Goal: Transaction & Acquisition: Book appointment/travel/reservation

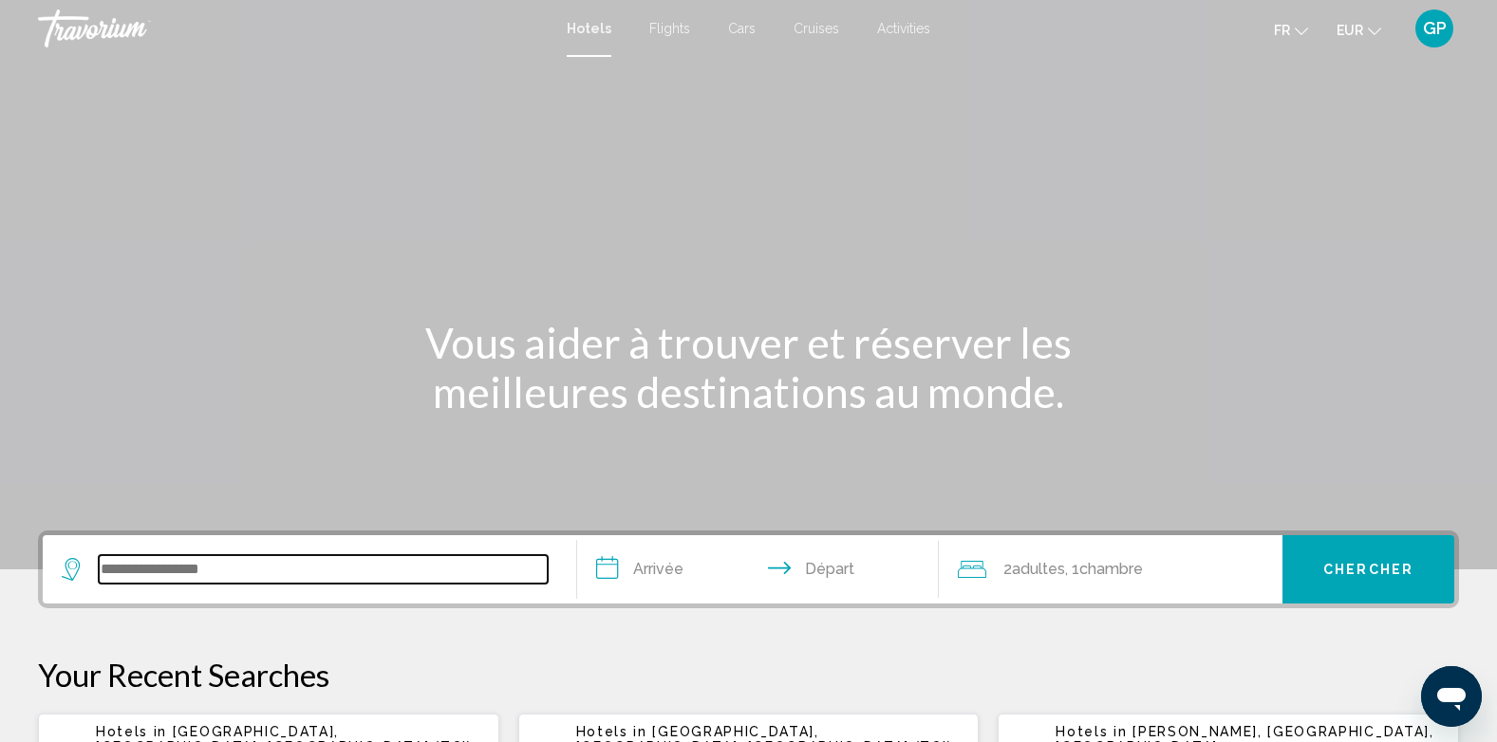
click at [160, 575] on input "Search widget" at bounding box center [323, 569] width 449 height 28
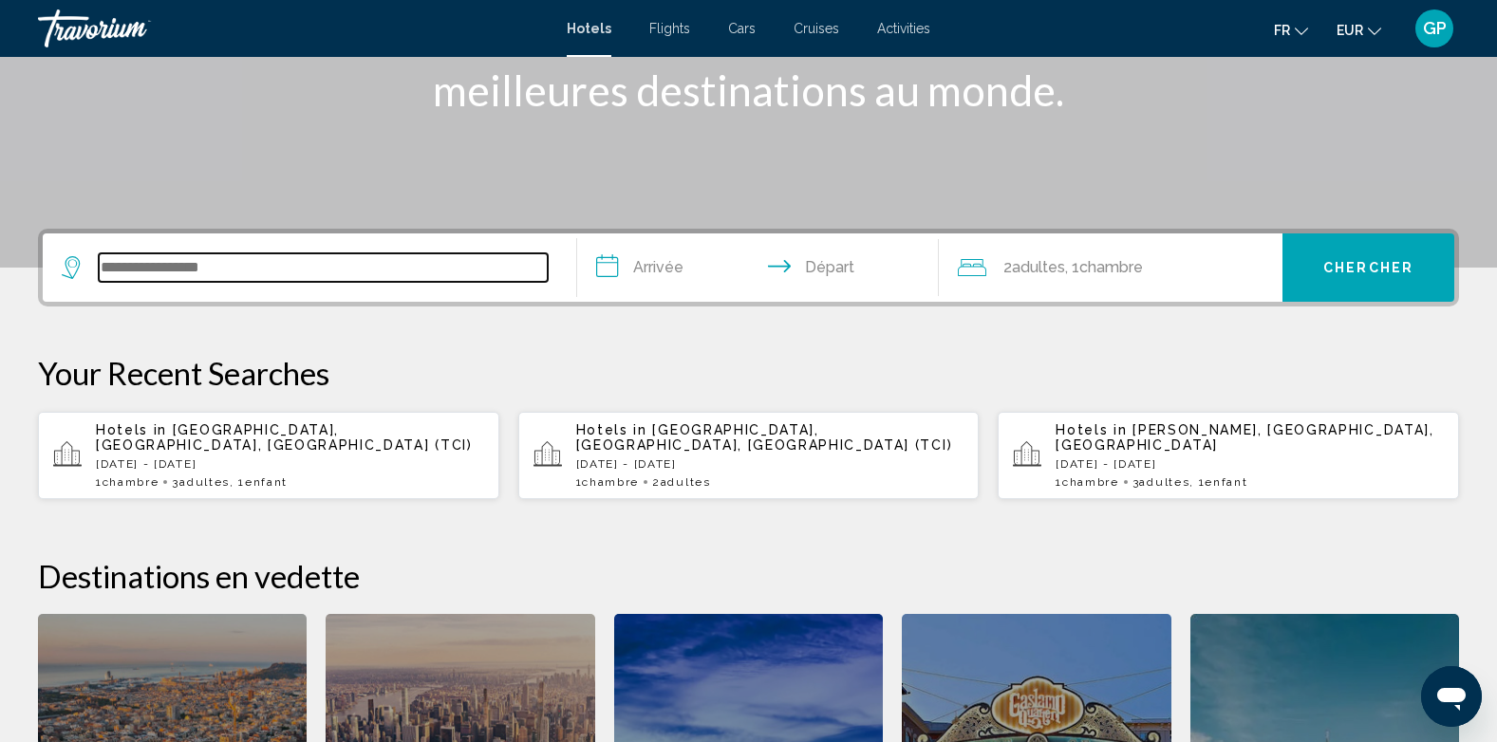
scroll to position [469, 0]
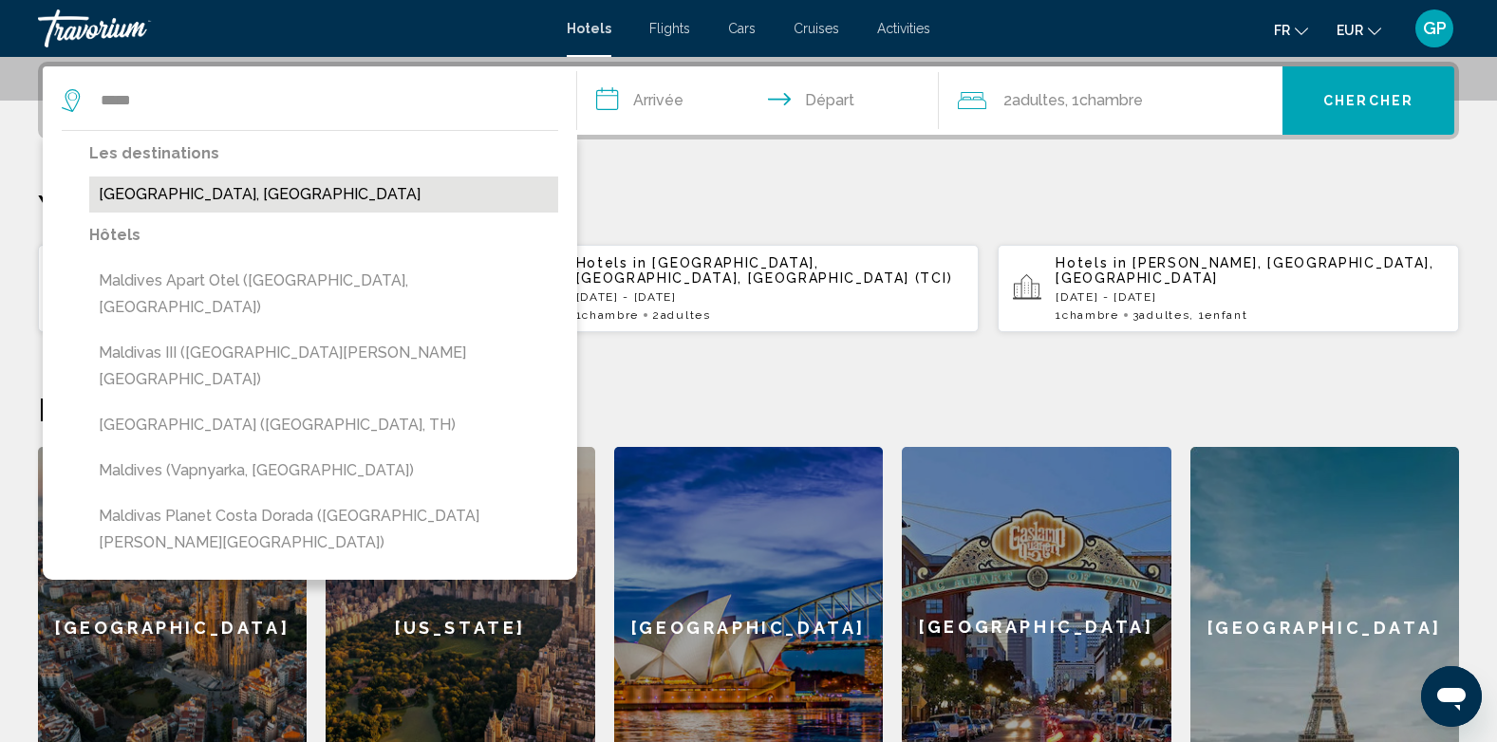
click at [175, 191] on button "Maldives, Maldives" at bounding box center [323, 195] width 469 height 36
type input "**********"
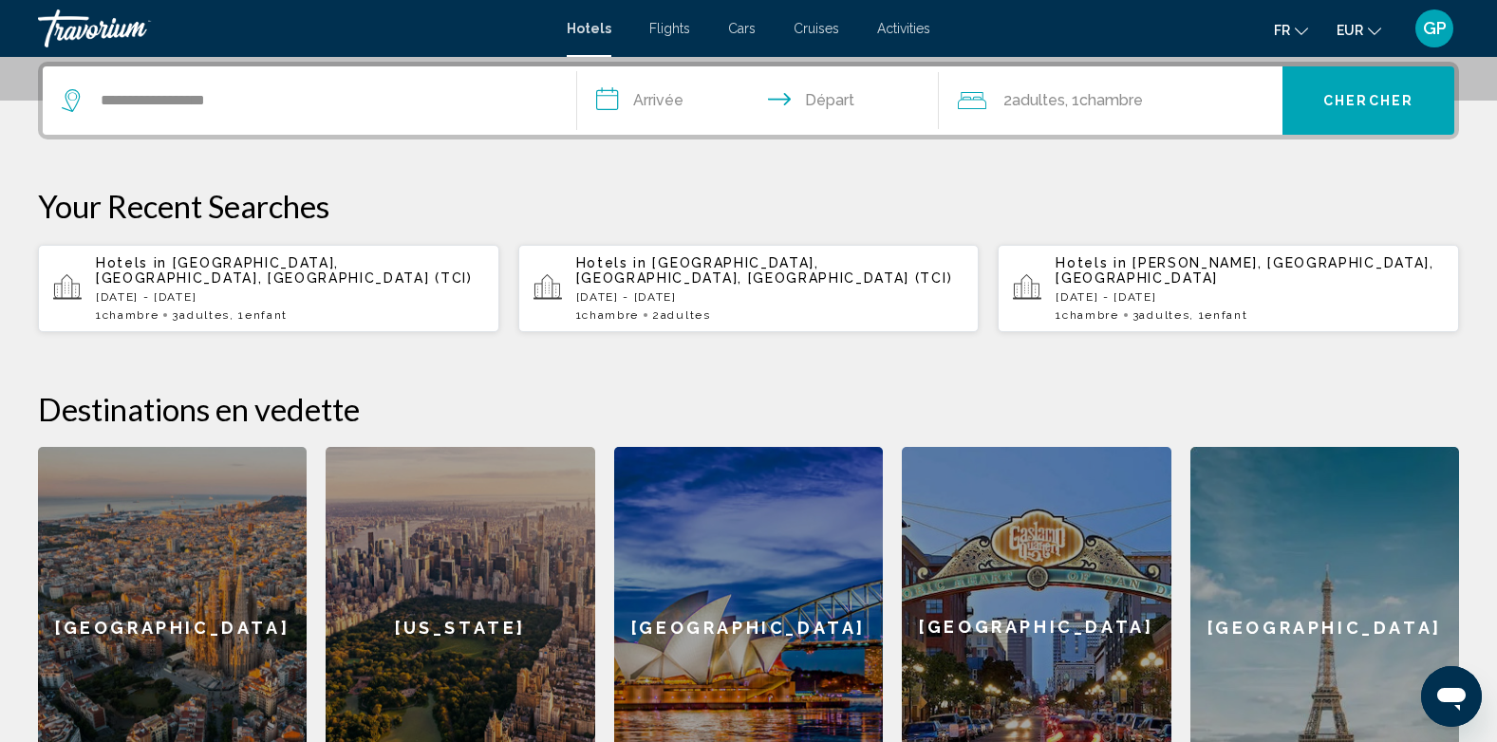
click at [664, 94] on input "**********" at bounding box center [762, 103] width 370 height 74
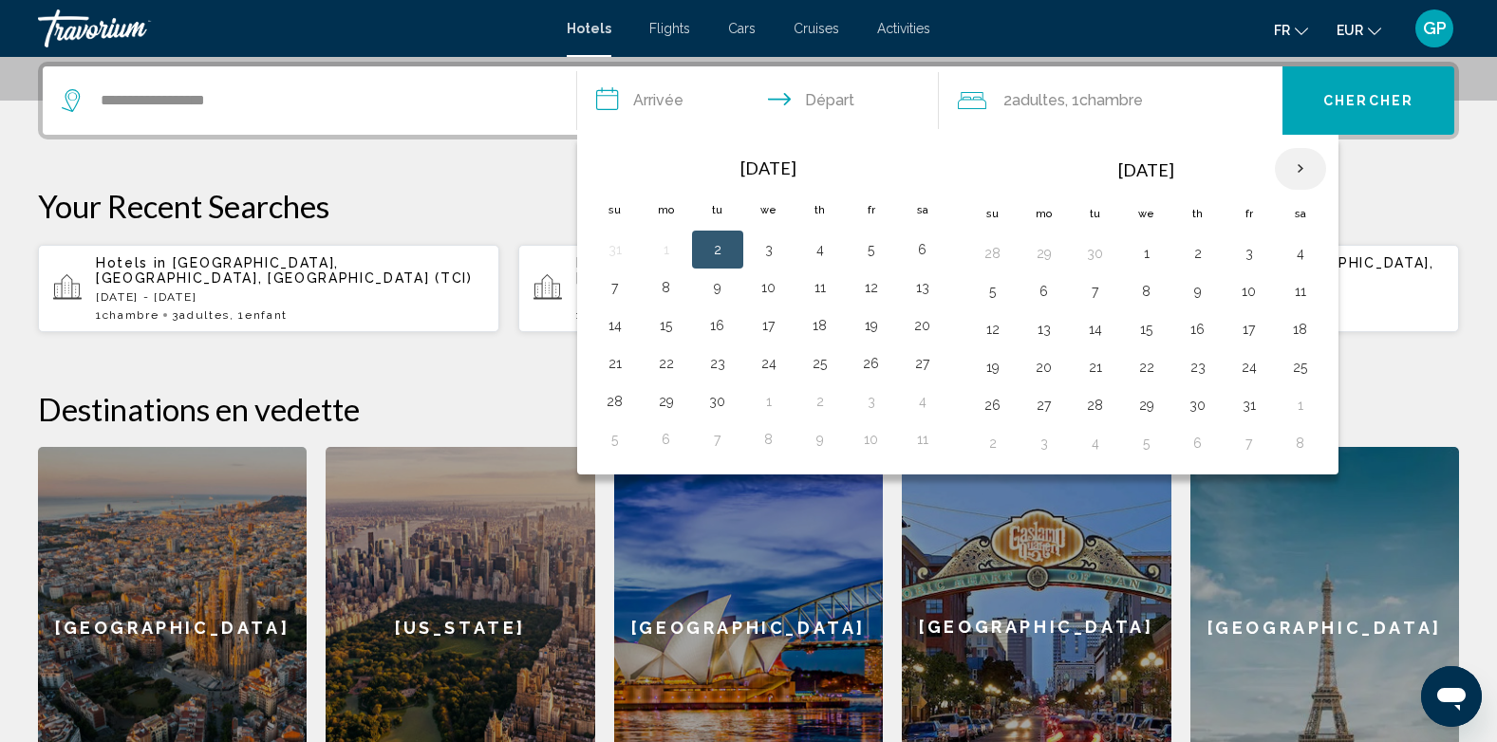
click at [1299, 164] on th "Next month" at bounding box center [1300, 169] width 51 height 42
click at [1196, 366] on button "19" at bounding box center [1198, 367] width 30 height 27
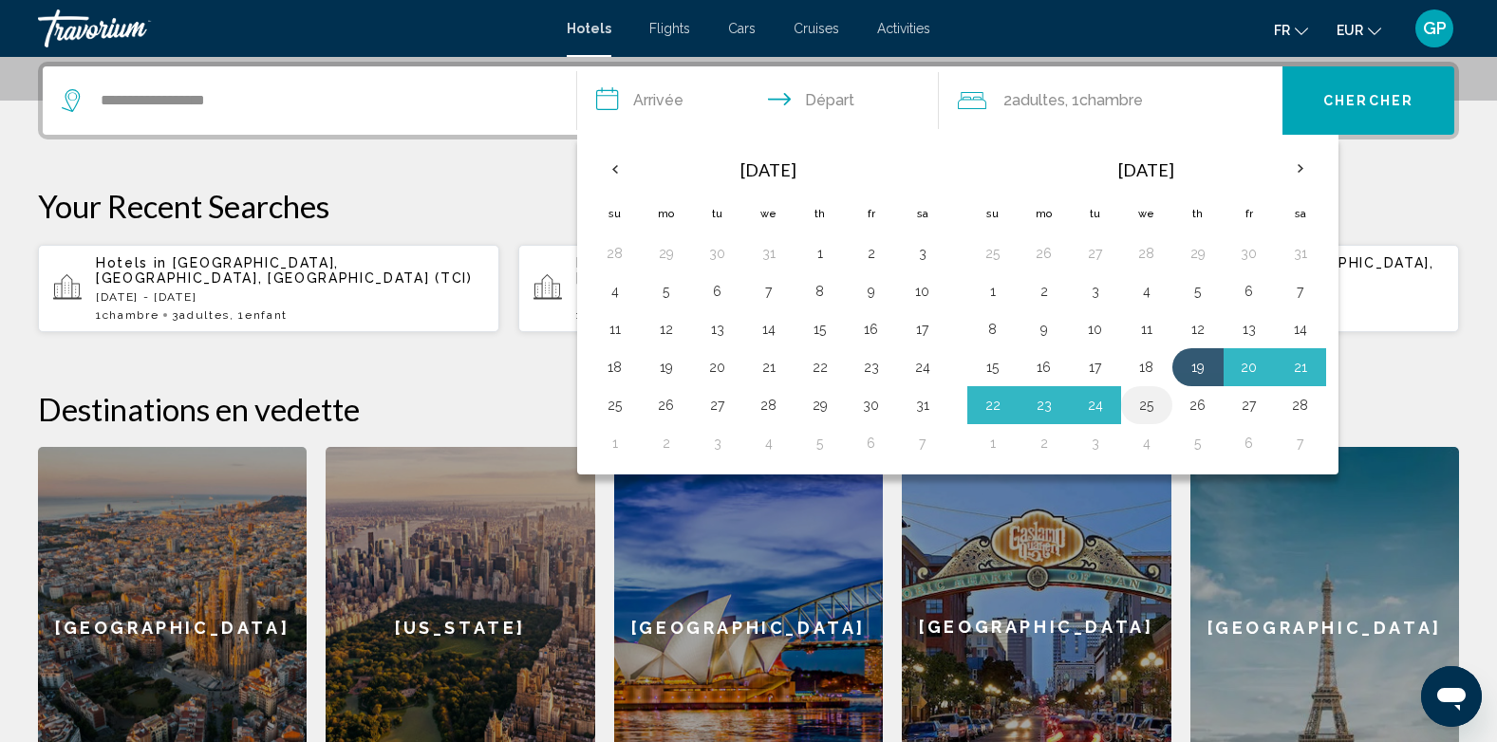
click at [1147, 408] on button "25" at bounding box center [1147, 405] width 30 height 27
type input "**********"
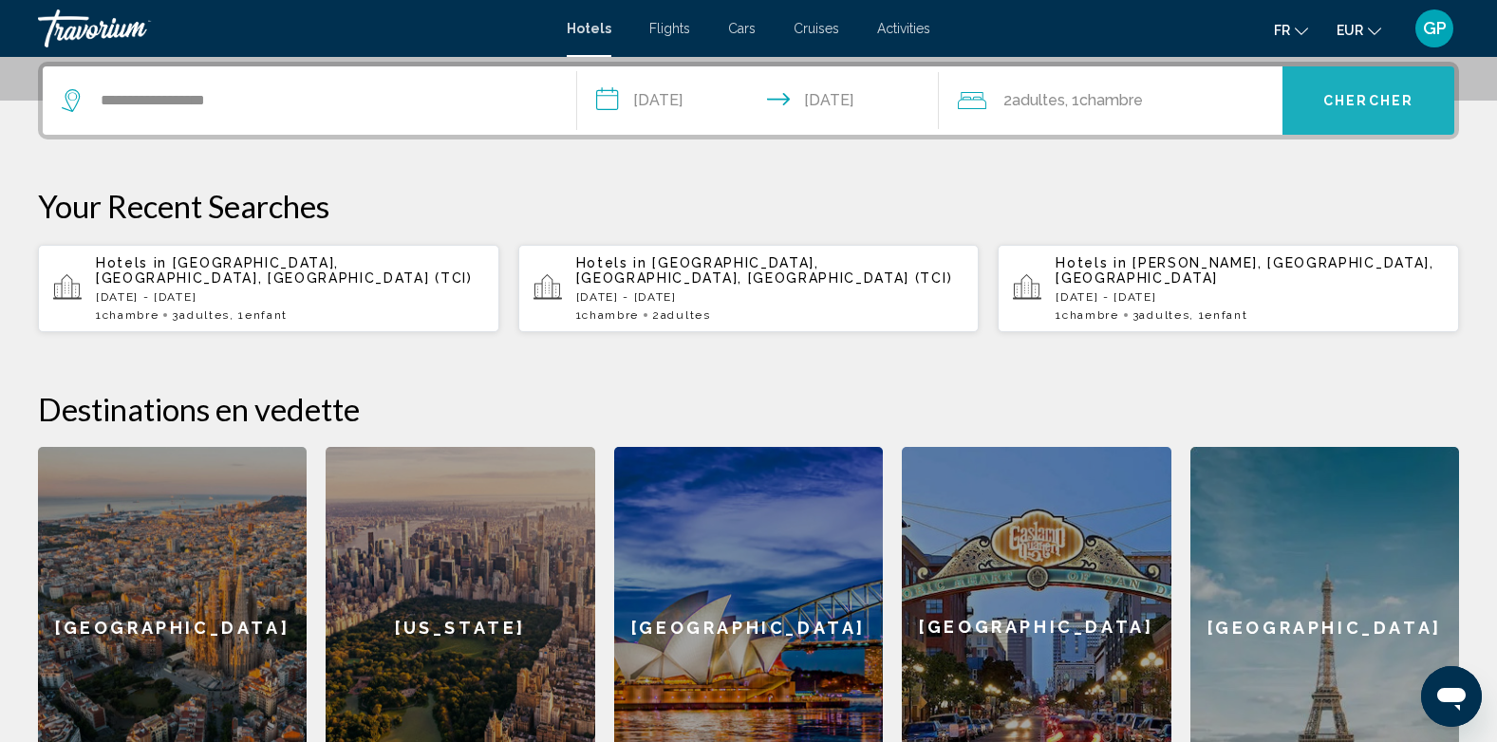
click at [1361, 102] on span "Chercher" at bounding box center [1369, 101] width 90 height 15
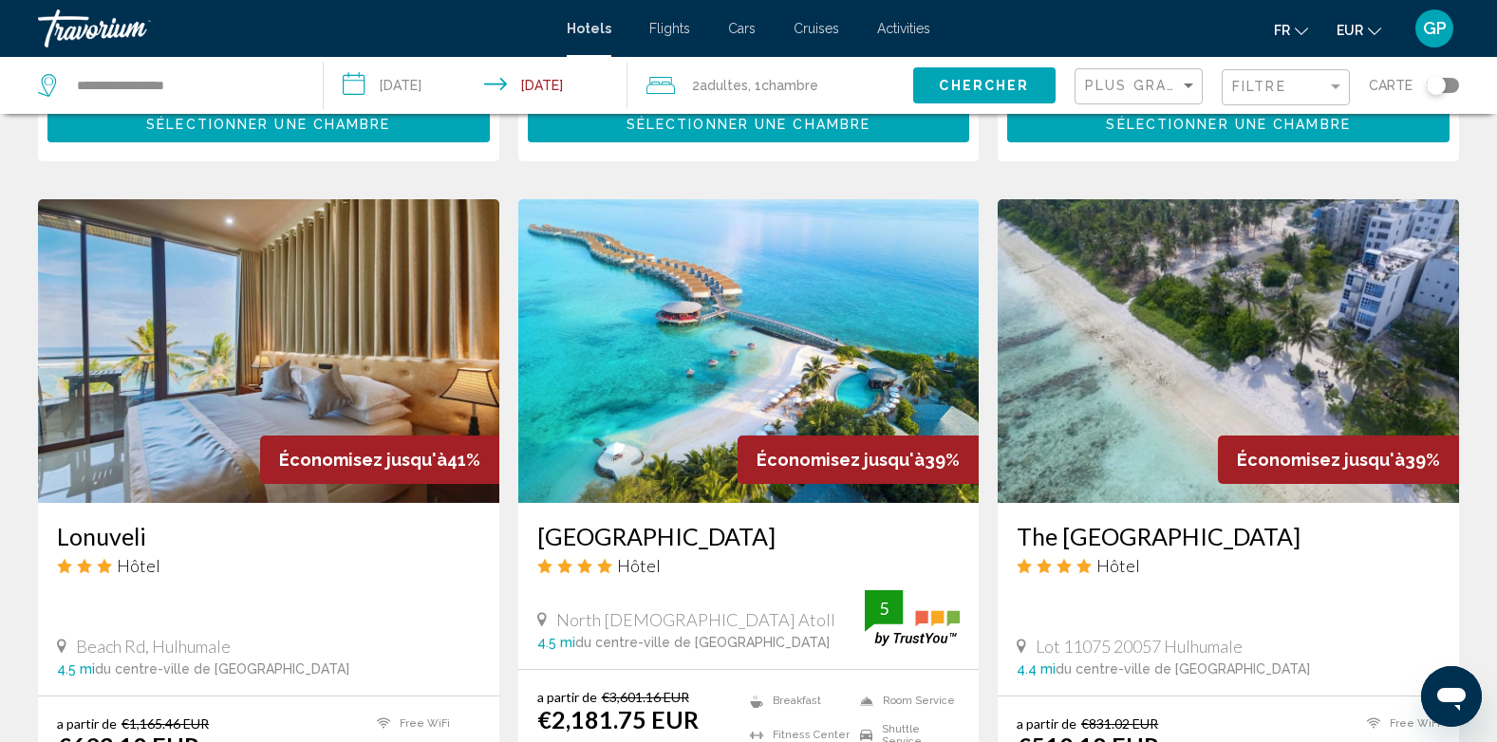
scroll to position [2184, 0]
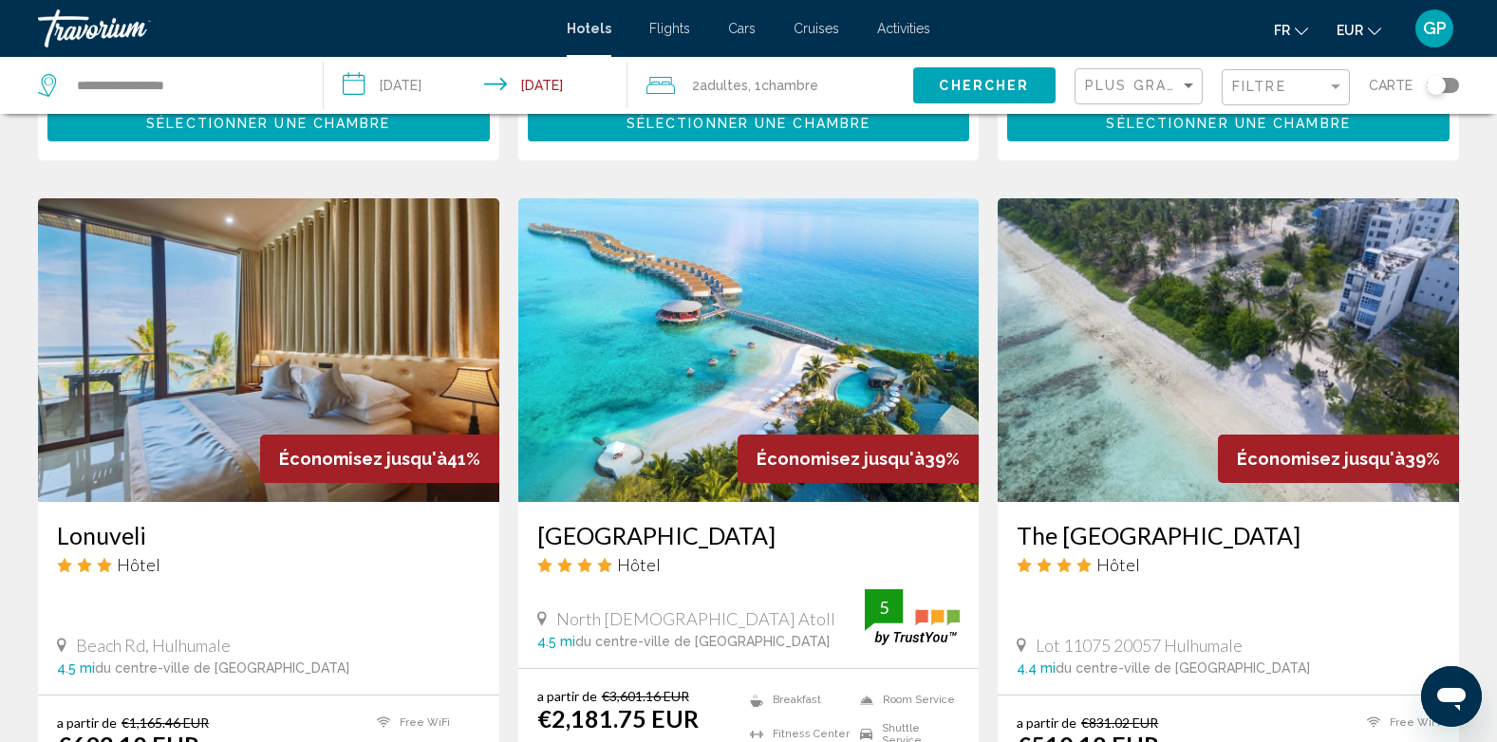
click at [405, 85] on input "**********" at bounding box center [480, 88] width 312 height 63
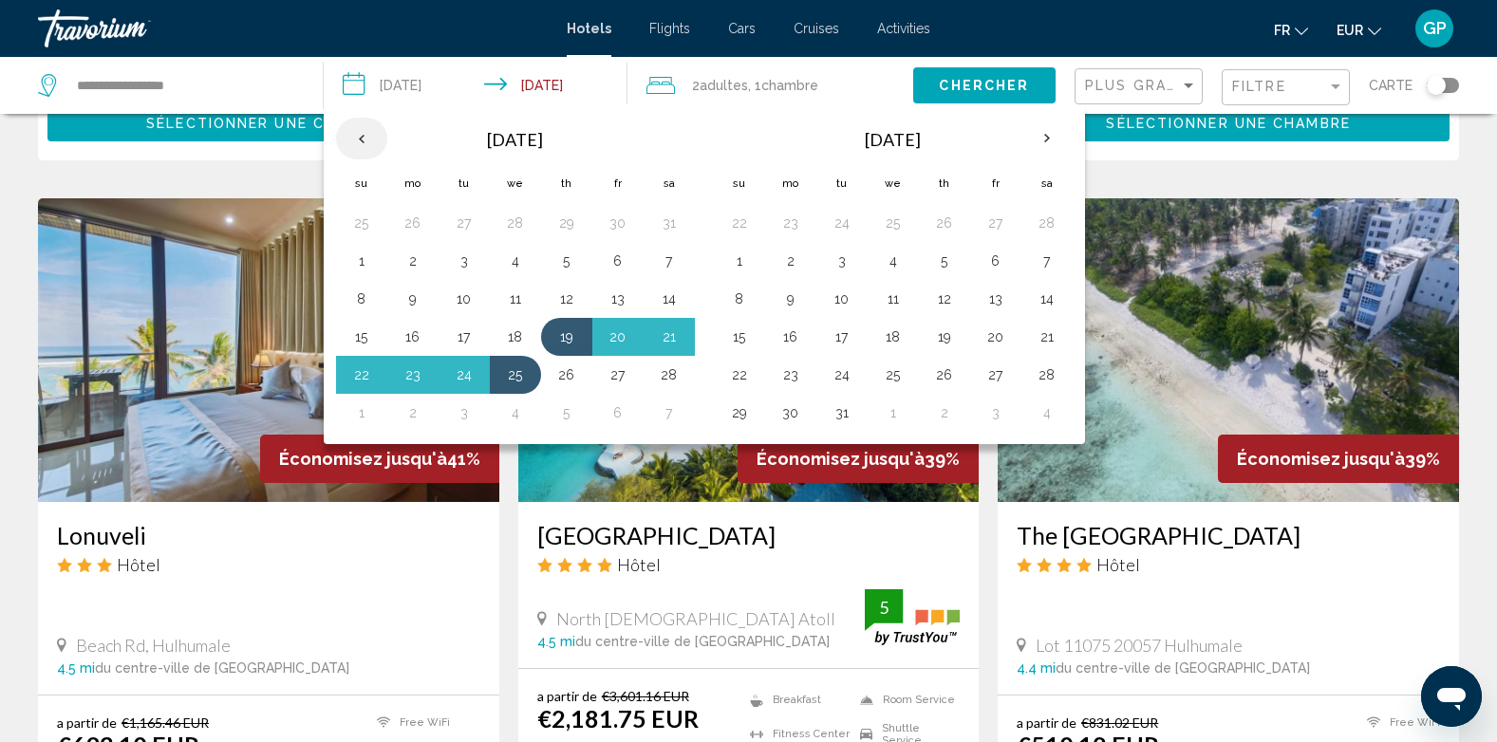
click at [359, 135] on th "Previous month" at bounding box center [361, 139] width 51 height 42
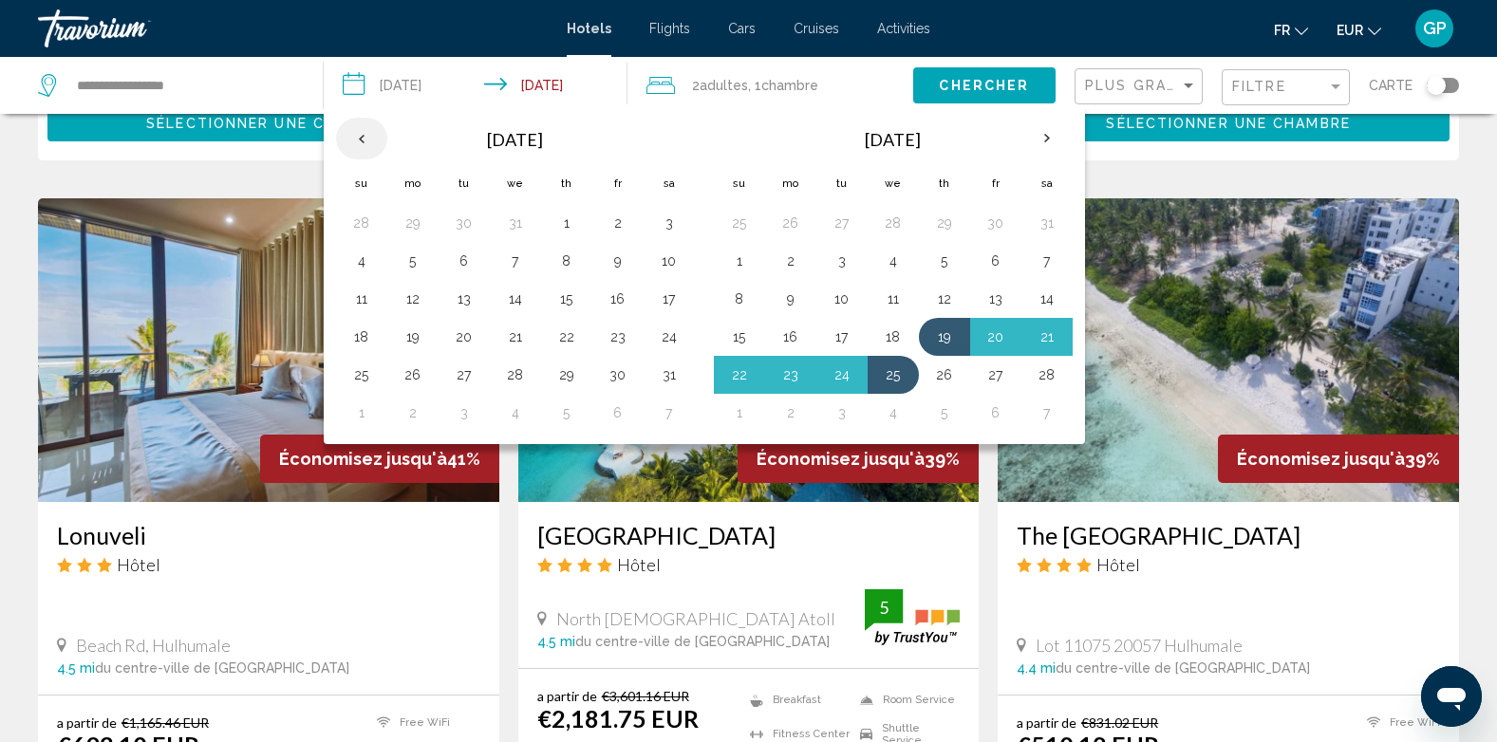
click at [359, 135] on th "Previous month" at bounding box center [361, 139] width 51 height 42
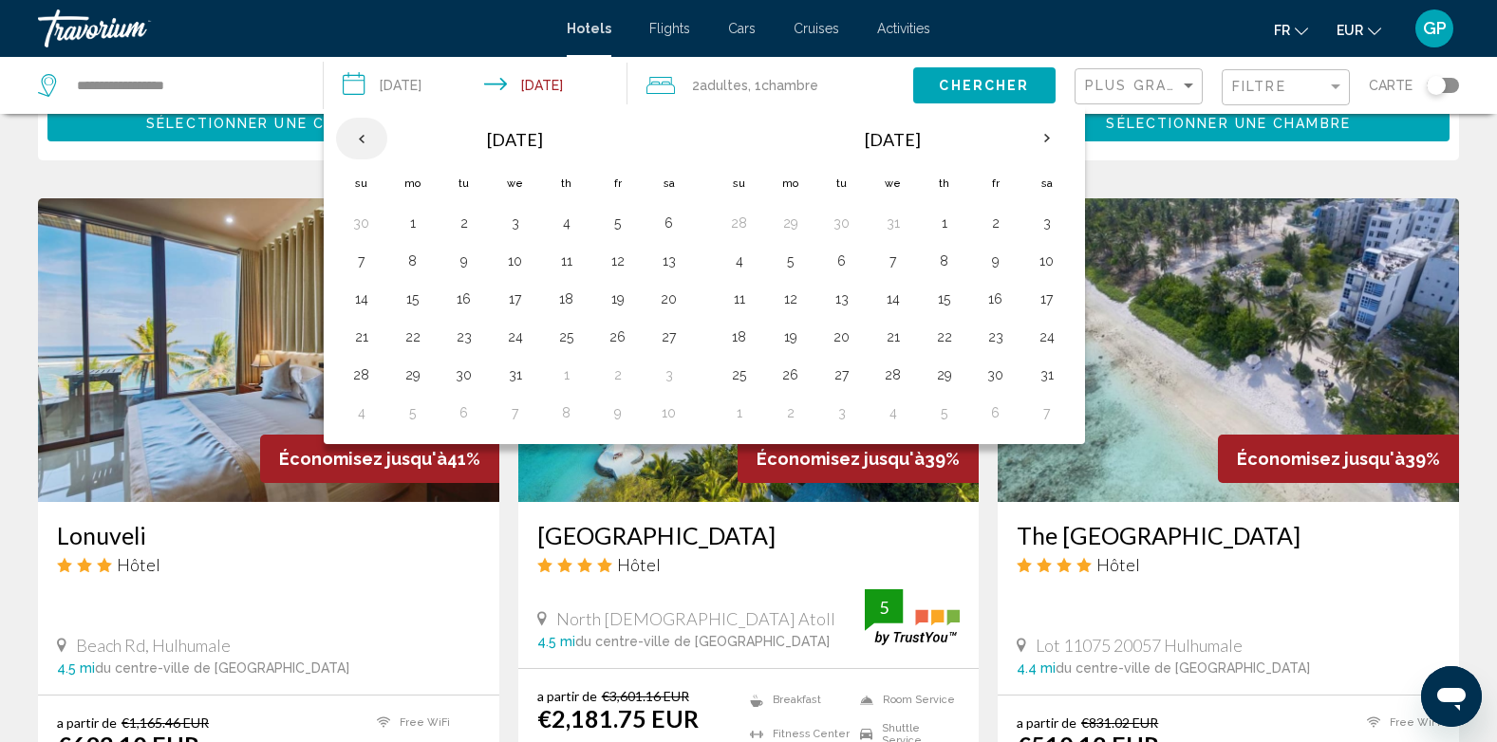
click at [359, 135] on th "Previous month" at bounding box center [361, 139] width 51 height 42
click at [1048, 134] on th "Next month" at bounding box center [1047, 139] width 51 height 42
click at [467, 338] on button "23" at bounding box center [464, 337] width 30 height 27
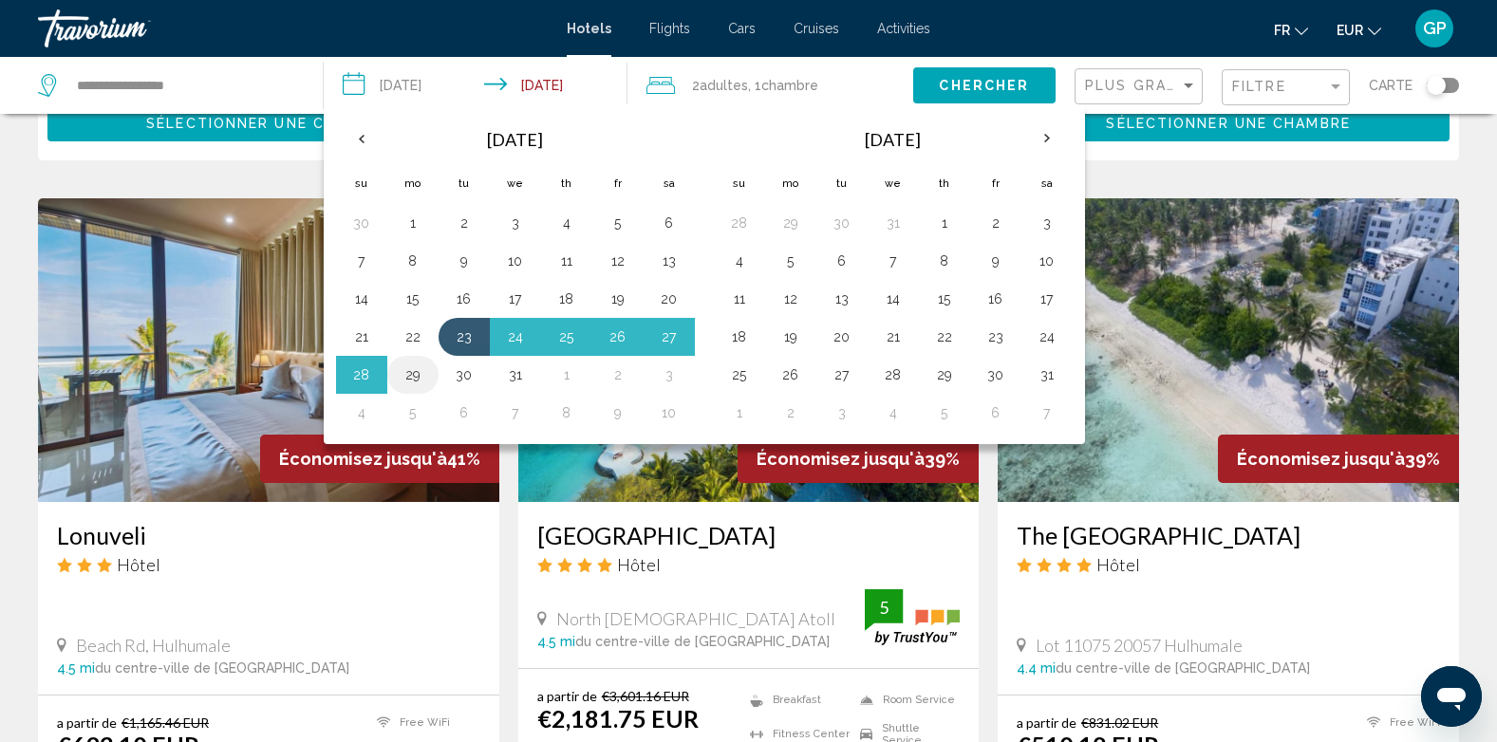
click at [405, 374] on button "29" at bounding box center [413, 375] width 30 height 27
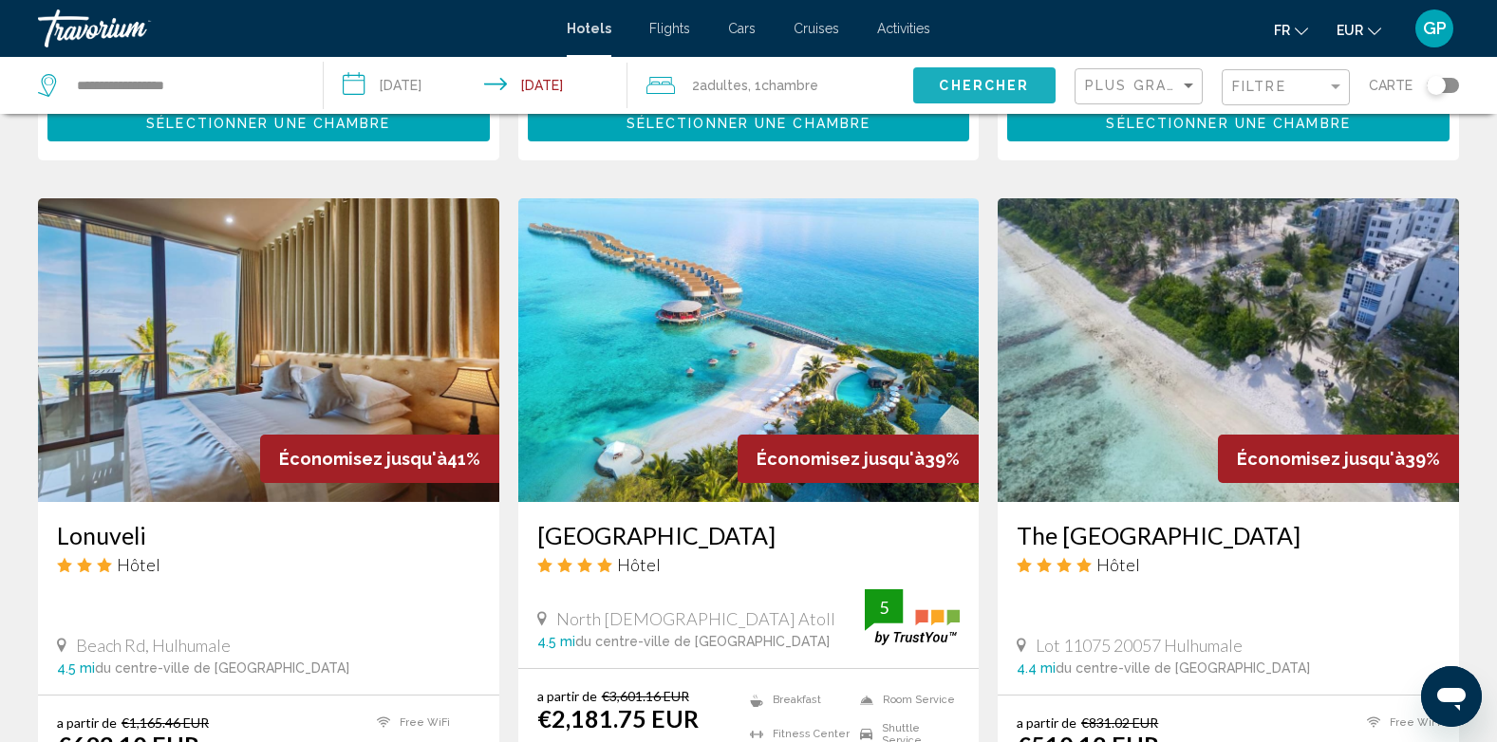
click at [1002, 85] on span "Chercher" at bounding box center [984, 86] width 90 height 15
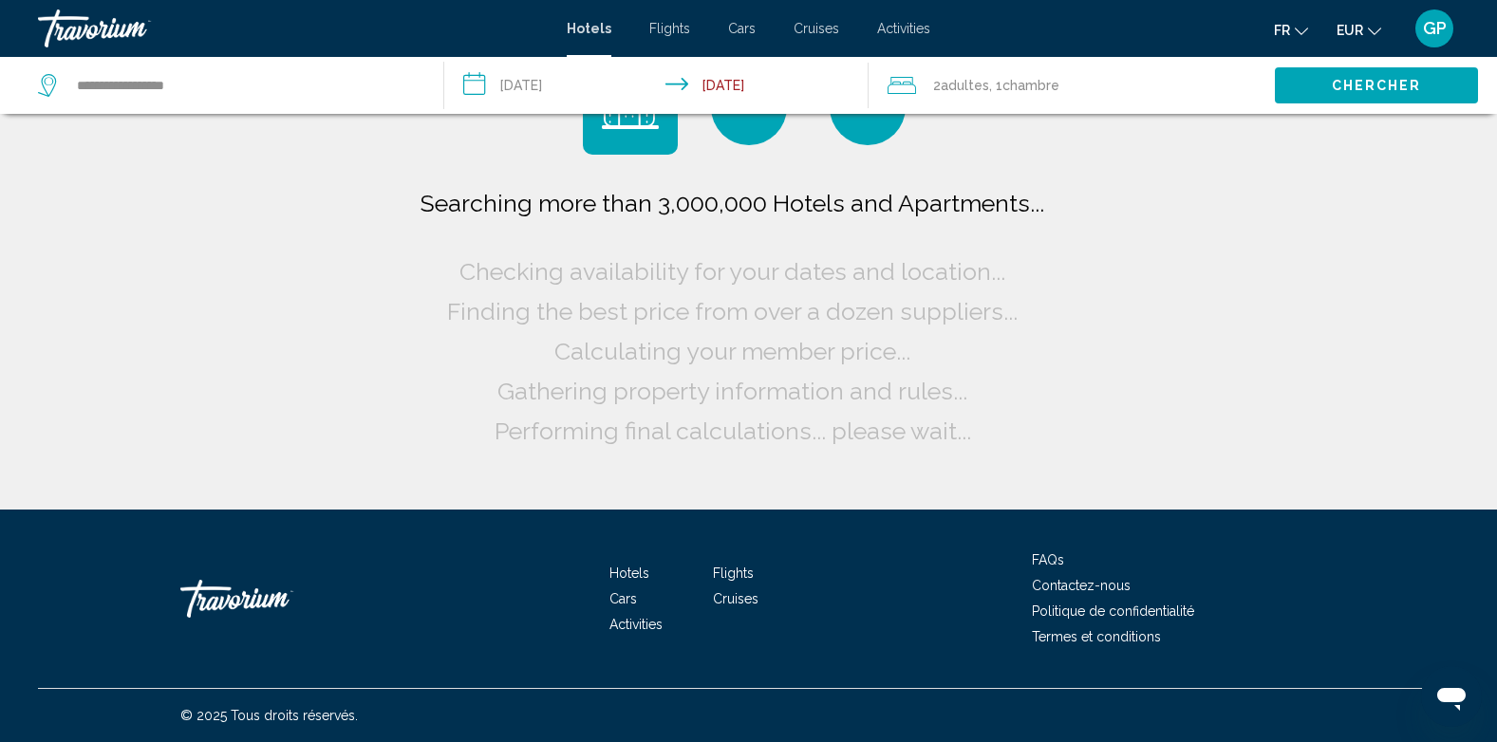
scroll to position [0, 0]
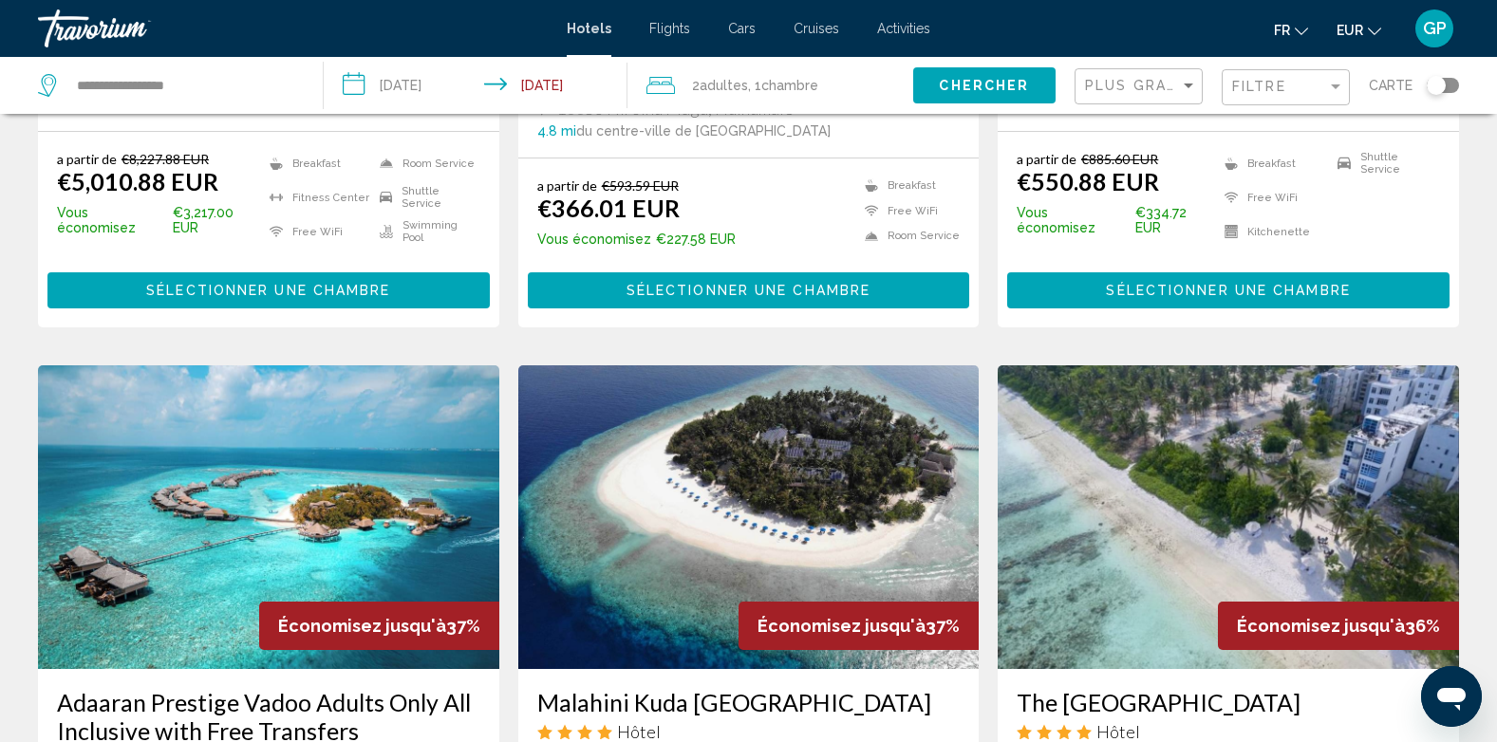
scroll to position [2184, 0]
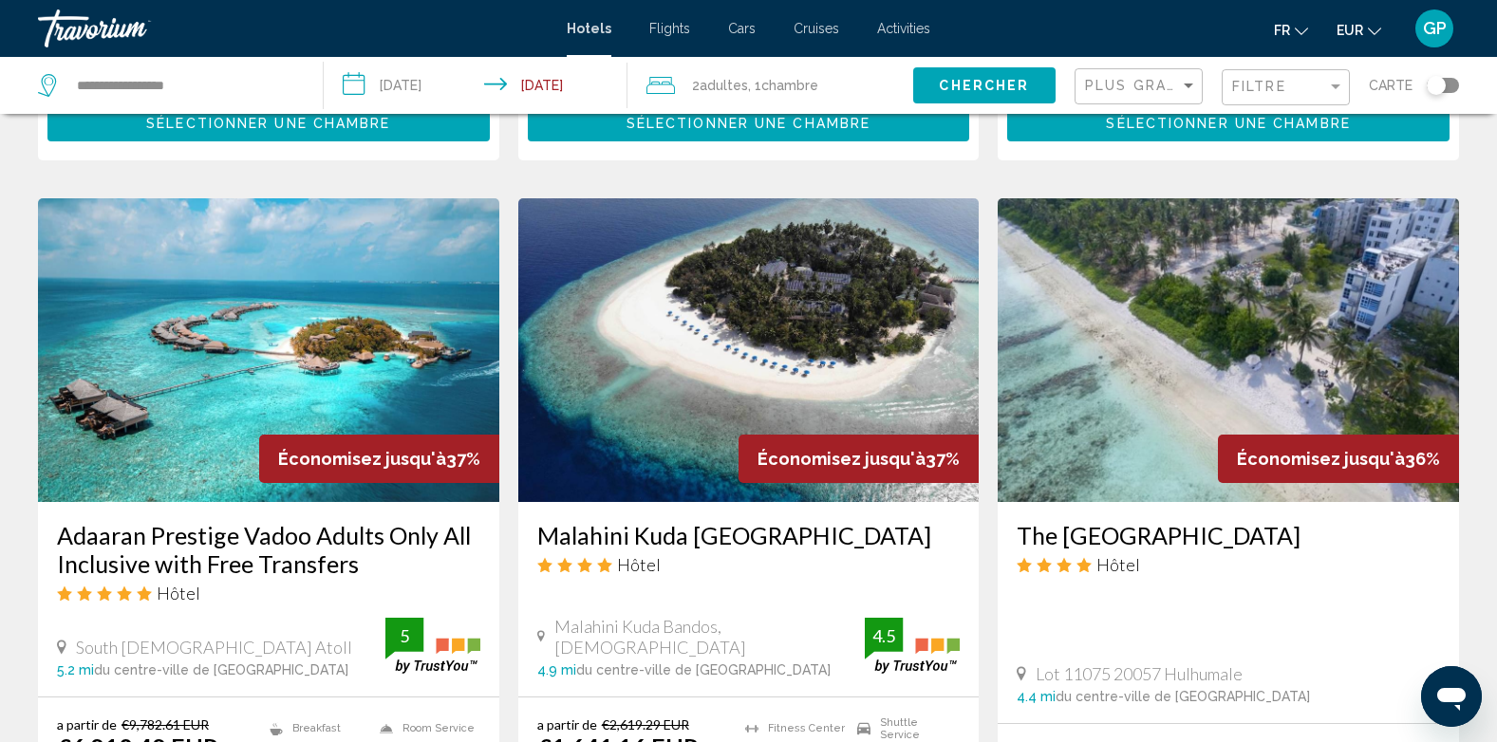
click at [428, 88] on input "**********" at bounding box center [480, 88] width 312 height 63
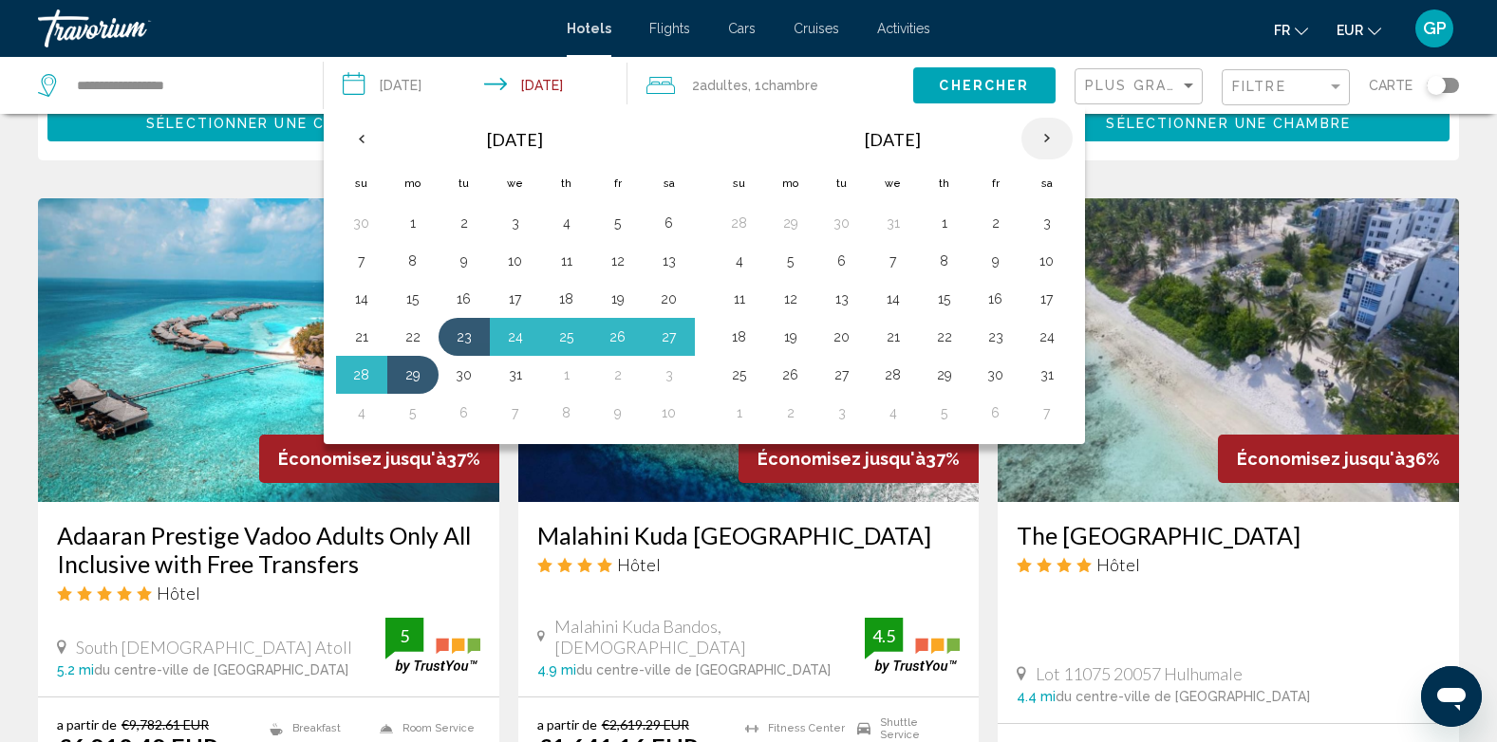
click at [1045, 136] on th "Next month" at bounding box center [1047, 139] width 51 height 42
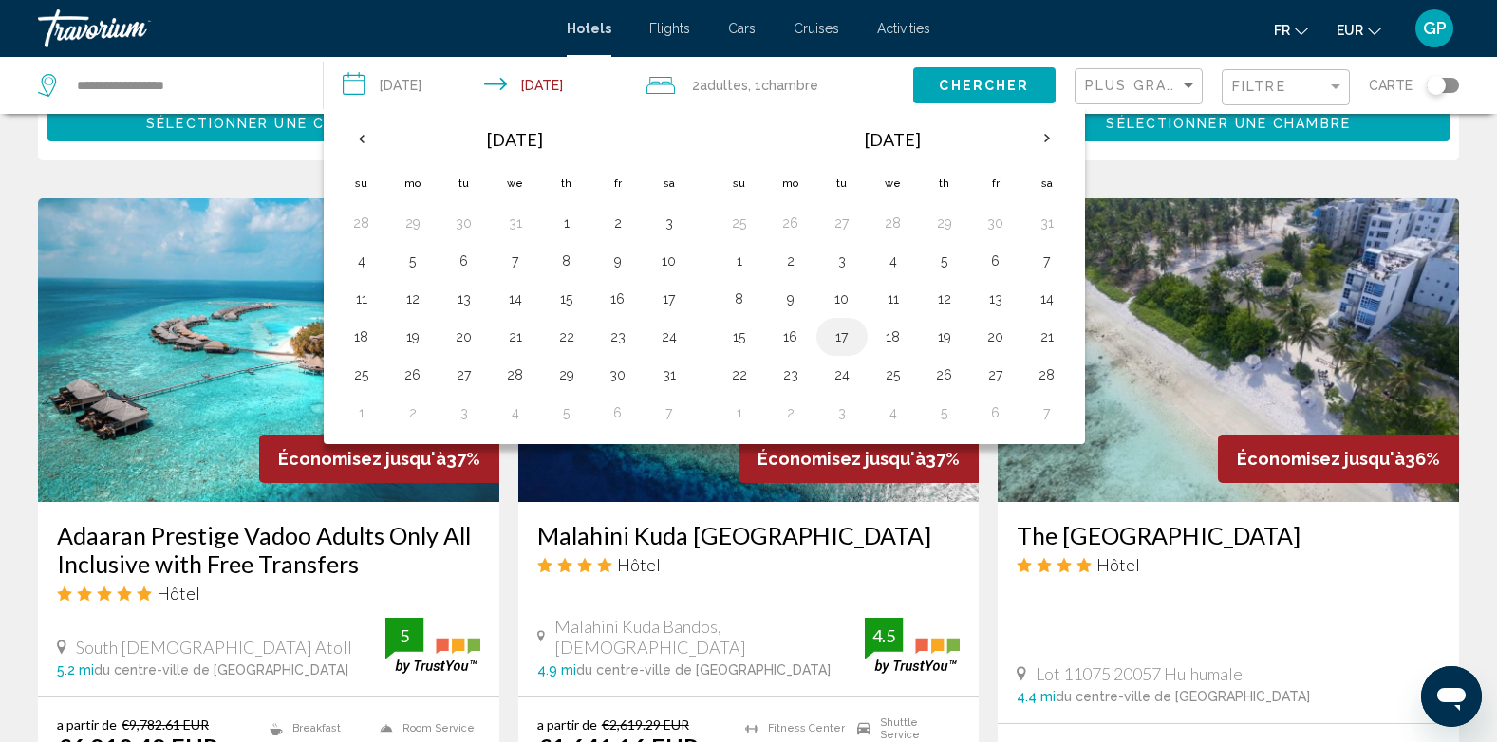
click at [843, 338] on button "17" at bounding box center [842, 337] width 30 height 27
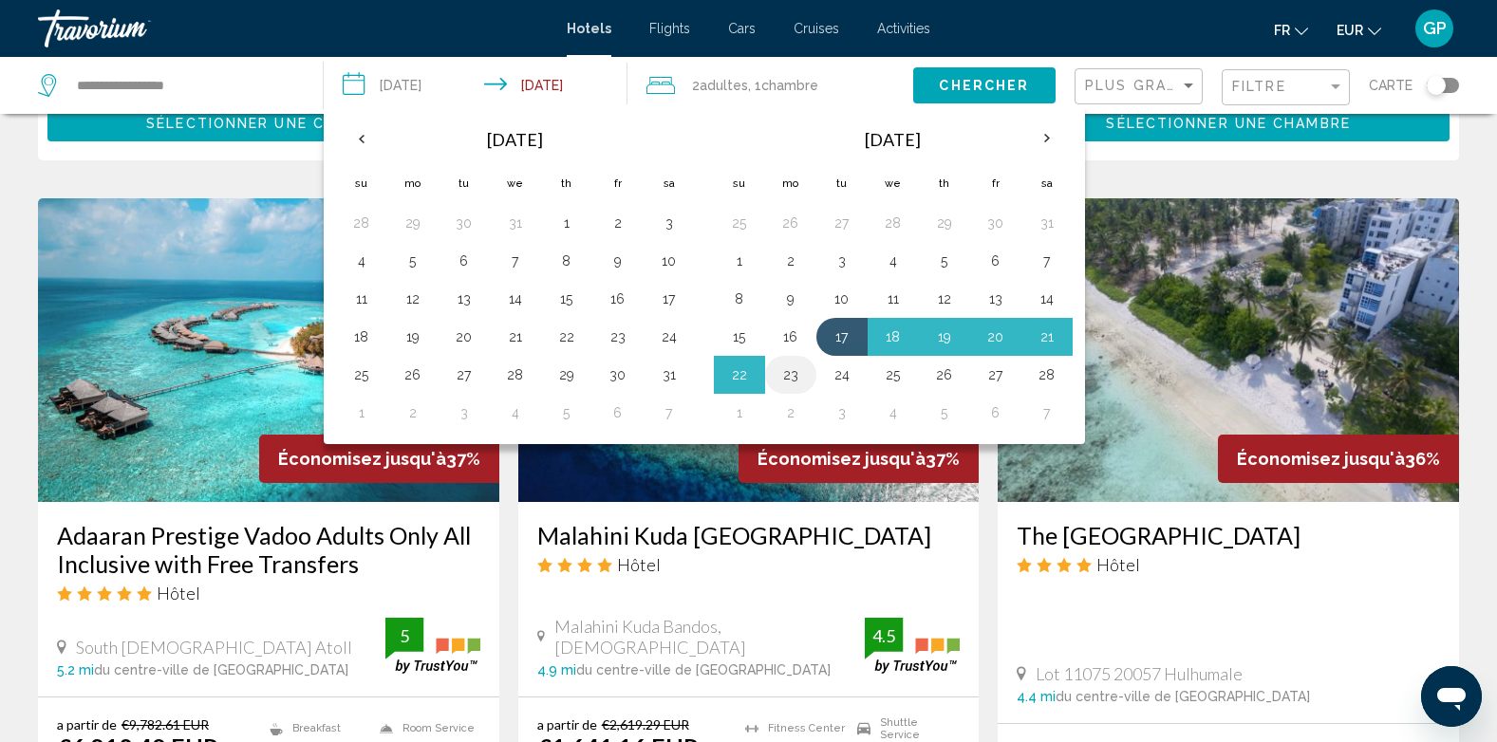
click at [790, 371] on button "23" at bounding box center [791, 375] width 30 height 27
type input "**********"
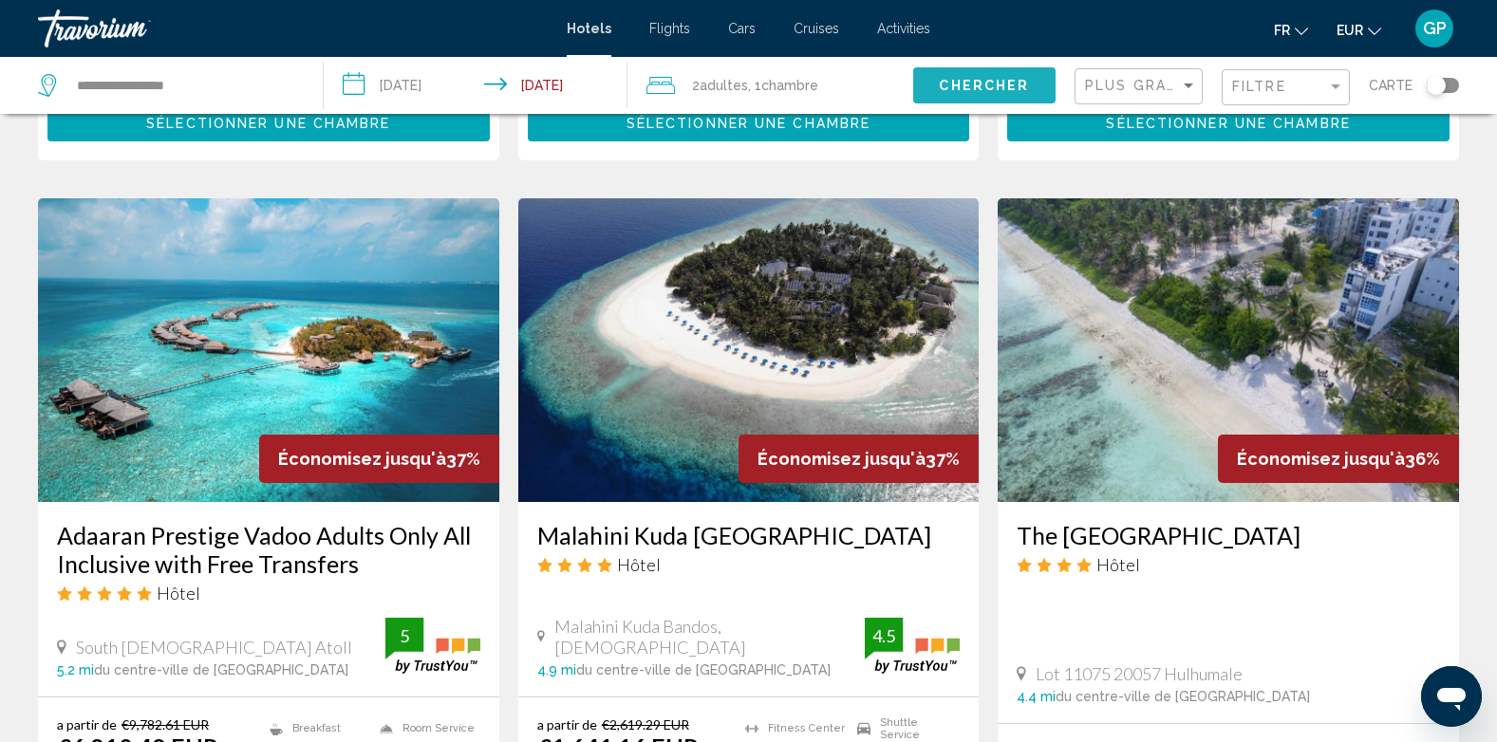
click at [1001, 85] on span "Chercher" at bounding box center [984, 86] width 90 height 15
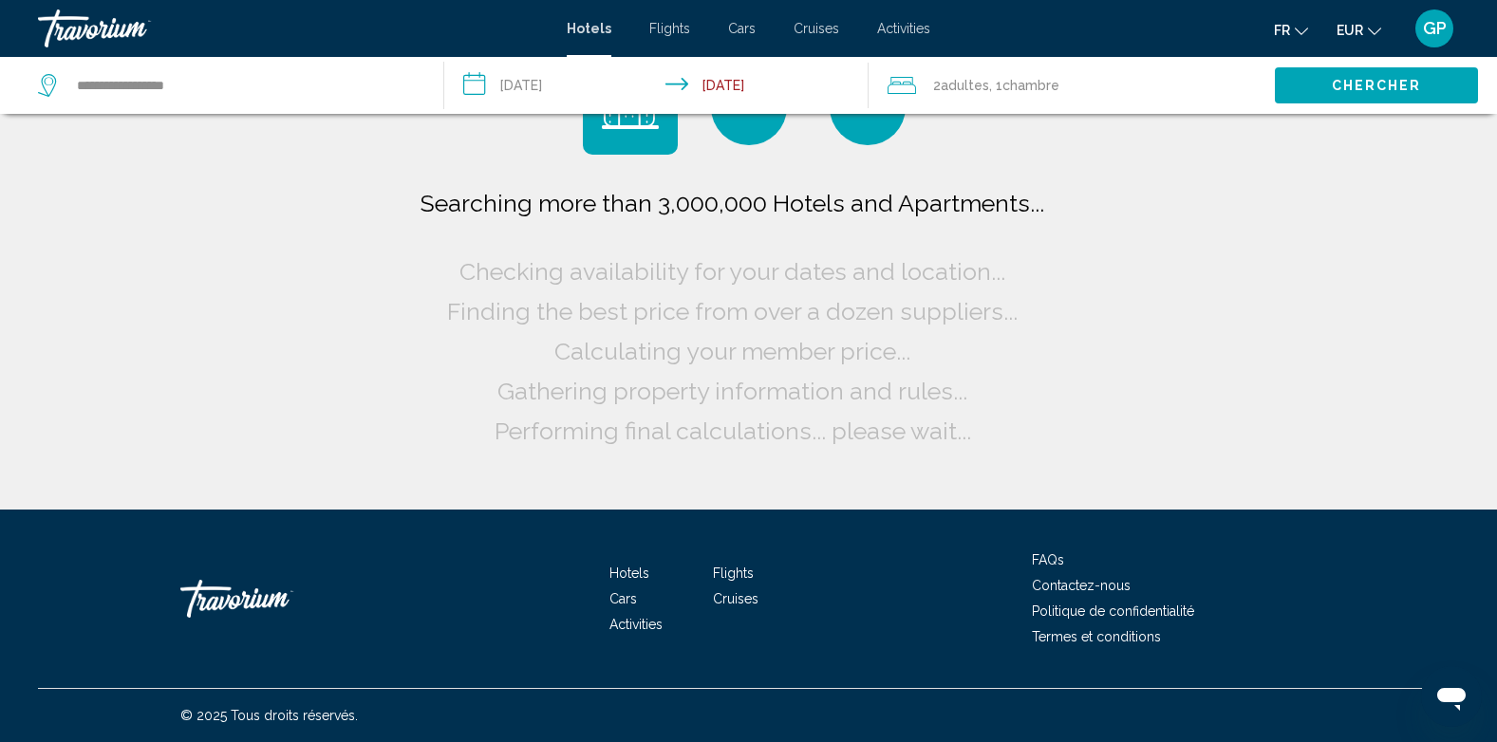
scroll to position [0, 0]
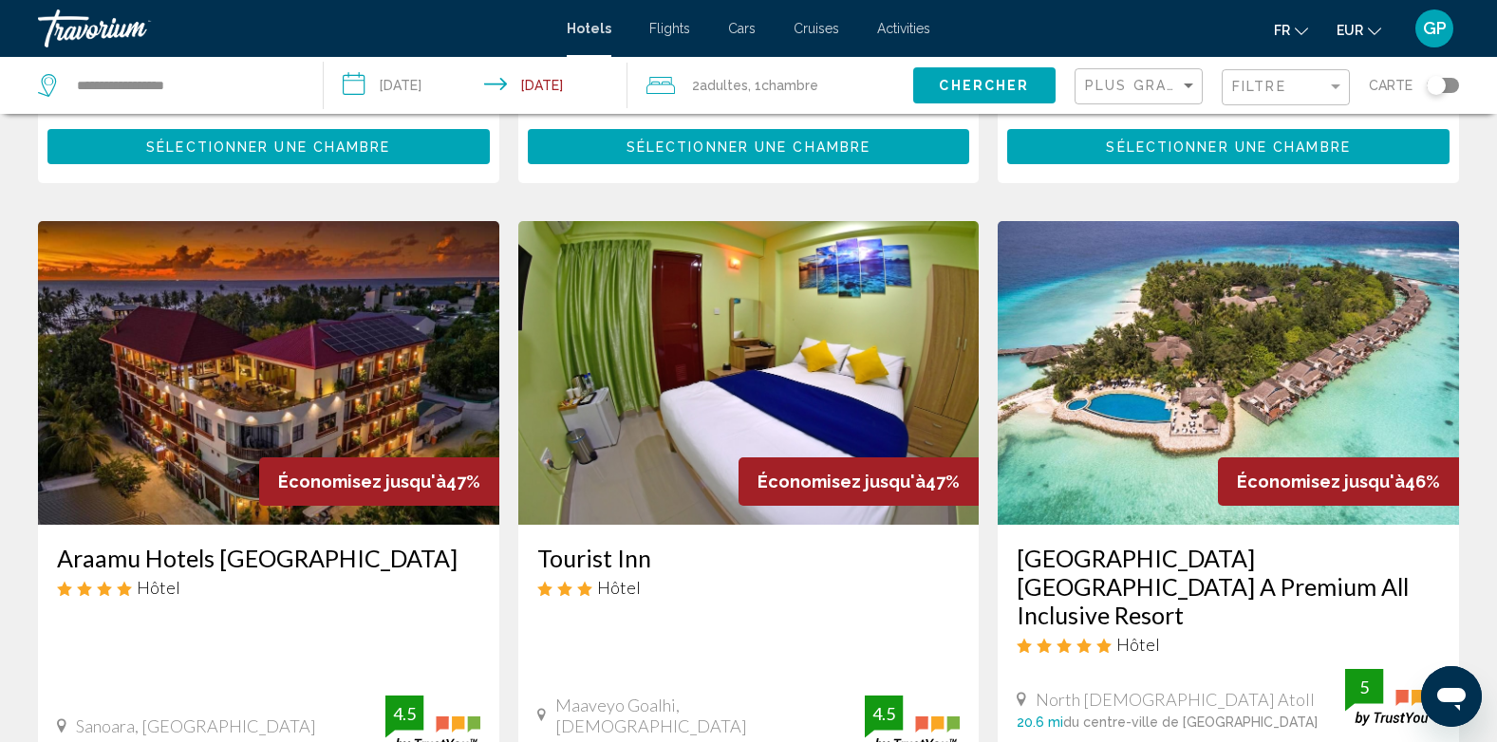
scroll to position [760, 0]
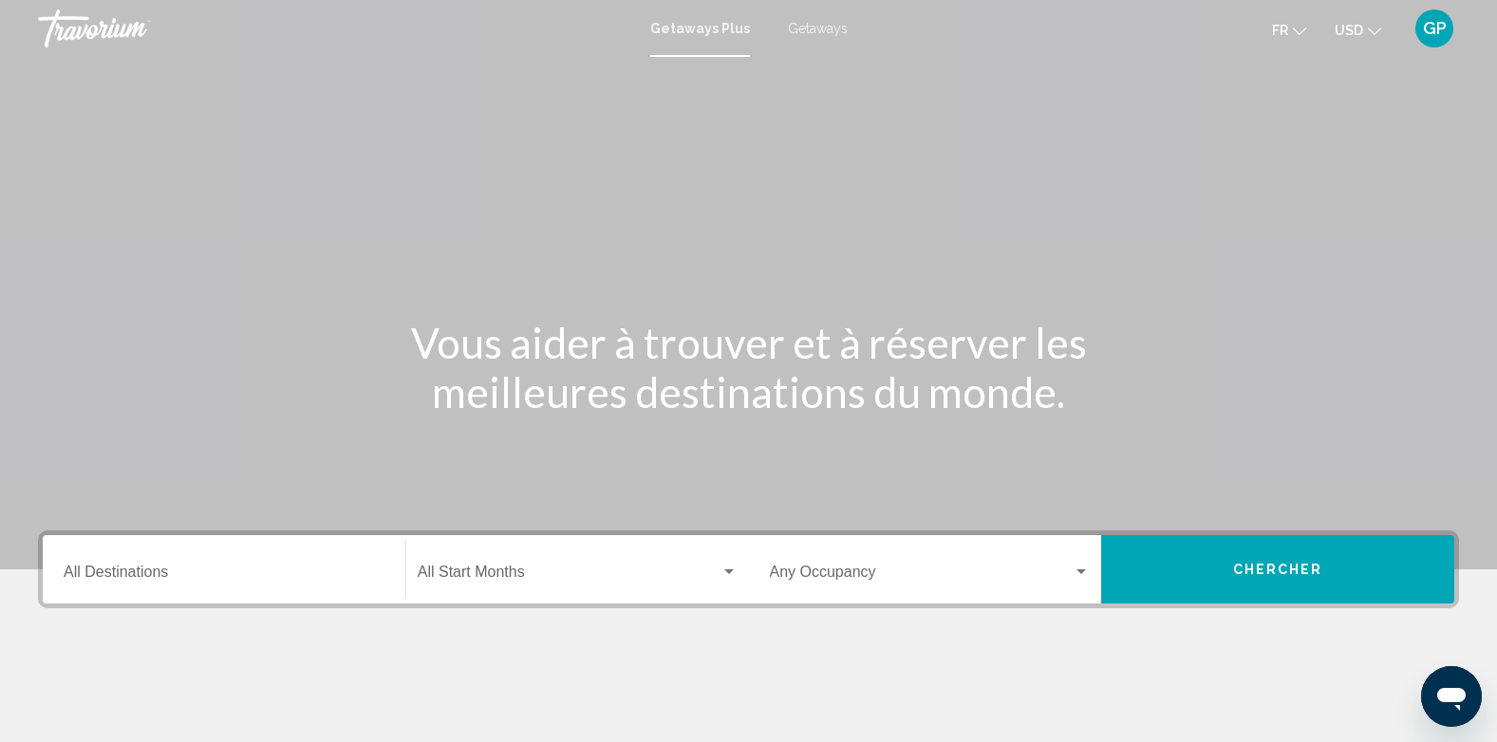
click at [810, 28] on span "Getaways" at bounding box center [818, 28] width 60 height 15
click at [140, 581] on input "Destination All Destinations" at bounding box center [224, 576] width 321 height 17
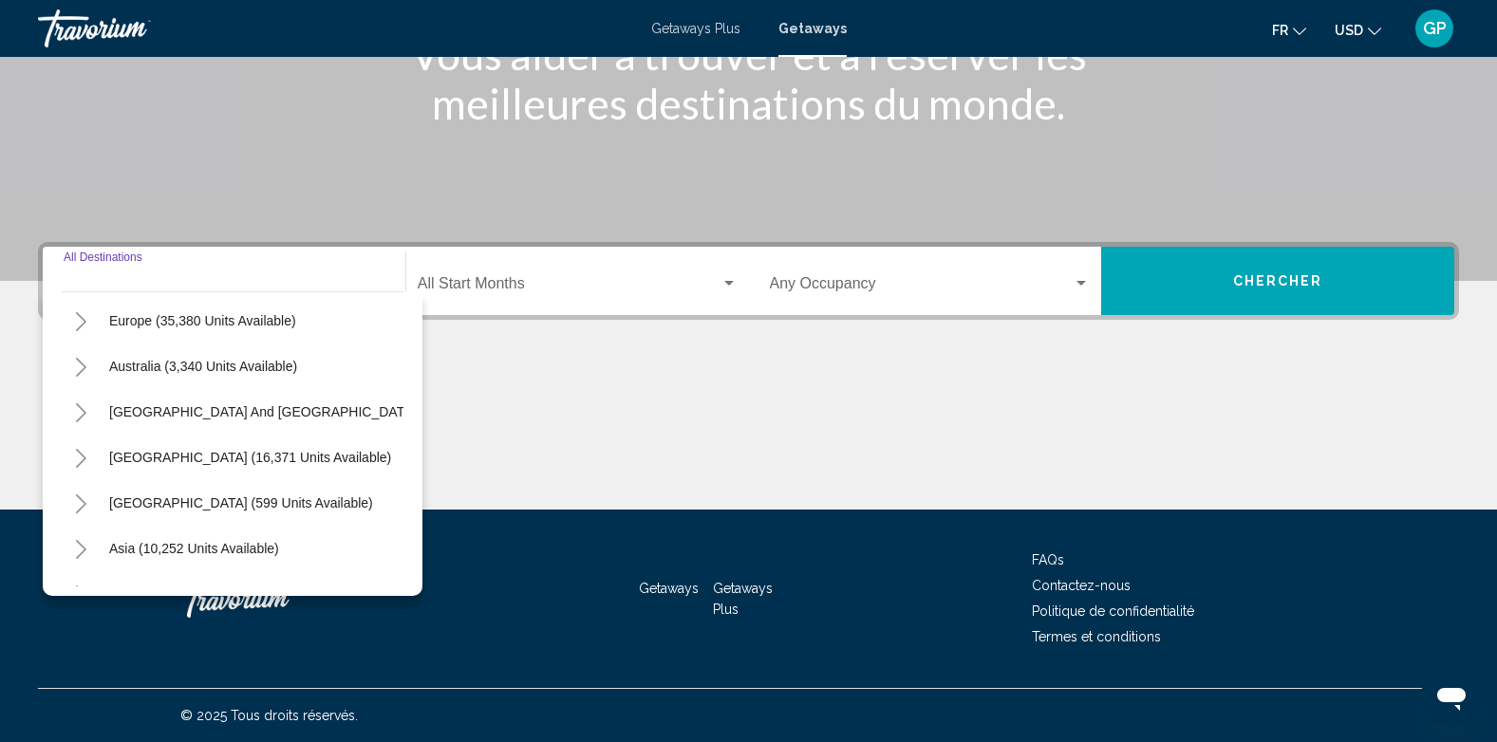
scroll to position [322, 0]
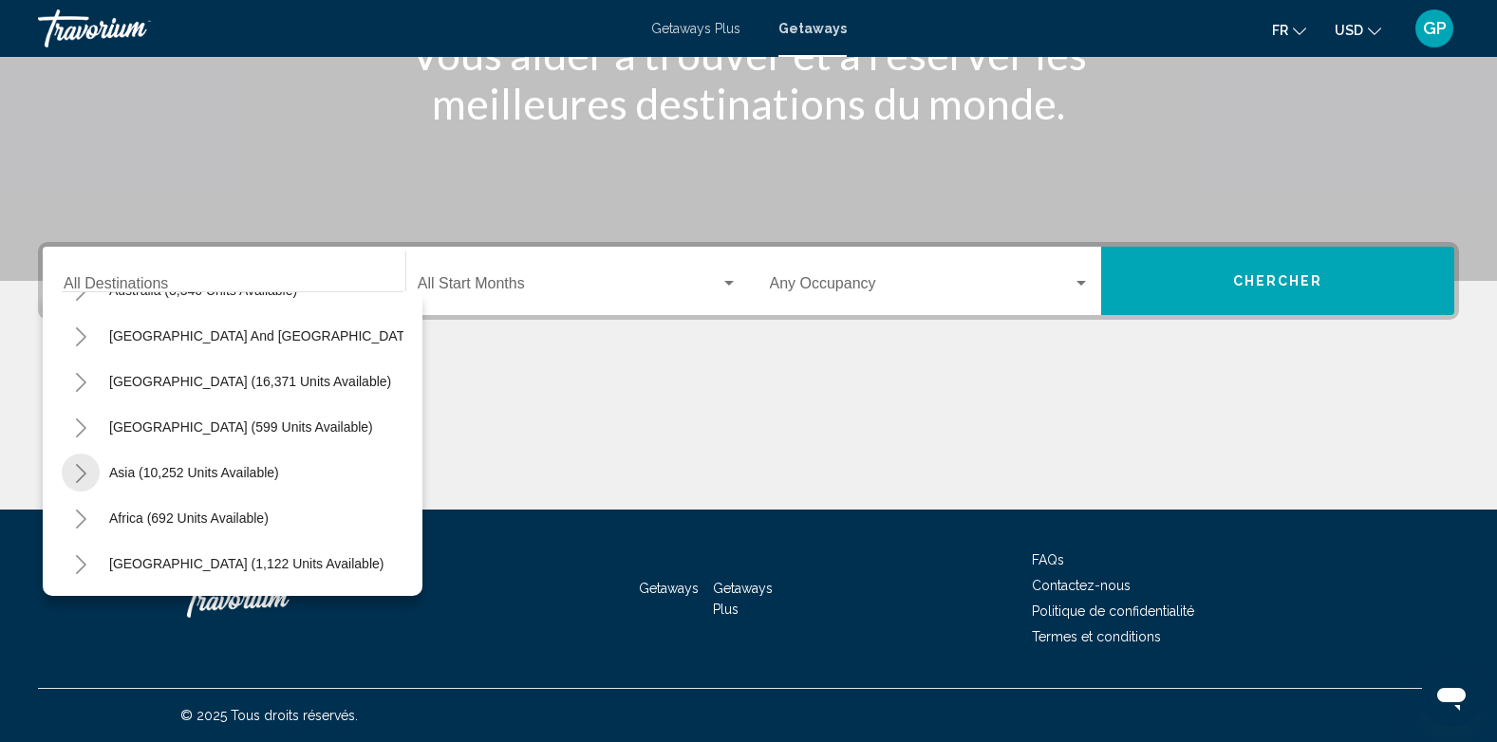
click at [78, 464] on icon "Toggle Asia (10,252 units available)" at bounding box center [81, 473] width 14 height 19
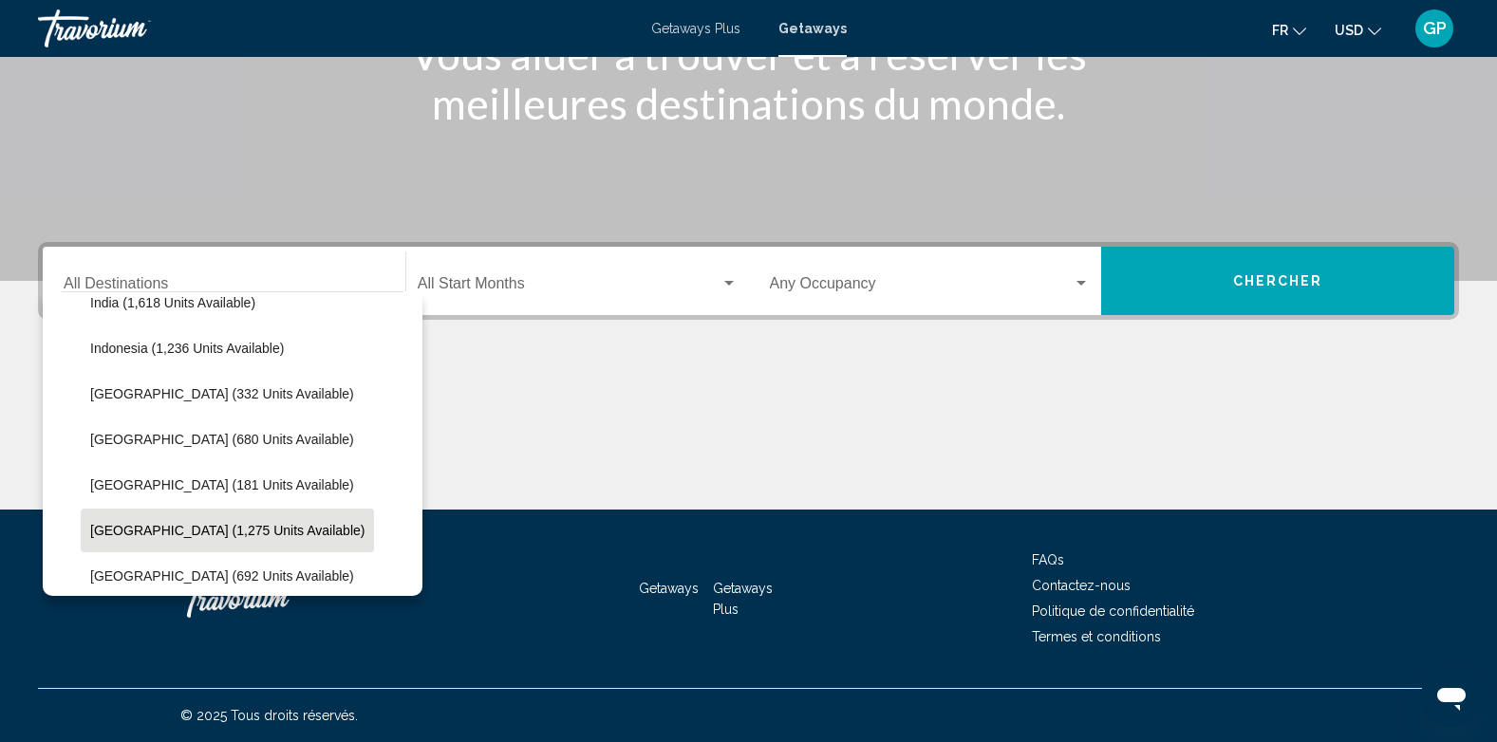
scroll to position [702, 0]
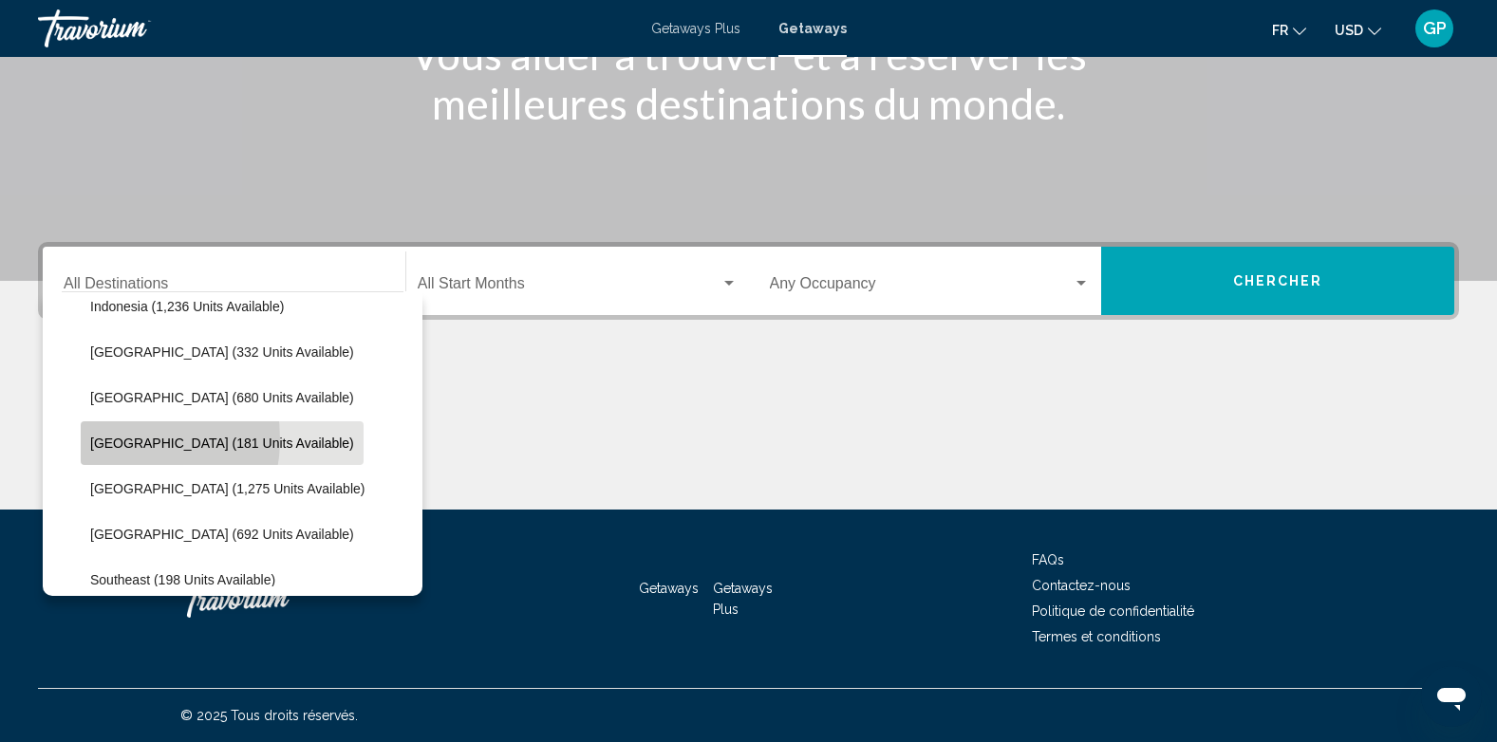
click at [113, 440] on span "[GEOGRAPHIC_DATA] (181 units available)" at bounding box center [222, 443] width 264 height 15
type input "**********"
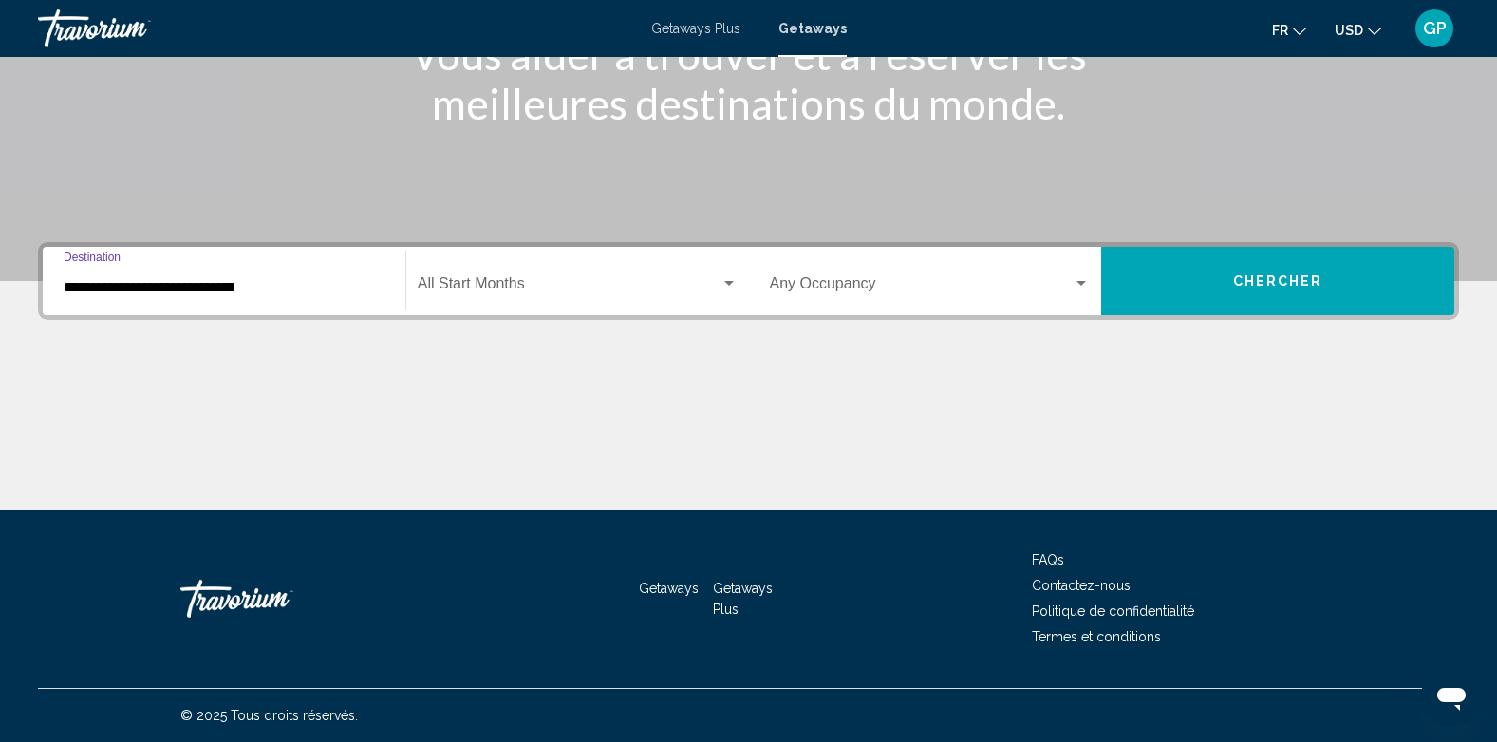
click at [527, 279] on span "Search widget" at bounding box center [569, 287] width 303 height 17
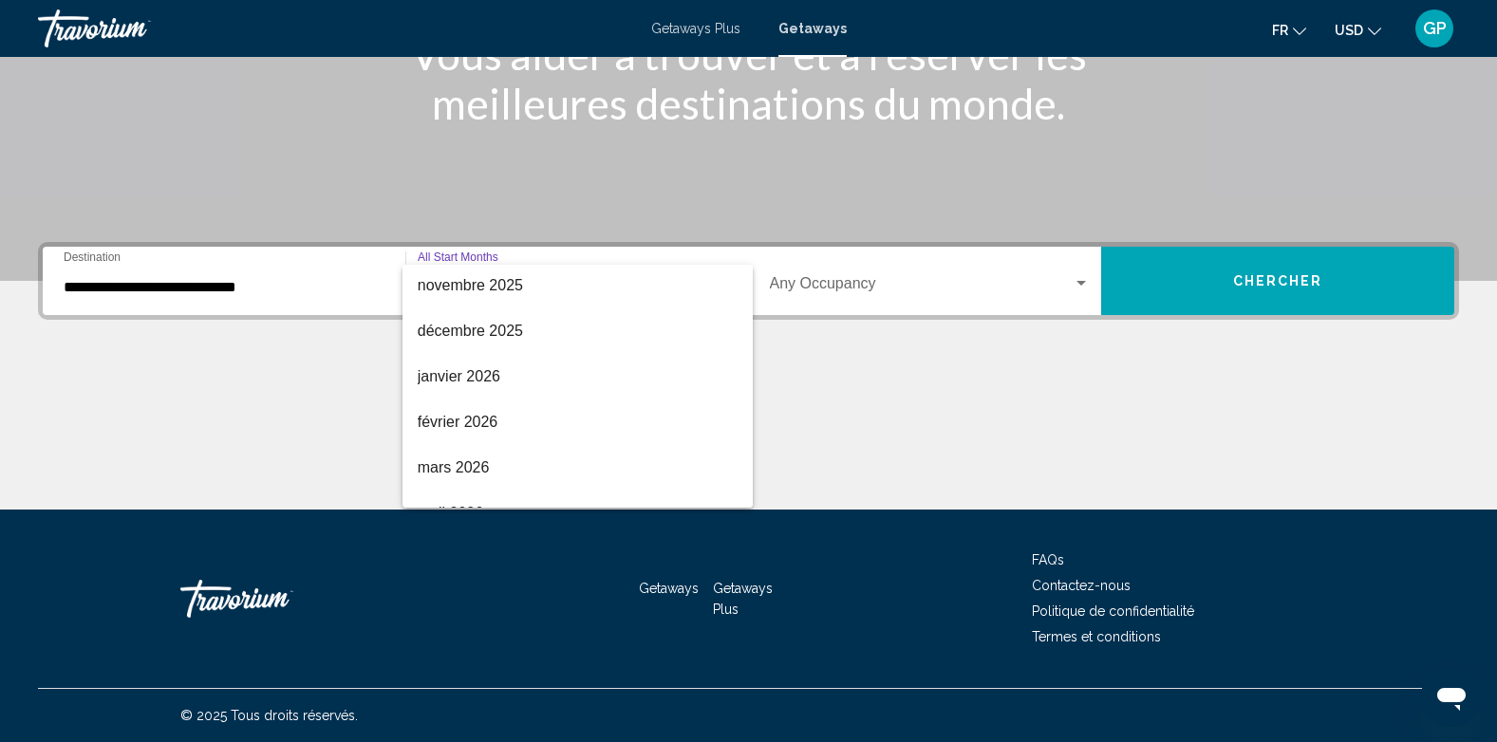
scroll to position [190, 0]
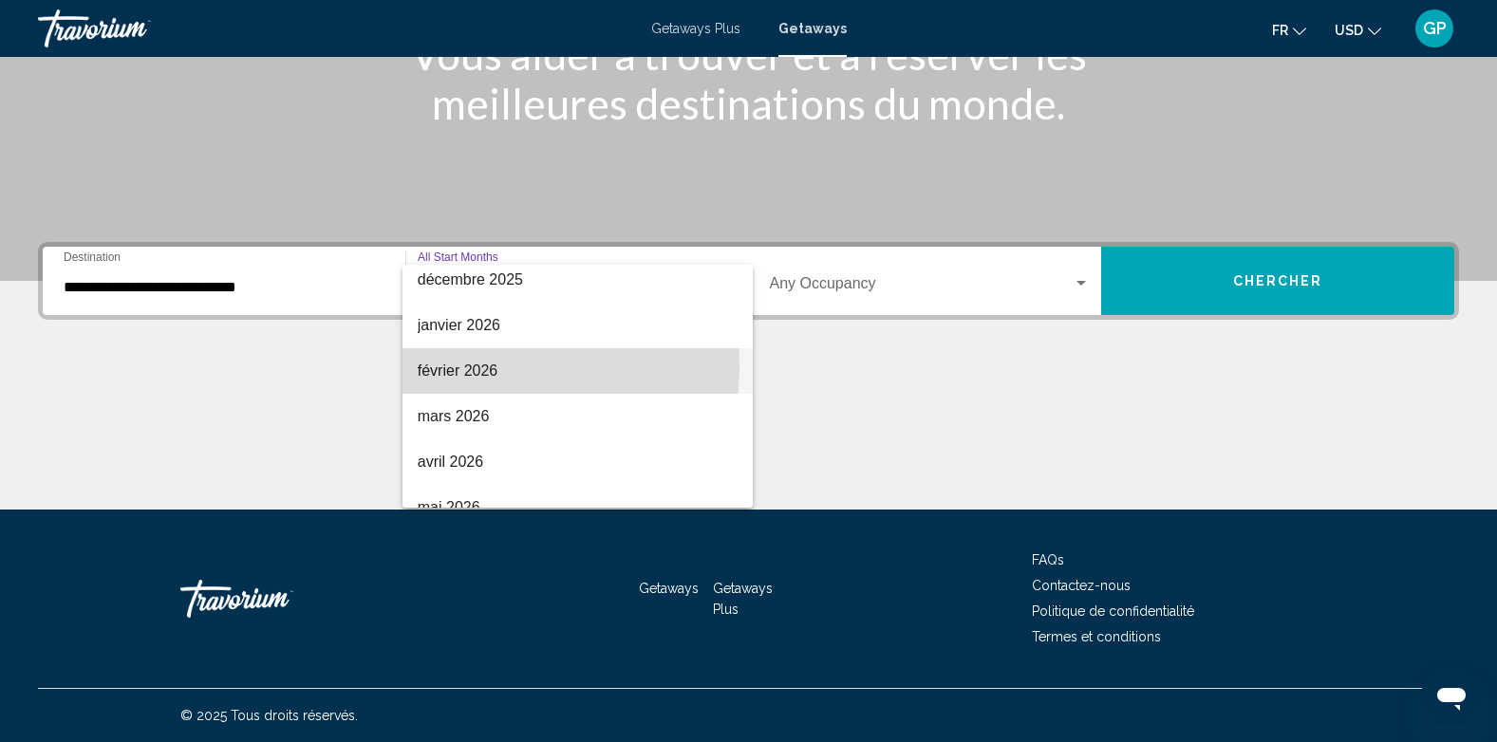
click at [471, 366] on span "février 2026" at bounding box center [578, 371] width 320 height 46
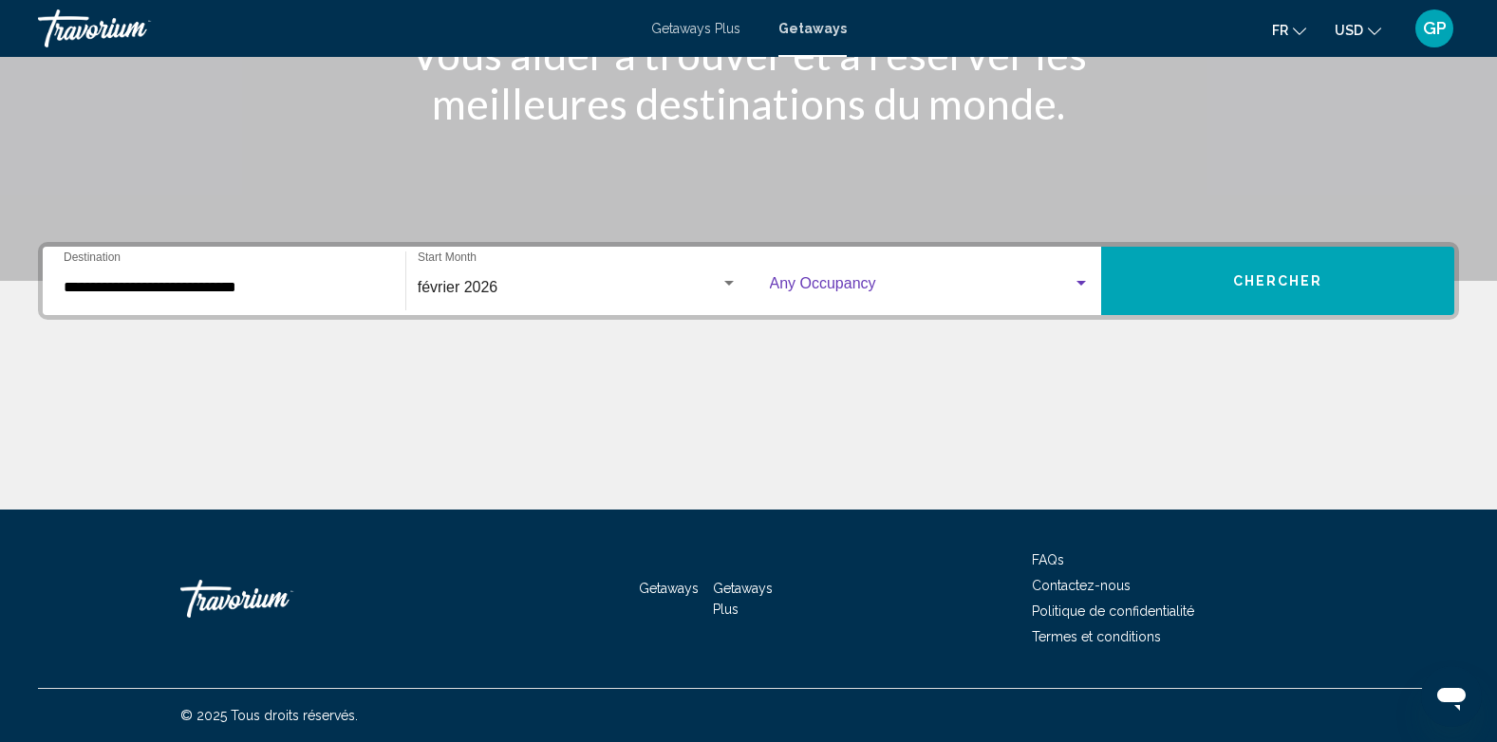
click at [884, 279] on span "Search widget" at bounding box center [922, 287] width 304 height 17
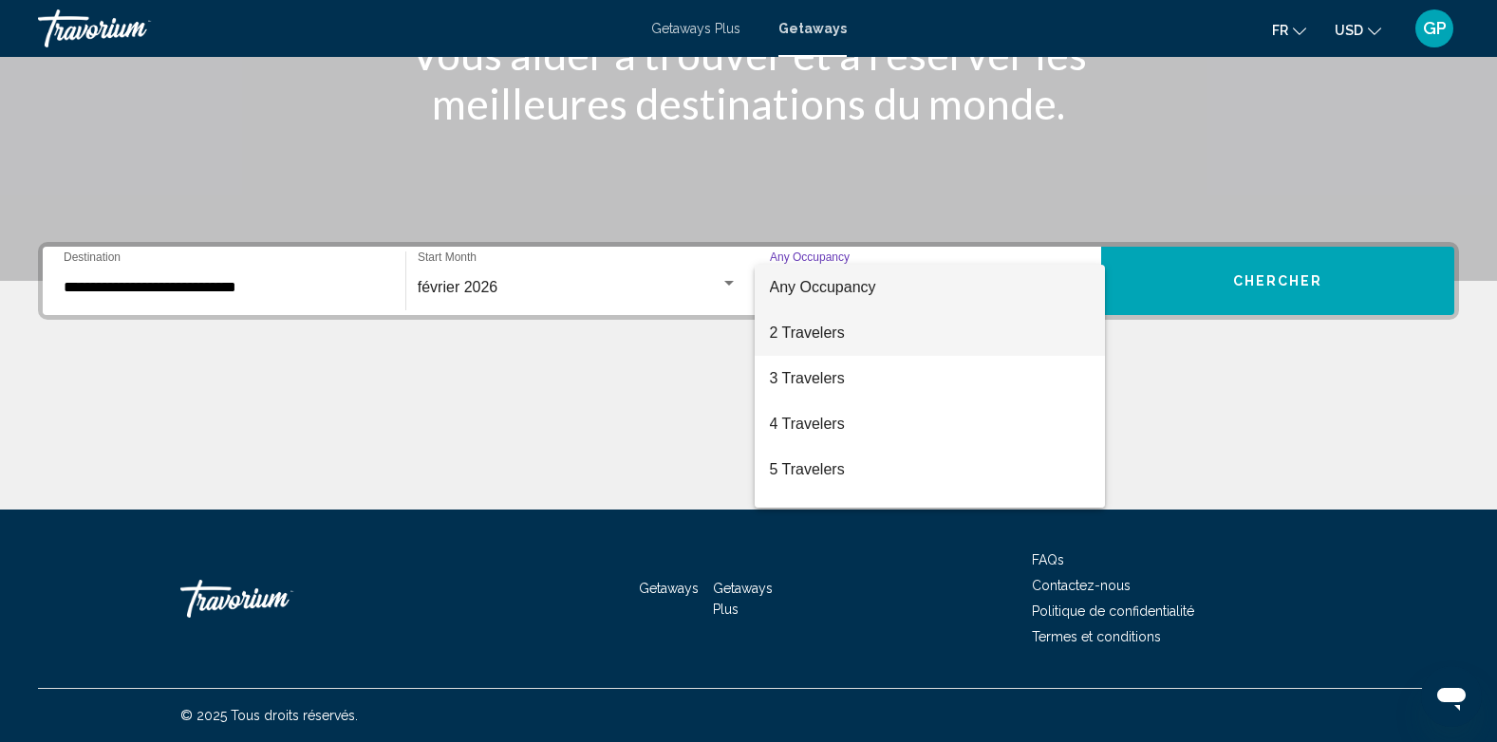
click at [842, 330] on span "2 Travelers" at bounding box center [930, 333] width 321 height 46
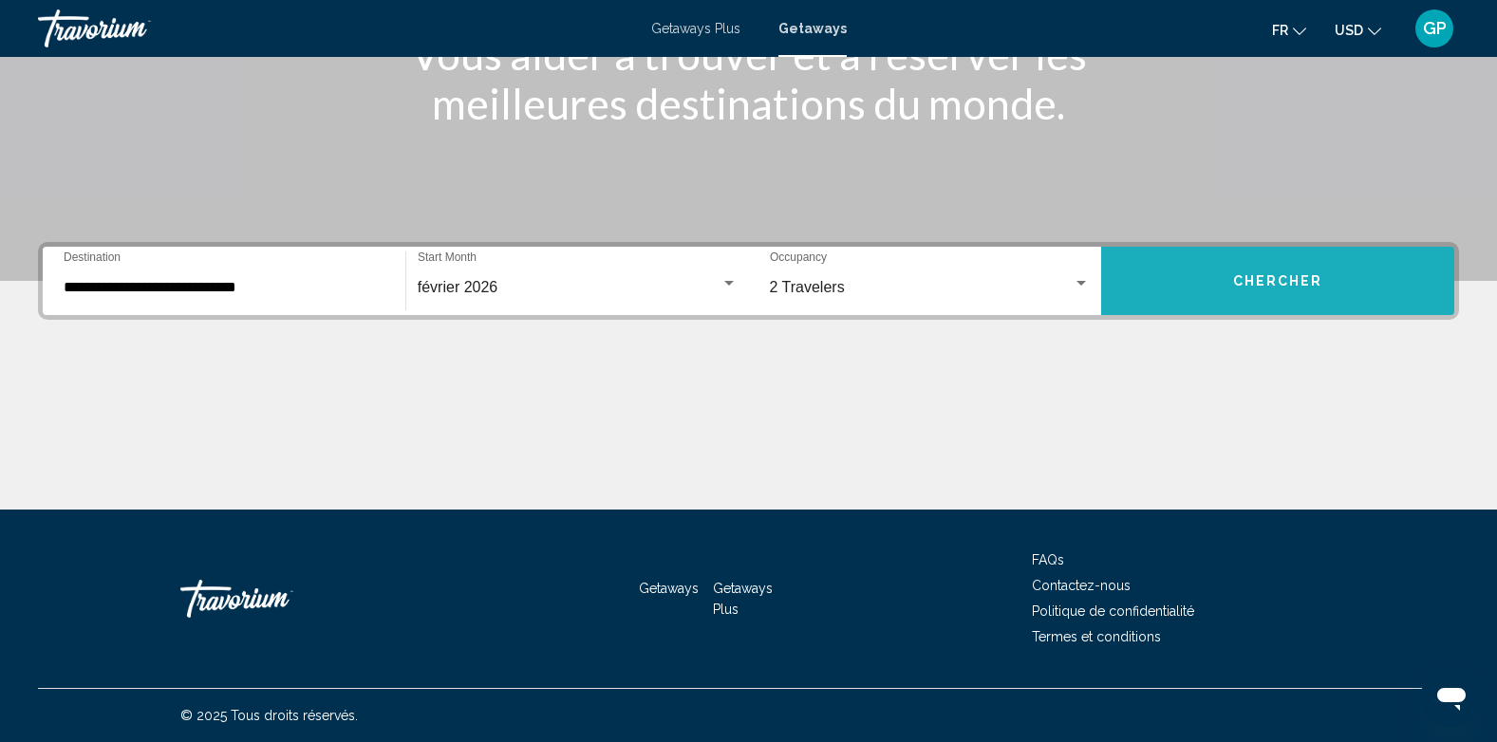
click at [1234, 278] on span "Chercher" at bounding box center [1278, 281] width 90 height 15
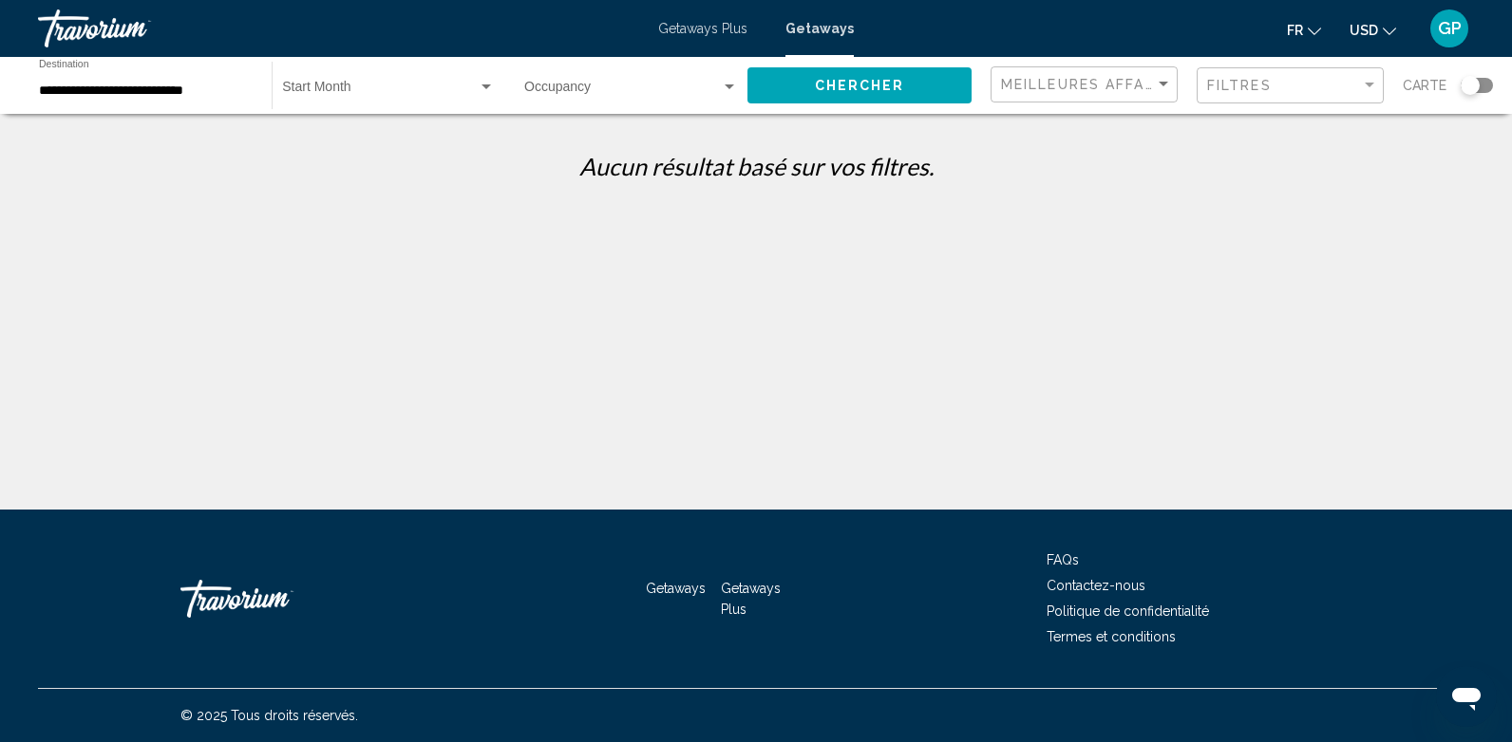
click at [357, 82] on div "Start Month All Start Months" at bounding box center [388, 86] width 213 height 52
click at [1479, 85] on div at bounding box center [756, 371] width 1512 height 742
click at [361, 84] on span "Search widget" at bounding box center [380, 91] width 196 height 15
click at [723, 25] on div at bounding box center [756, 371] width 1512 height 742
click at [718, 26] on span "Getaways Plus" at bounding box center [702, 28] width 89 height 15
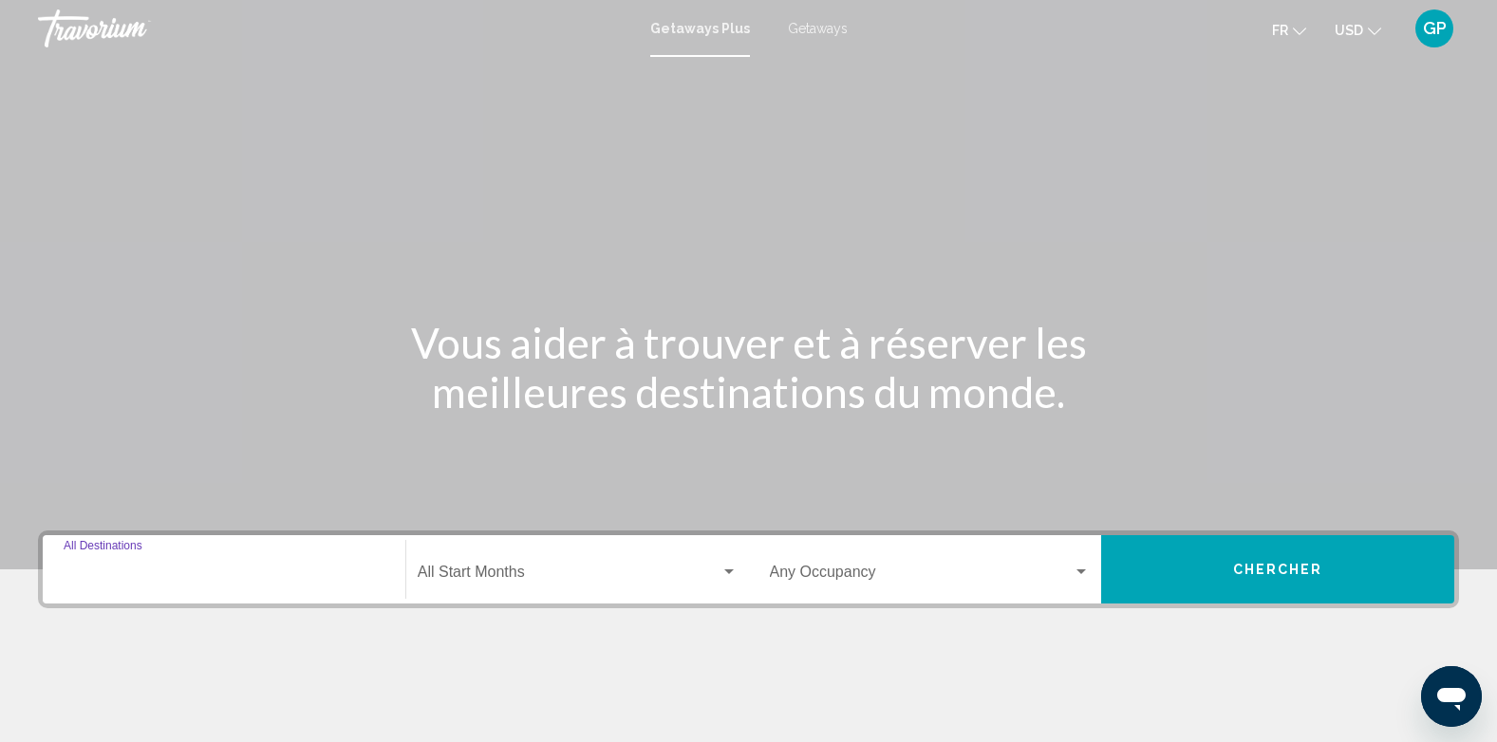
click at [108, 572] on input "Destination All Destinations" at bounding box center [224, 576] width 321 height 17
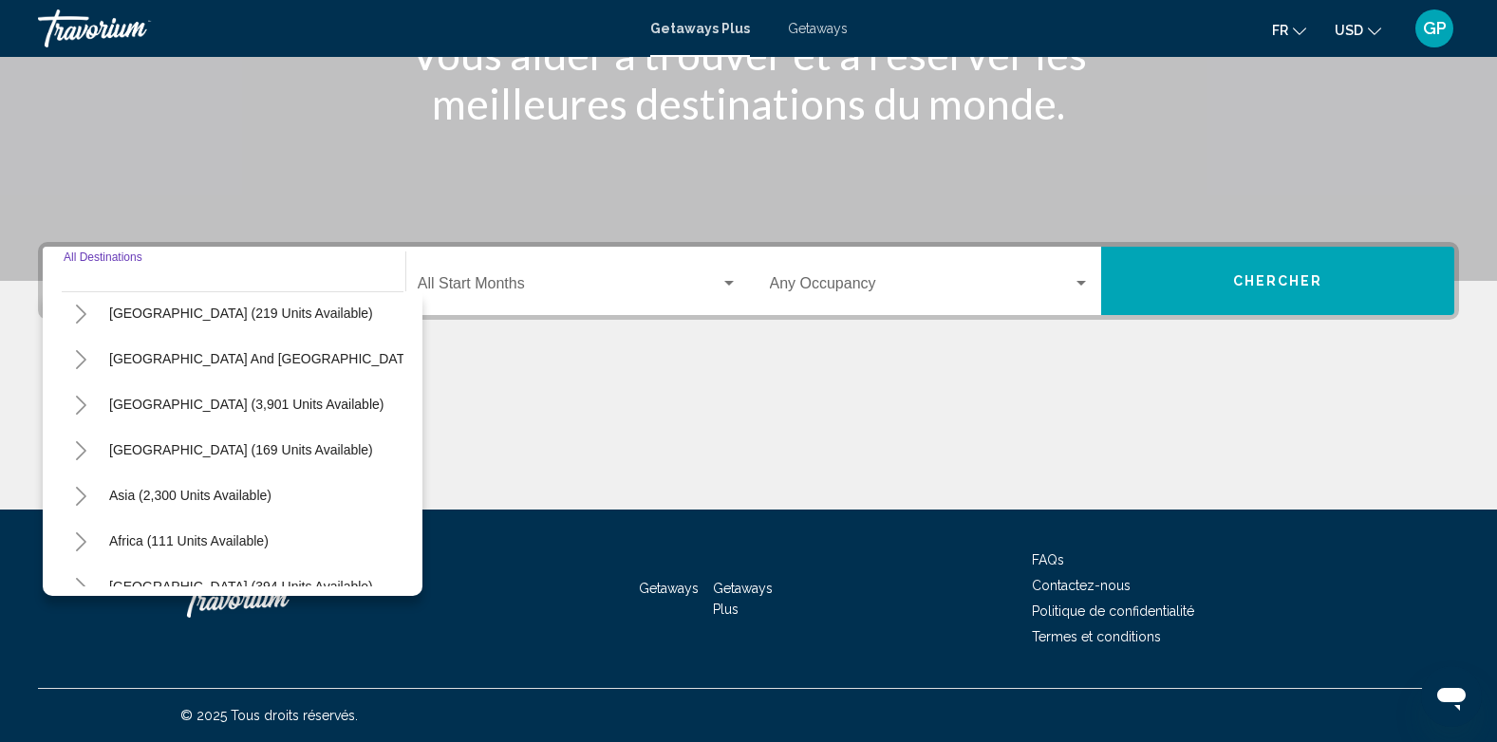
scroll to position [322, 0]
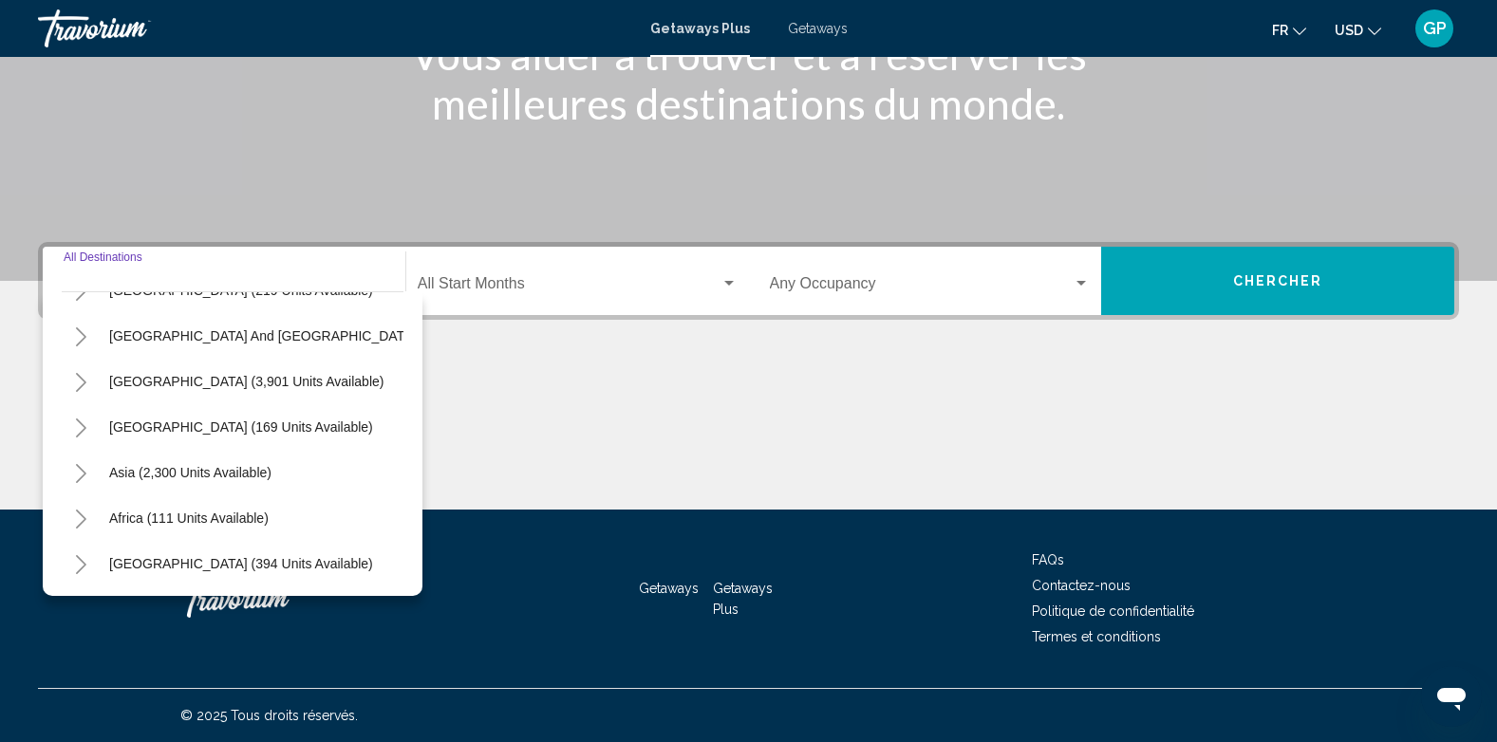
click at [82, 464] on icon "Toggle Asia (2,300 units available)" at bounding box center [81, 473] width 10 height 19
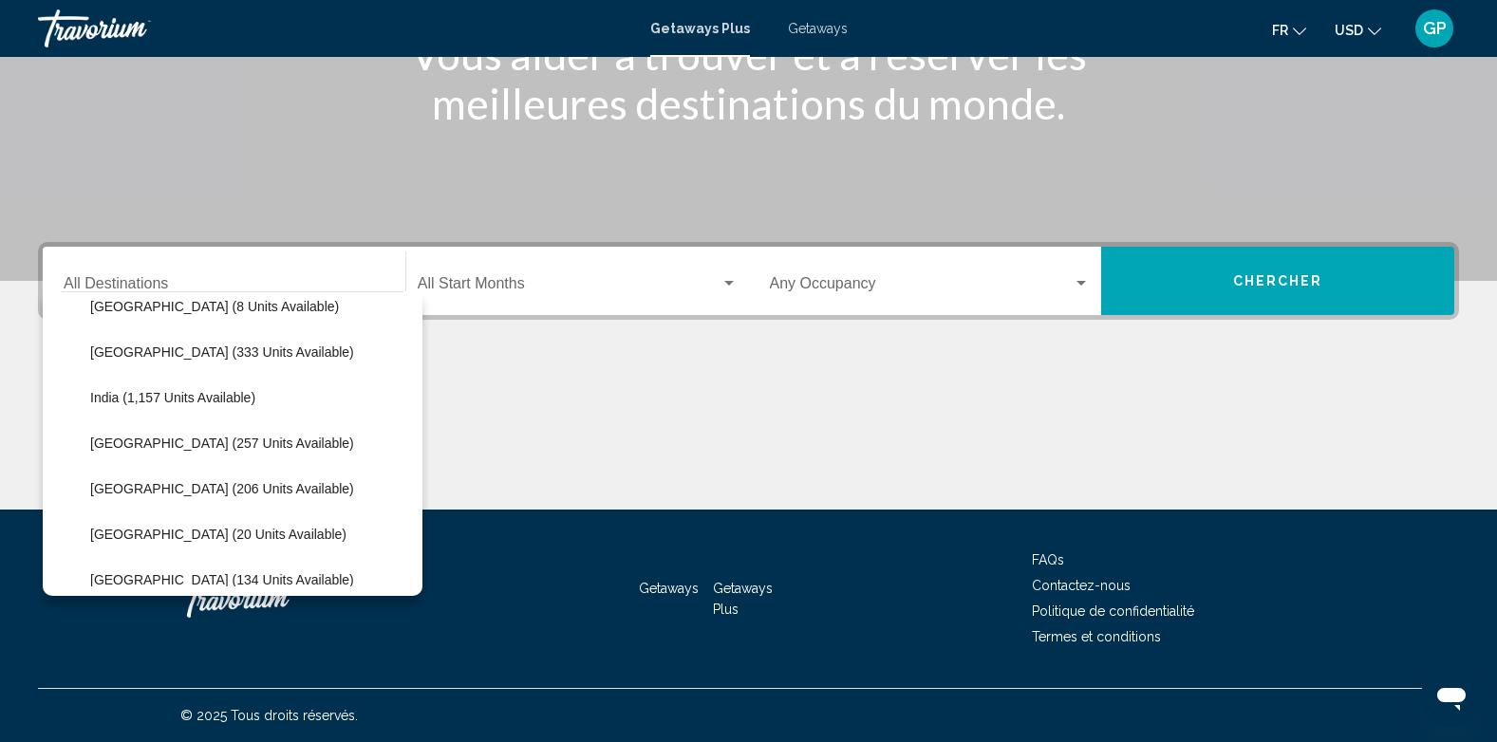
scroll to position [607, 0]
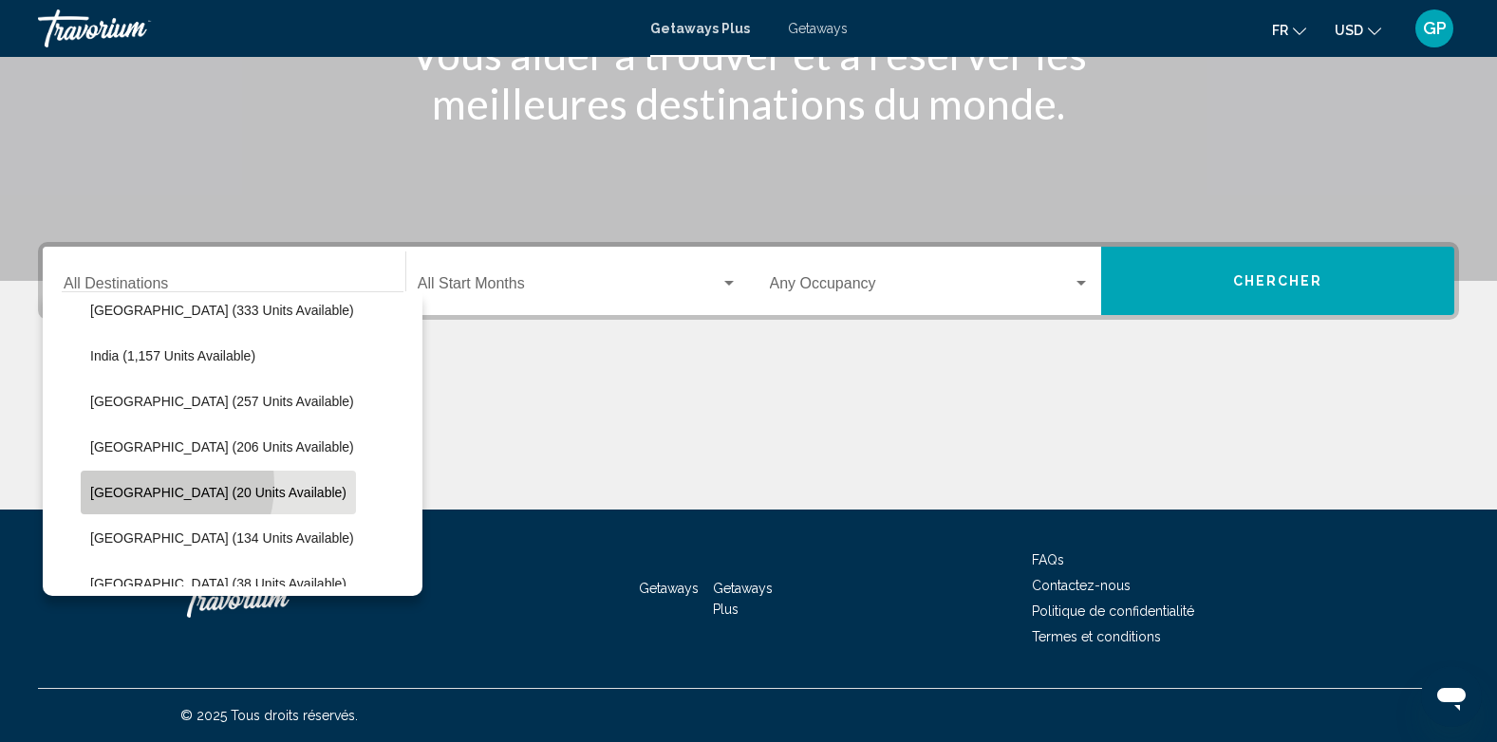
click at [152, 485] on span "Maldives (20 units available)" at bounding box center [218, 492] width 256 height 15
type input "**********"
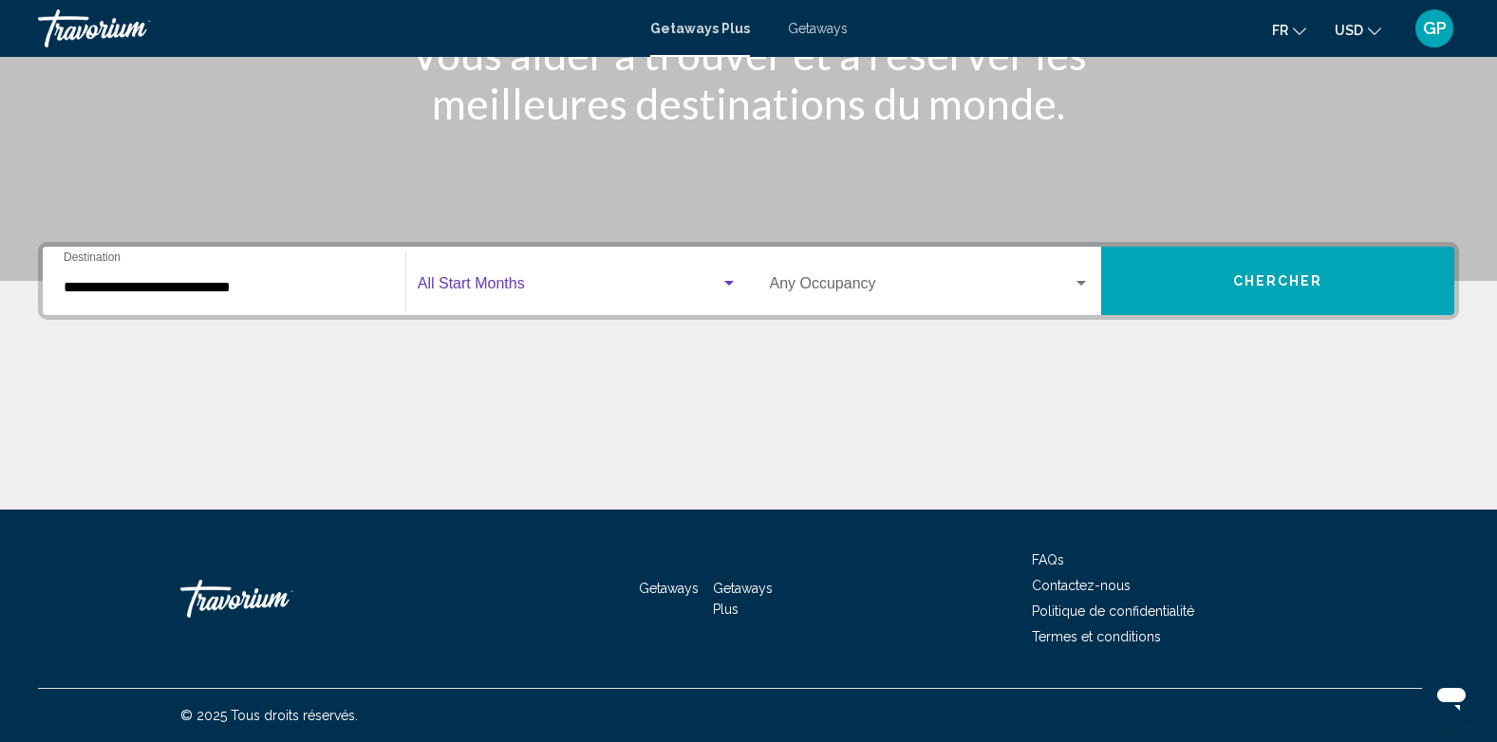
click at [520, 282] on span "Search widget" at bounding box center [569, 287] width 303 height 17
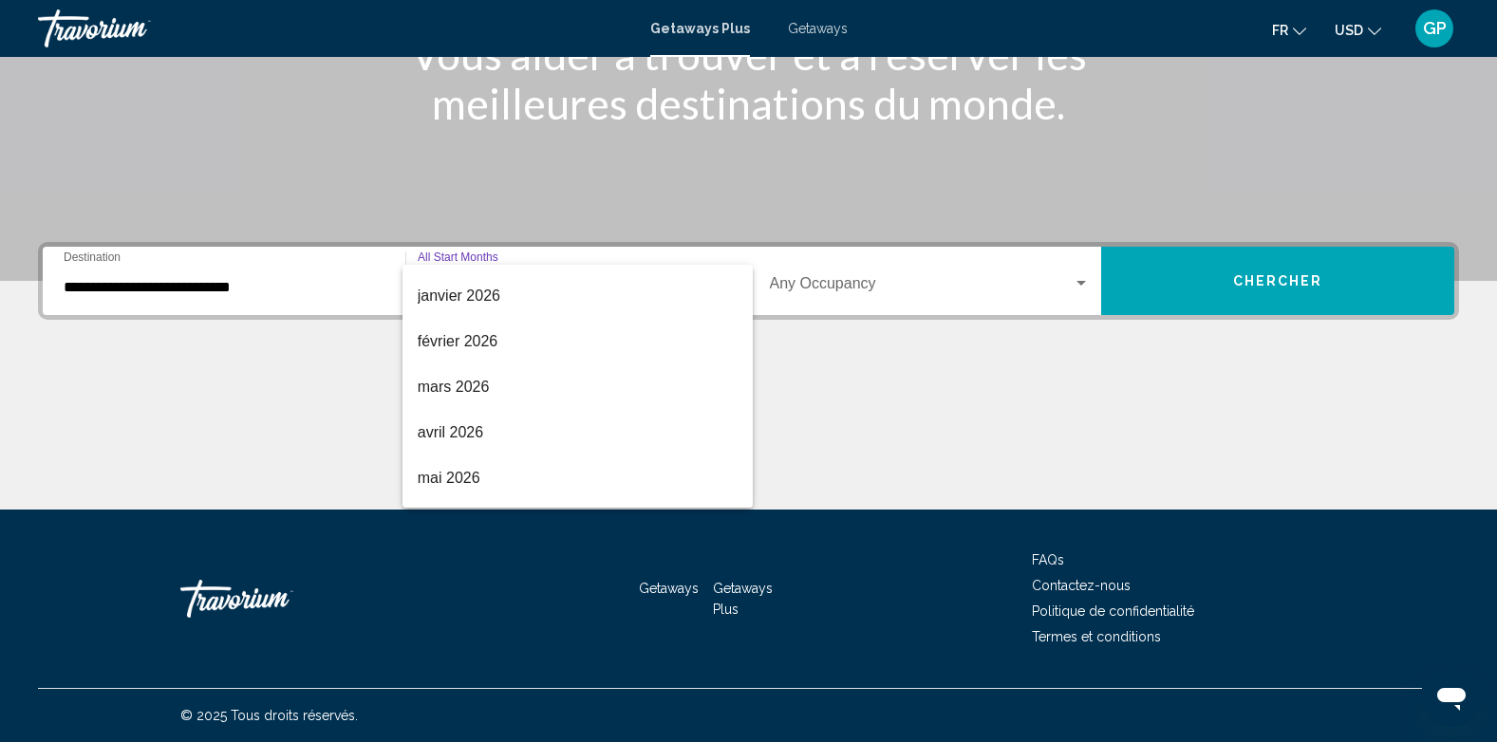
scroll to position [190, 0]
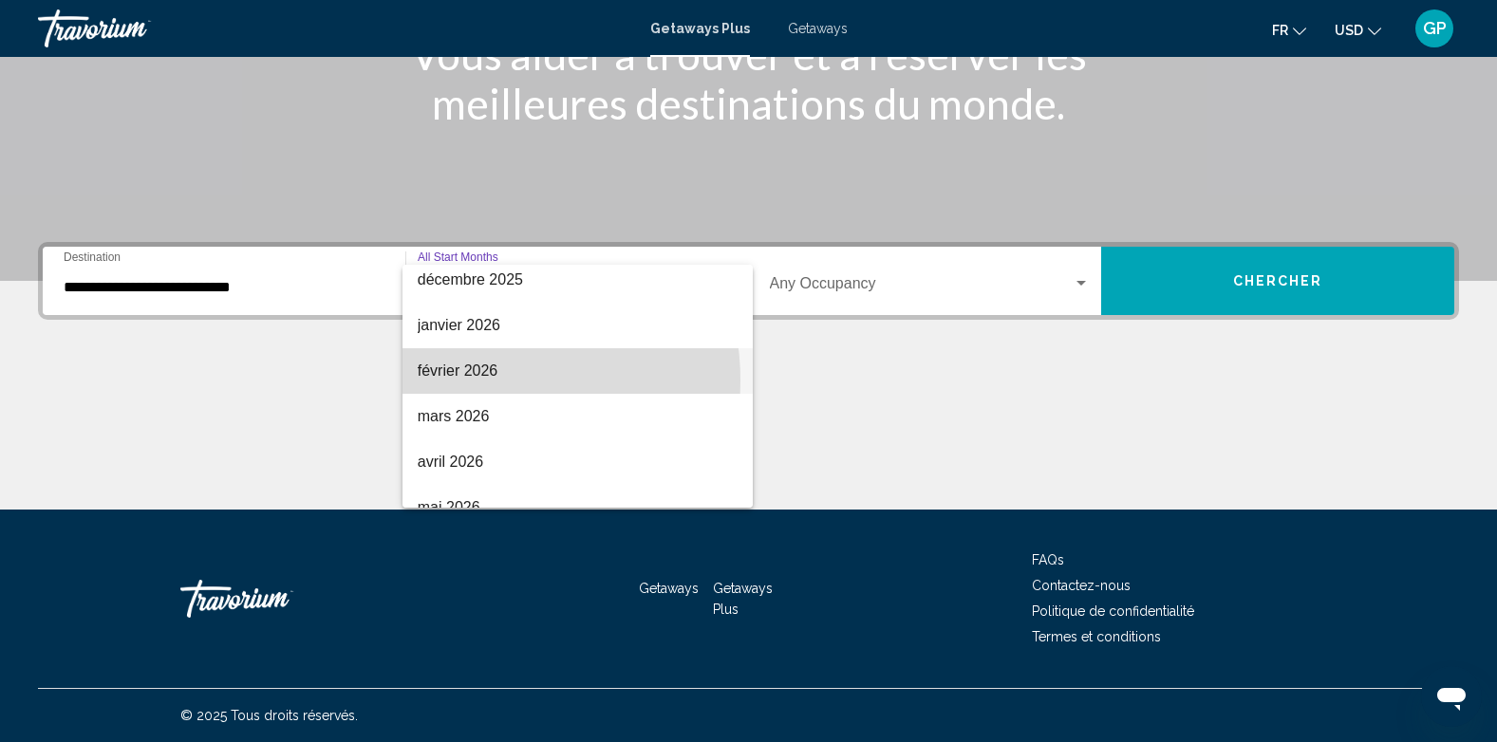
click at [475, 381] on span "février 2026" at bounding box center [578, 371] width 320 height 46
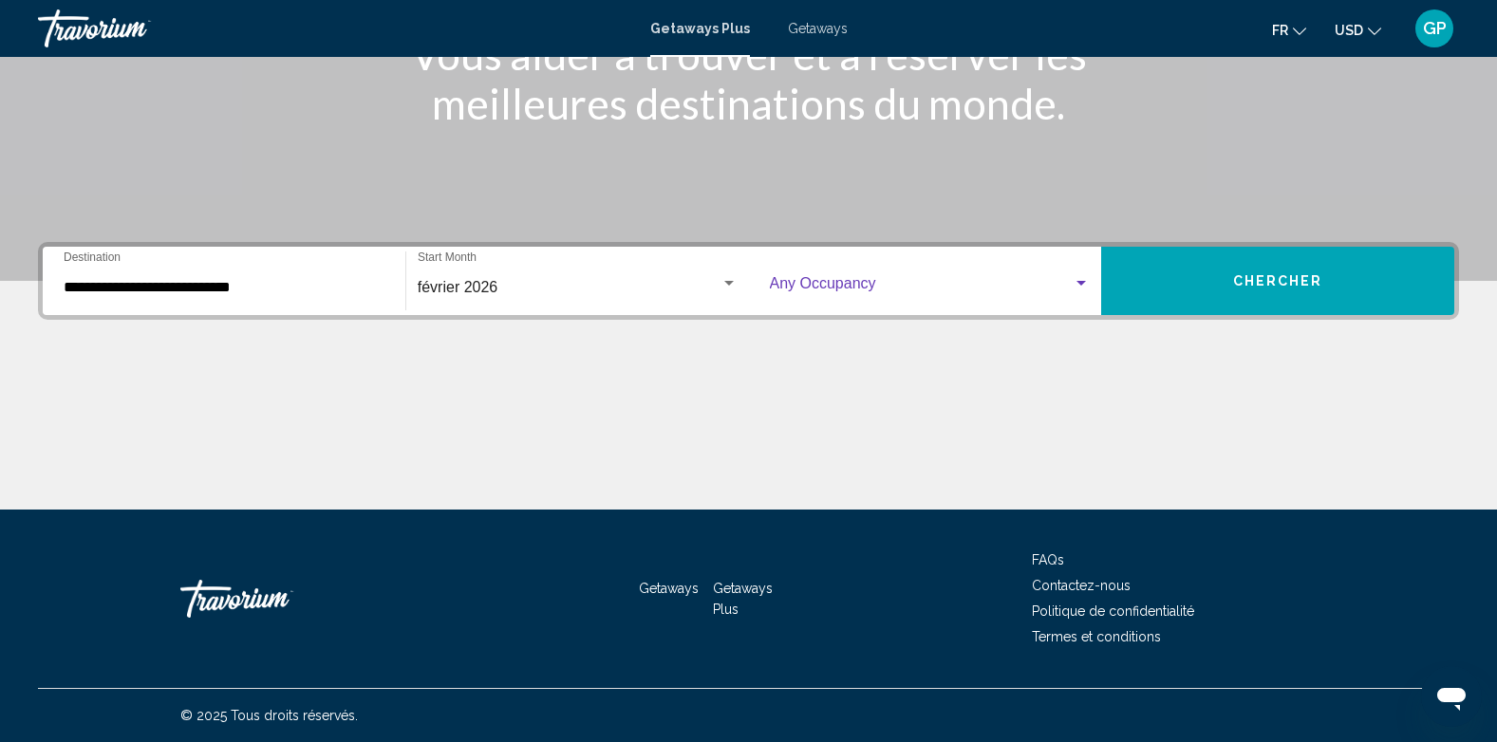
click at [902, 285] on span "Search widget" at bounding box center [922, 287] width 304 height 17
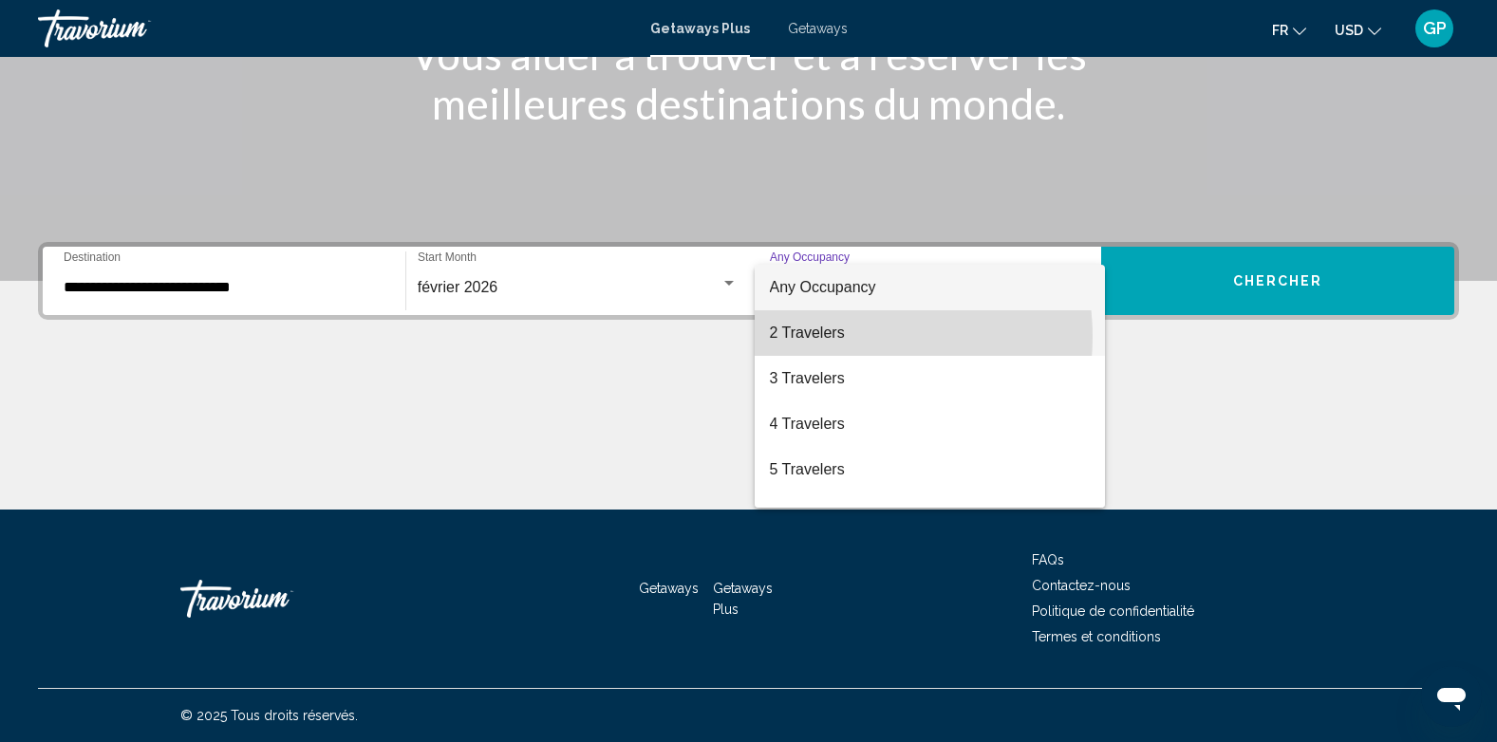
click at [840, 337] on span "2 Travelers" at bounding box center [930, 333] width 321 height 46
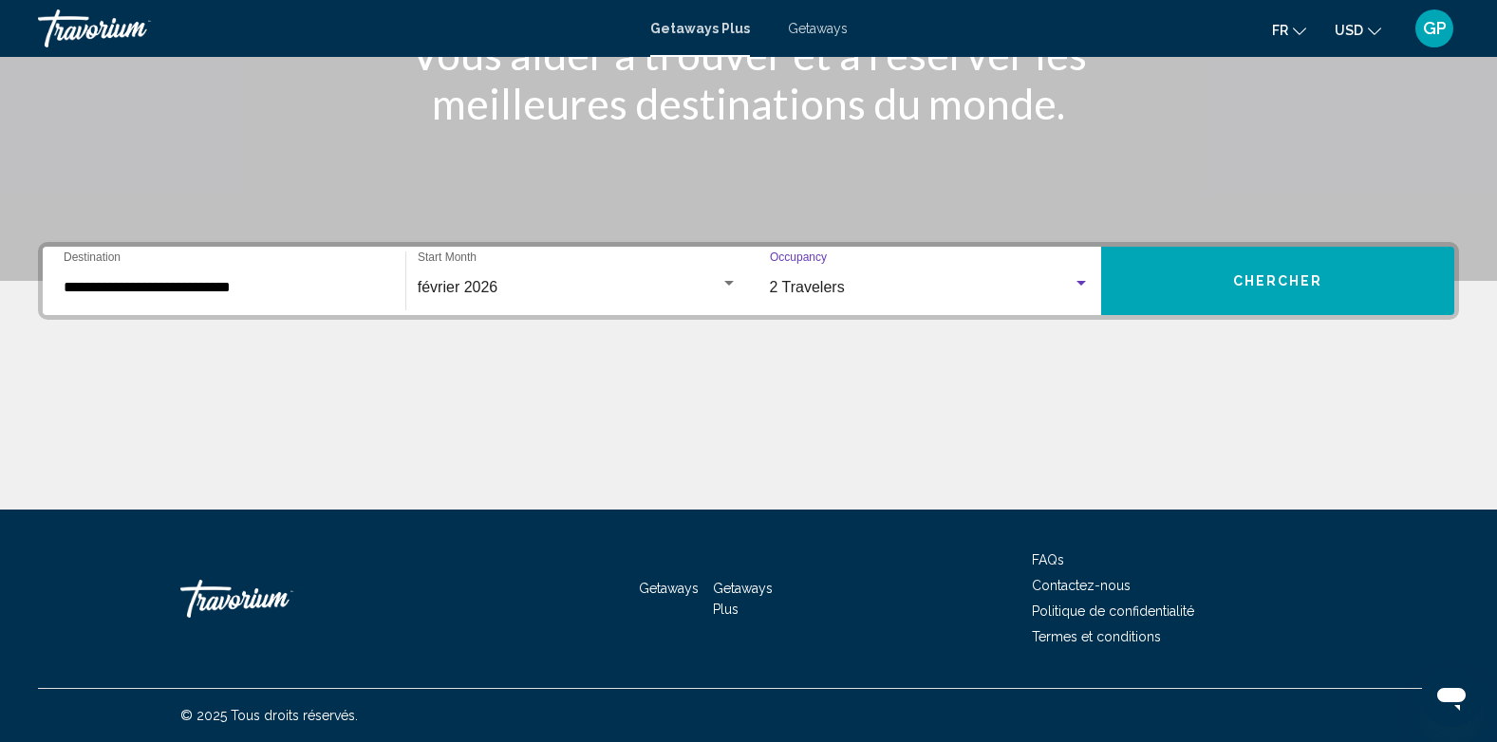
click at [1284, 289] on span "Chercher" at bounding box center [1278, 281] width 90 height 15
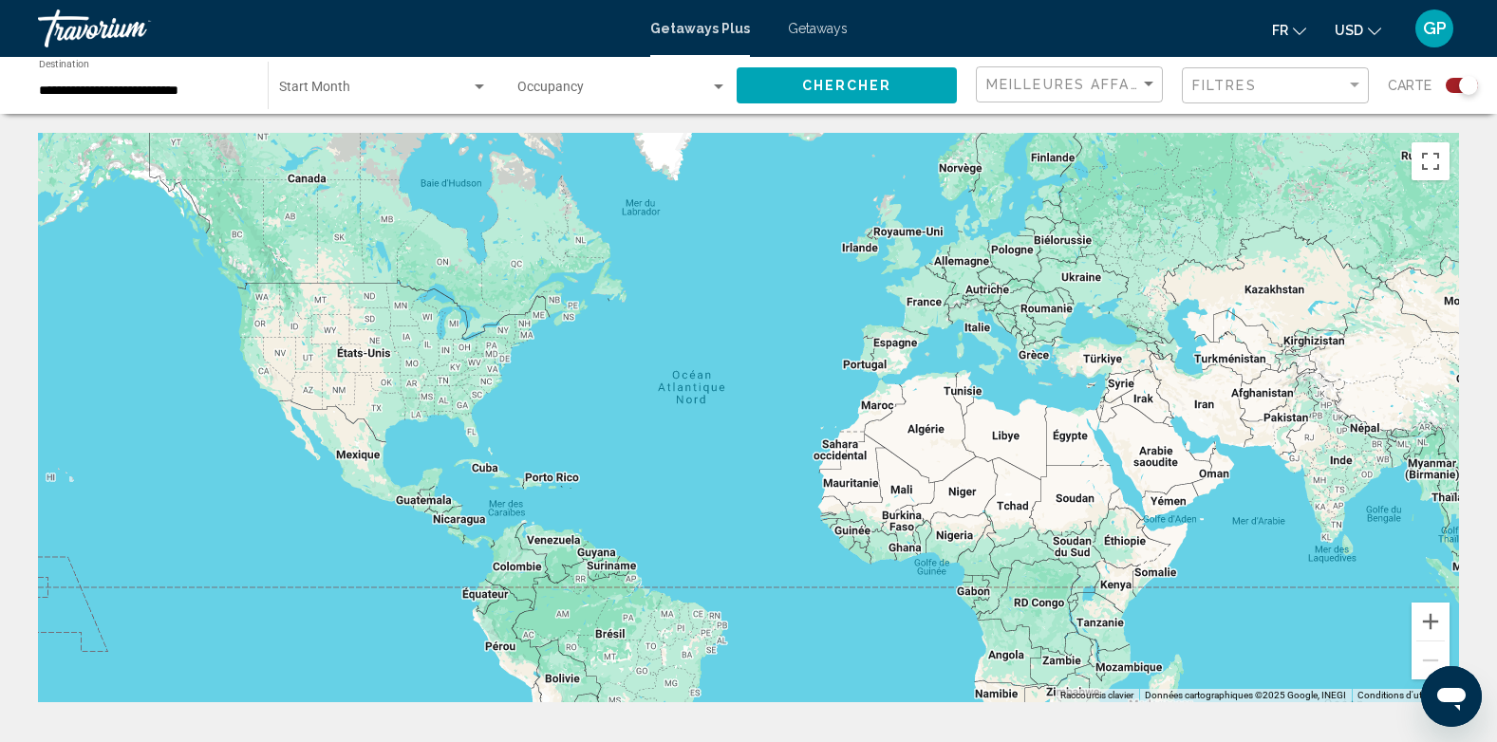
click at [1465, 84] on div "Search widget" at bounding box center [1468, 85] width 19 height 19
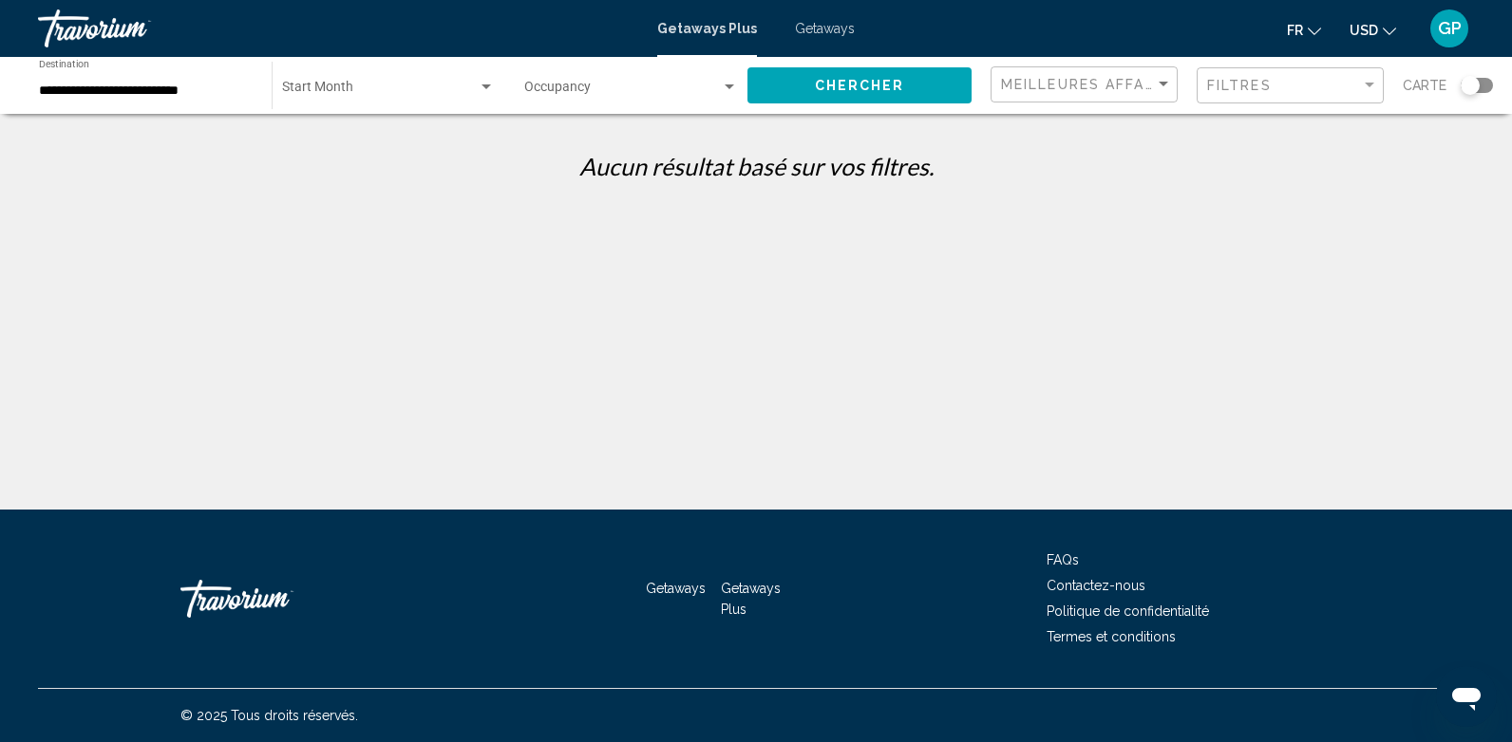
click at [817, 24] on span "Getaways" at bounding box center [825, 28] width 60 height 15
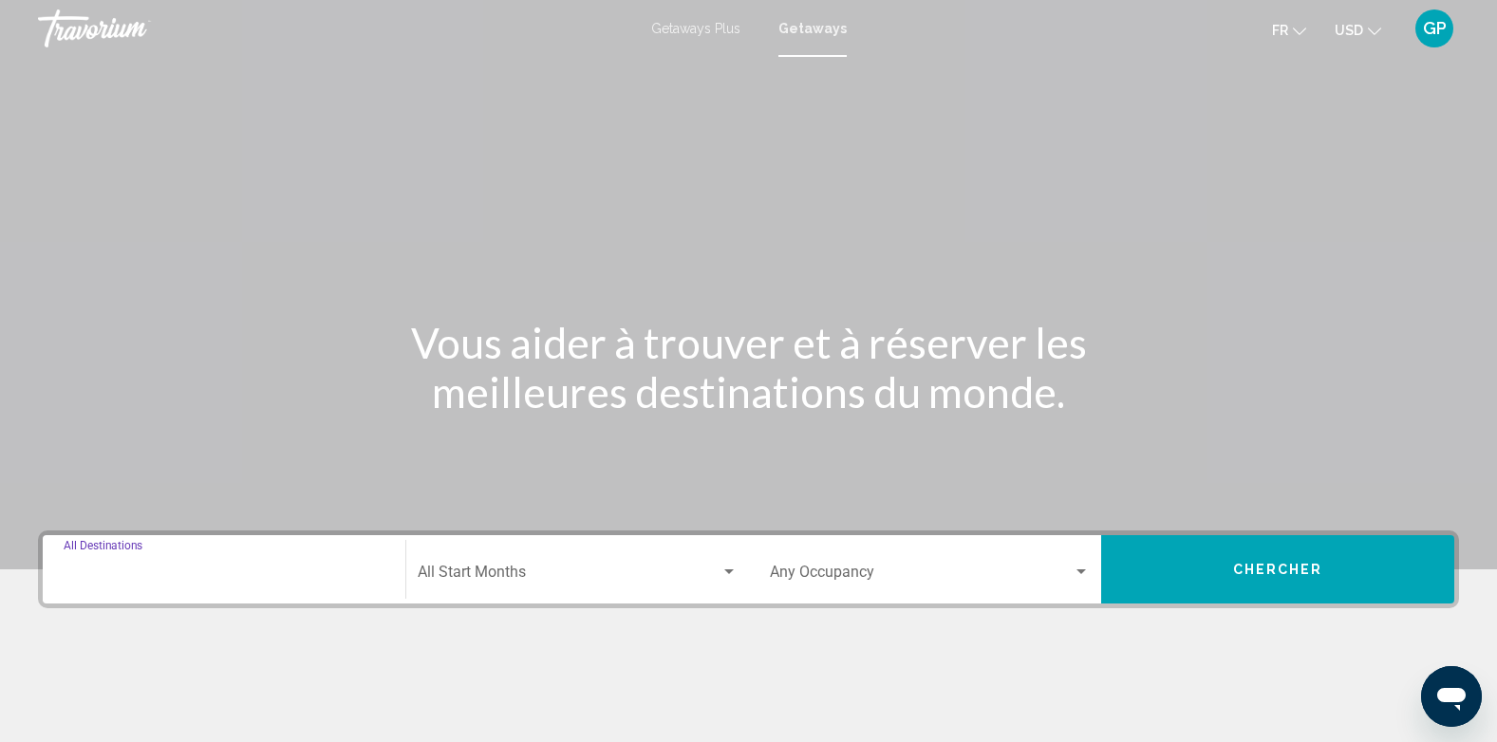
click at [95, 568] on input "Destination All Destinations" at bounding box center [224, 576] width 321 height 17
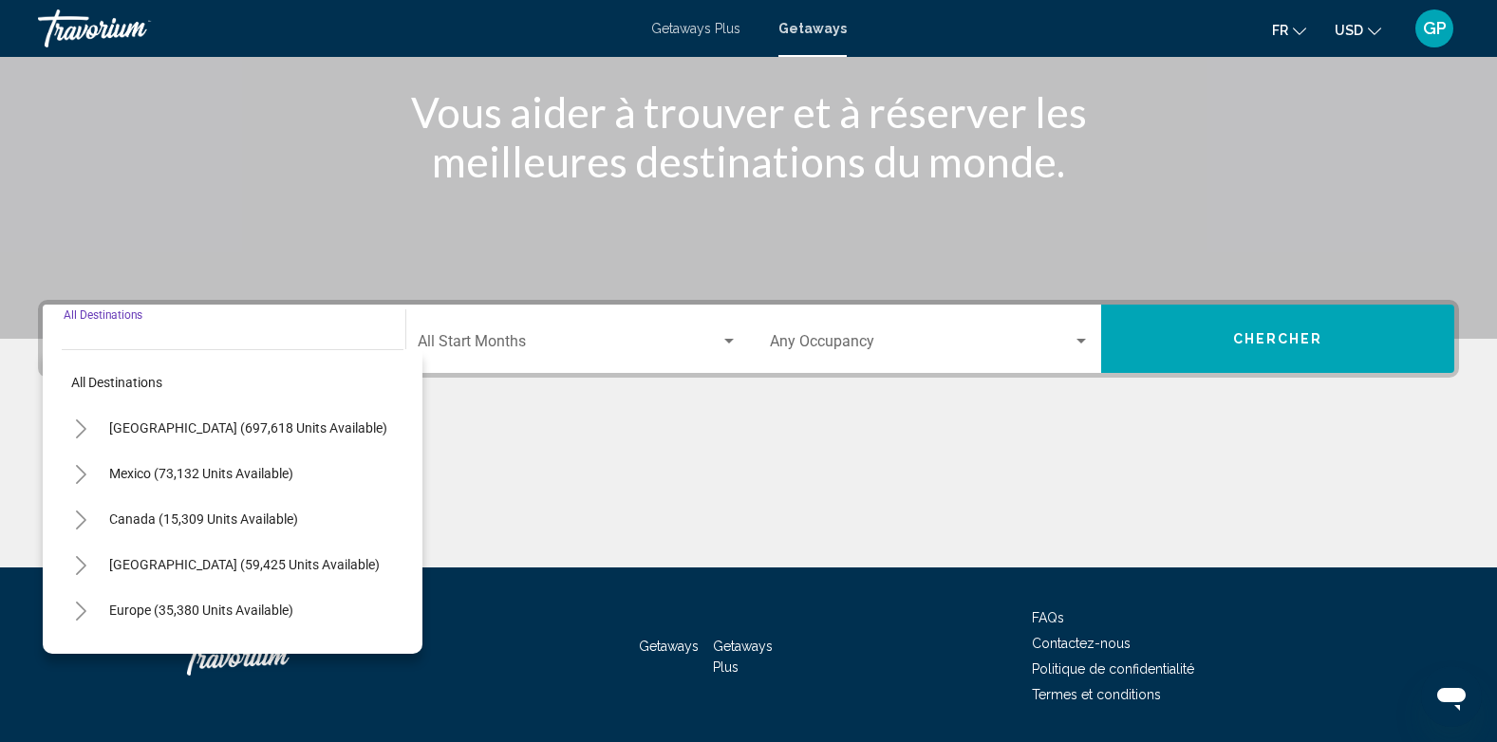
scroll to position [289, 0]
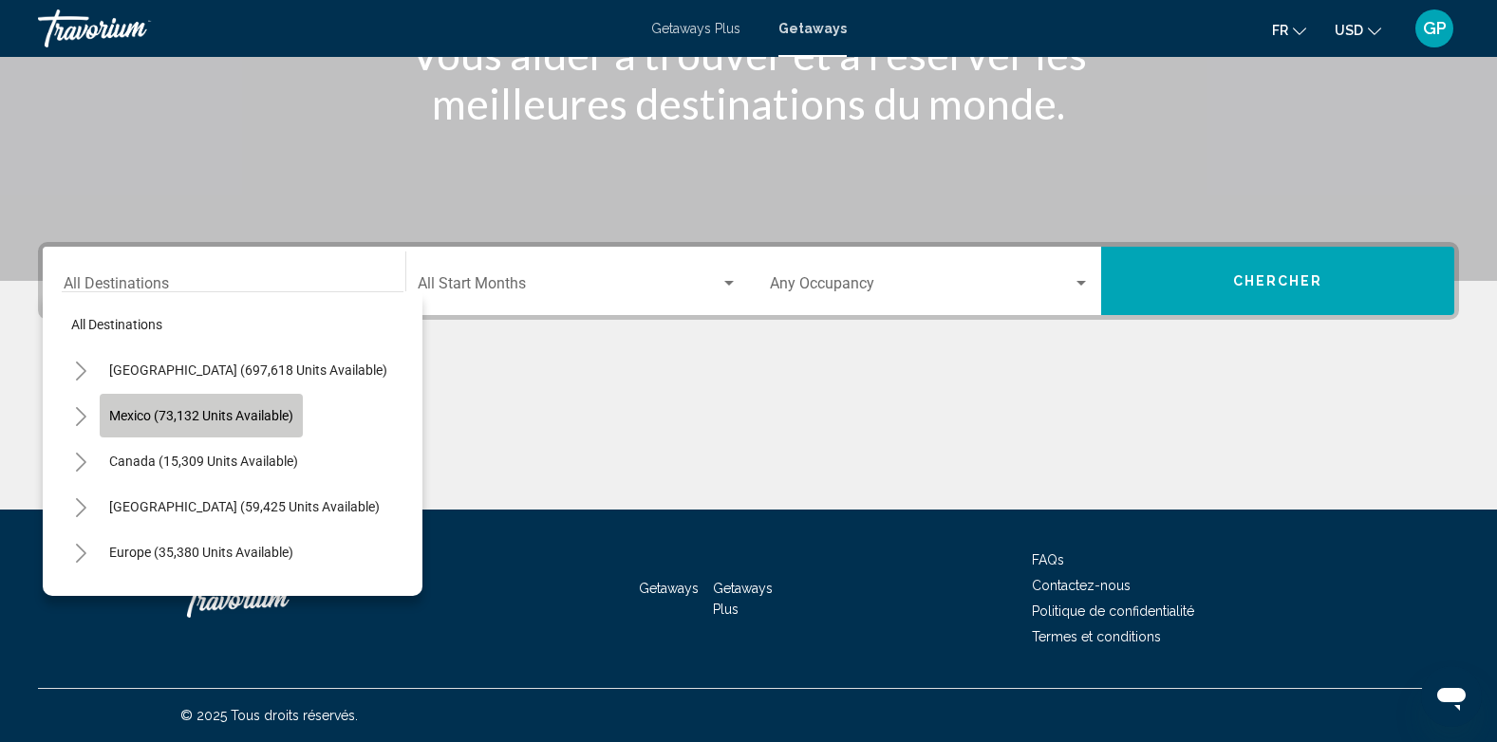
click at [119, 409] on span "Mexico (73,132 units available)" at bounding box center [201, 415] width 184 height 15
type input "**********"
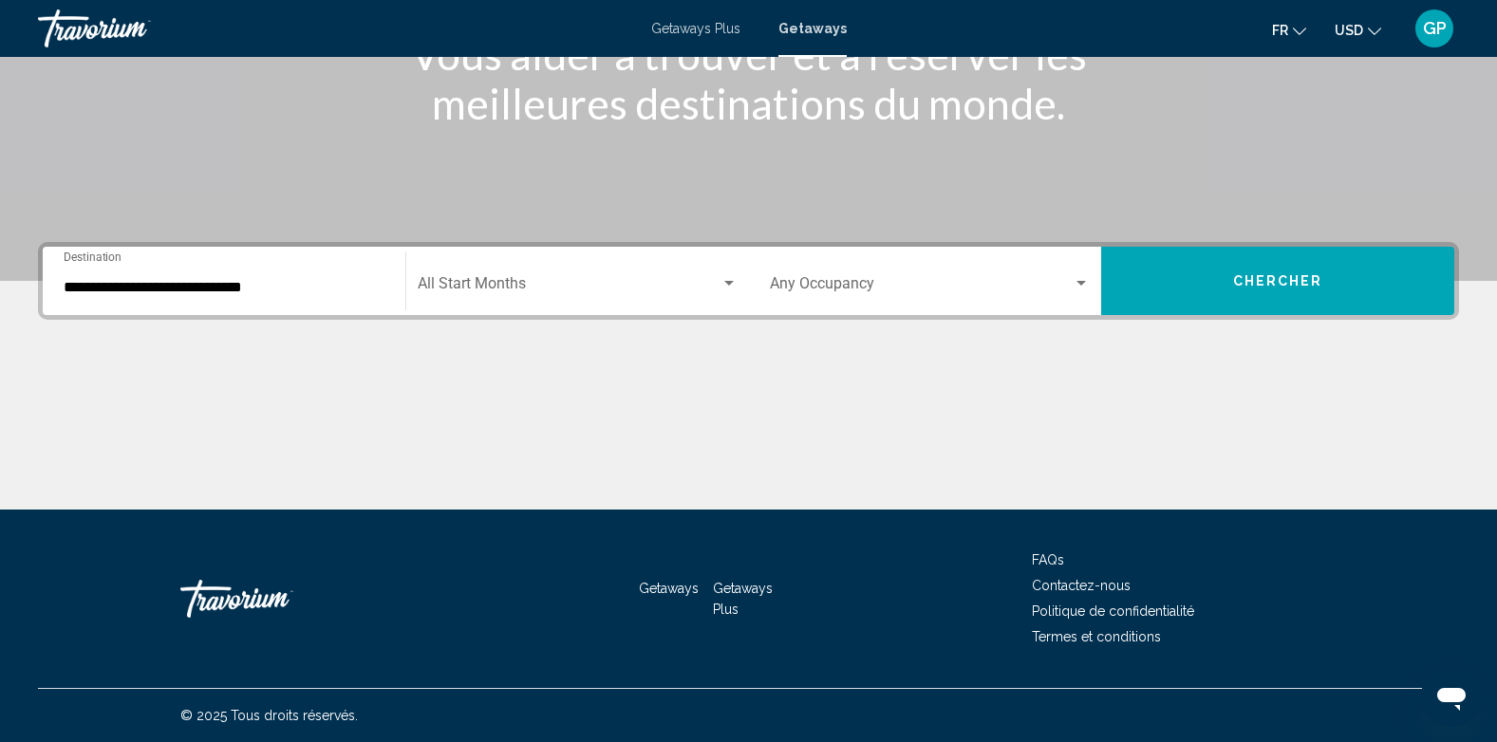
click at [532, 274] on div "Start Month All Start Months" at bounding box center [578, 282] width 320 height 60
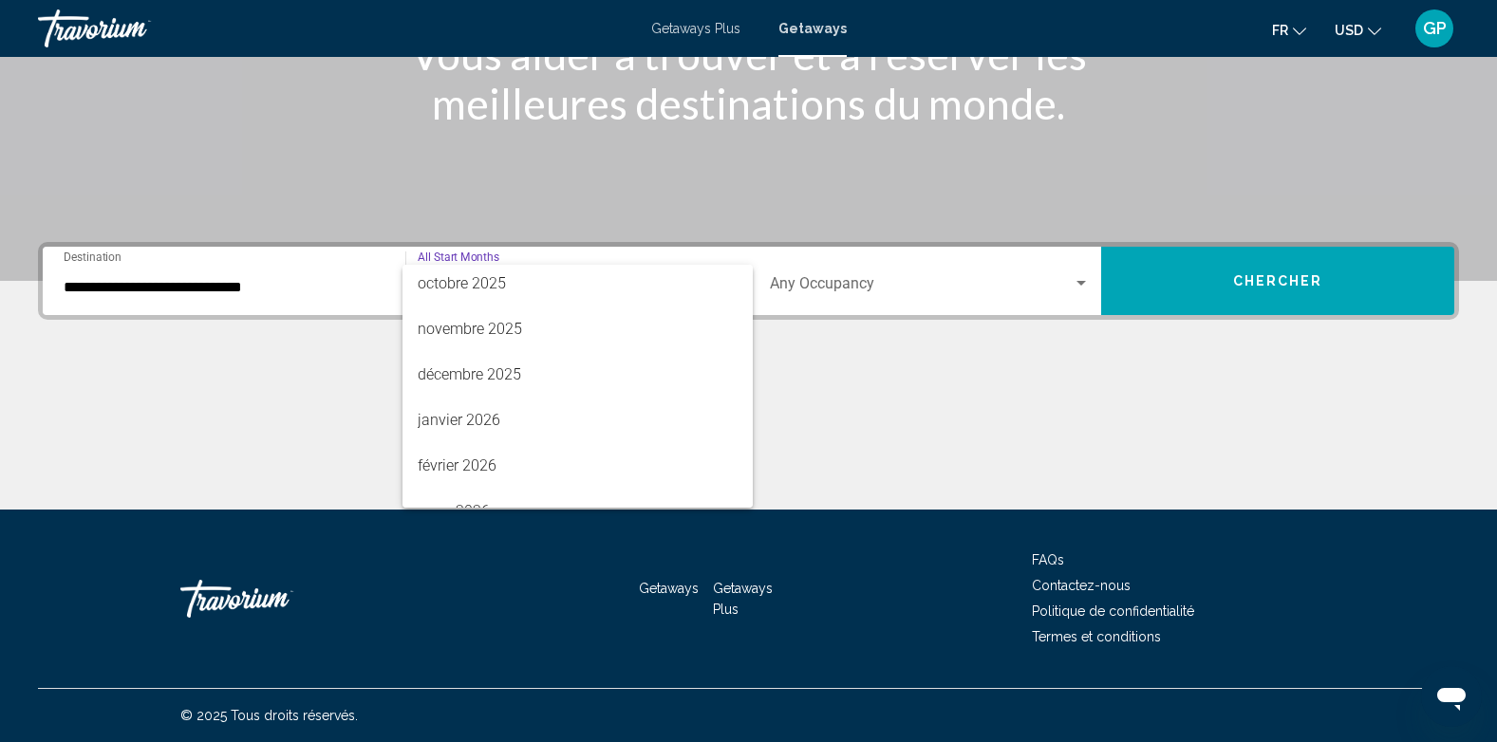
scroll to position [190, 0]
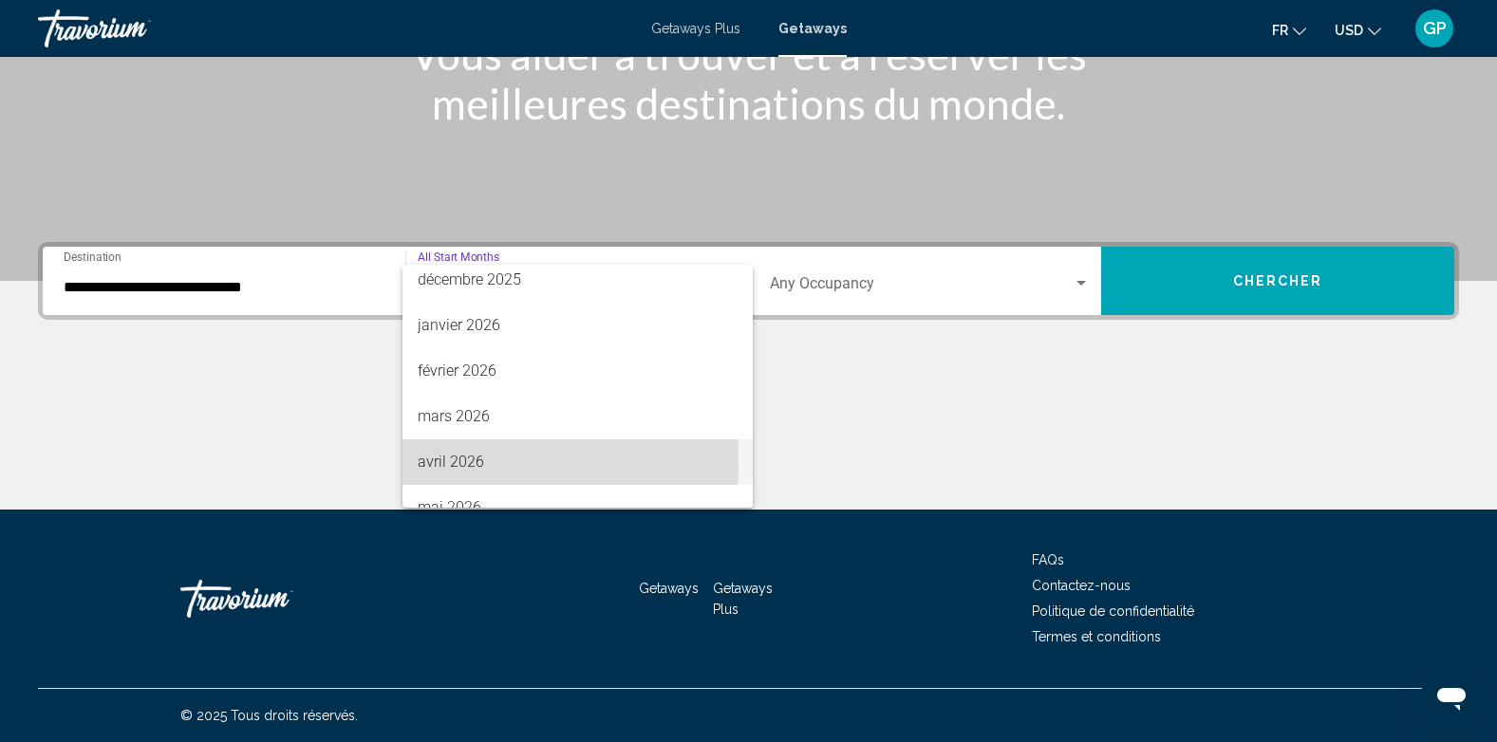
click at [436, 461] on span "avril 2026" at bounding box center [578, 463] width 320 height 46
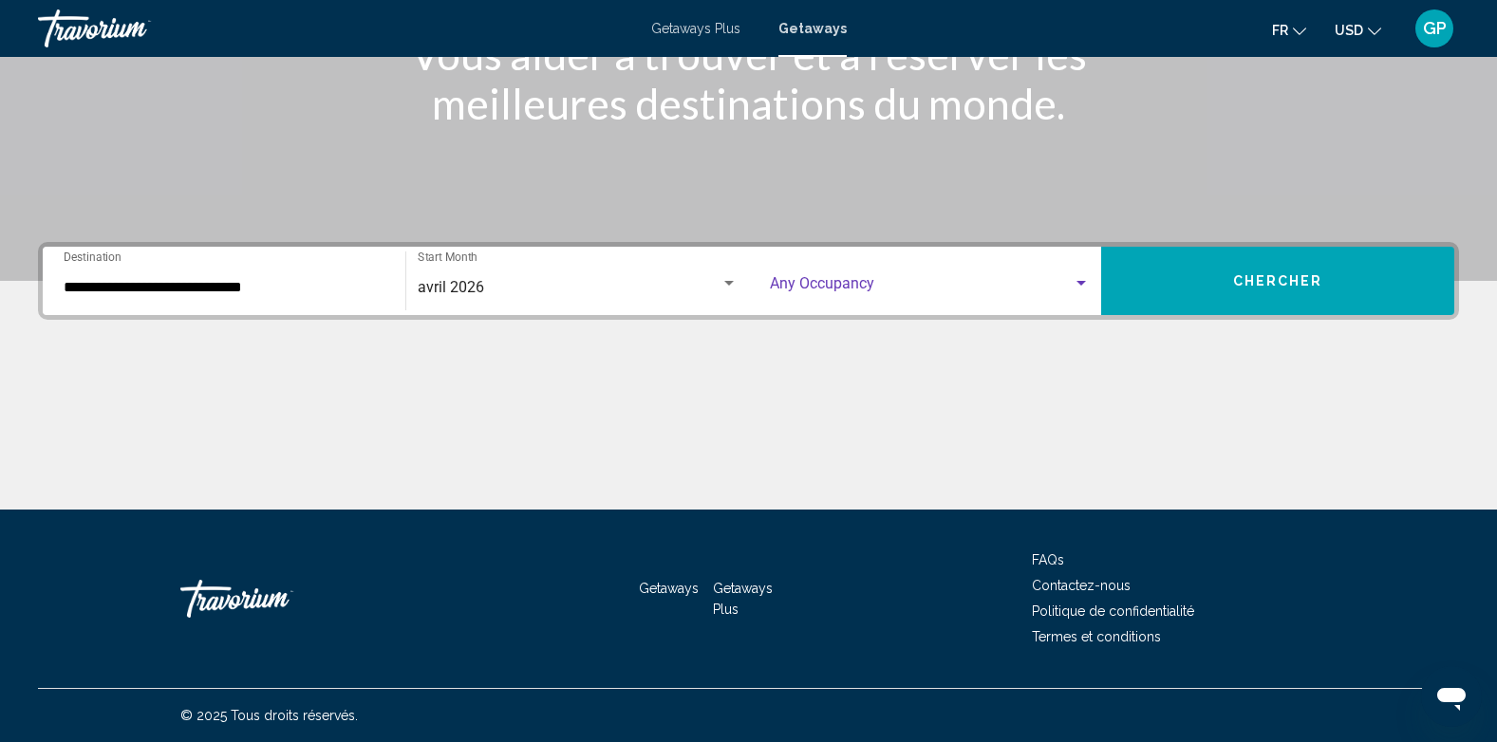
click at [877, 287] on span "Search widget" at bounding box center [922, 287] width 304 height 17
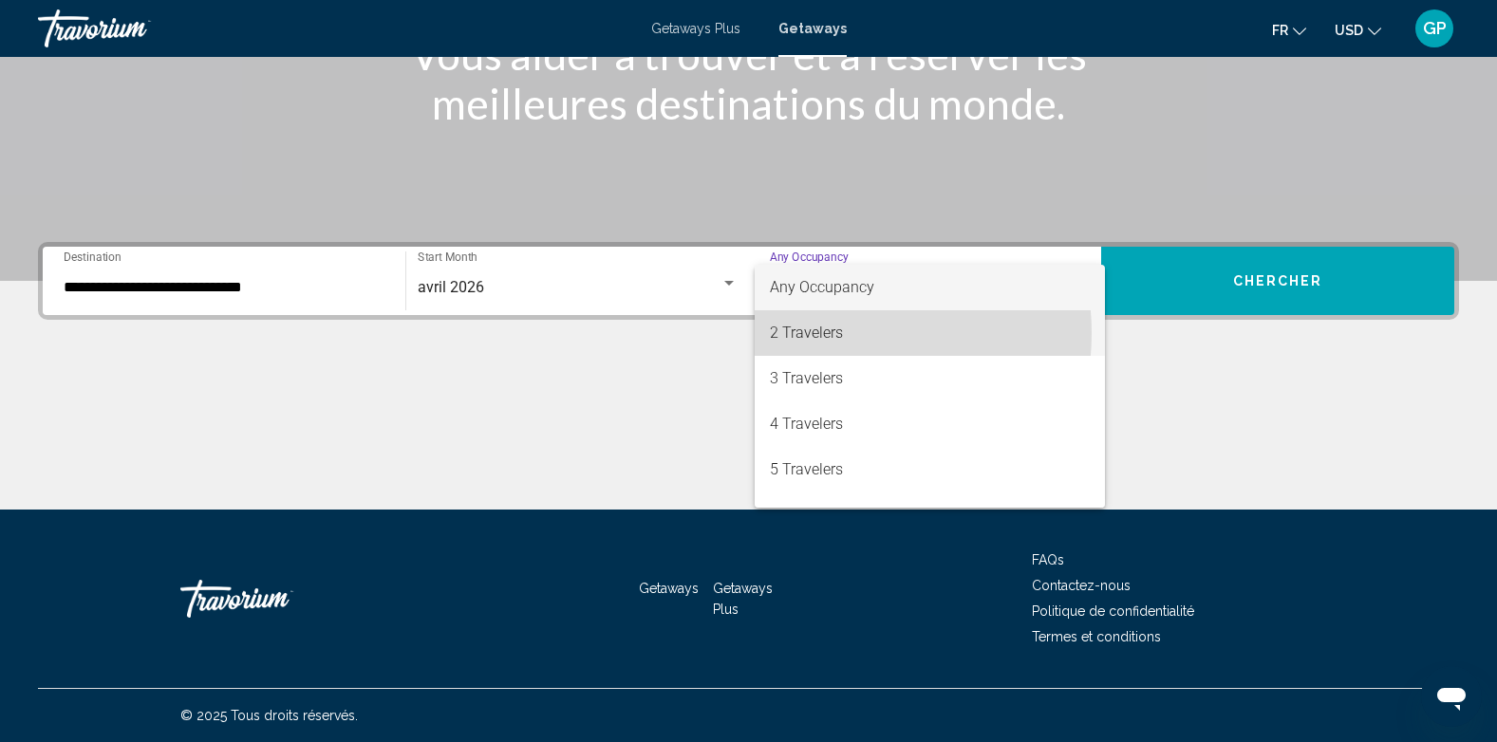
click at [828, 333] on span "2 Travelers" at bounding box center [930, 333] width 321 height 46
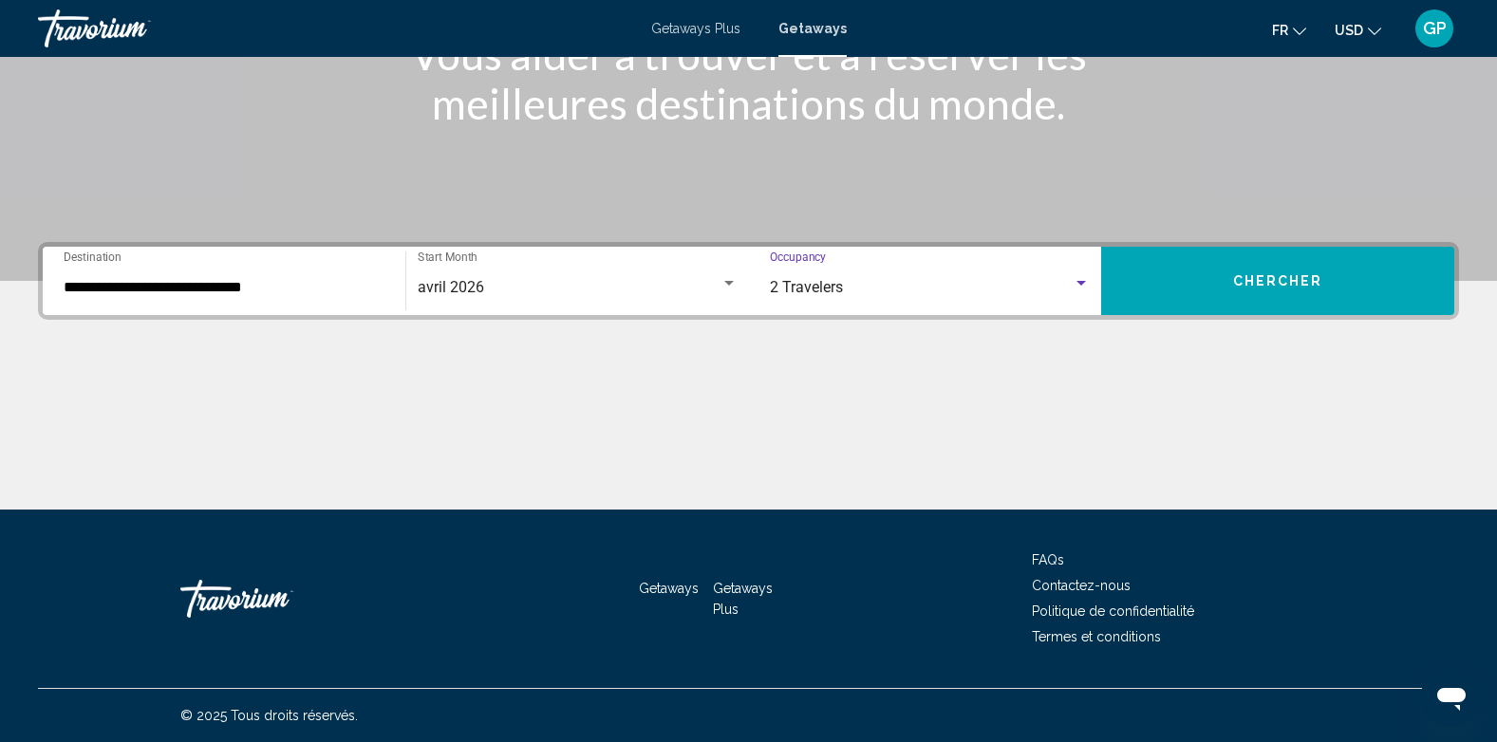
click at [1237, 292] on button "Chercher" at bounding box center [1277, 281] width 353 height 68
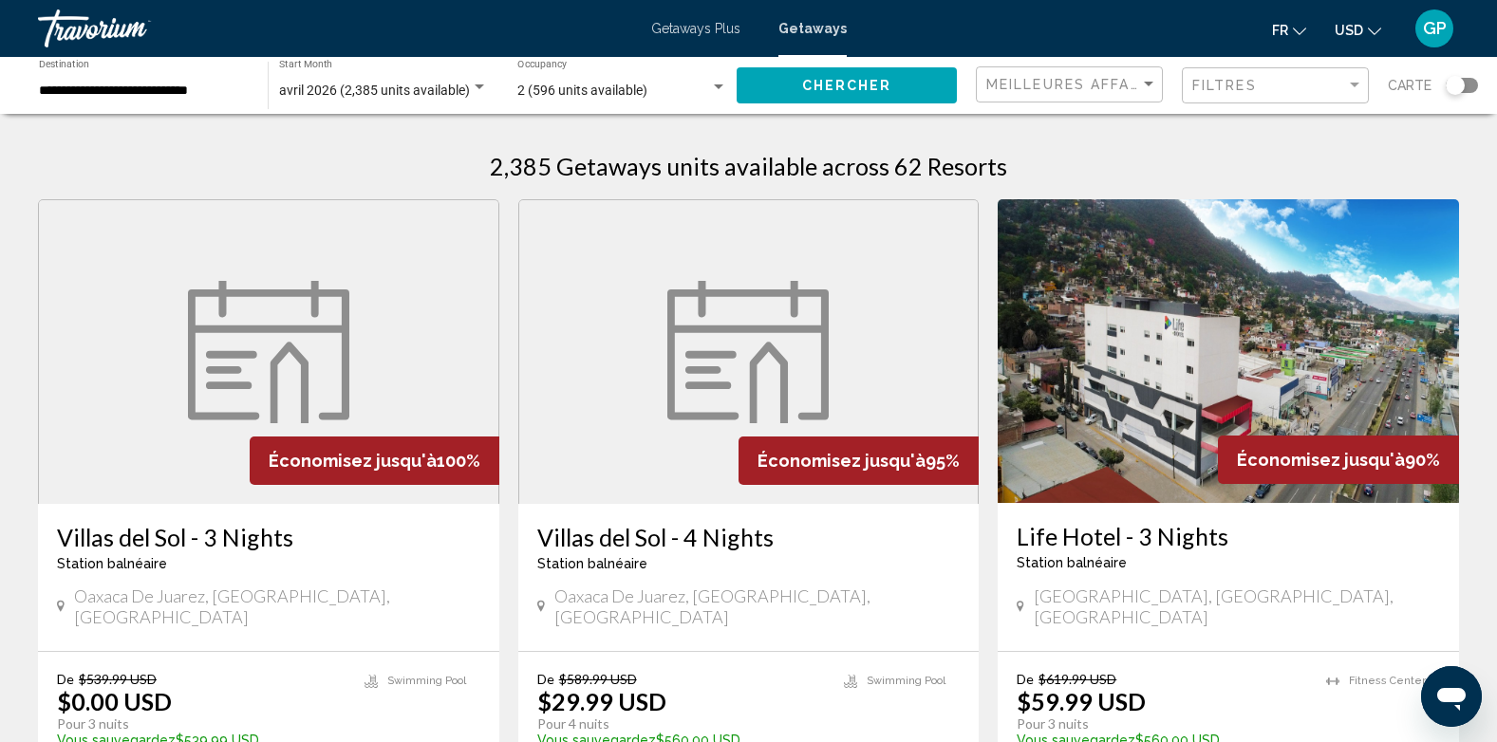
click at [159, 81] on div "**********" at bounding box center [144, 86] width 210 height 52
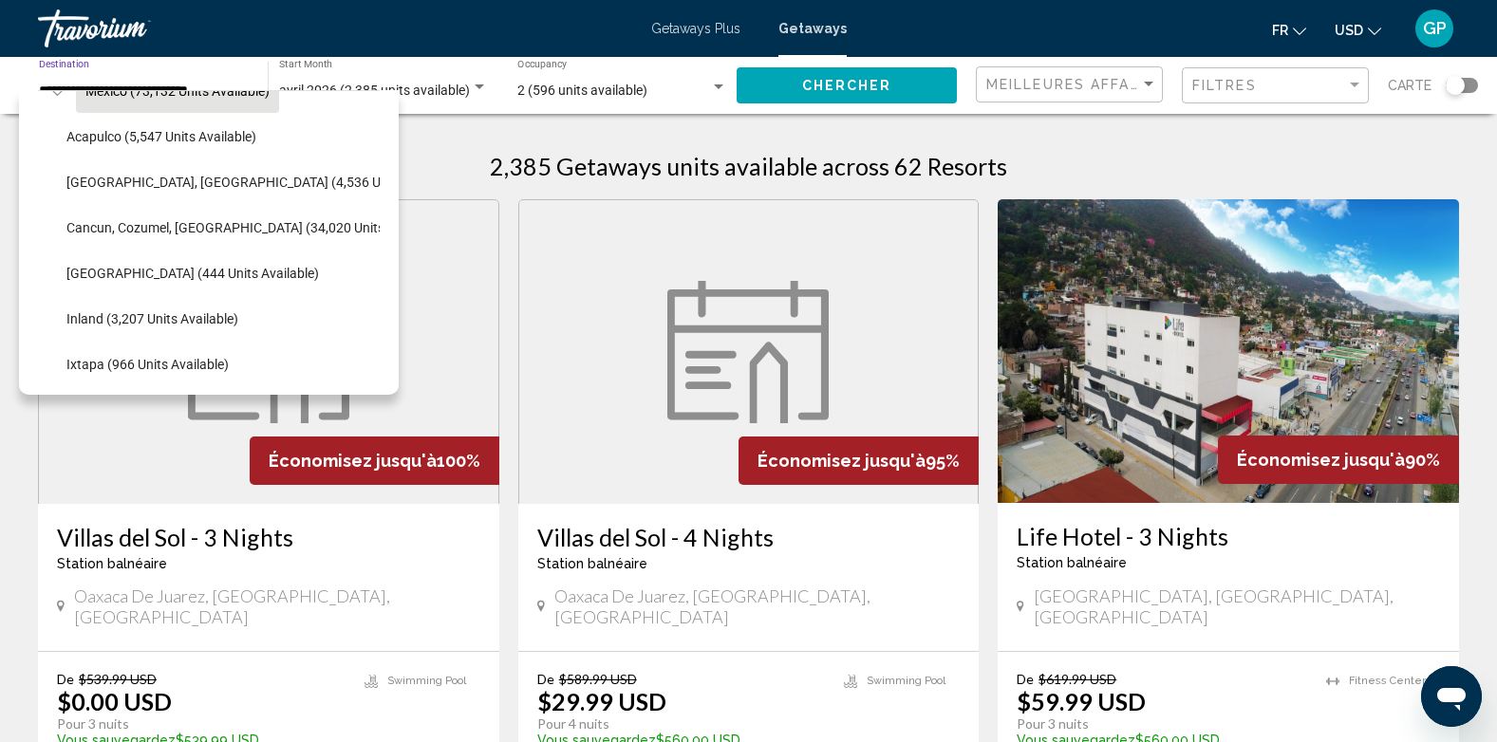
scroll to position [95, 0]
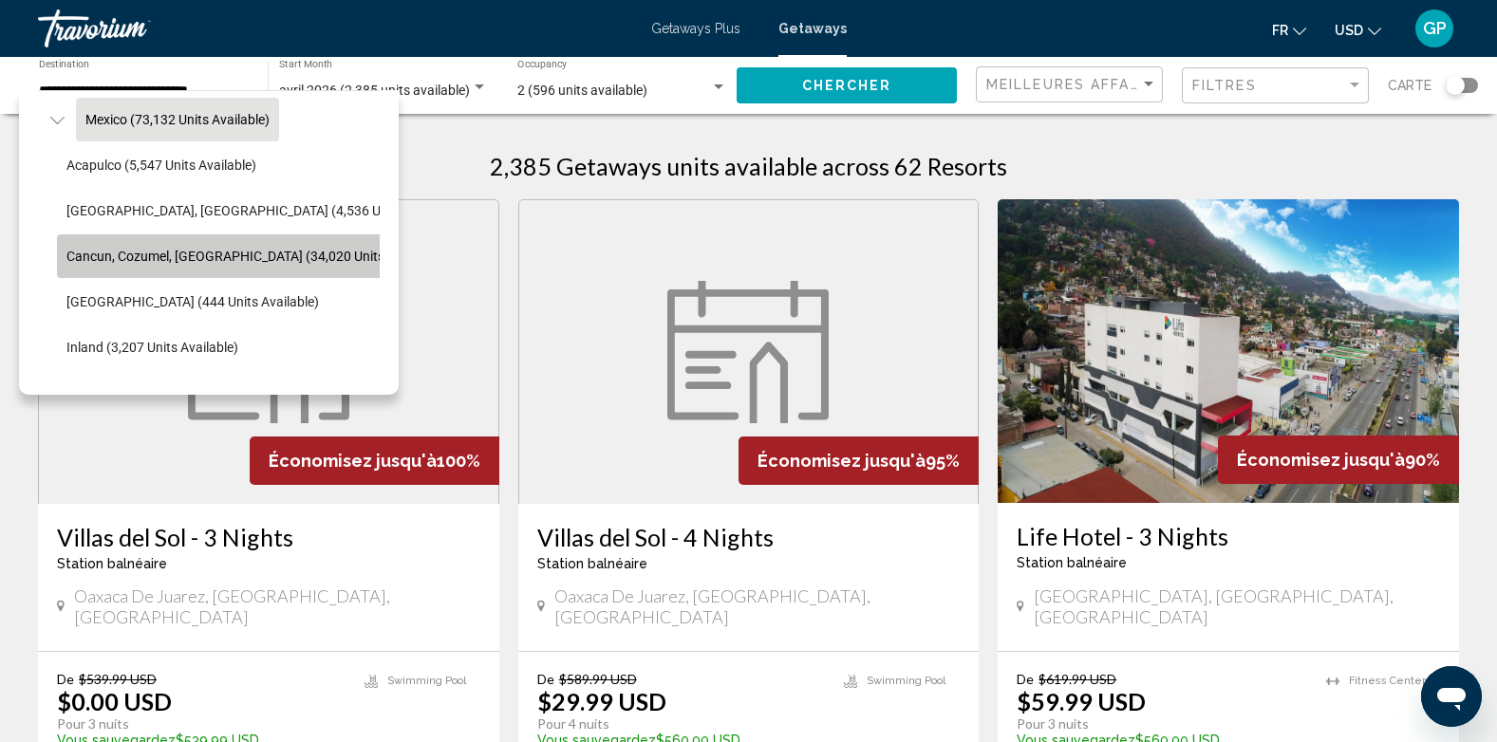
click at [173, 257] on span "Cancun, Cozumel, Riviera Maya (34,020 units available)" at bounding box center [255, 256] width 379 height 15
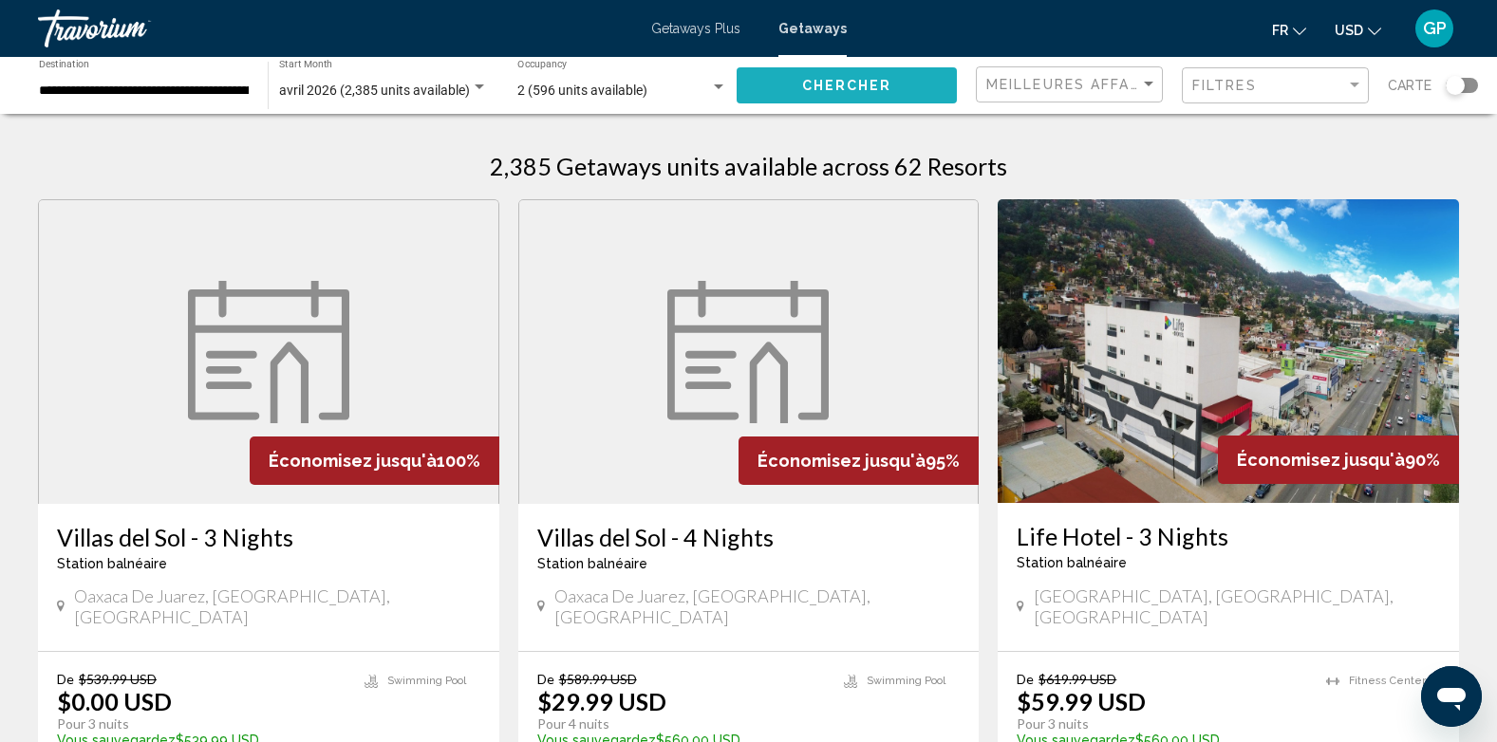
click at [828, 75] on button "Chercher" at bounding box center [847, 84] width 220 height 35
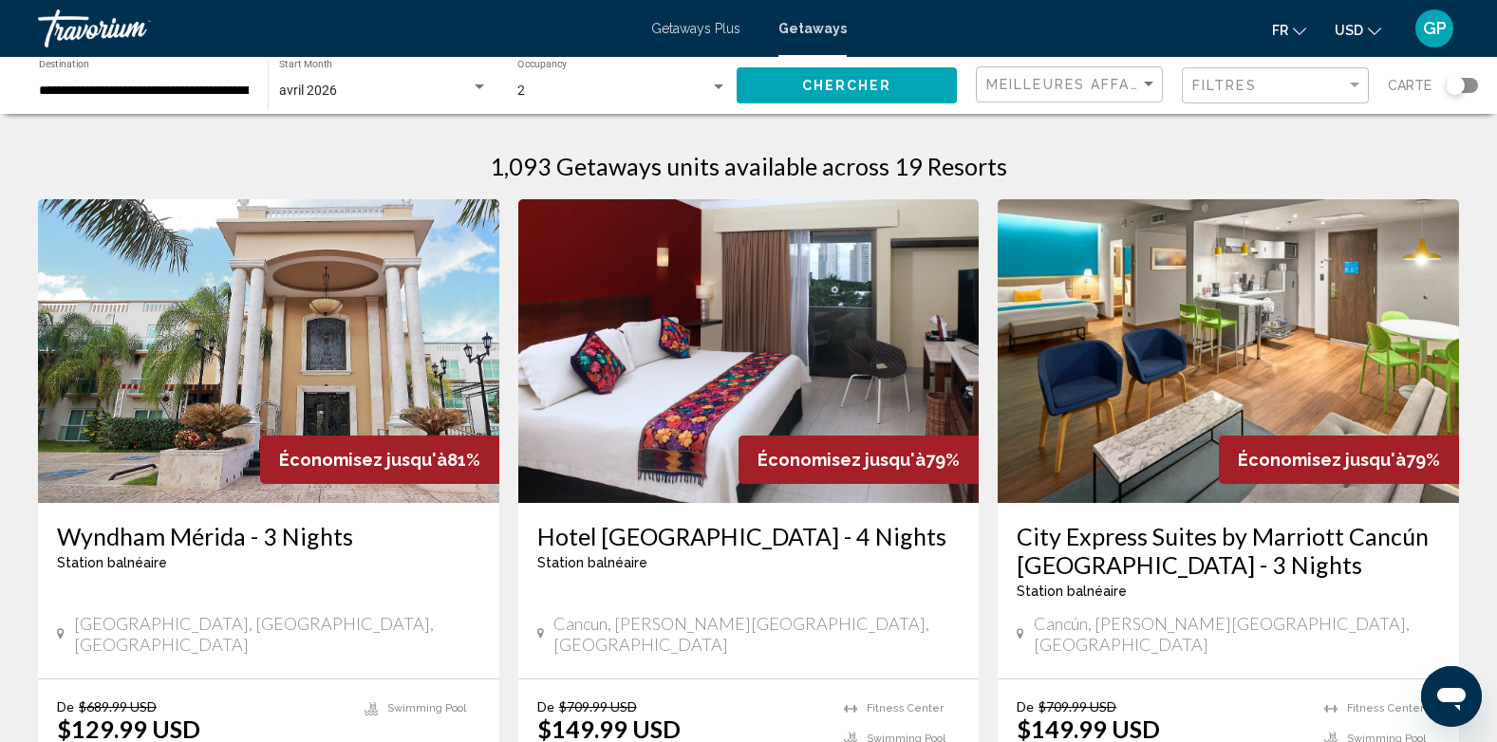
click at [344, 97] on div "avril 2026" at bounding box center [375, 91] width 192 height 15
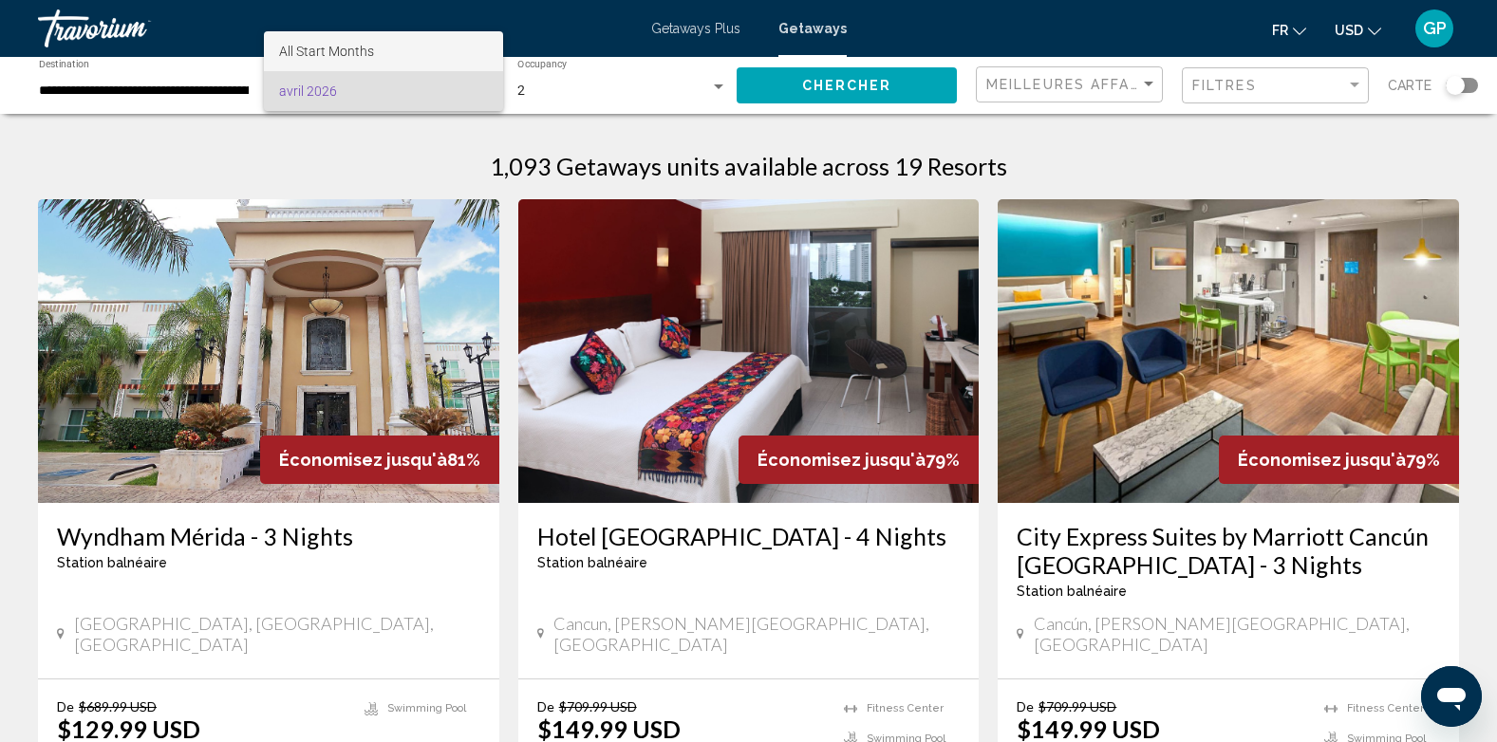
click at [311, 44] on span "All Start Months" at bounding box center [326, 51] width 95 height 15
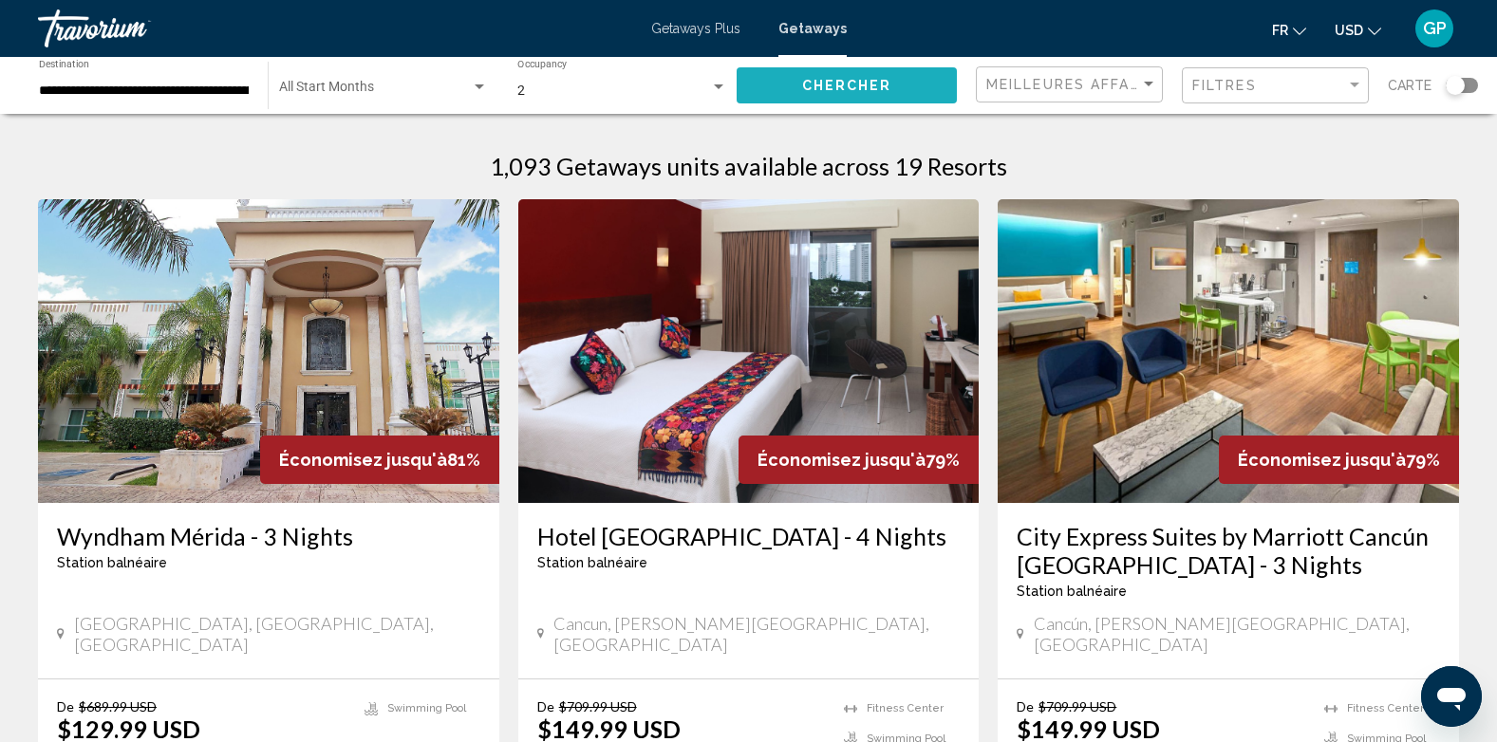
click at [851, 90] on span "Chercher" at bounding box center [847, 86] width 90 height 15
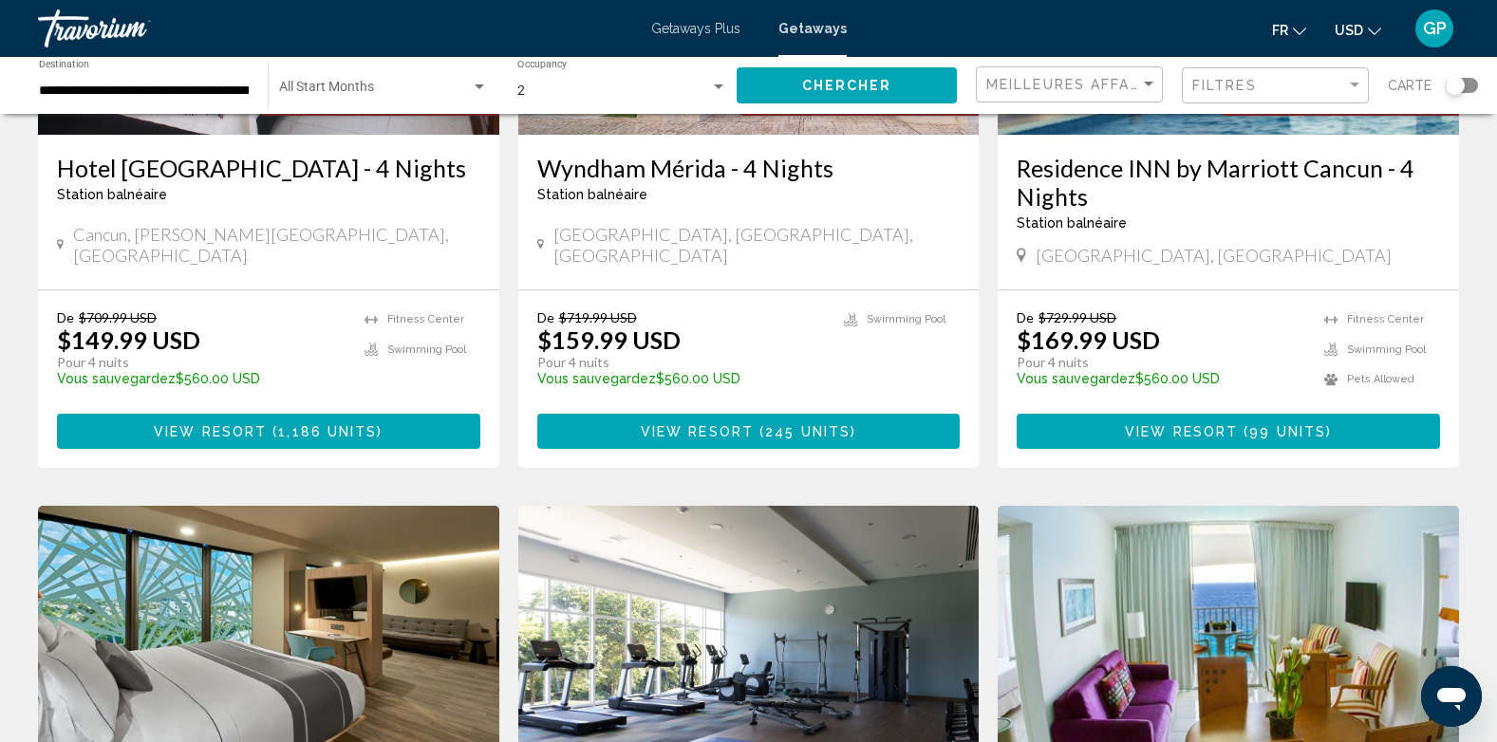
scroll to position [1804, 0]
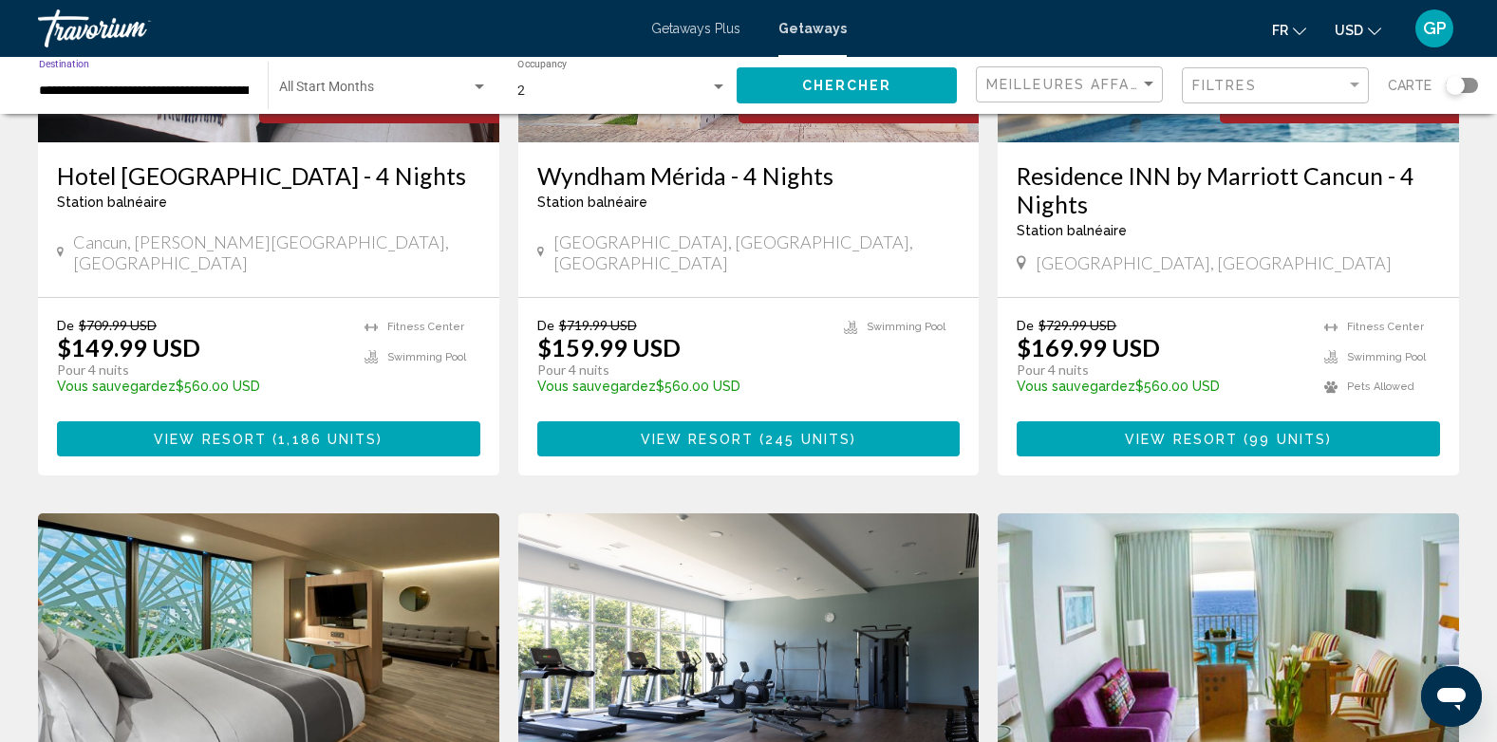
click at [141, 97] on input "**********" at bounding box center [144, 91] width 210 height 15
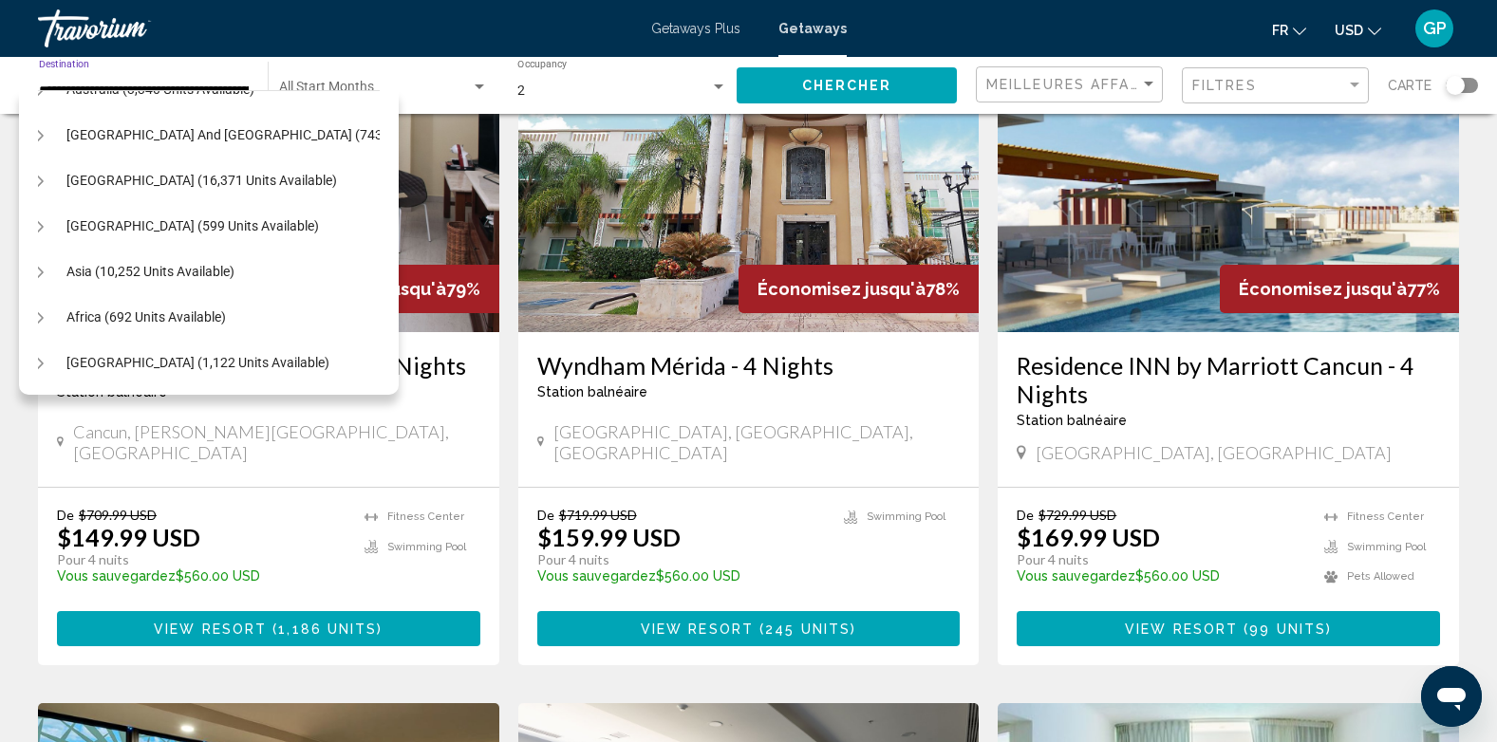
scroll to position [778, 19]
click at [40, 263] on icon "Toggle Asia (10,252 units available)" at bounding box center [38, 272] width 14 height 19
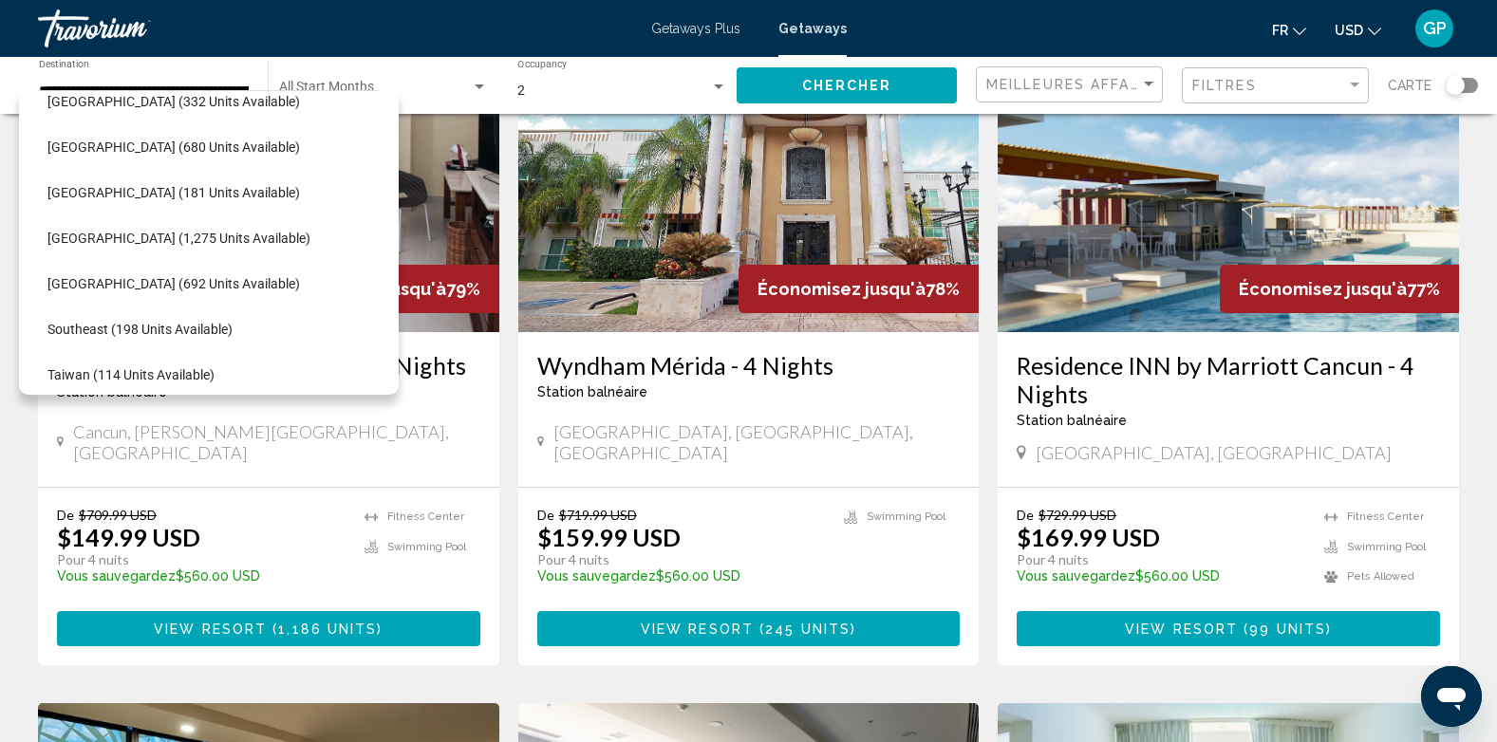
scroll to position [1252, 19]
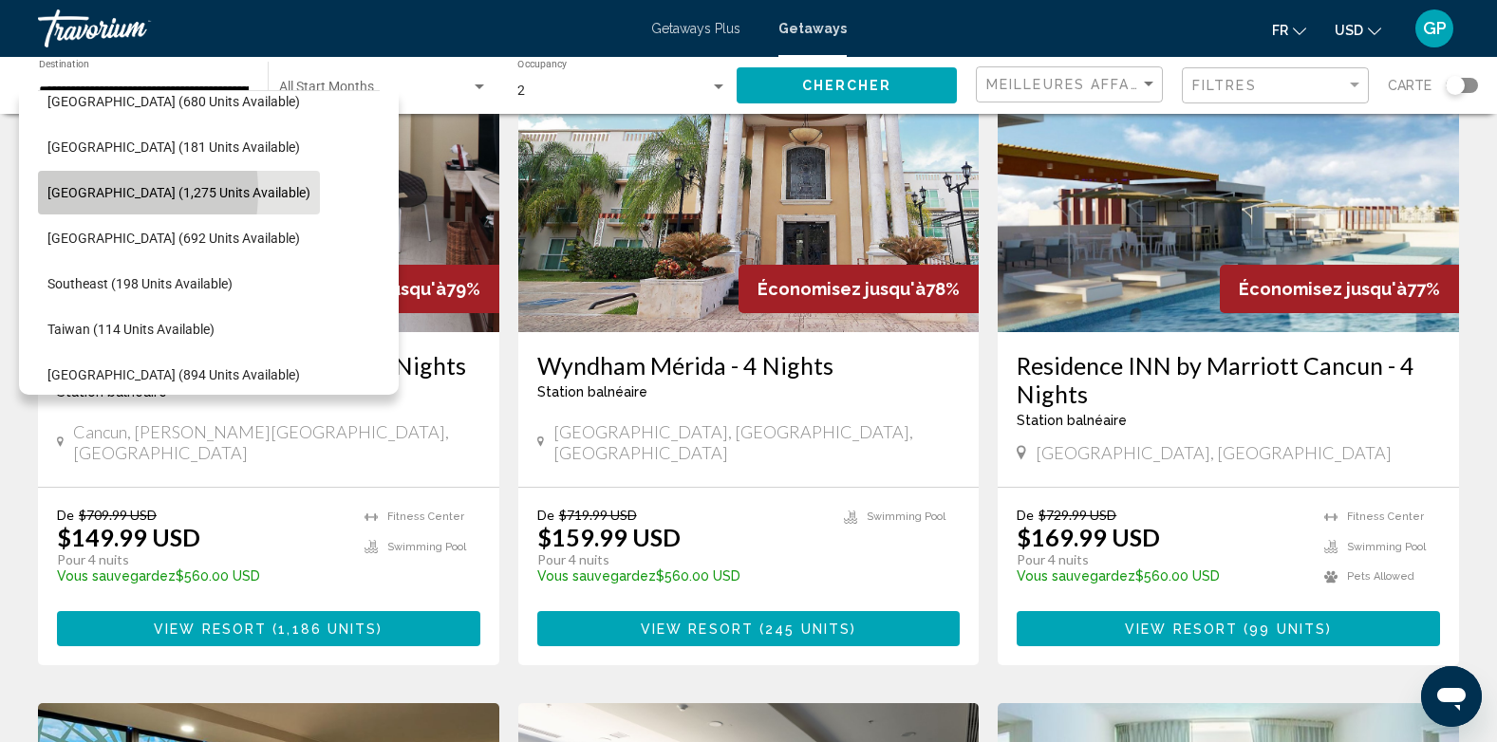
click at [76, 192] on span "[GEOGRAPHIC_DATA] (1,275 units available)" at bounding box center [178, 192] width 263 height 15
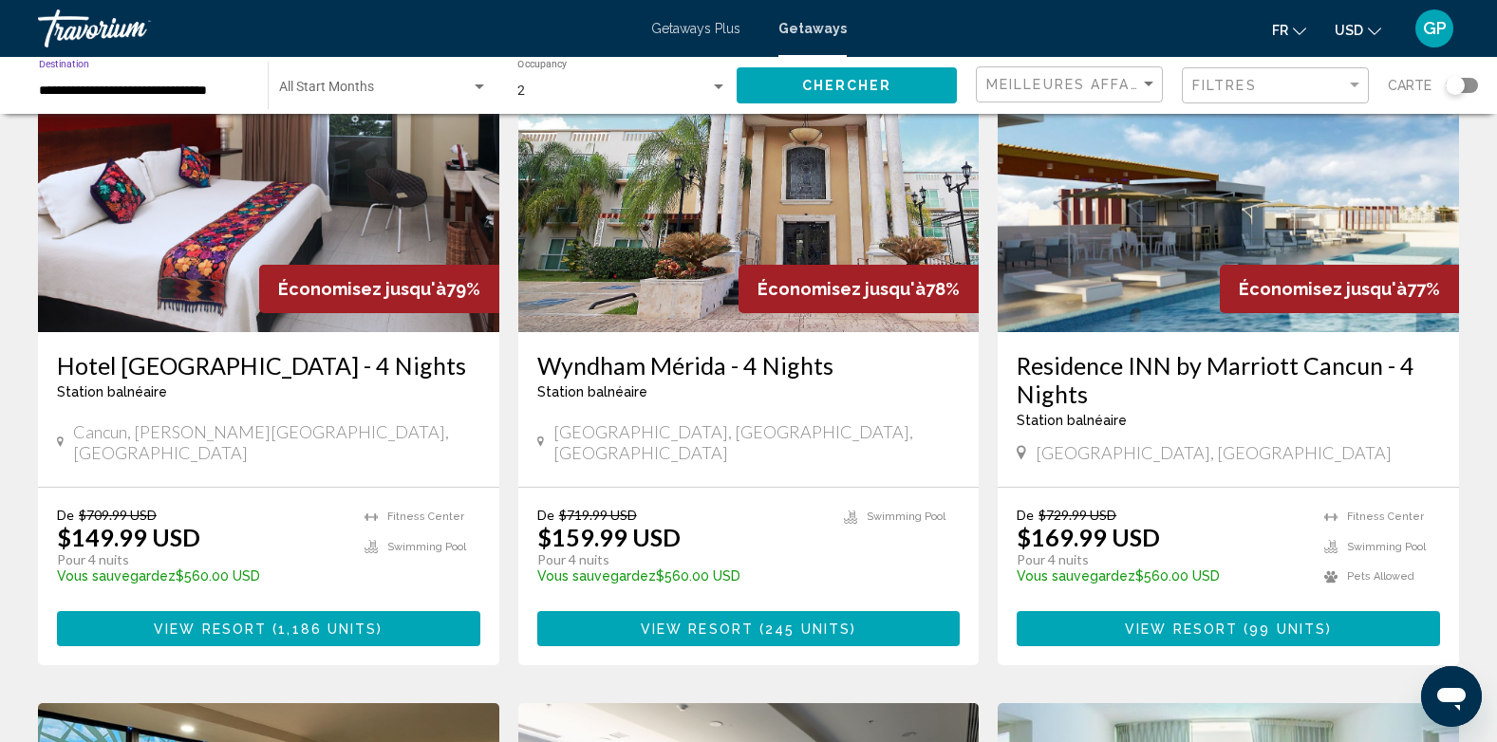
click at [376, 85] on span "Search widget" at bounding box center [375, 91] width 192 height 15
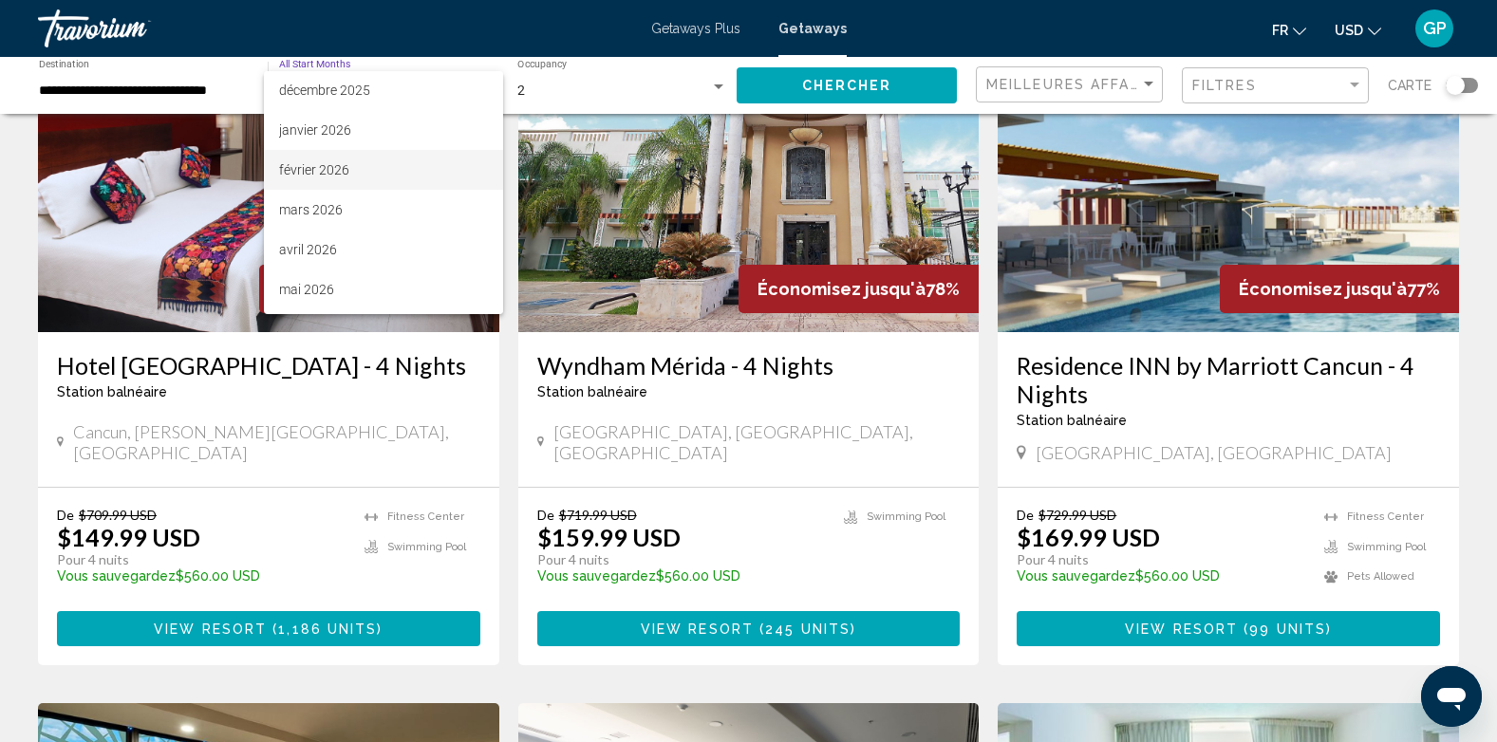
scroll to position [190, 0]
click at [348, 137] on span "février 2026" at bounding box center [383, 141] width 209 height 40
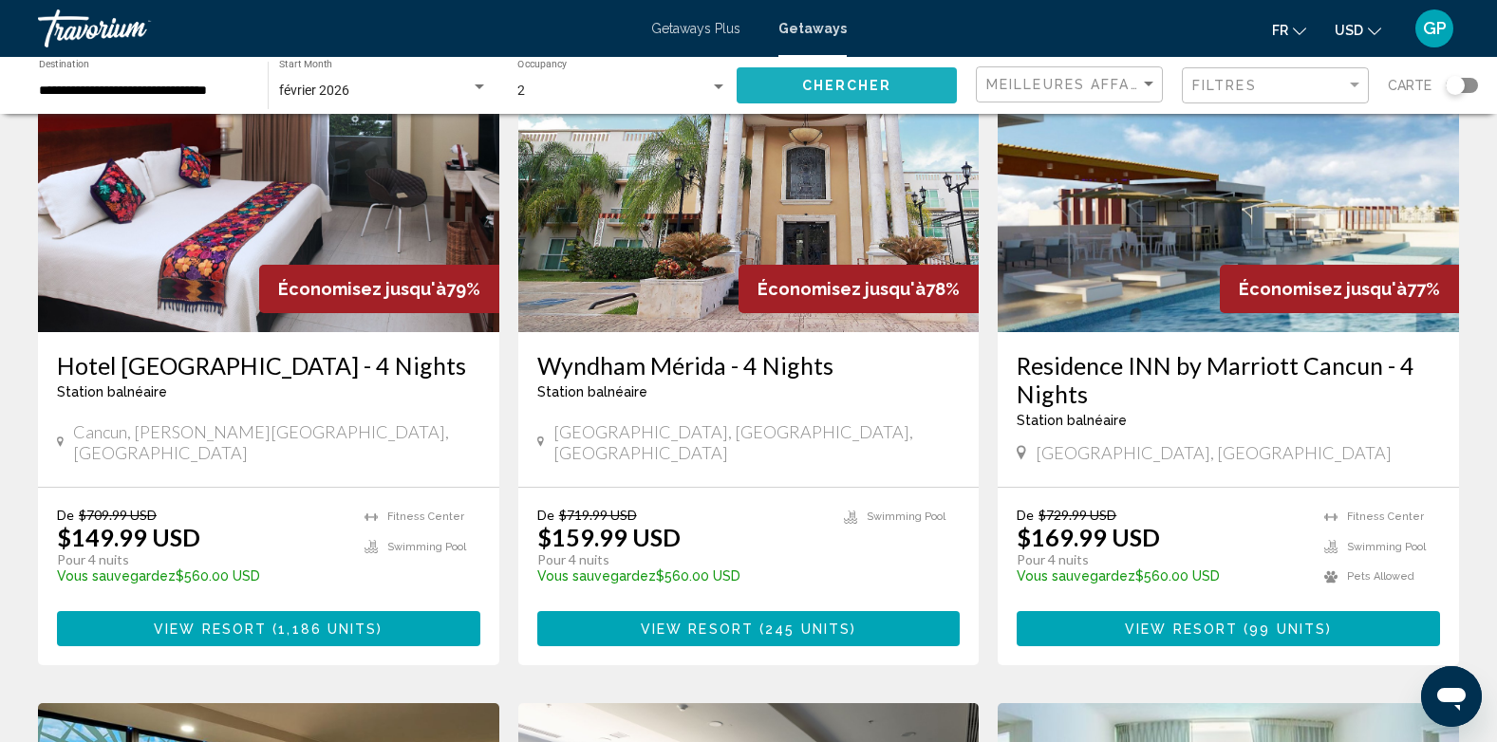
click at [884, 80] on span "Chercher" at bounding box center [847, 86] width 90 height 15
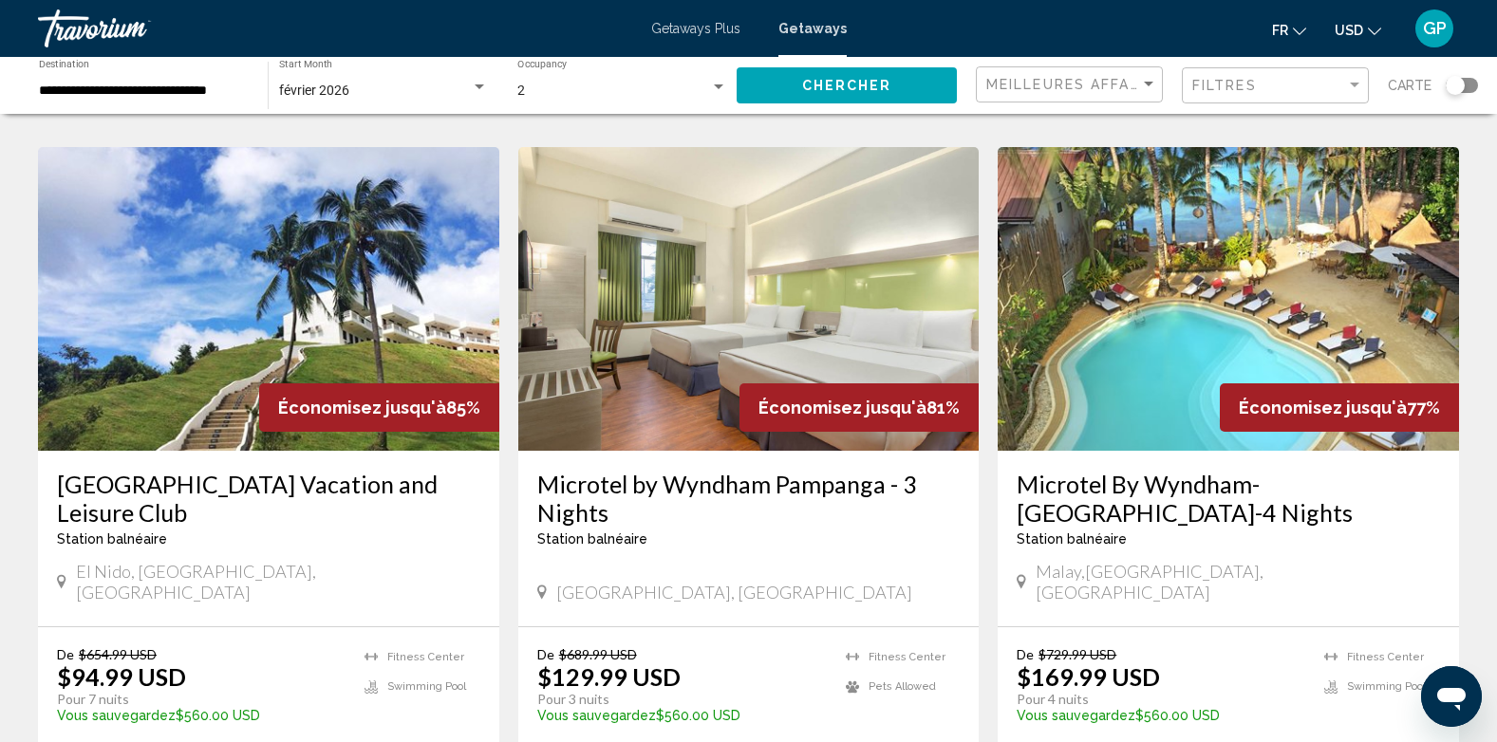
scroll to position [760, 0]
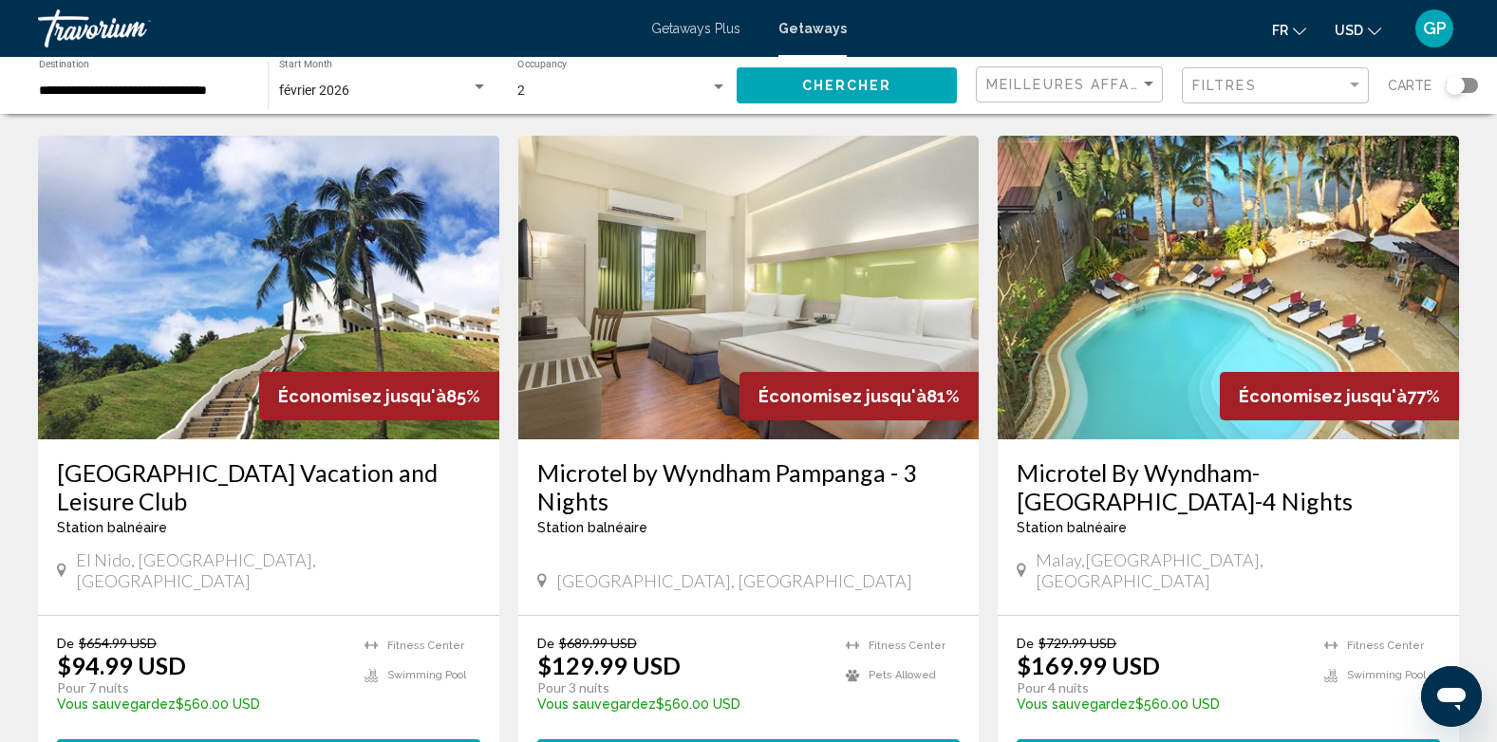
click at [183, 93] on input "**********" at bounding box center [144, 91] width 210 height 15
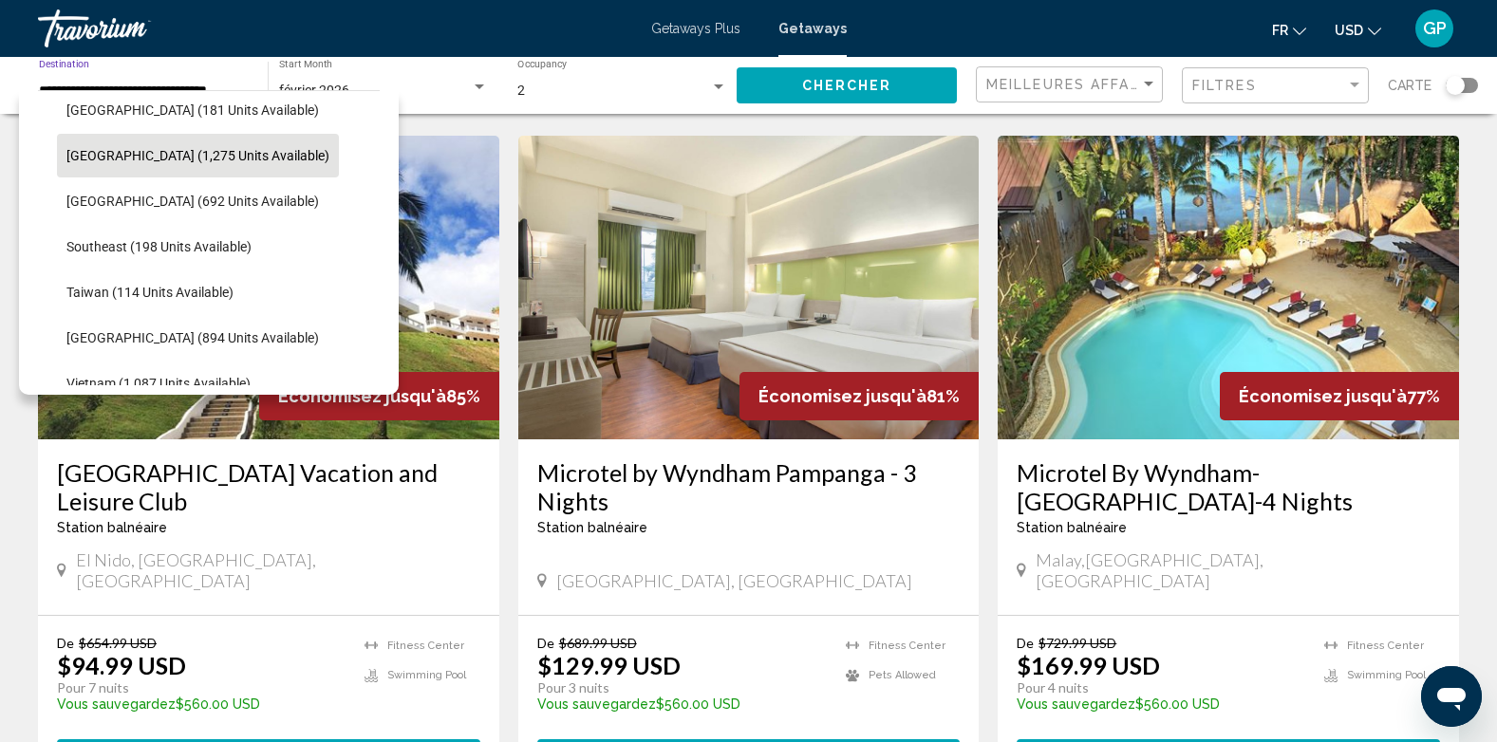
scroll to position [854, 0]
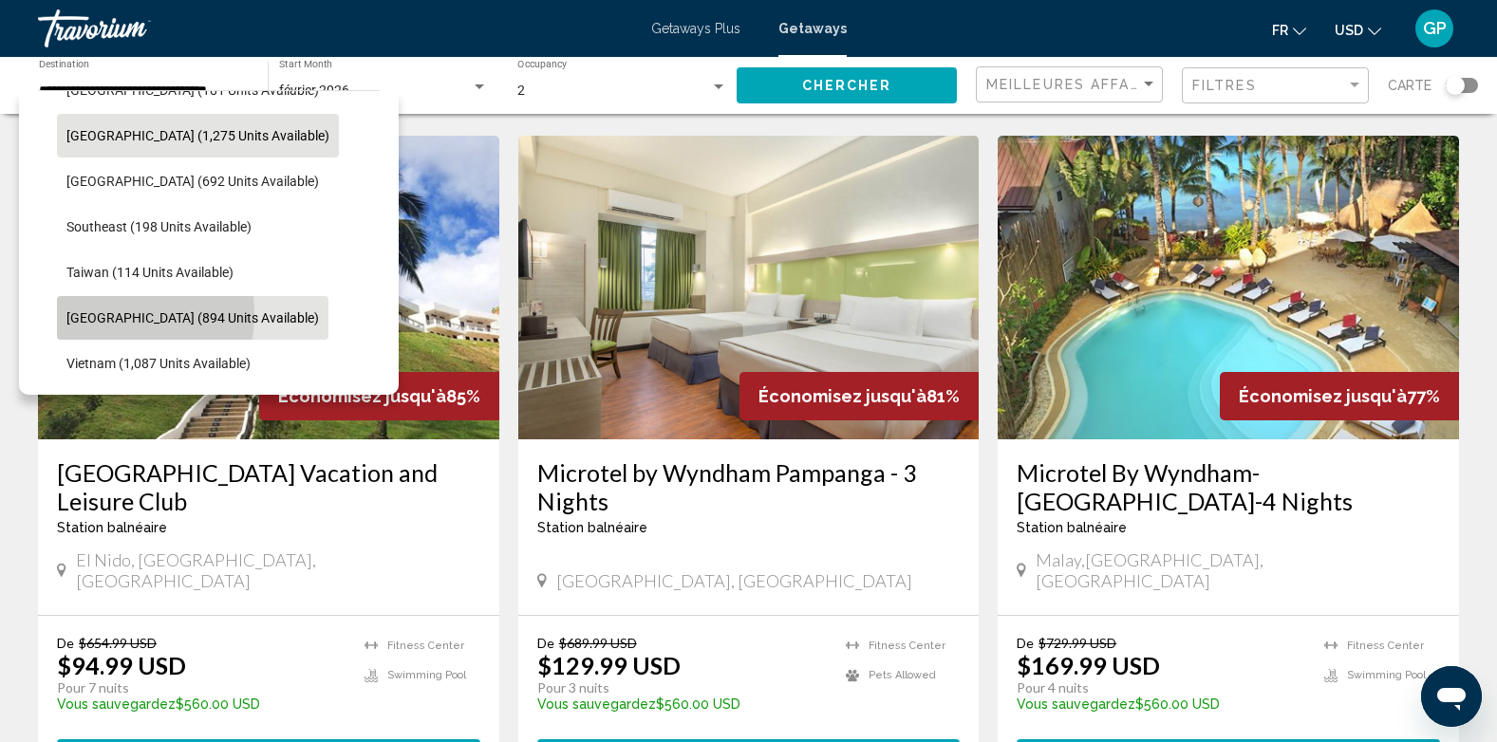
click at [81, 313] on span "[GEOGRAPHIC_DATA] (894 units available)" at bounding box center [192, 317] width 253 height 15
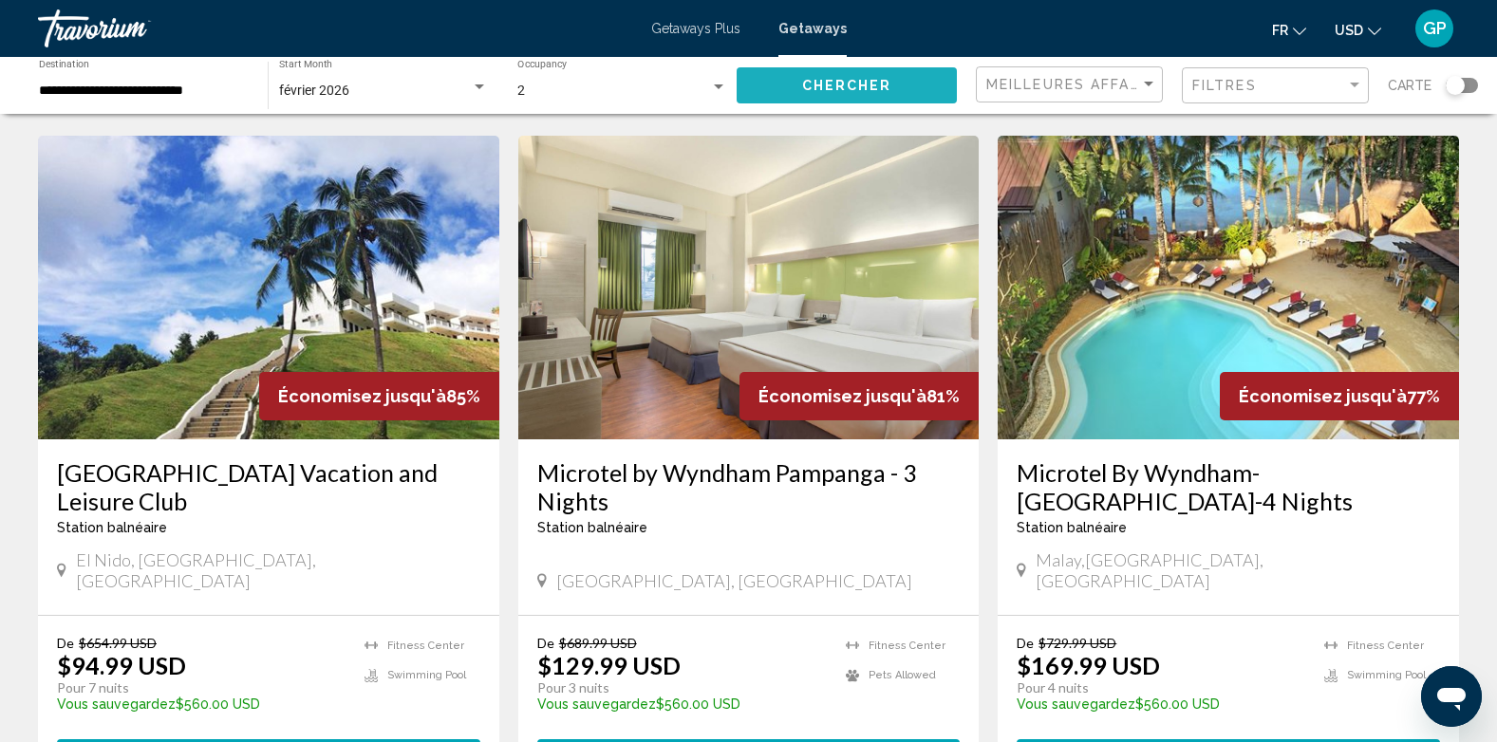
click at [891, 81] on span "Chercher" at bounding box center [847, 86] width 90 height 15
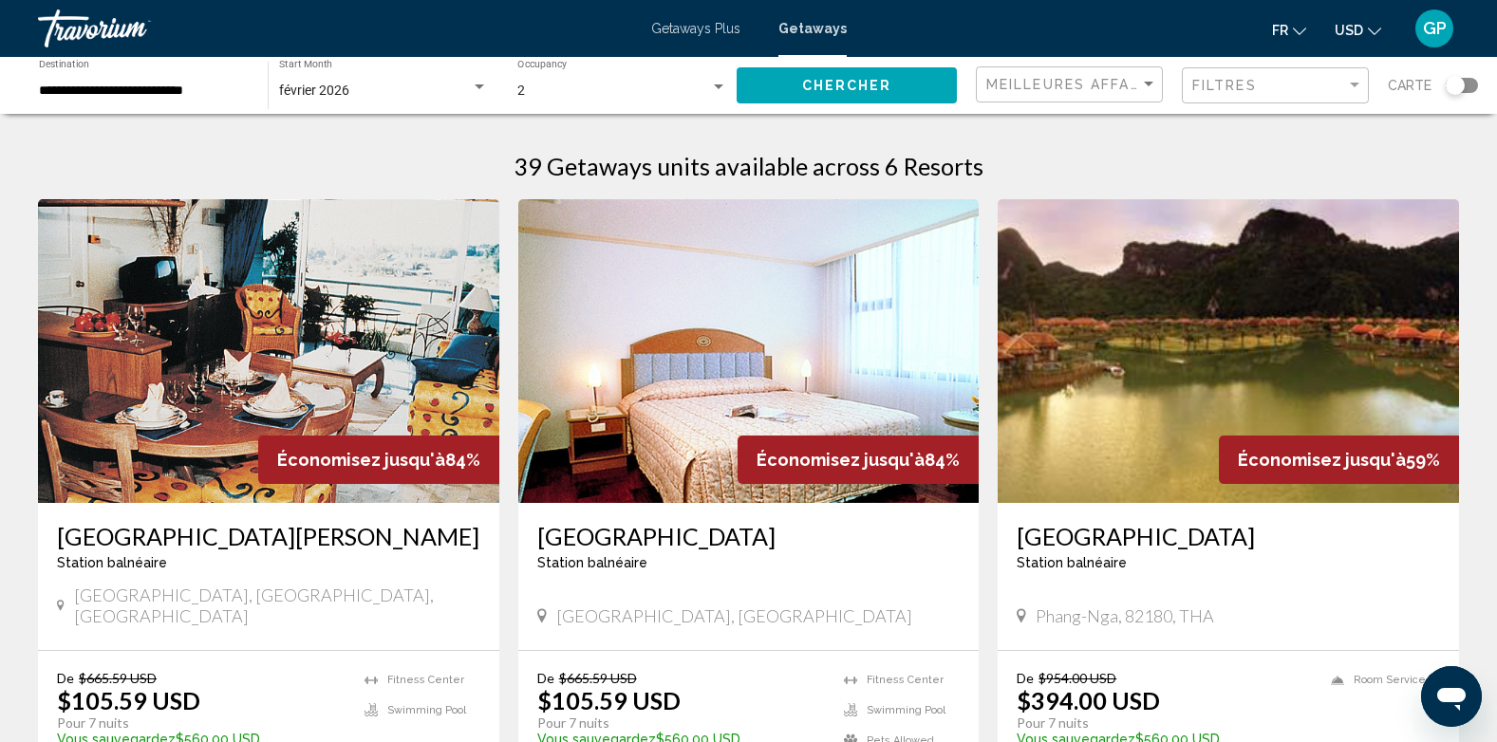
click at [216, 88] on input "**********" at bounding box center [144, 91] width 210 height 15
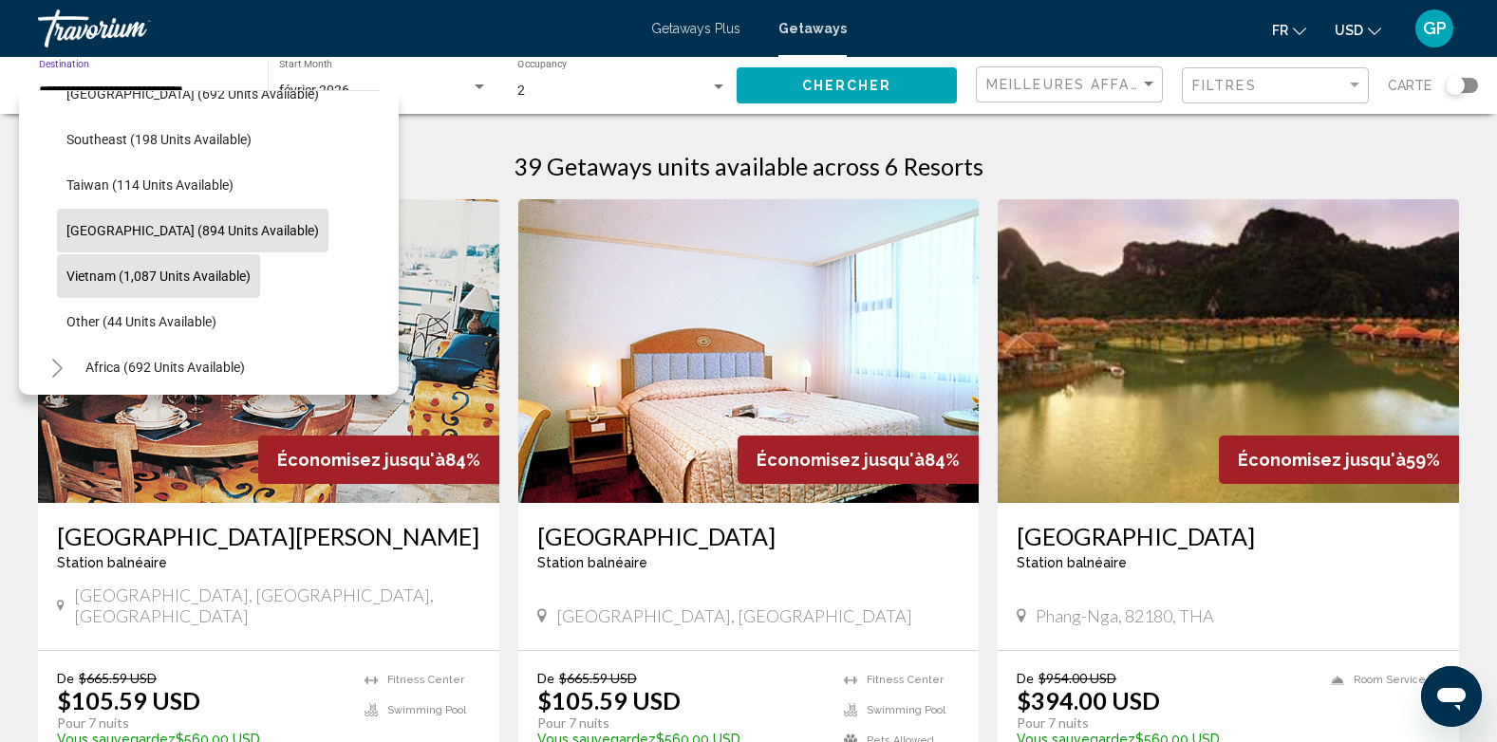
scroll to position [846, 0]
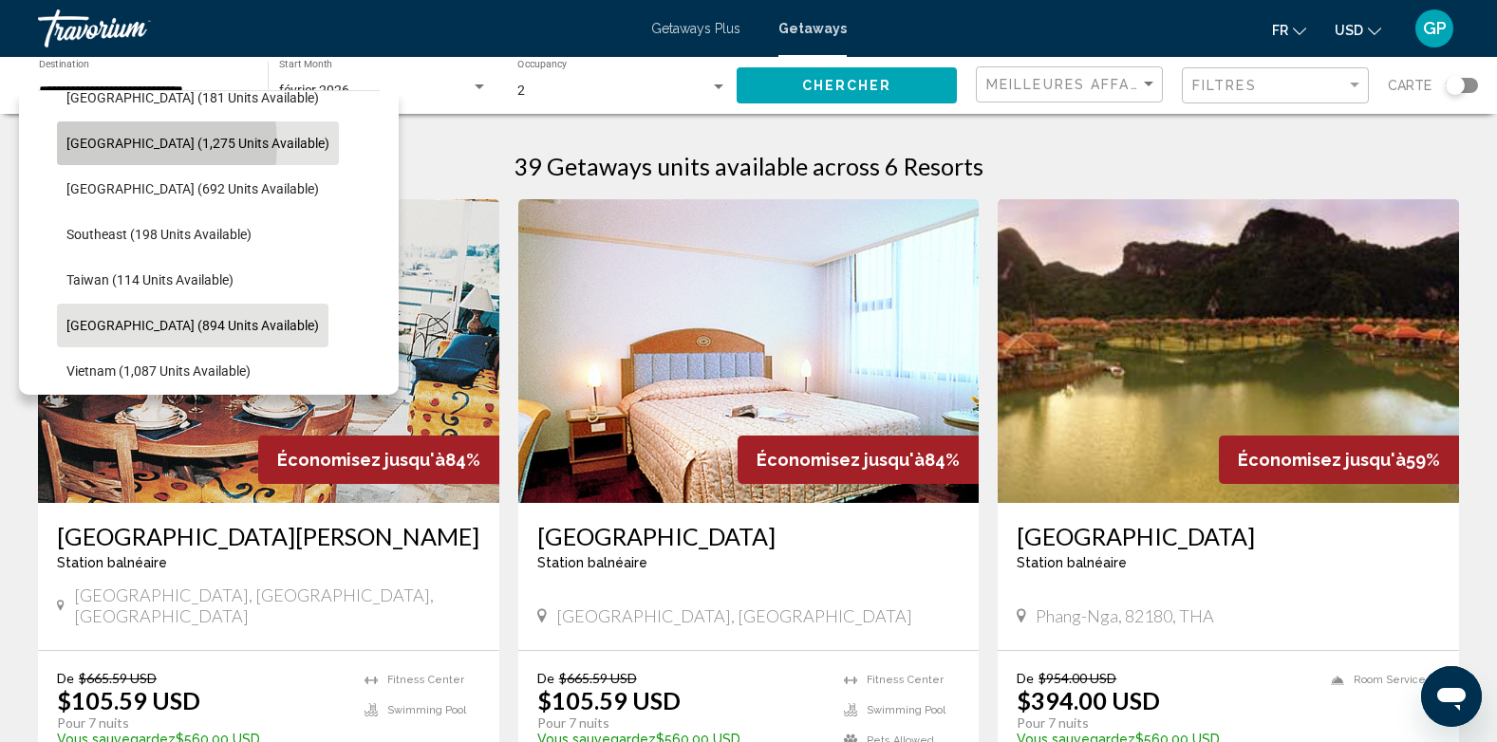
click at [106, 144] on span "[GEOGRAPHIC_DATA] (1,275 units available)" at bounding box center [197, 143] width 263 height 15
type input "**********"
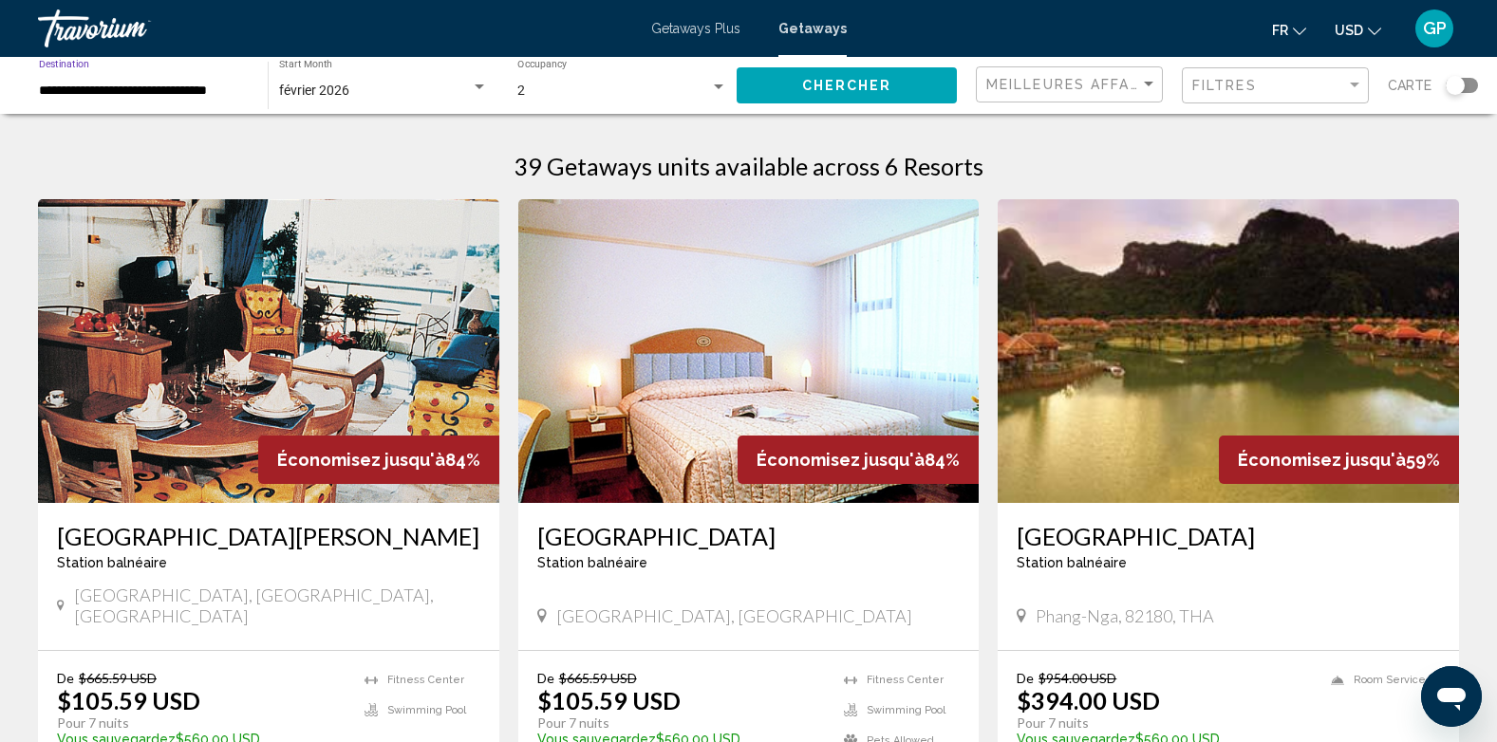
click at [395, 96] on div "février 2026" at bounding box center [375, 91] width 192 height 15
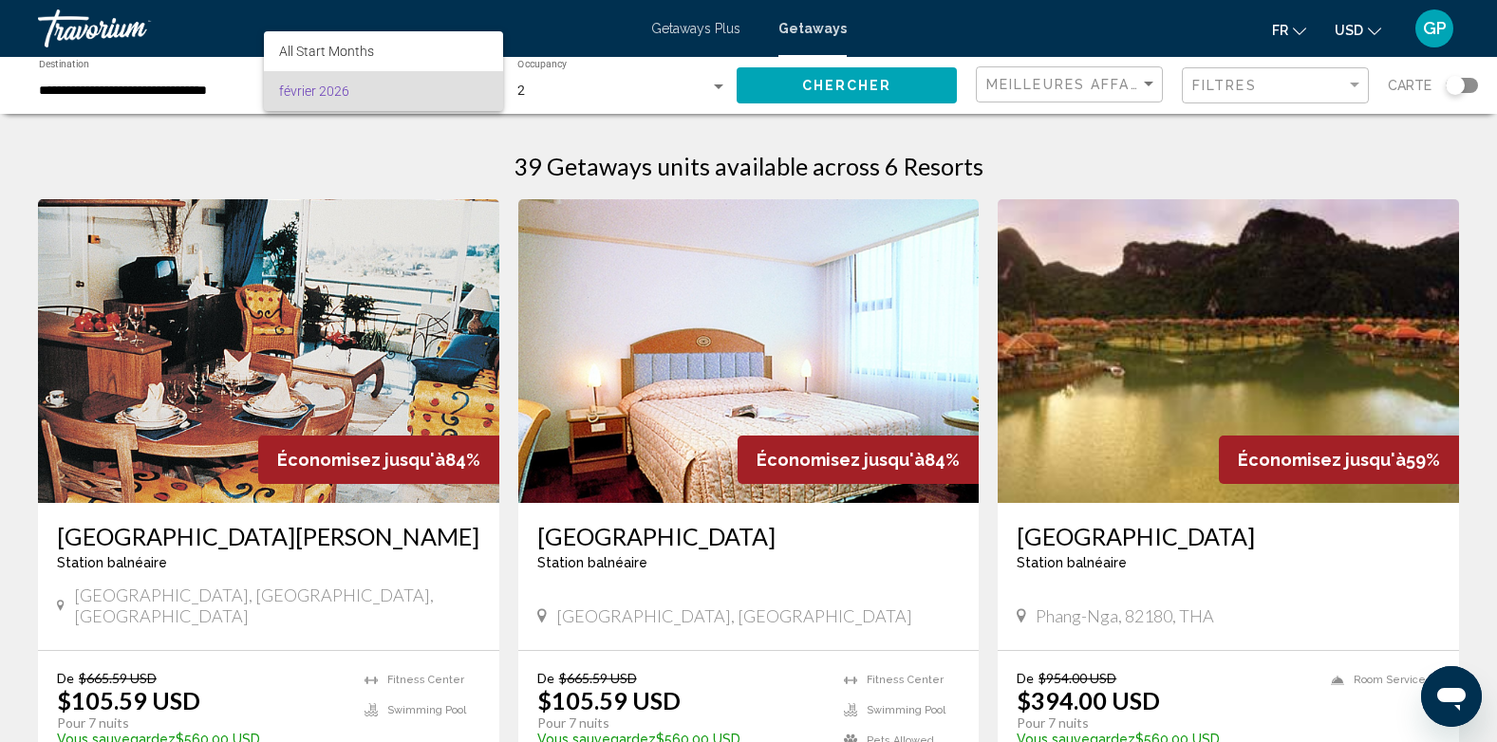
click at [855, 89] on div at bounding box center [748, 371] width 1497 height 742
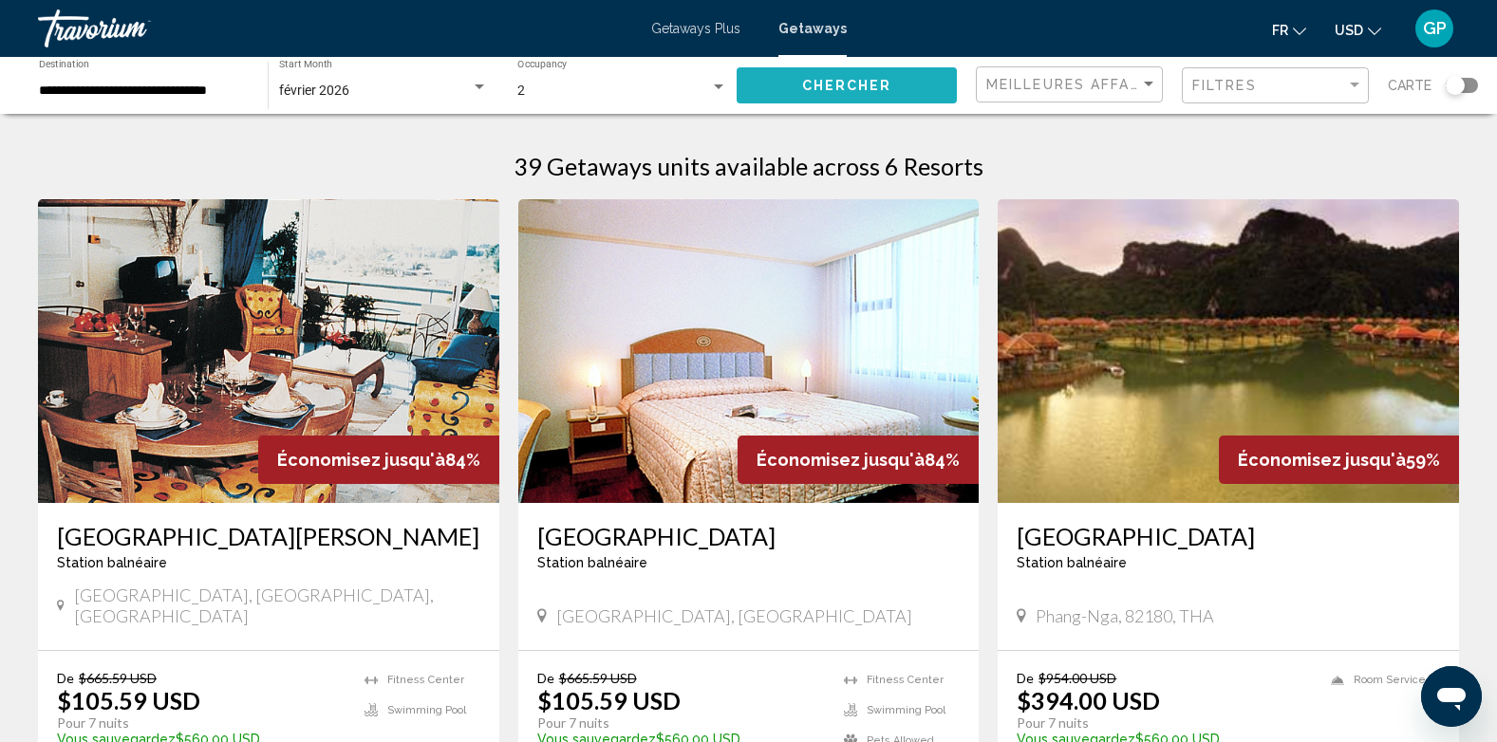
click at [858, 85] on span "Chercher" at bounding box center [847, 86] width 90 height 15
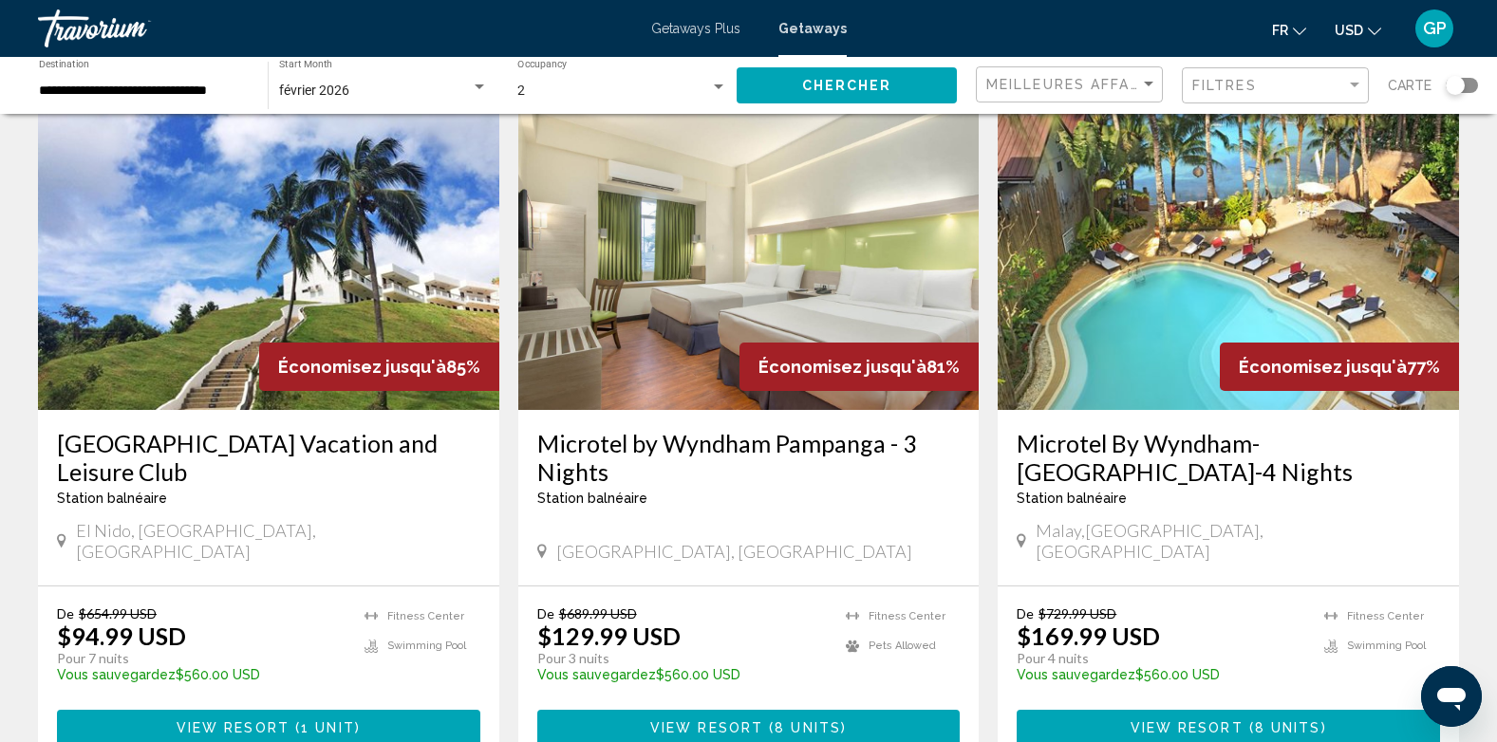
scroll to position [760, 0]
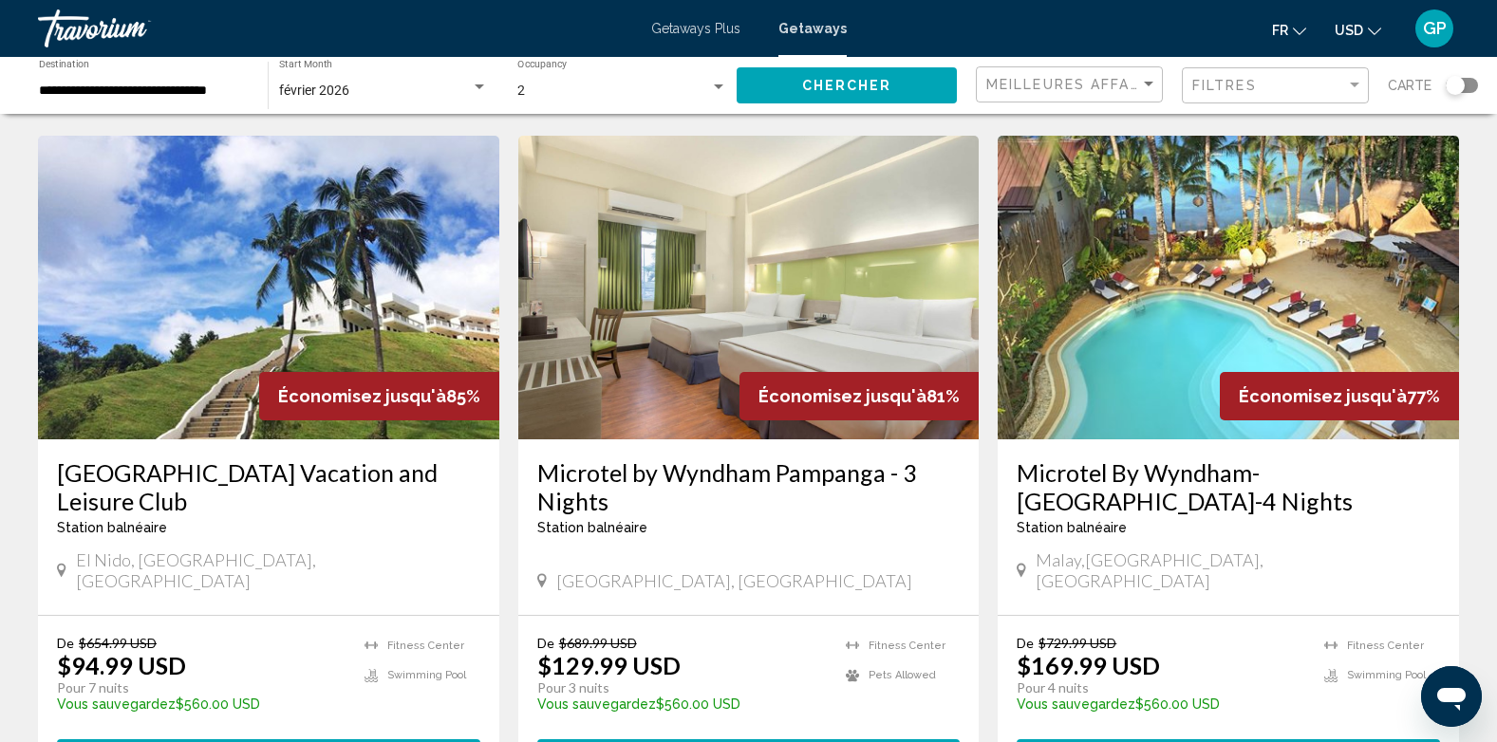
click at [1360, 35] on span "USD" at bounding box center [1349, 30] width 28 height 15
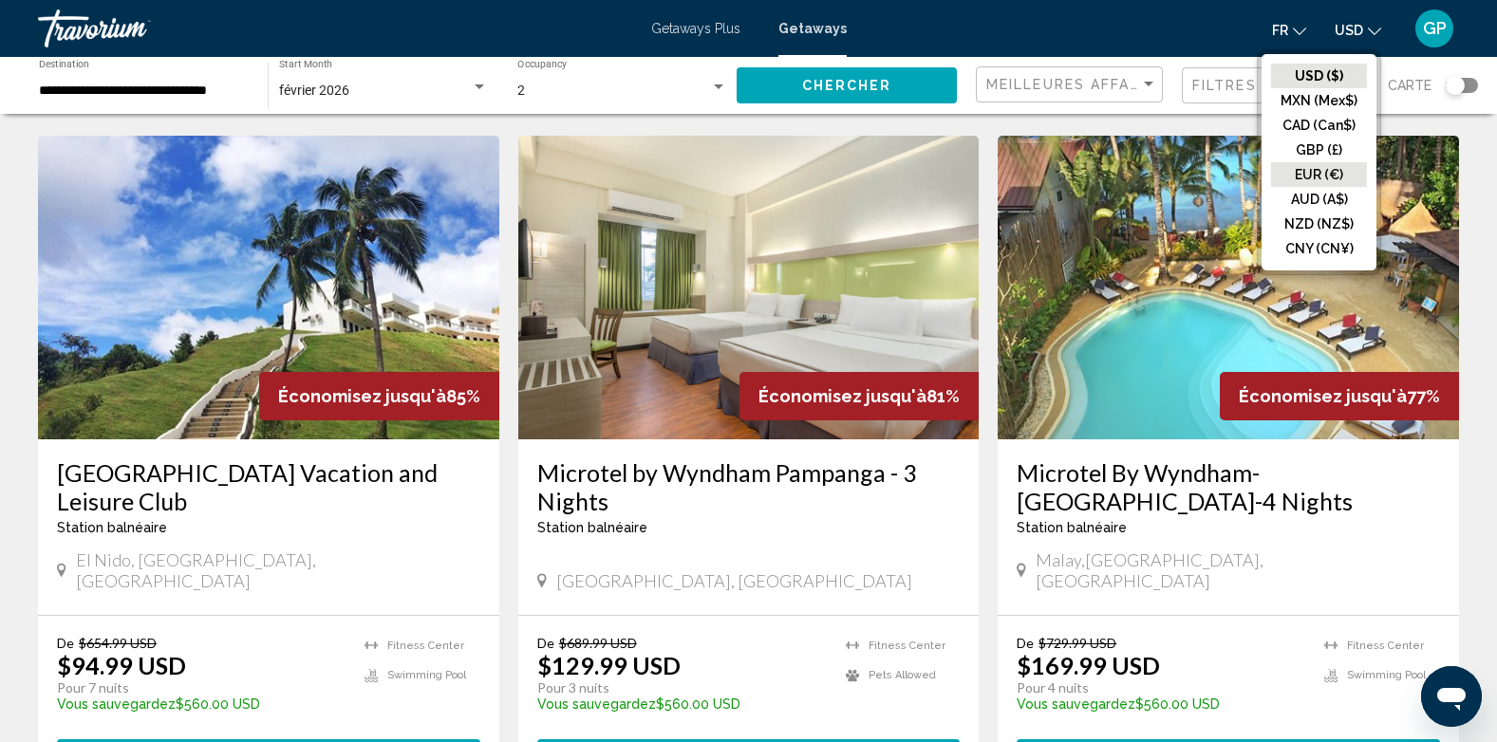
click at [1318, 170] on button "EUR (€)" at bounding box center [1319, 174] width 96 height 25
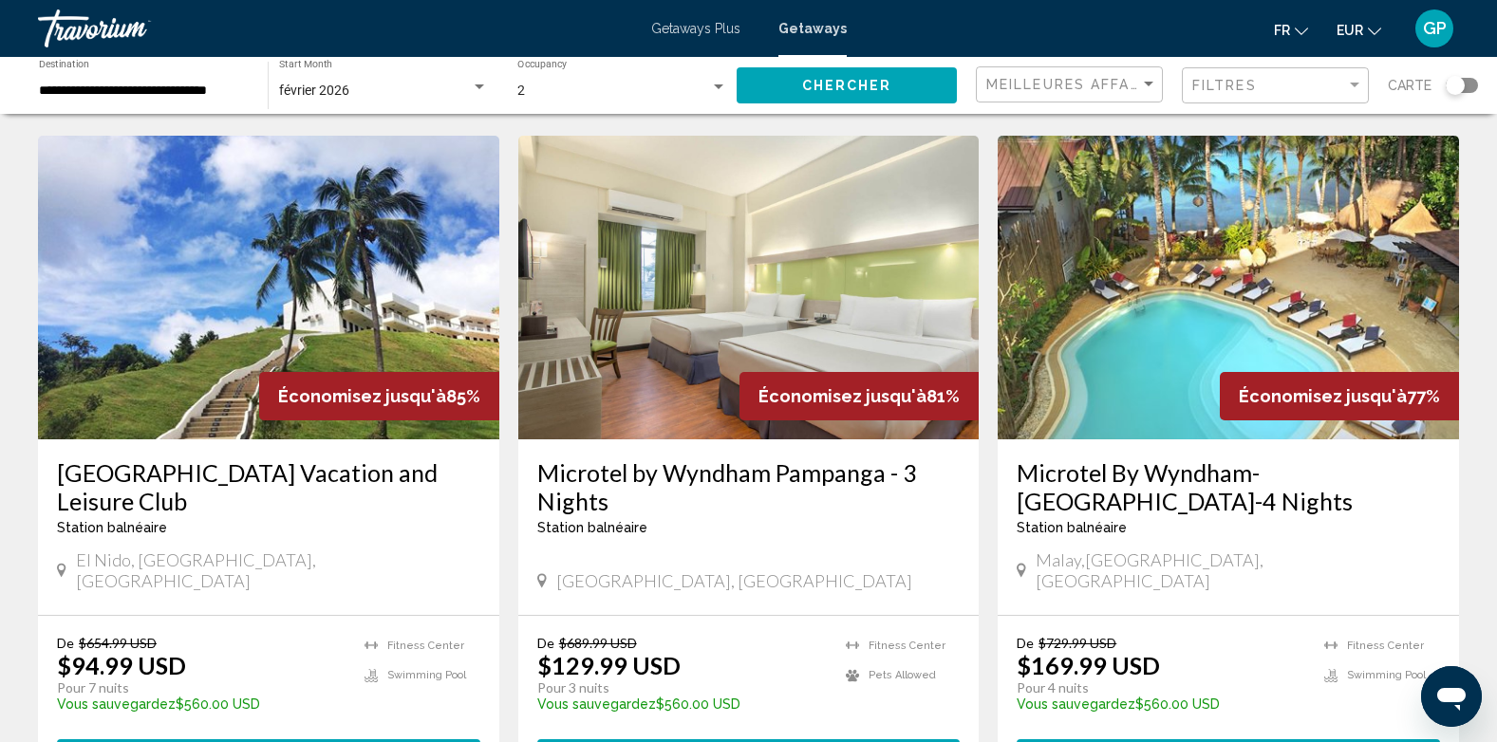
click at [1363, 32] on button "EUR USD ($) MXN (Mex$) CAD (Can$) GBP (£) EUR (€) AUD (A$) NZD (NZ$) CNY (CN¥)" at bounding box center [1359, 30] width 45 height 28
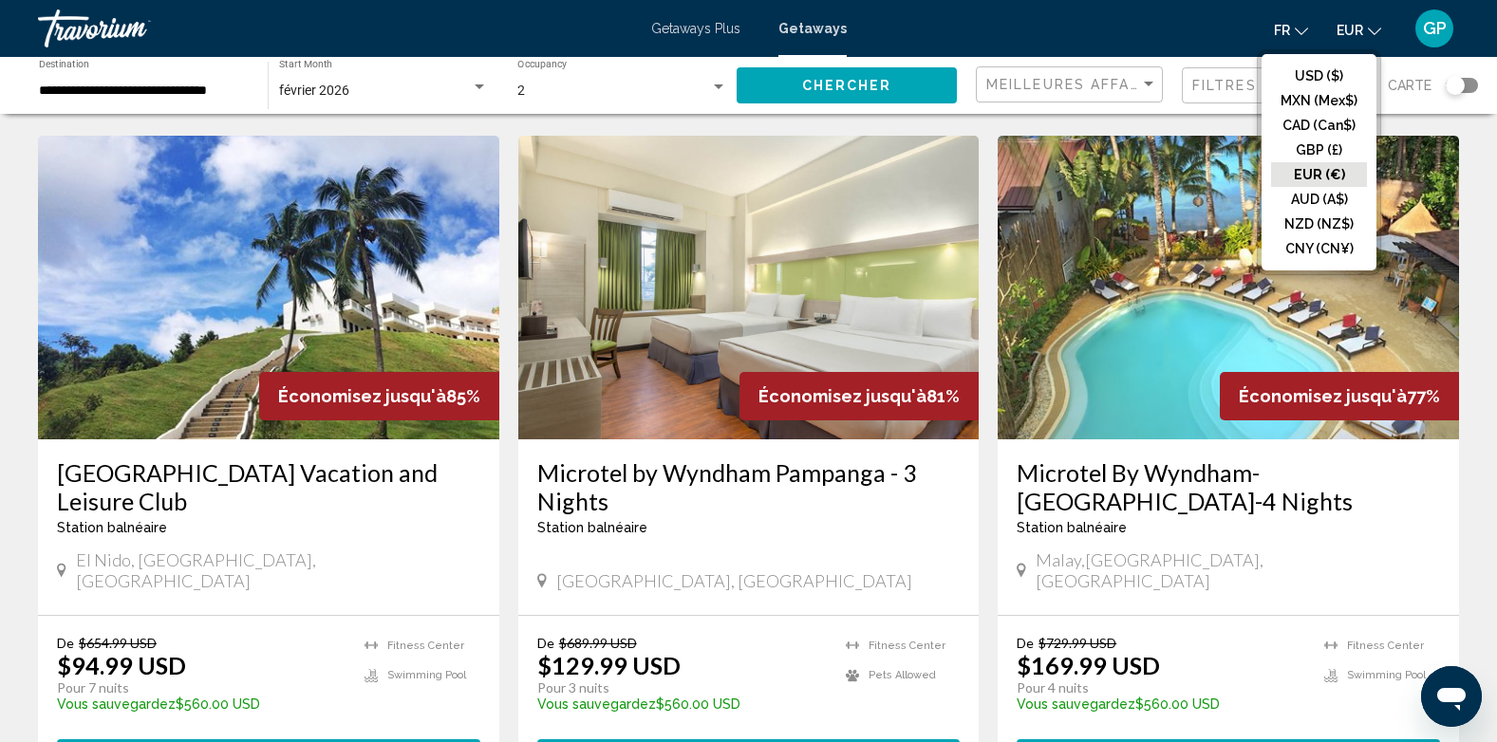
click at [1329, 176] on button "EUR (€)" at bounding box center [1319, 174] width 96 height 25
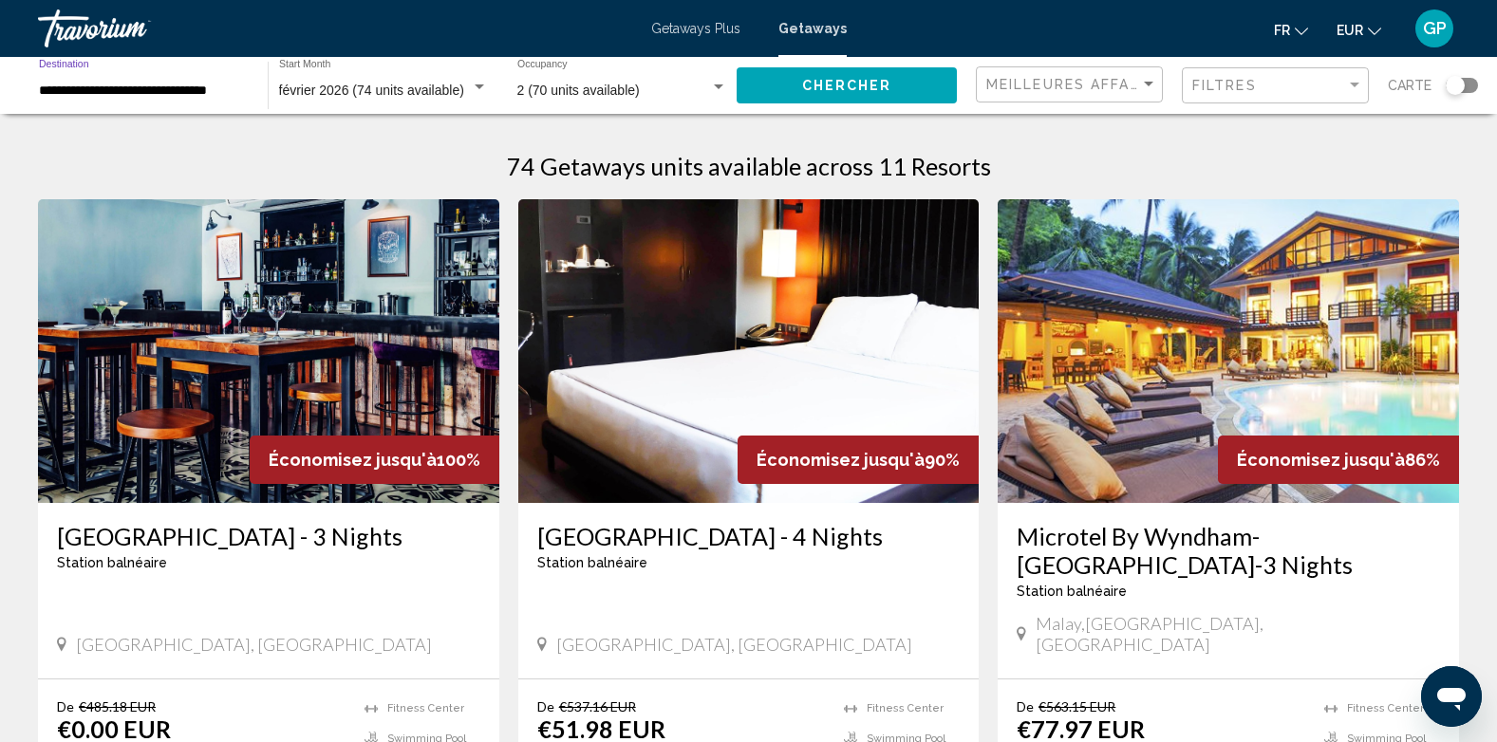
click at [235, 91] on input "**********" at bounding box center [144, 91] width 210 height 15
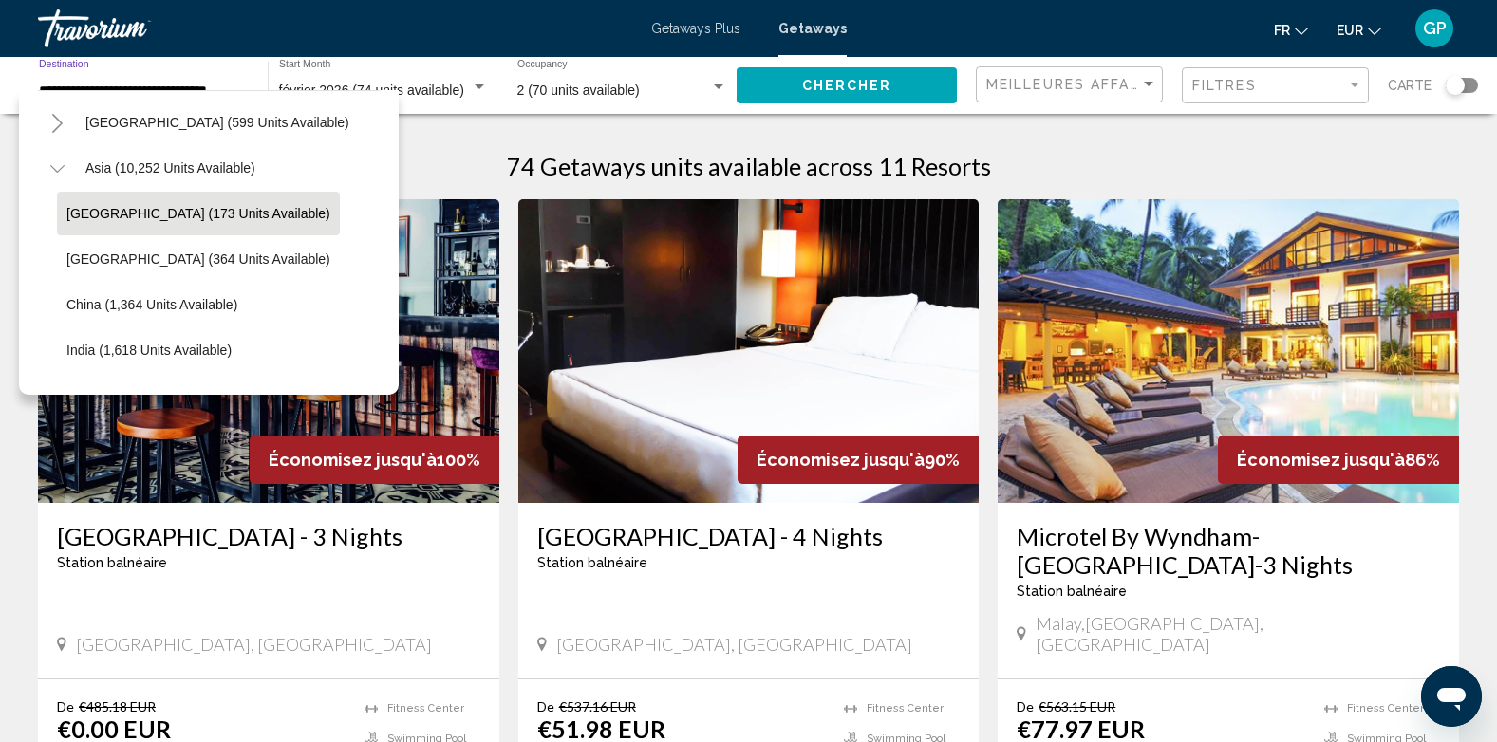
scroll to position [379, 0]
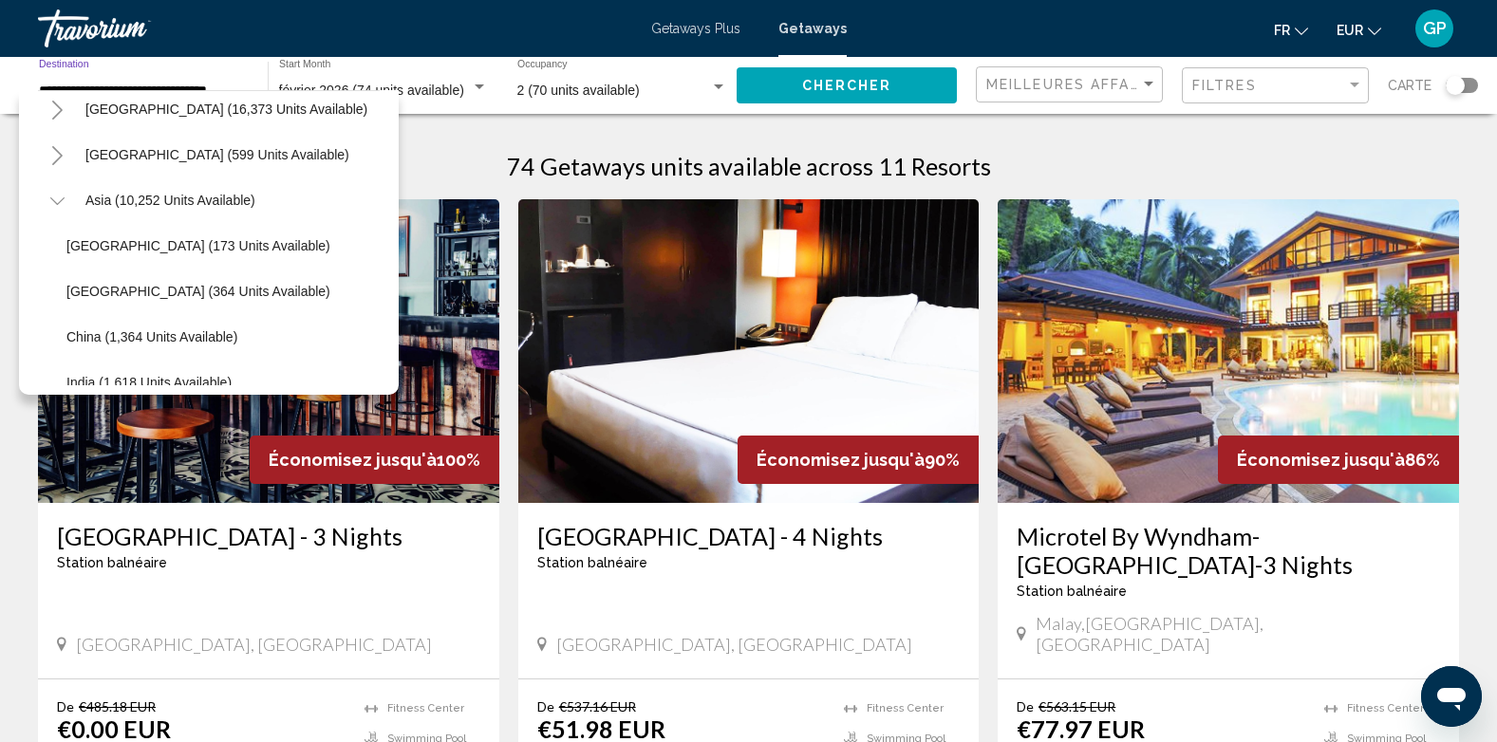
click at [55, 156] on icon "Toggle Central America (599 units available)" at bounding box center [57, 155] width 14 height 19
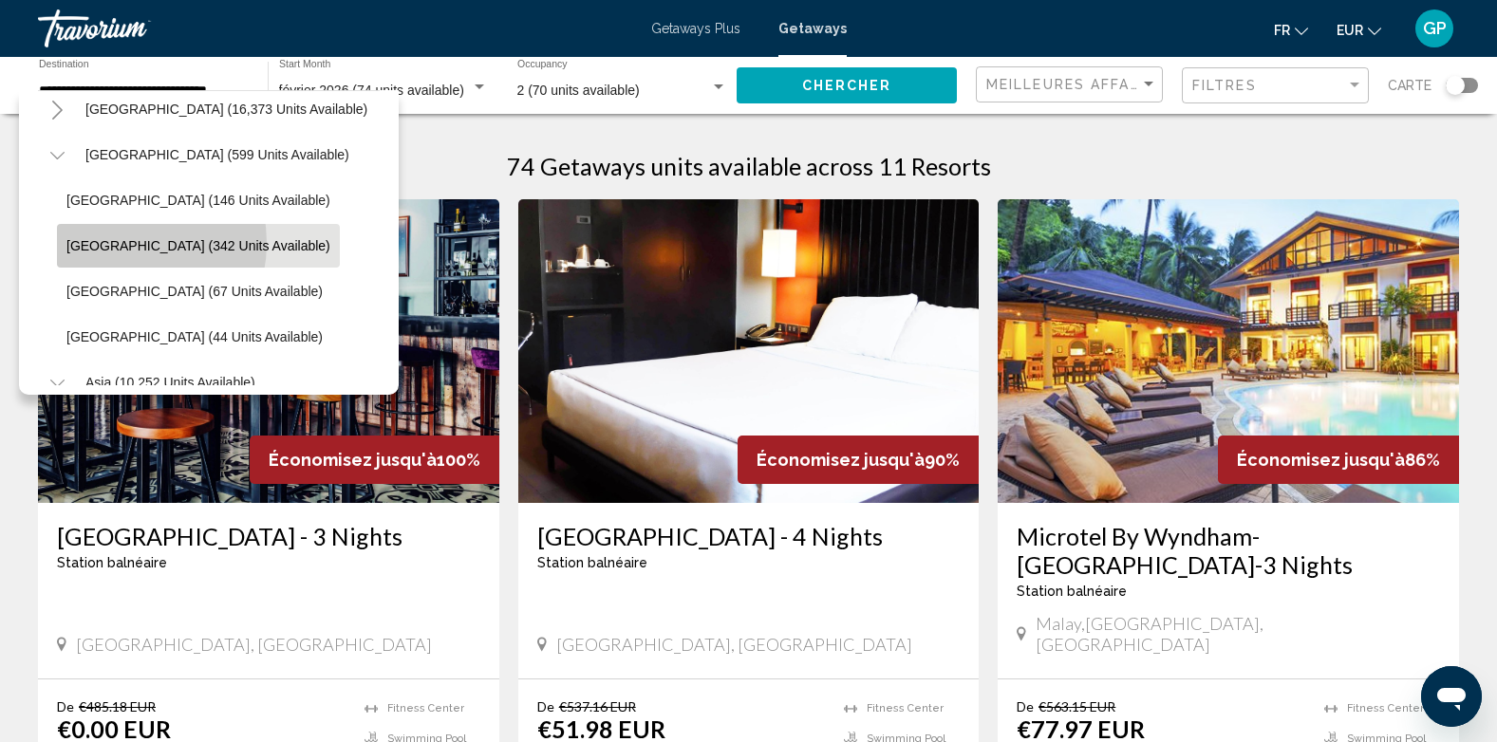
click at [116, 243] on span "[GEOGRAPHIC_DATA] (342 units available)" at bounding box center [198, 245] width 264 height 15
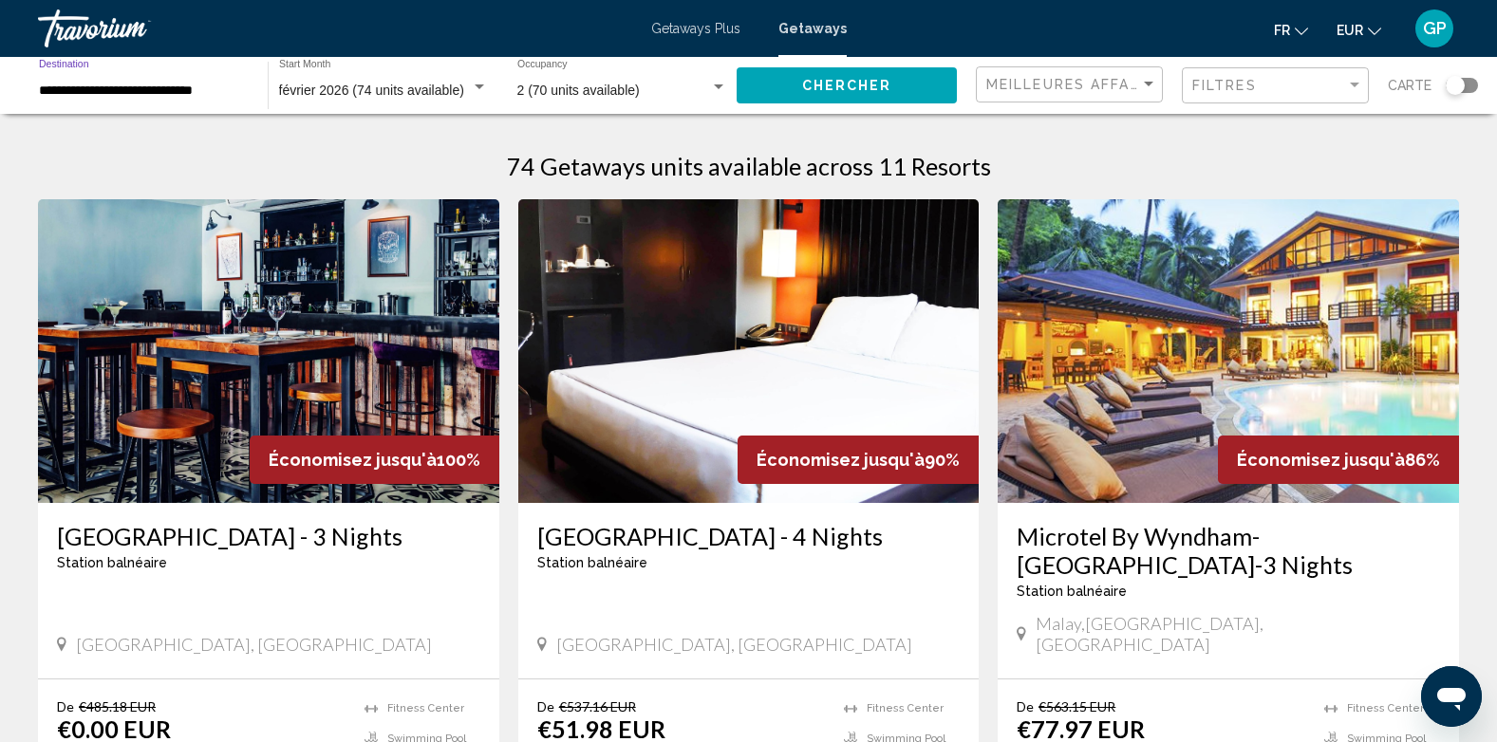
click at [871, 88] on span "Chercher" at bounding box center [847, 86] width 90 height 15
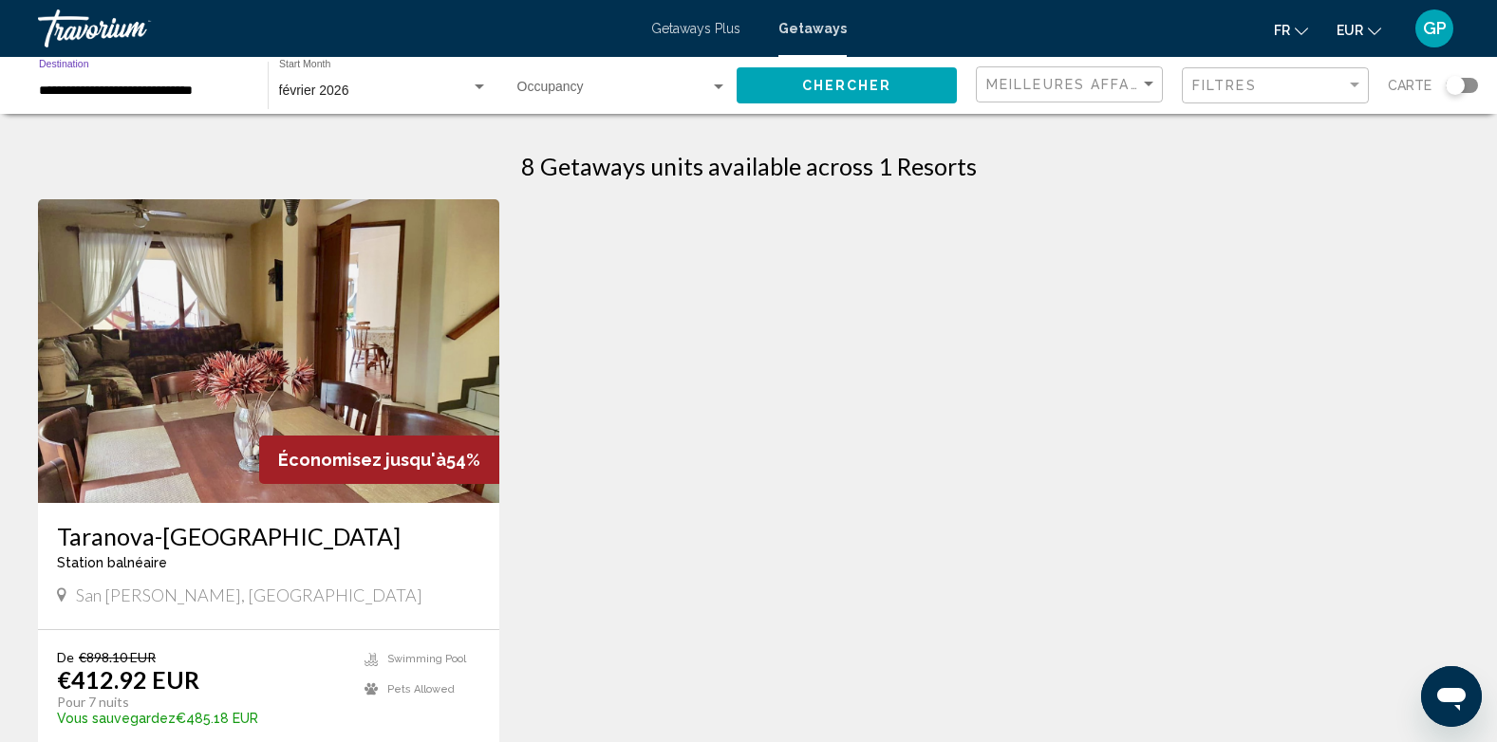
click at [227, 92] on input "**********" at bounding box center [144, 91] width 210 height 15
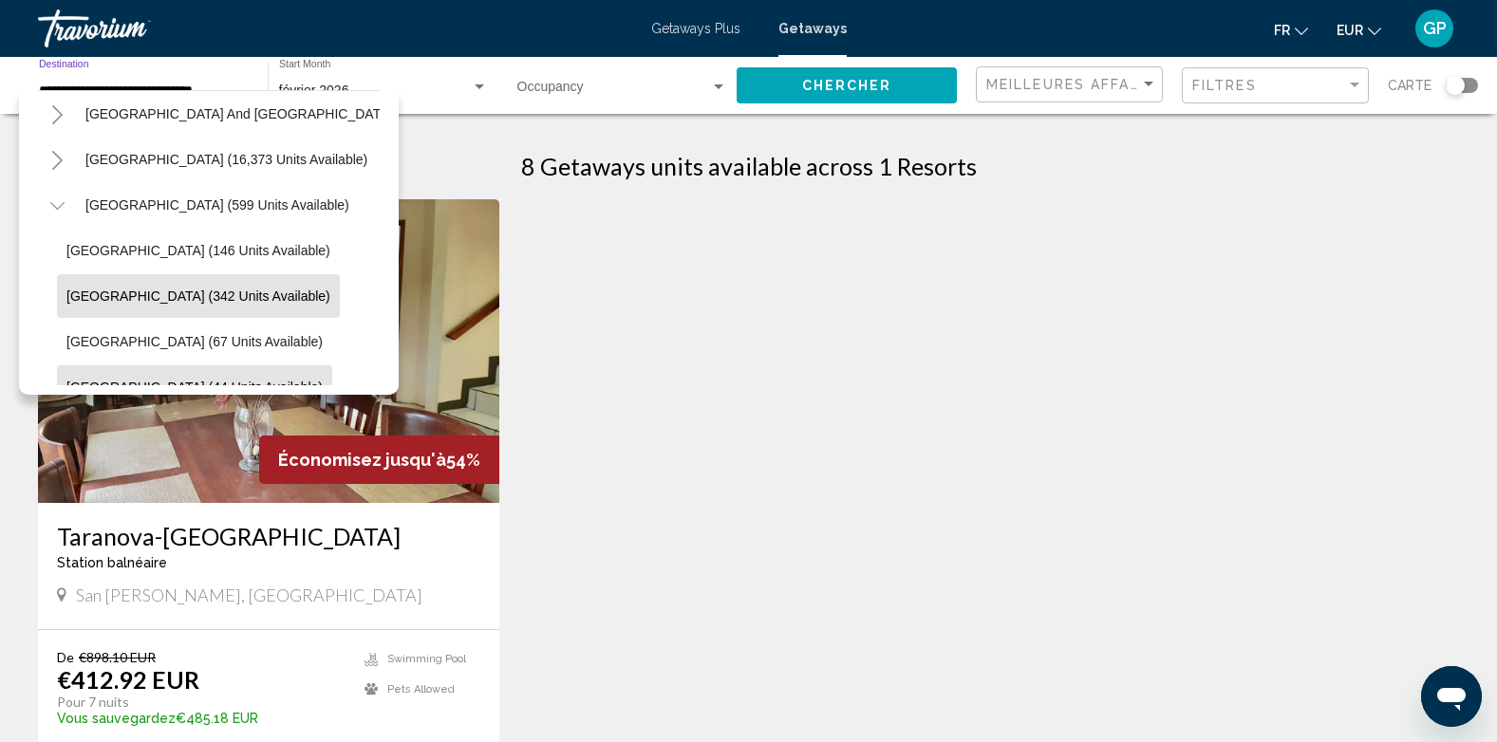
scroll to position [299, 0]
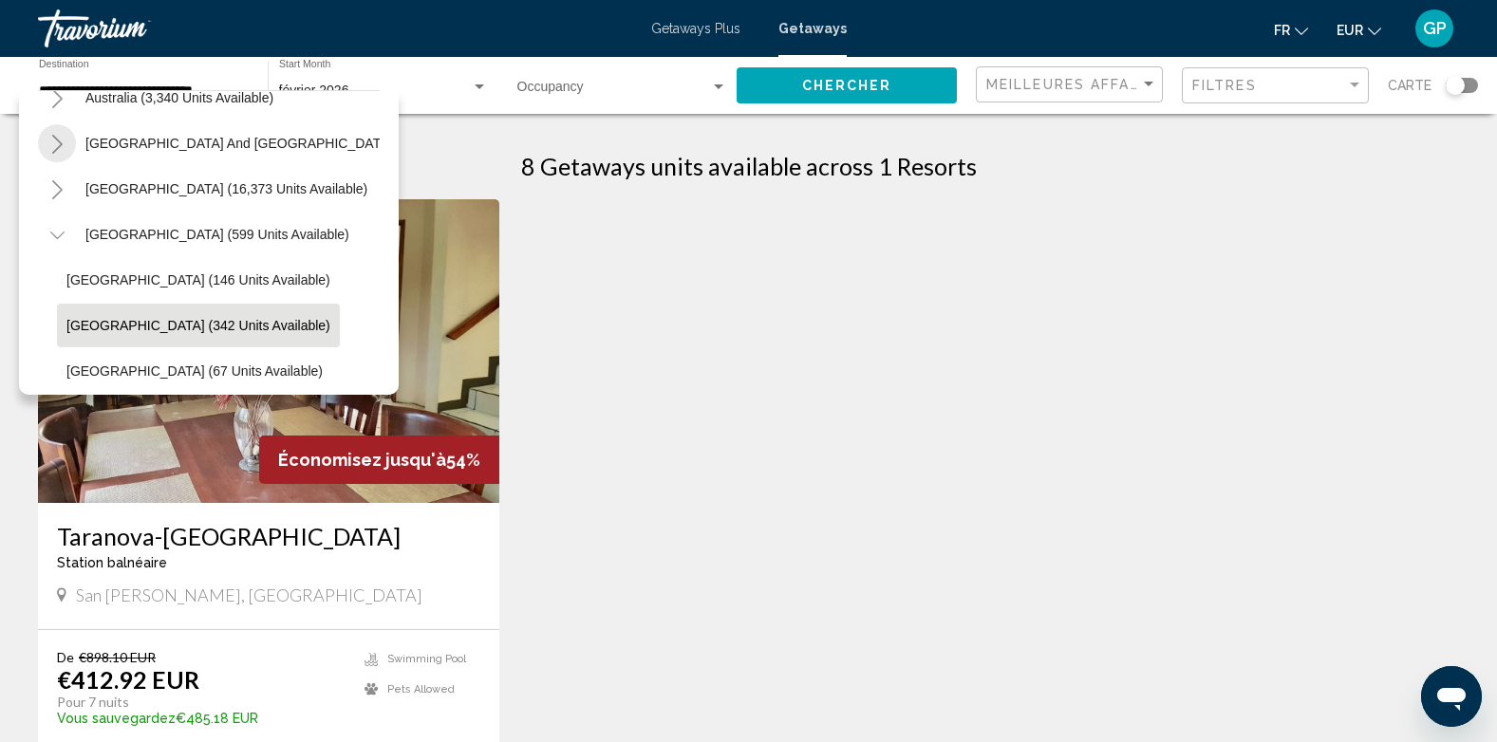
click at [51, 140] on icon "Toggle South Pacific and Oceania (743 units available)" at bounding box center [57, 144] width 14 height 19
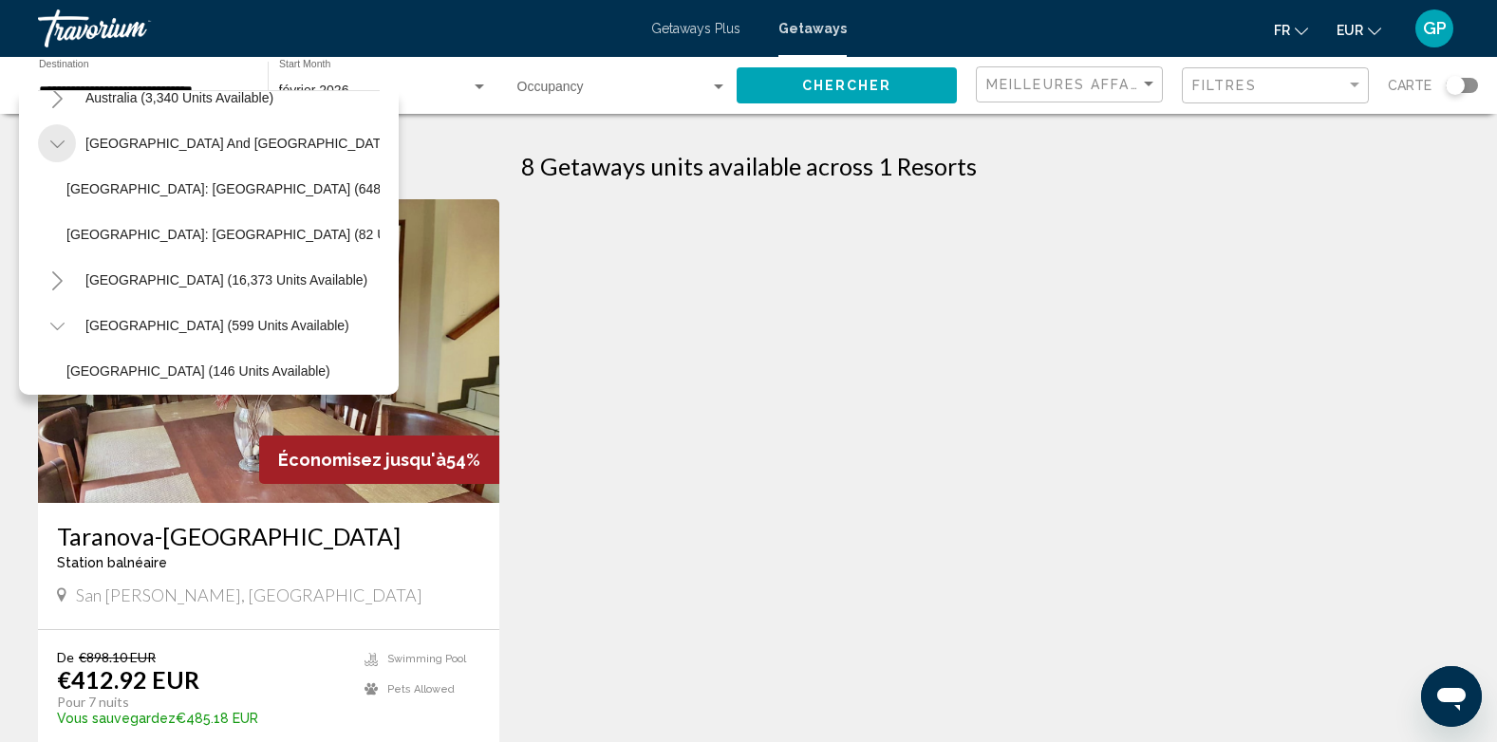
click at [51, 140] on icon "Toggle South Pacific and Oceania (743 units available)" at bounding box center [57, 144] width 14 height 19
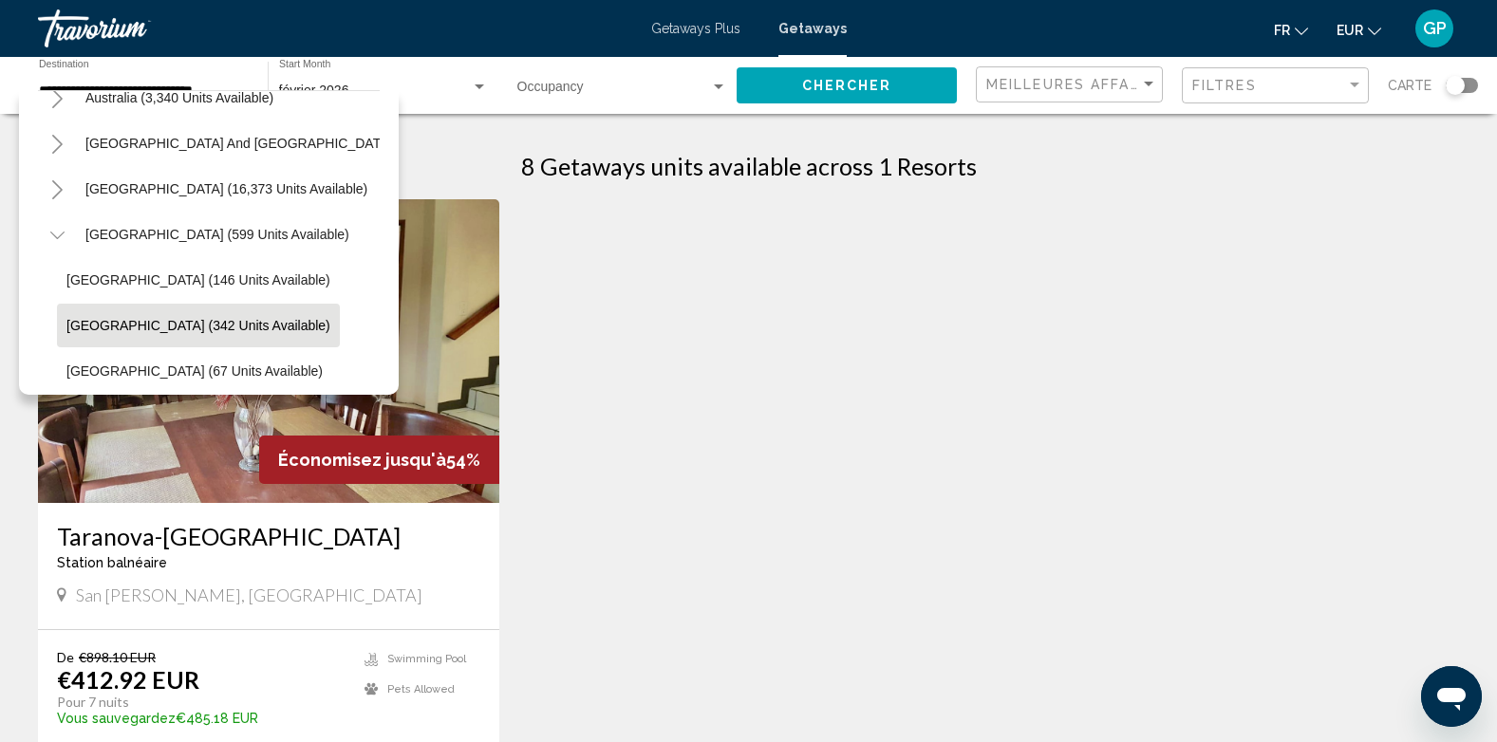
click at [57, 192] on icon "Toggle South America (16,373 units available)" at bounding box center [57, 189] width 14 height 19
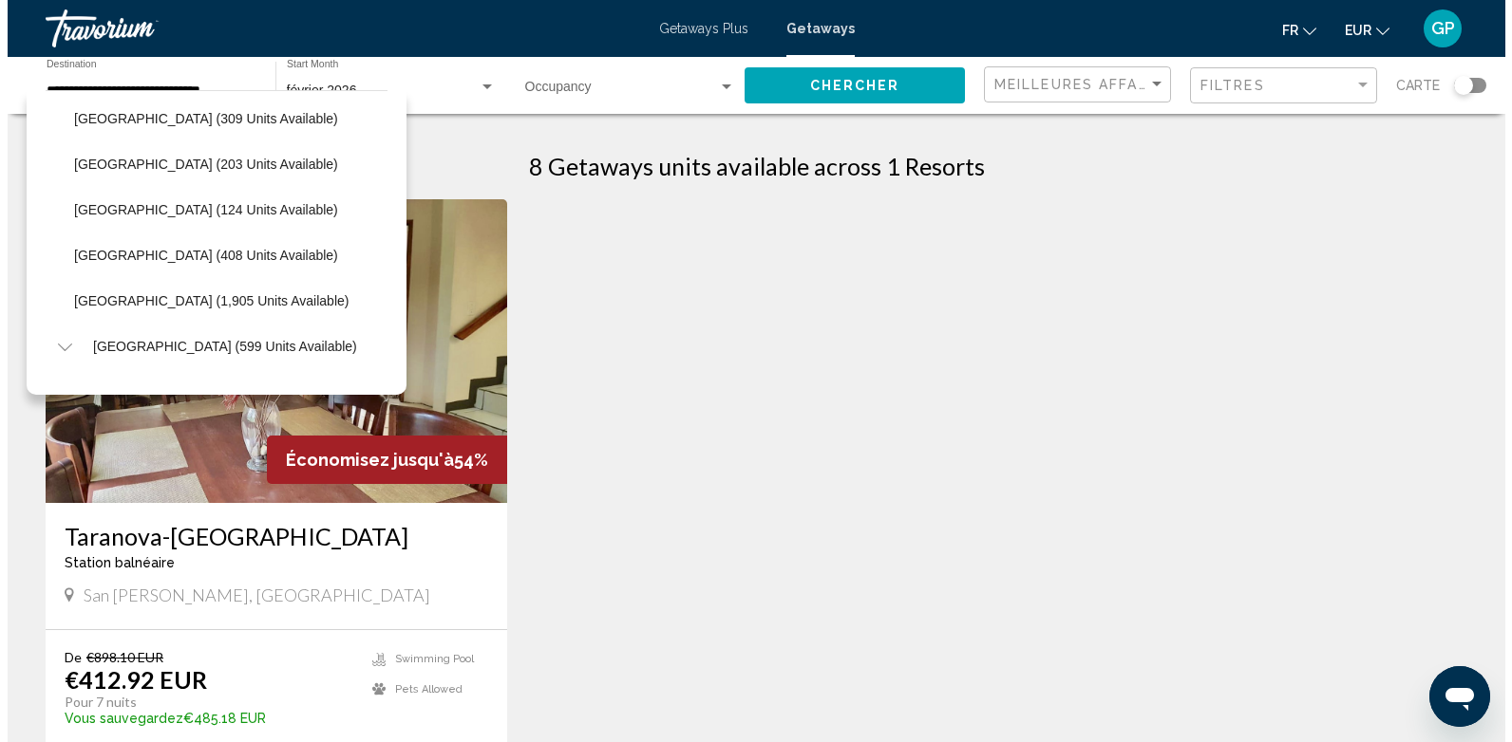
scroll to position [584, 0]
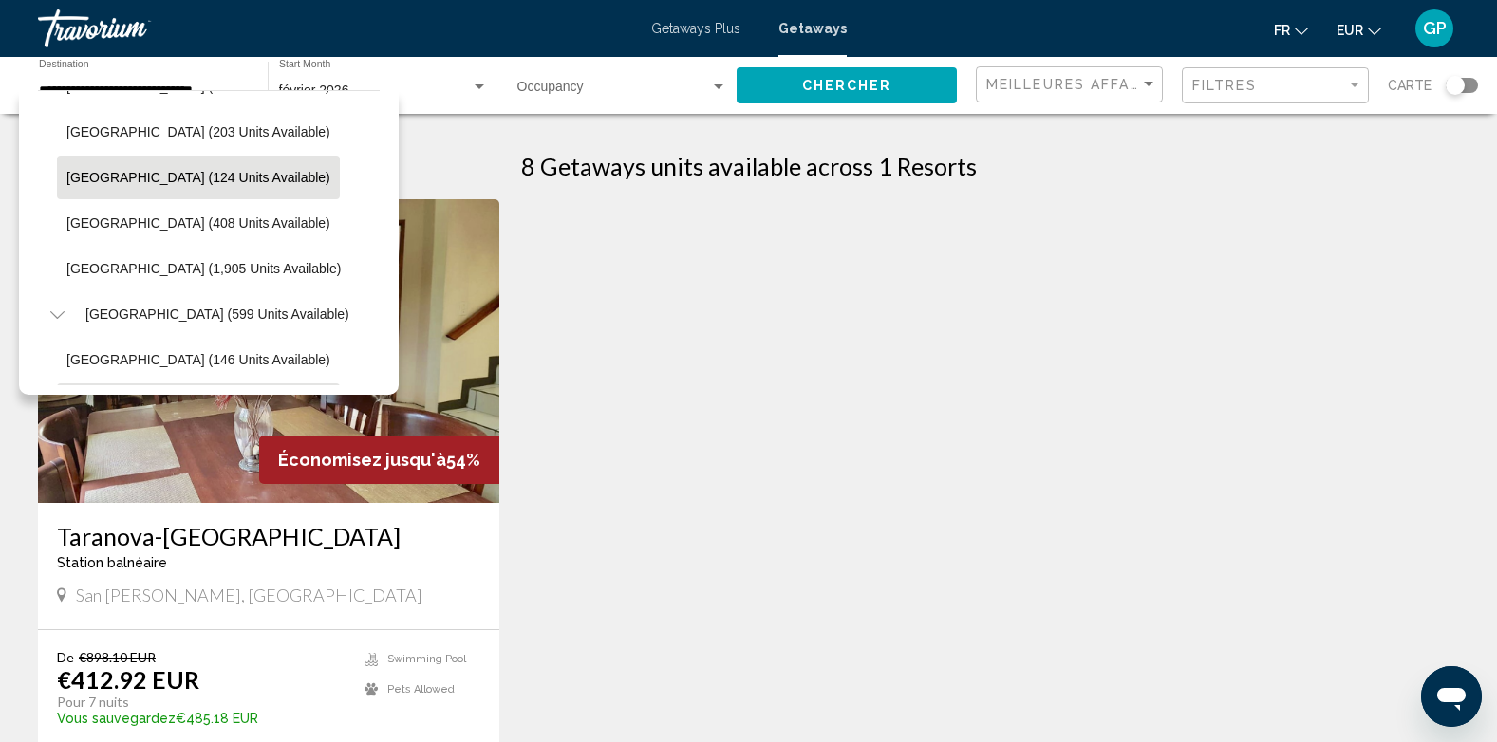
click at [99, 176] on span "[GEOGRAPHIC_DATA] (124 units available)" at bounding box center [198, 177] width 264 height 15
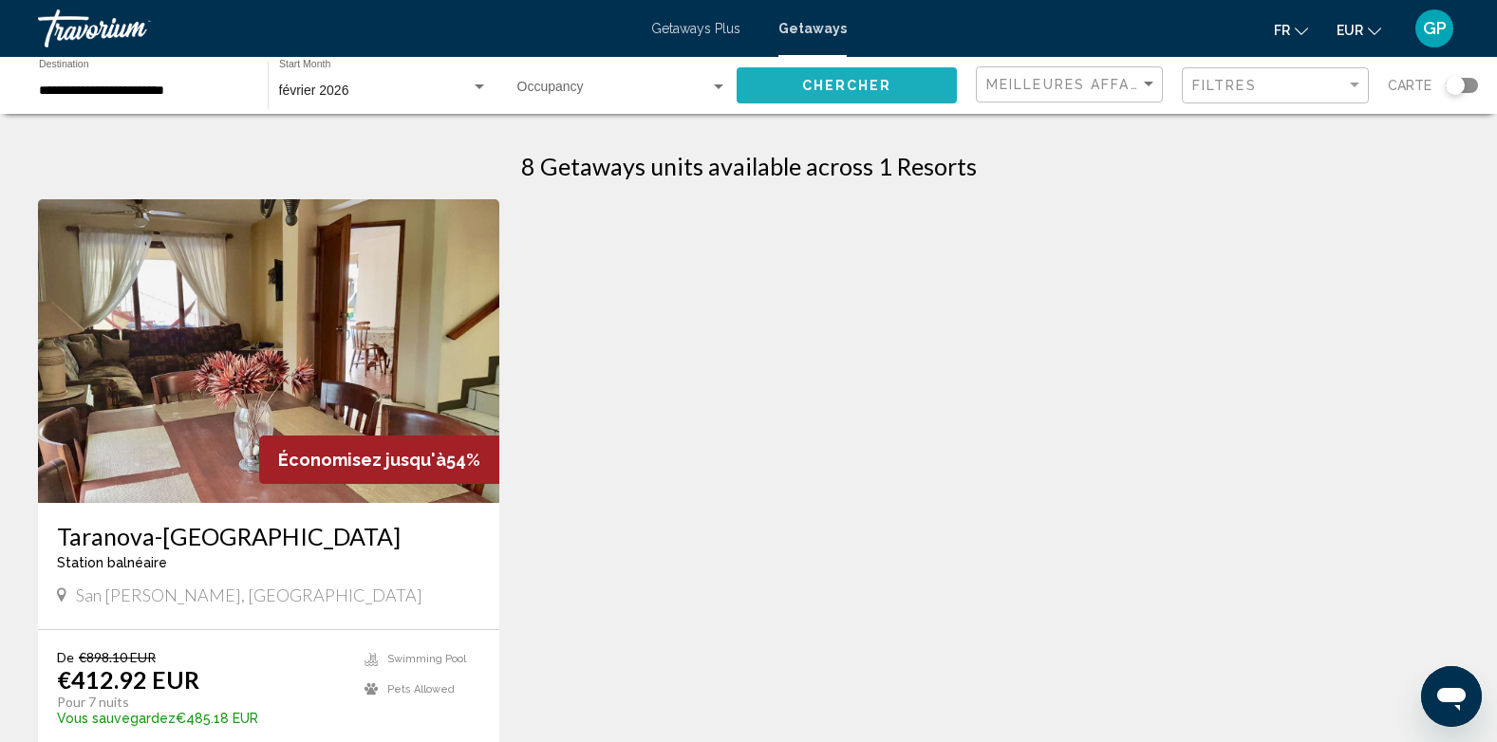
click at [859, 88] on span "Chercher" at bounding box center [847, 86] width 90 height 15
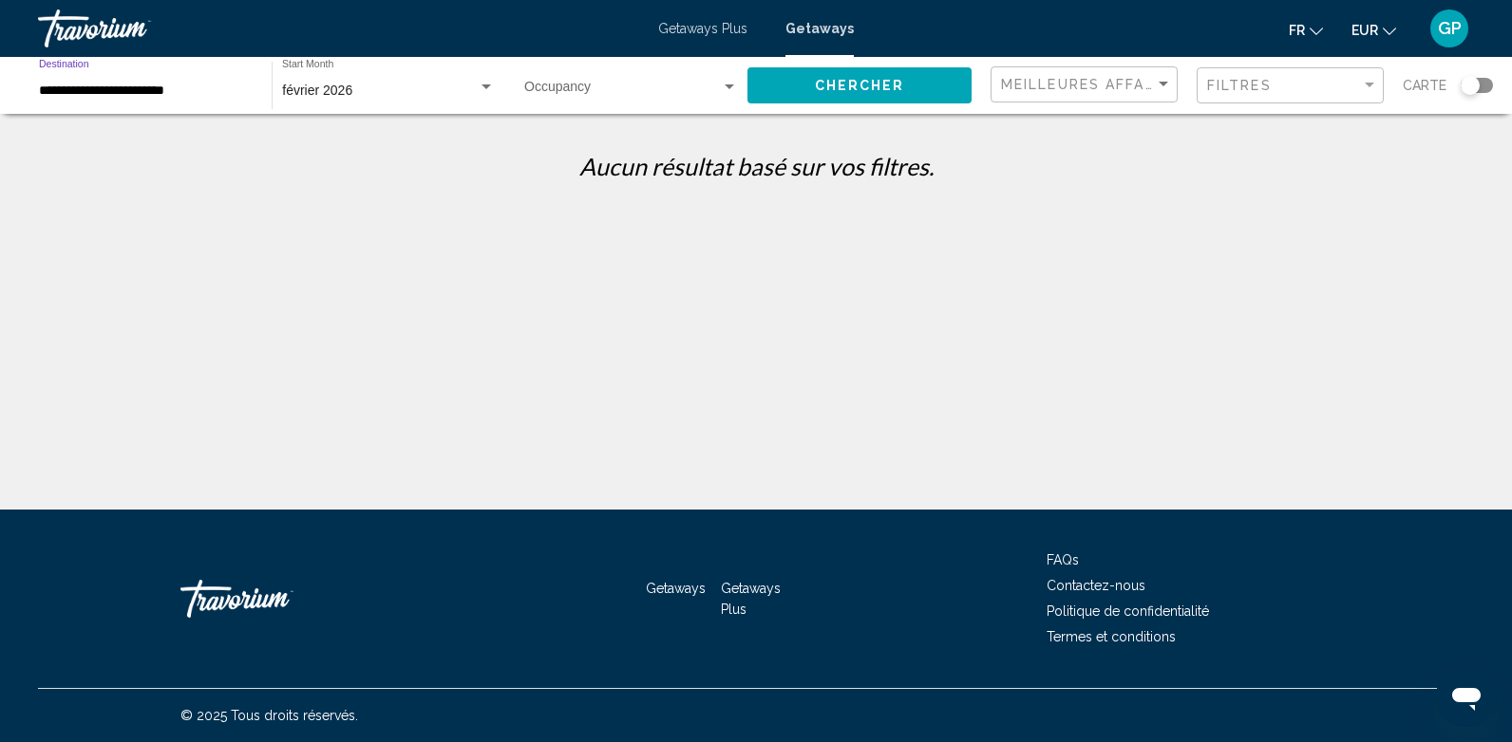
click at [195, 87] on input "**********" at bounding box center [146, 91] width 214 height 15
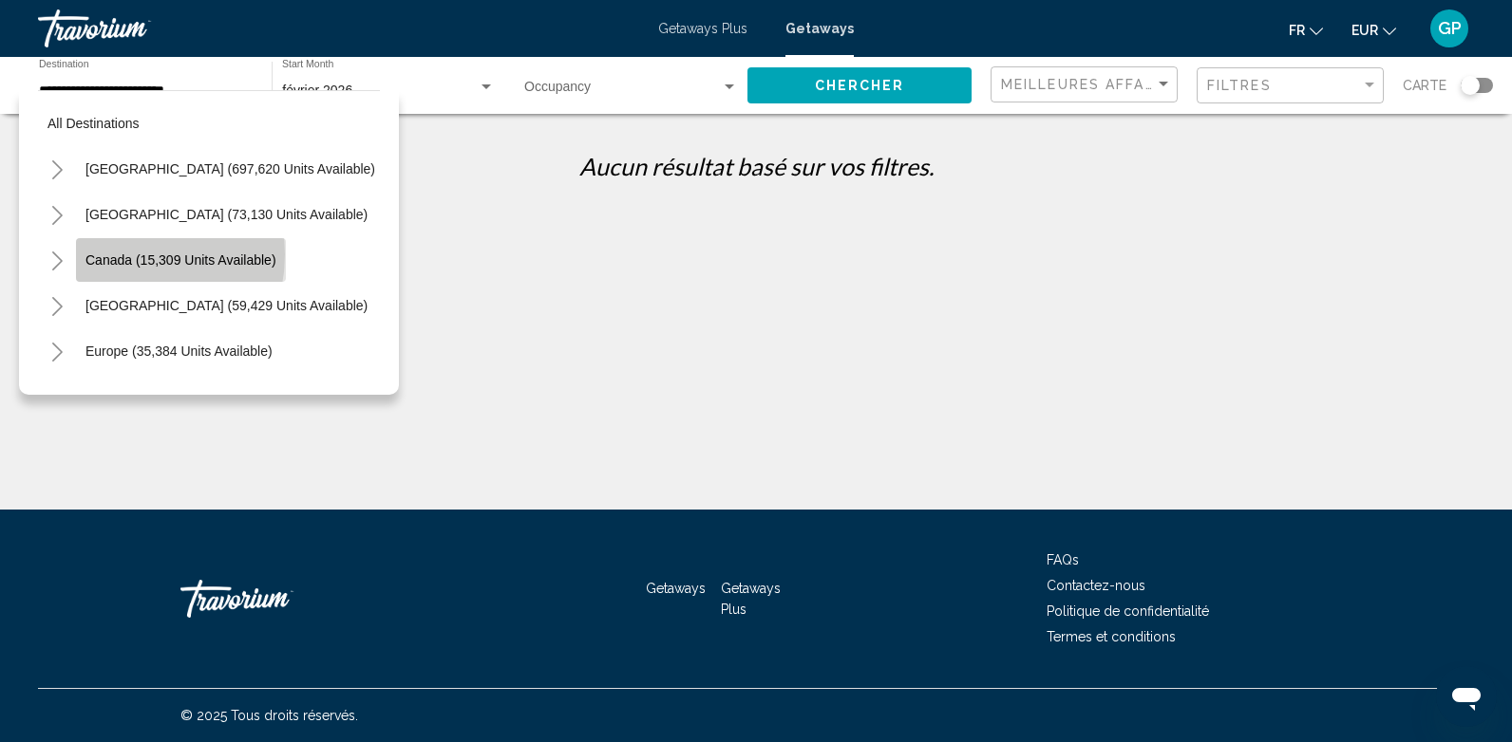
click at [112, 254] on span "Canada (15,309 units available)" at bounding box center [180, 260] width 191 height 15
type input "**********"
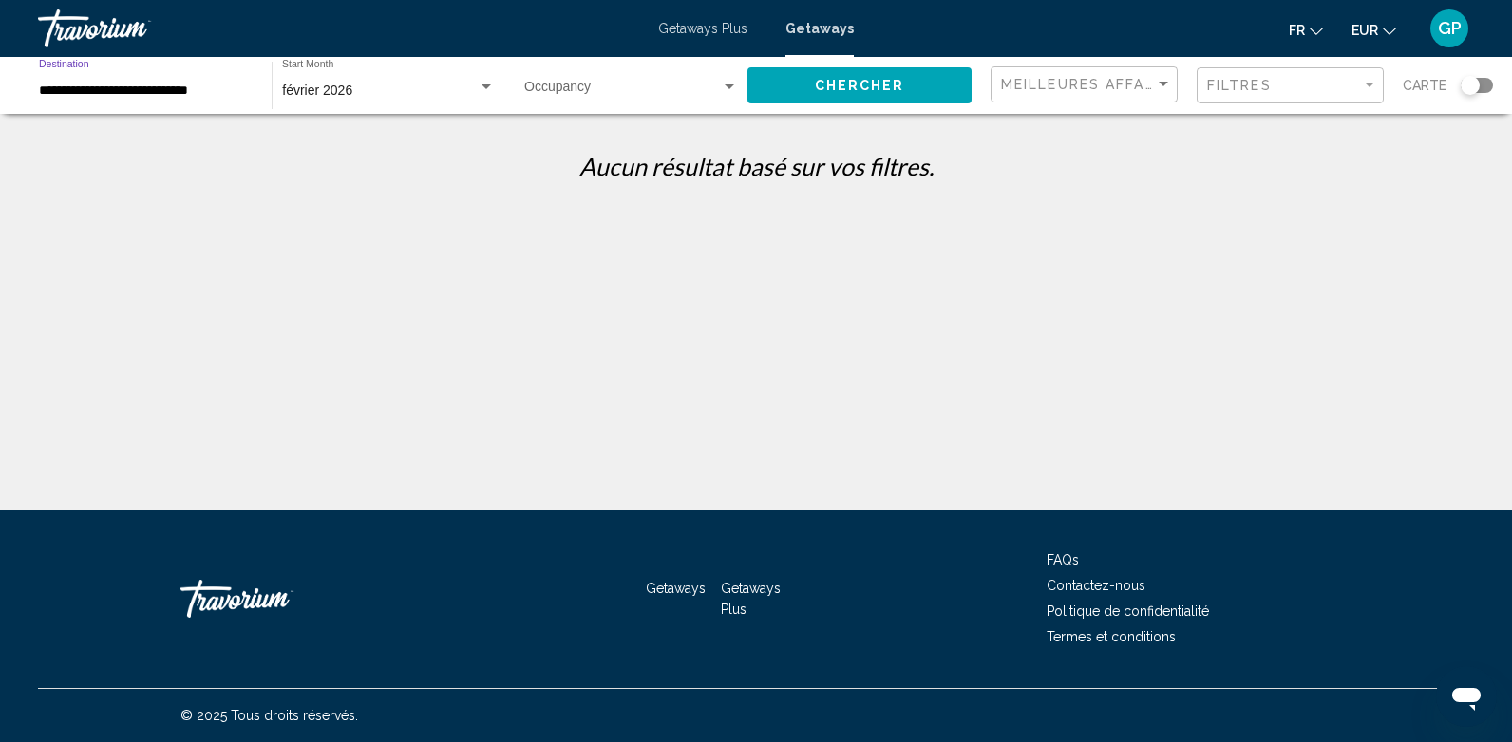
click at [877, 84] on span "Chercher" at bounding box center [860, 86] width 90 height 15
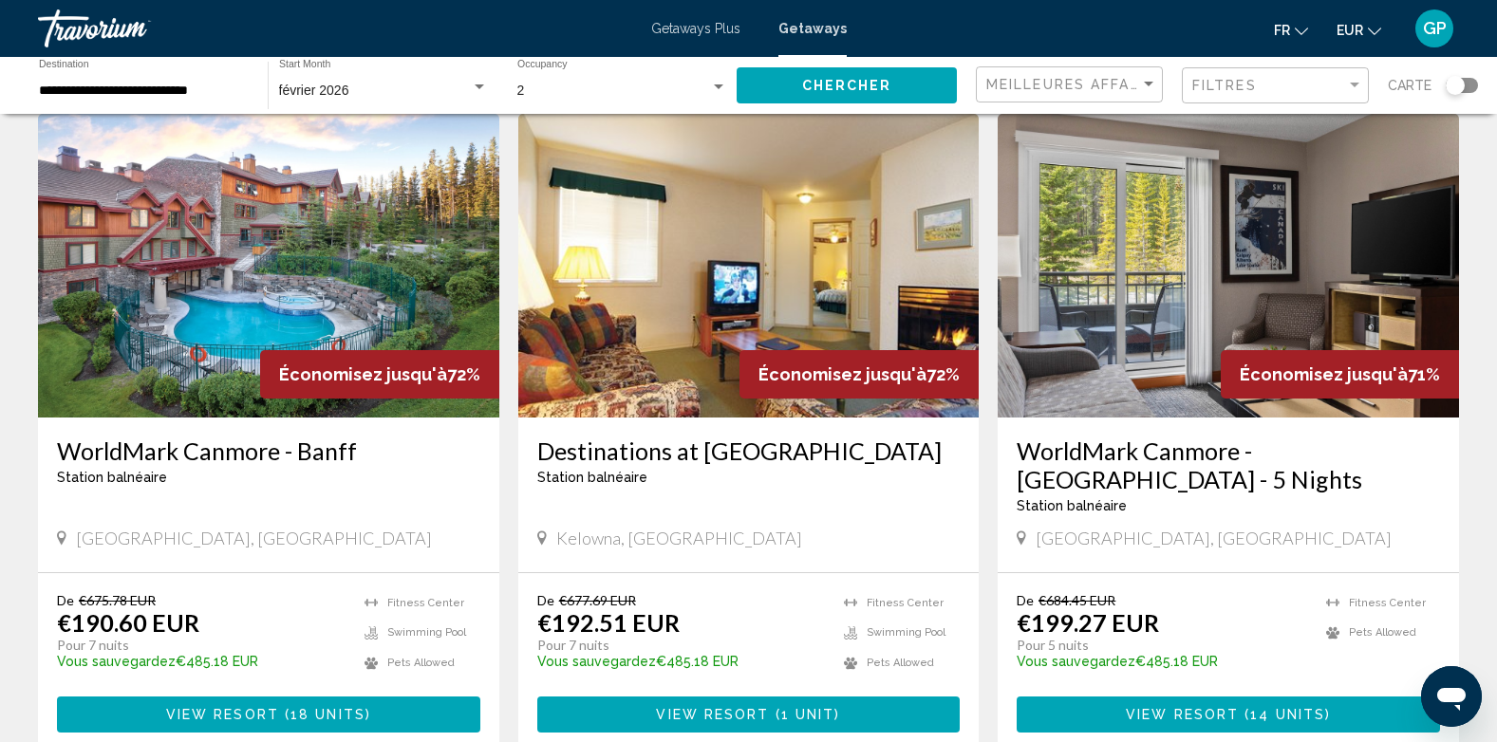
scroll to position [760, 0]
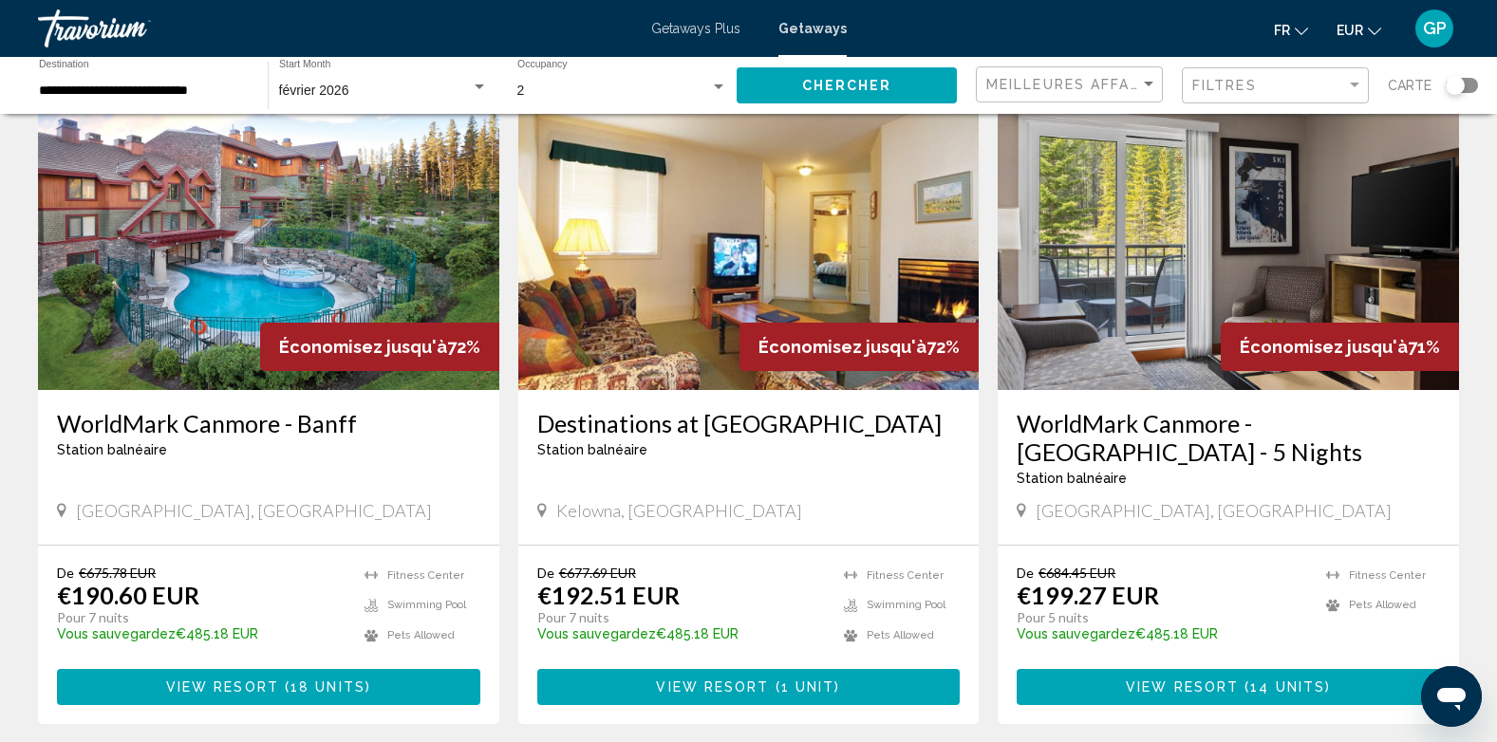
click at [212, 277] on img "Main content" at bounding box center [268, 238] width 461 height 304
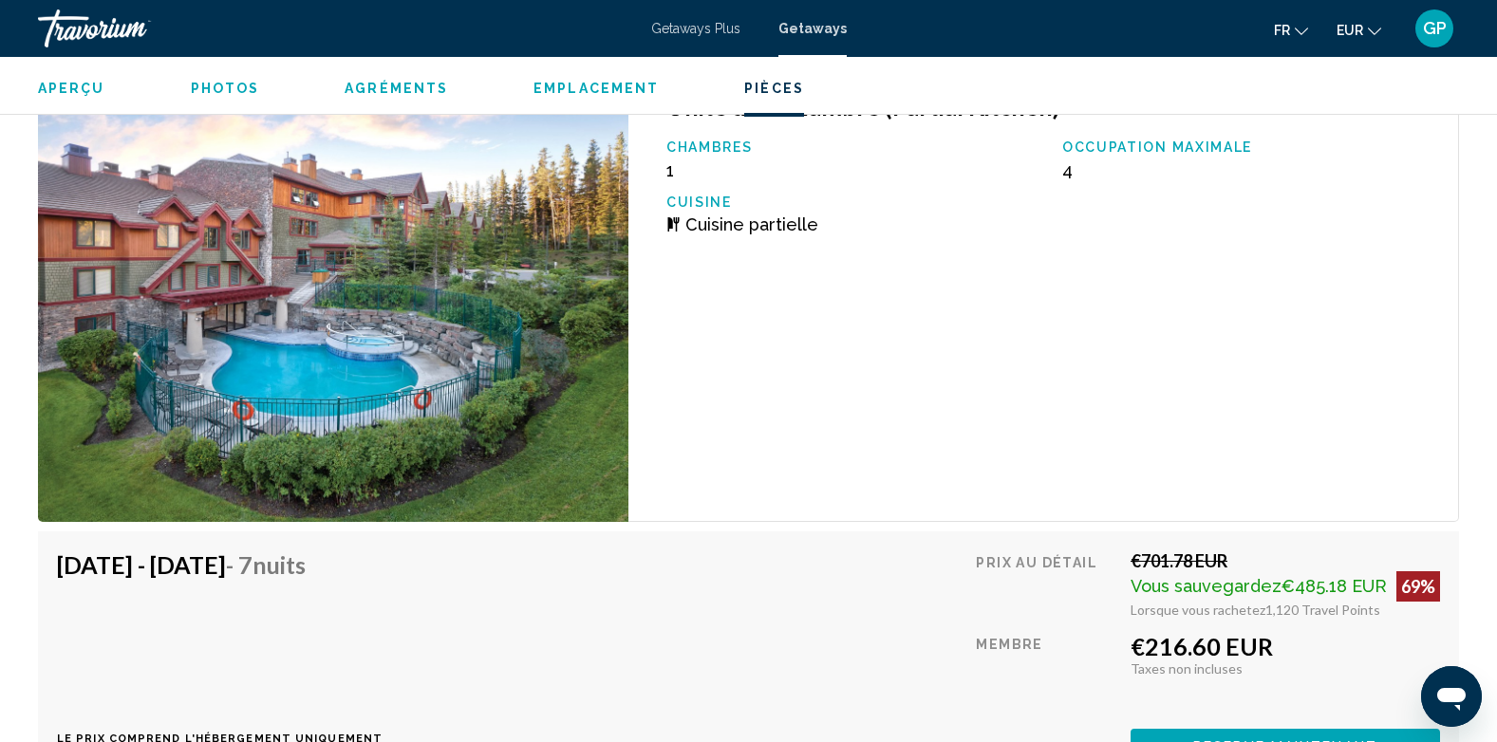
scroll to position [4748, 0]
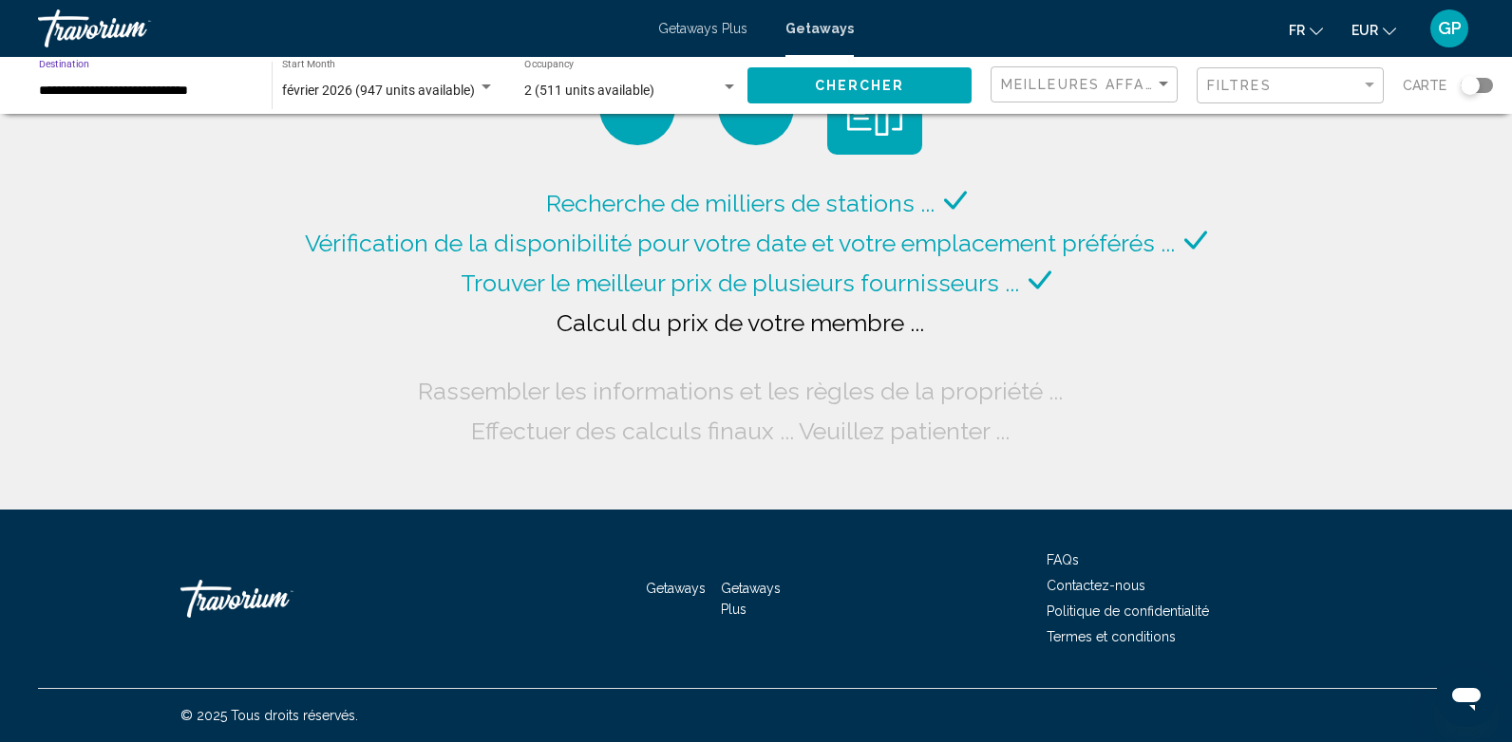
click at [234, 84] on input "**********" at bounding box center [146, 91] width 214 height 15
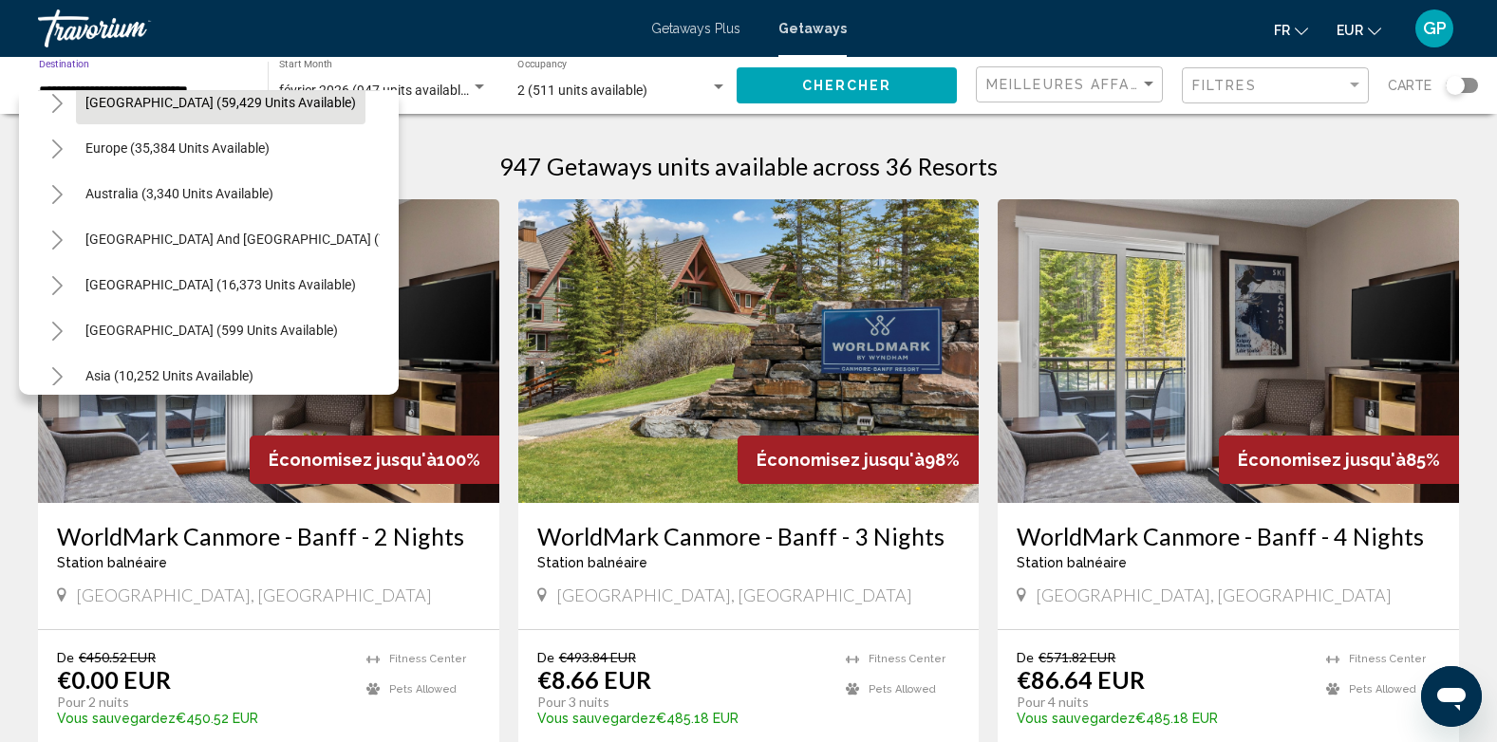
scroll to position [314, 0]
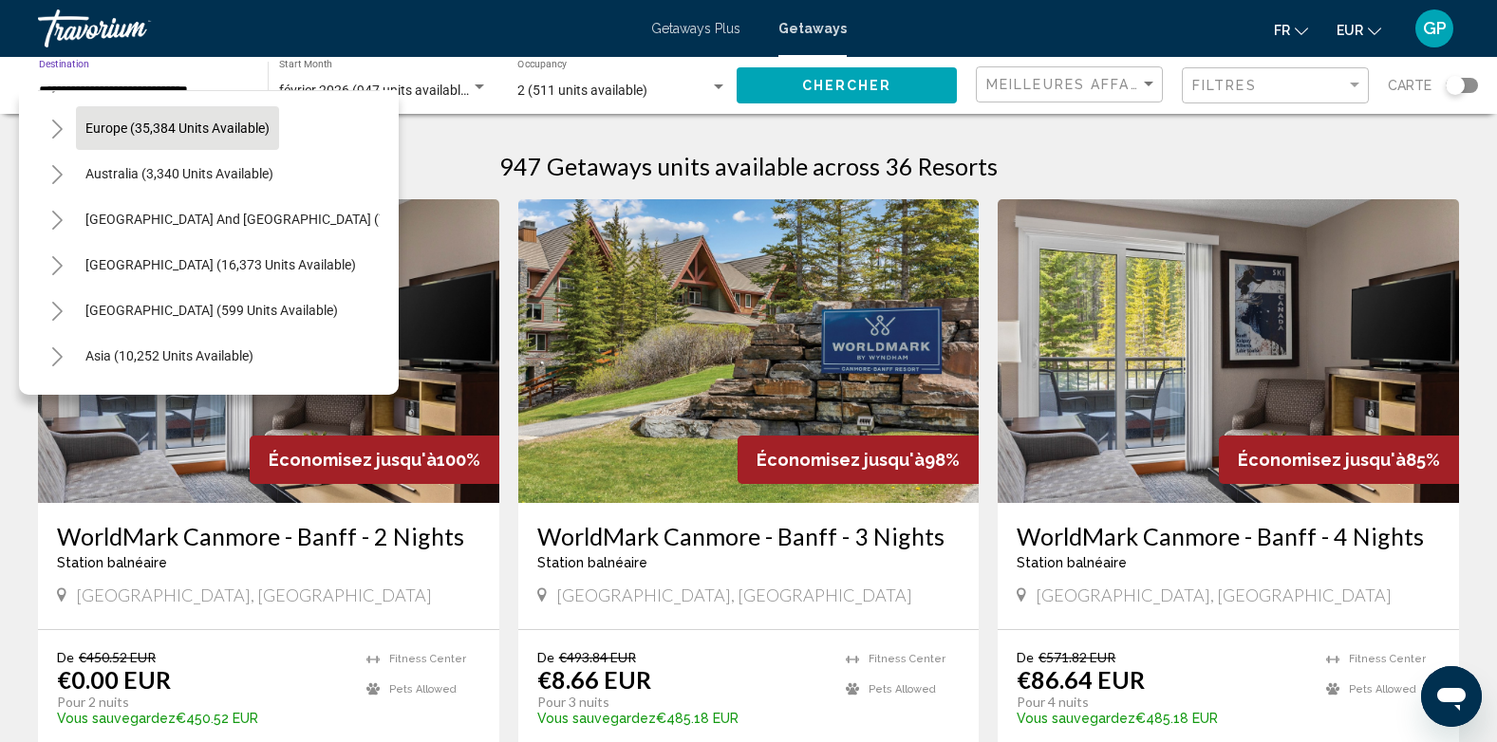
click at [100, 125] on span "Europe (35,384 units available)" at bounding box center [177, 128] width 184 height 15
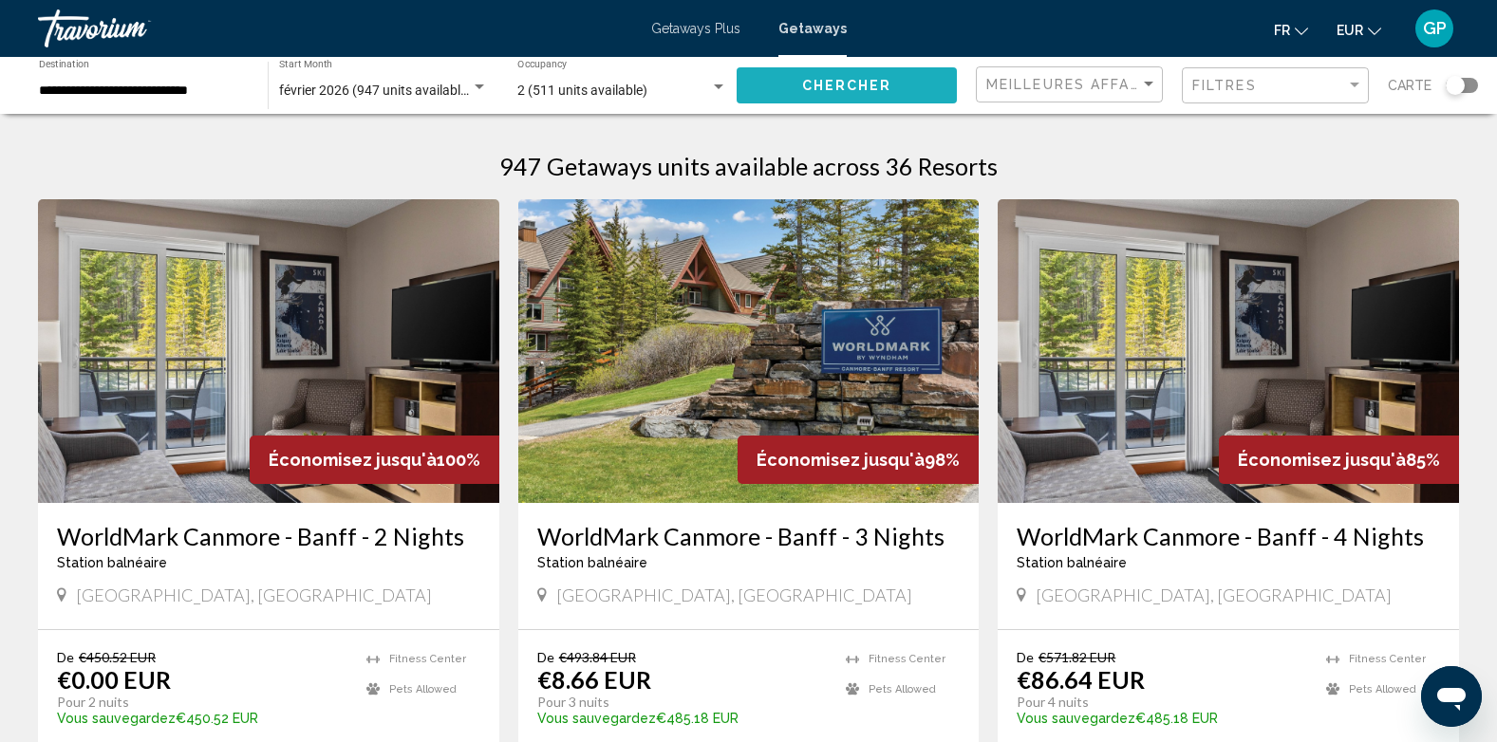
click at [855, 85] on span "Chercher" at bounding box center [847, 86] width 90 height 15
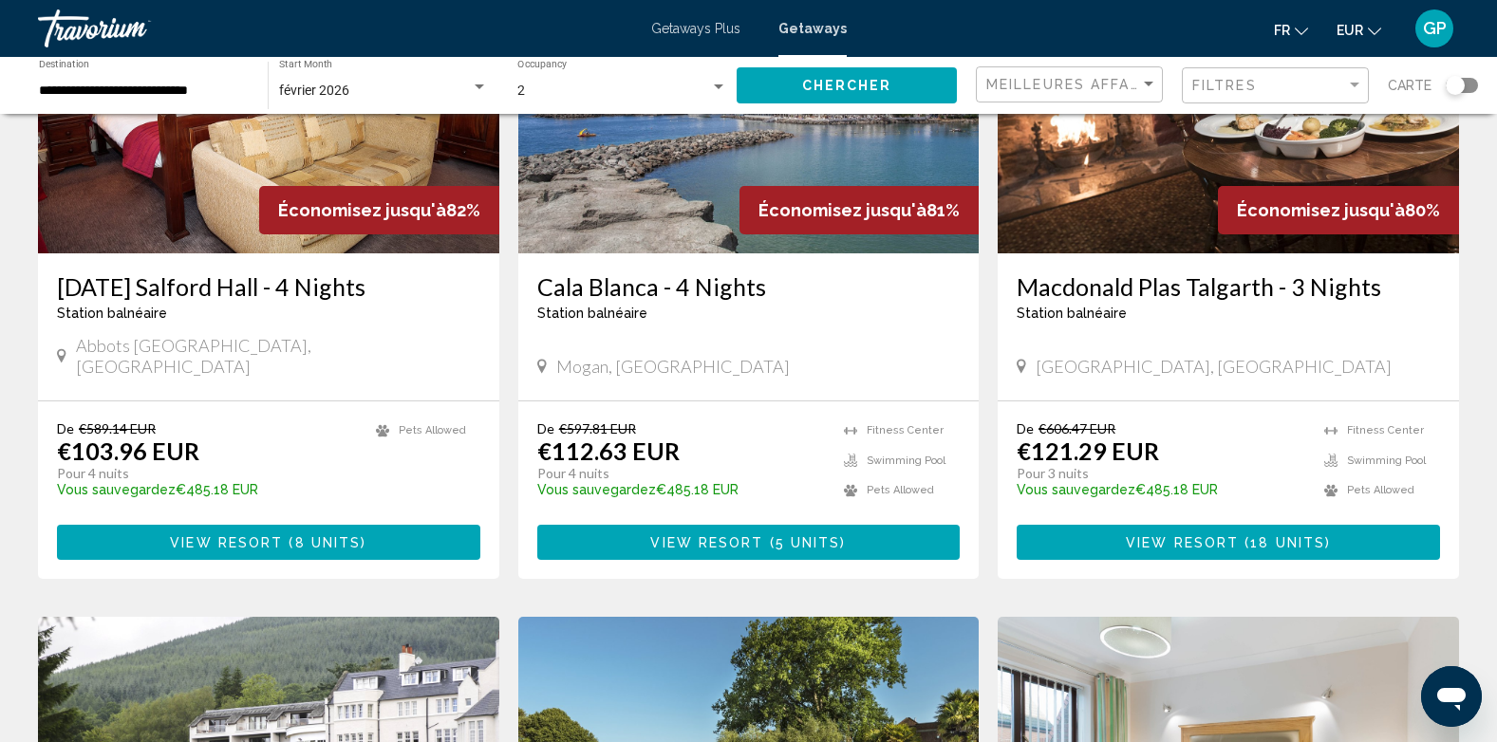
scroll to position [1337, 0]
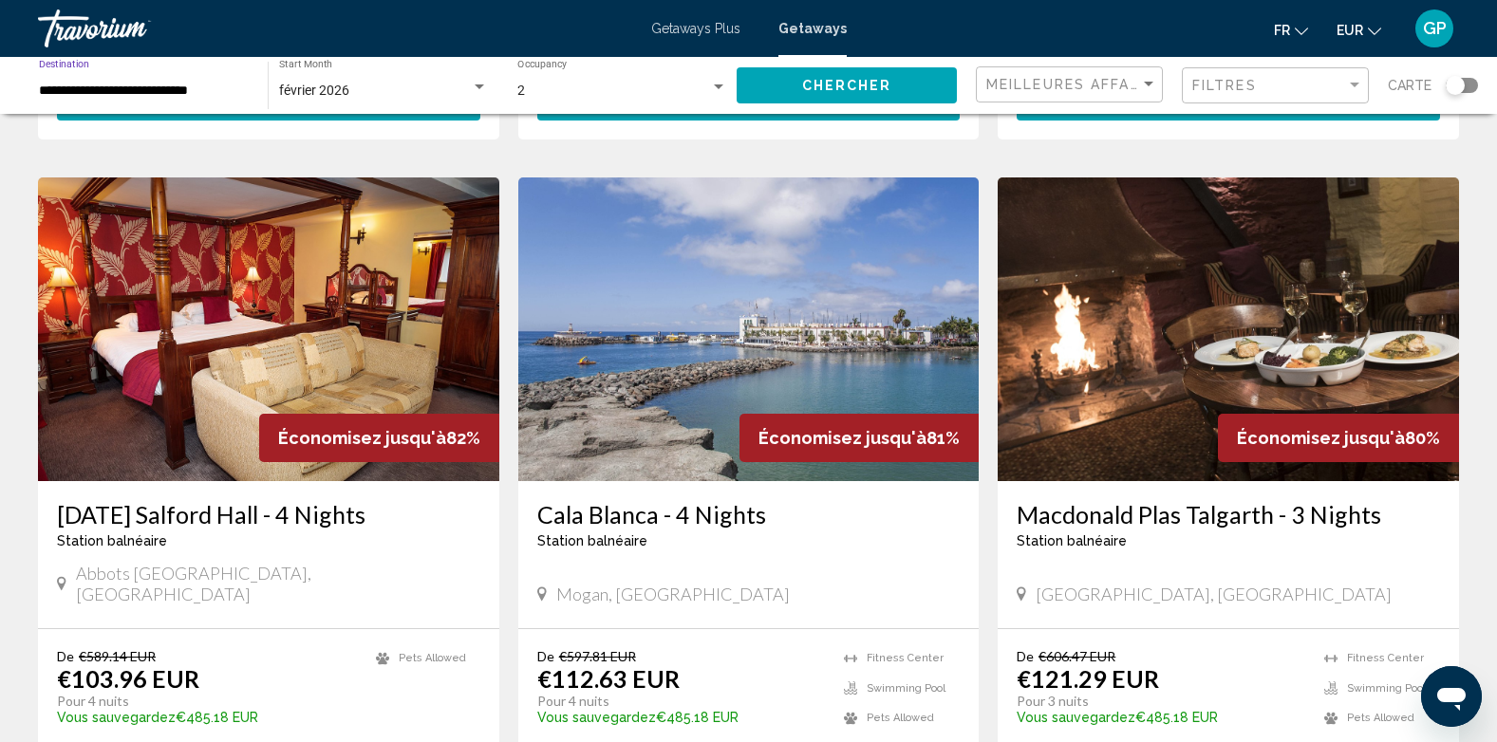
click at [42, 88] on input "**********" at bounding box center [144, 91] width 210 height 15
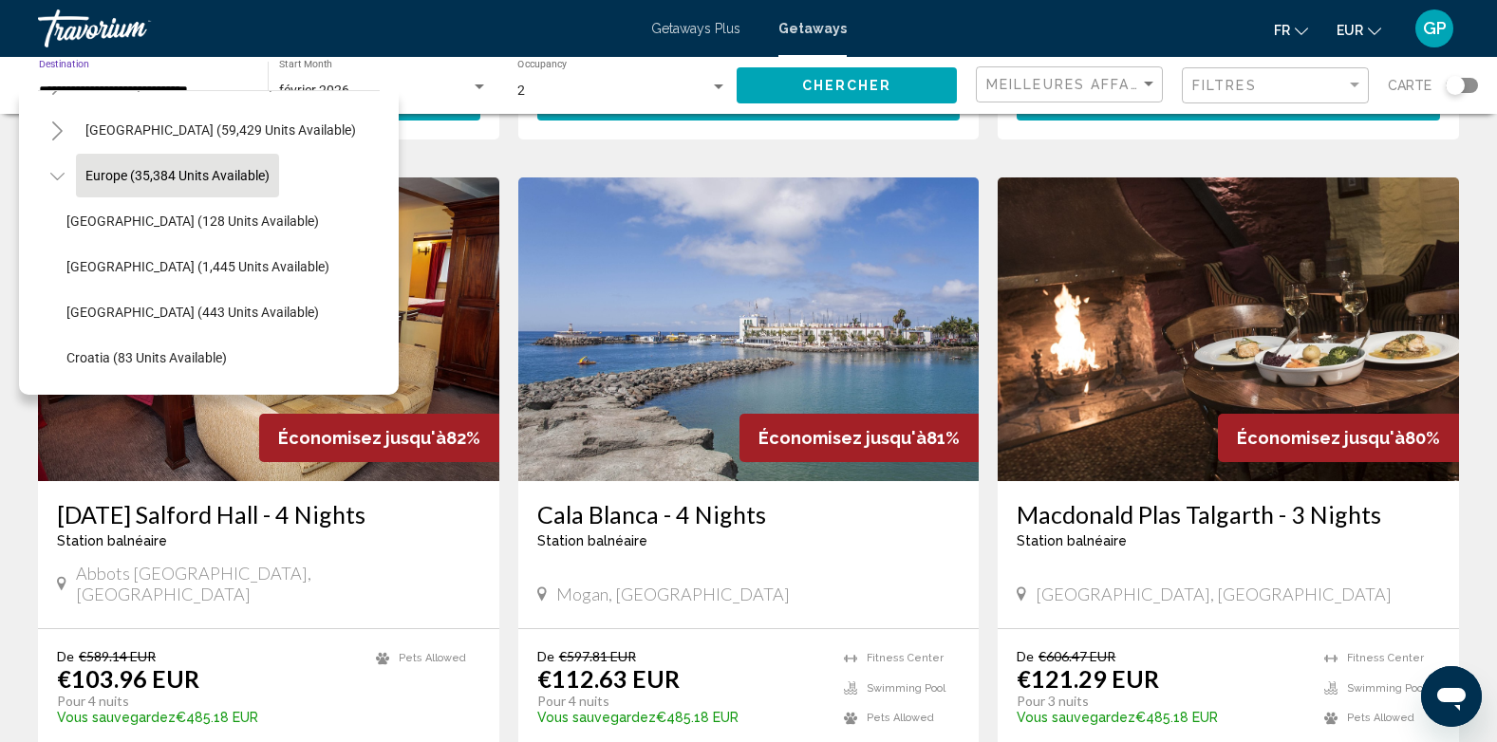
scroll to position [121, 0]
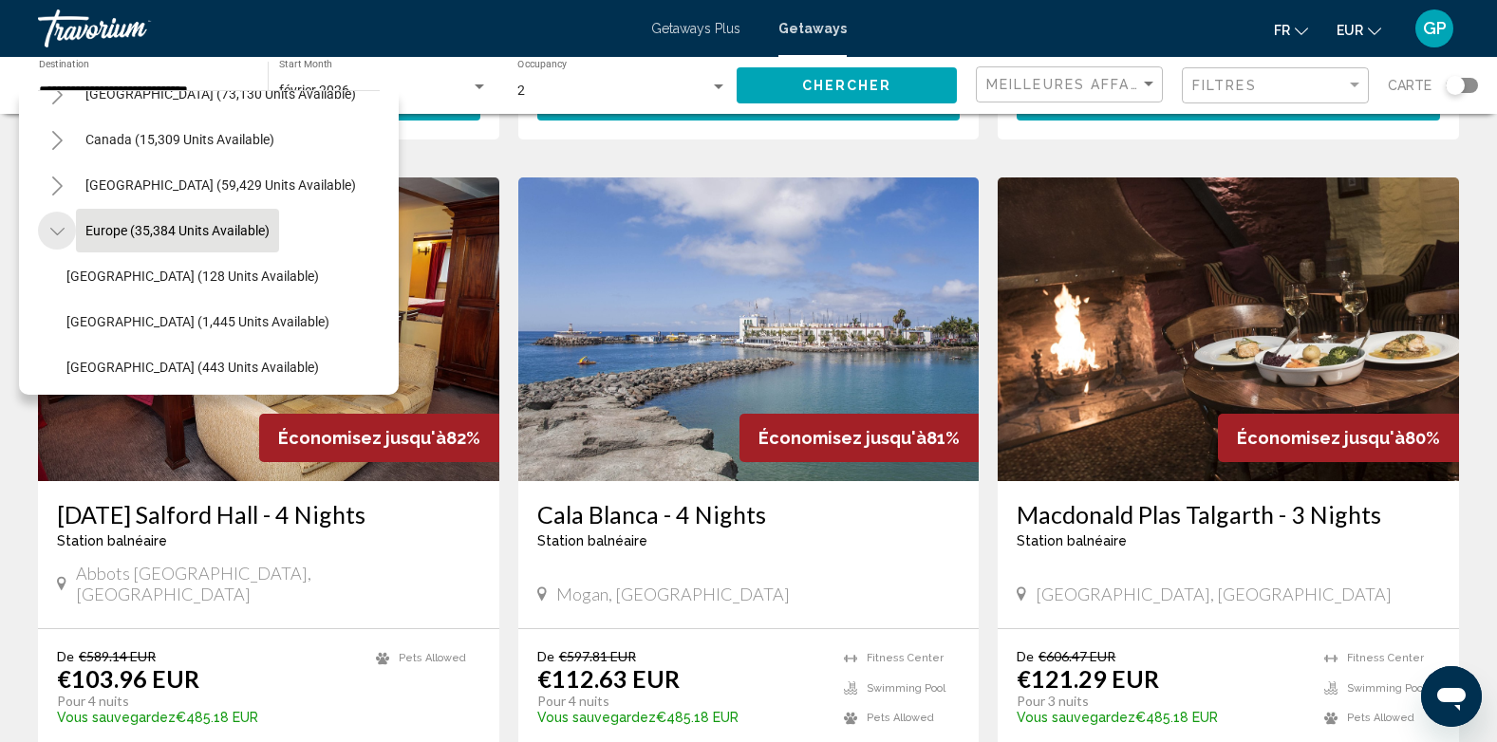
click at [62, 229] on icon "Toggle Europe (35,384 units available)" at bounding box center [57, 231] width 14 height 19
click at [50, 184] on icon "Toggle Caribbean & Atlantic Islands (59,429 units available)" at bounding box center [57, 186] width 14 height 19
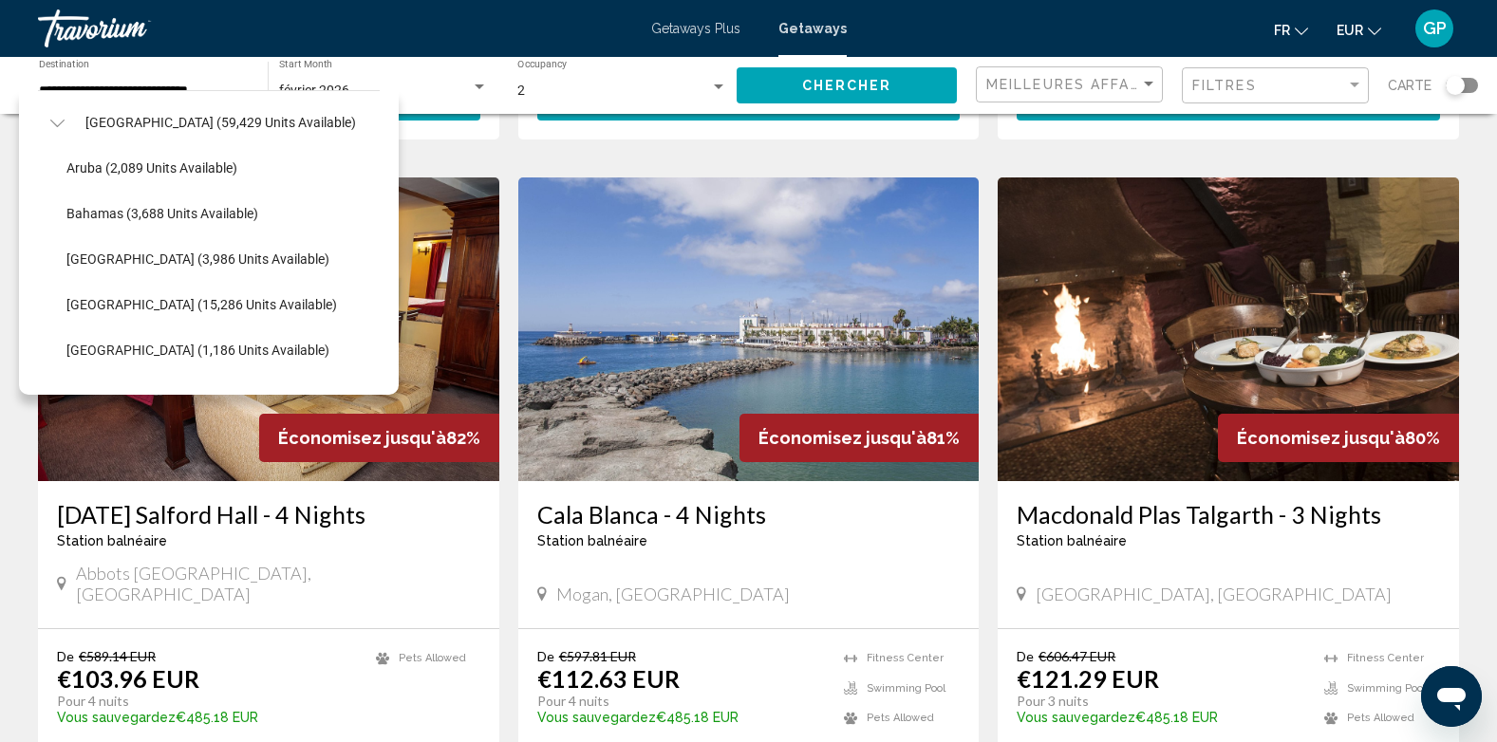
scroll to position [216, 0]
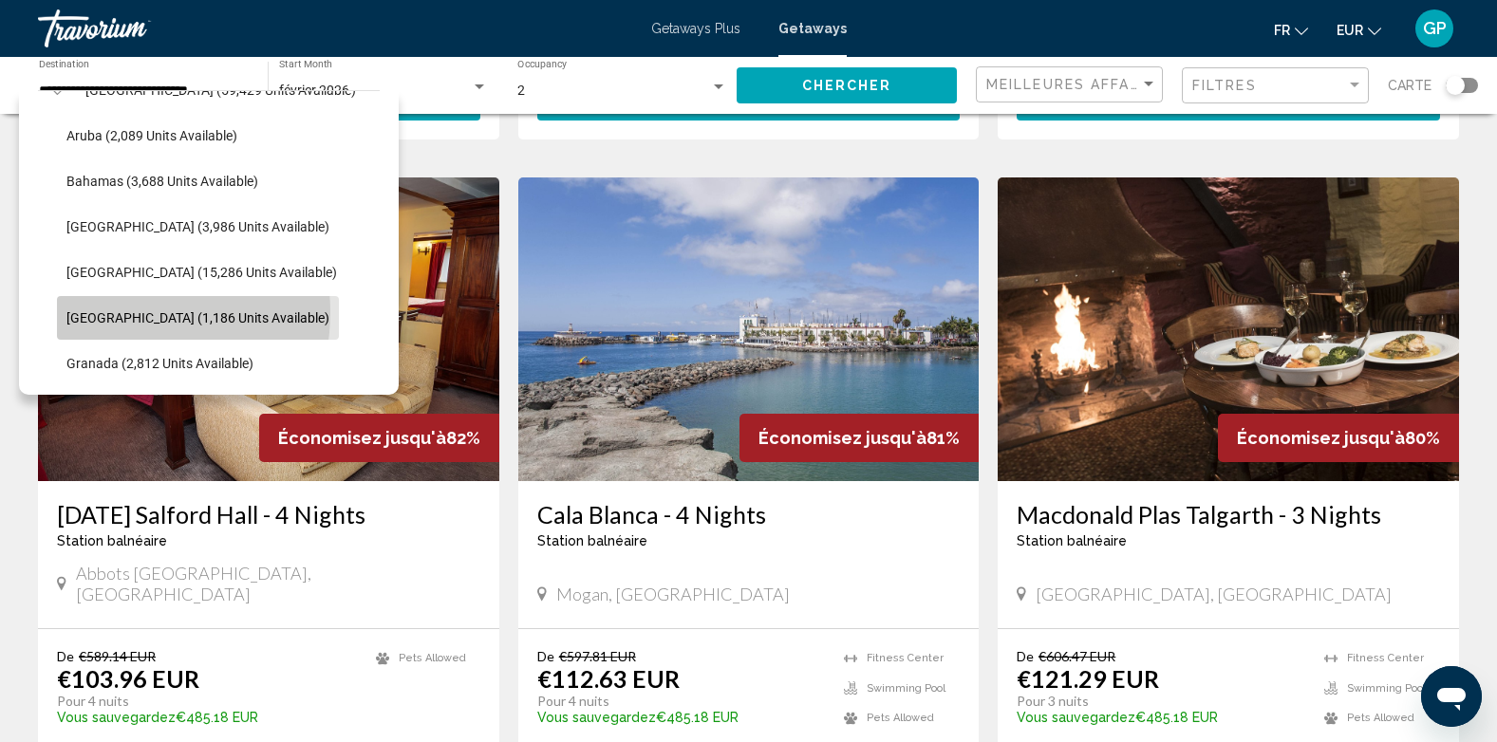
click at [114, 312] on span "[GEOGRAPHIC_DATA] (1,186 units available)" at bounding box center [197, 317] width 263 height 15
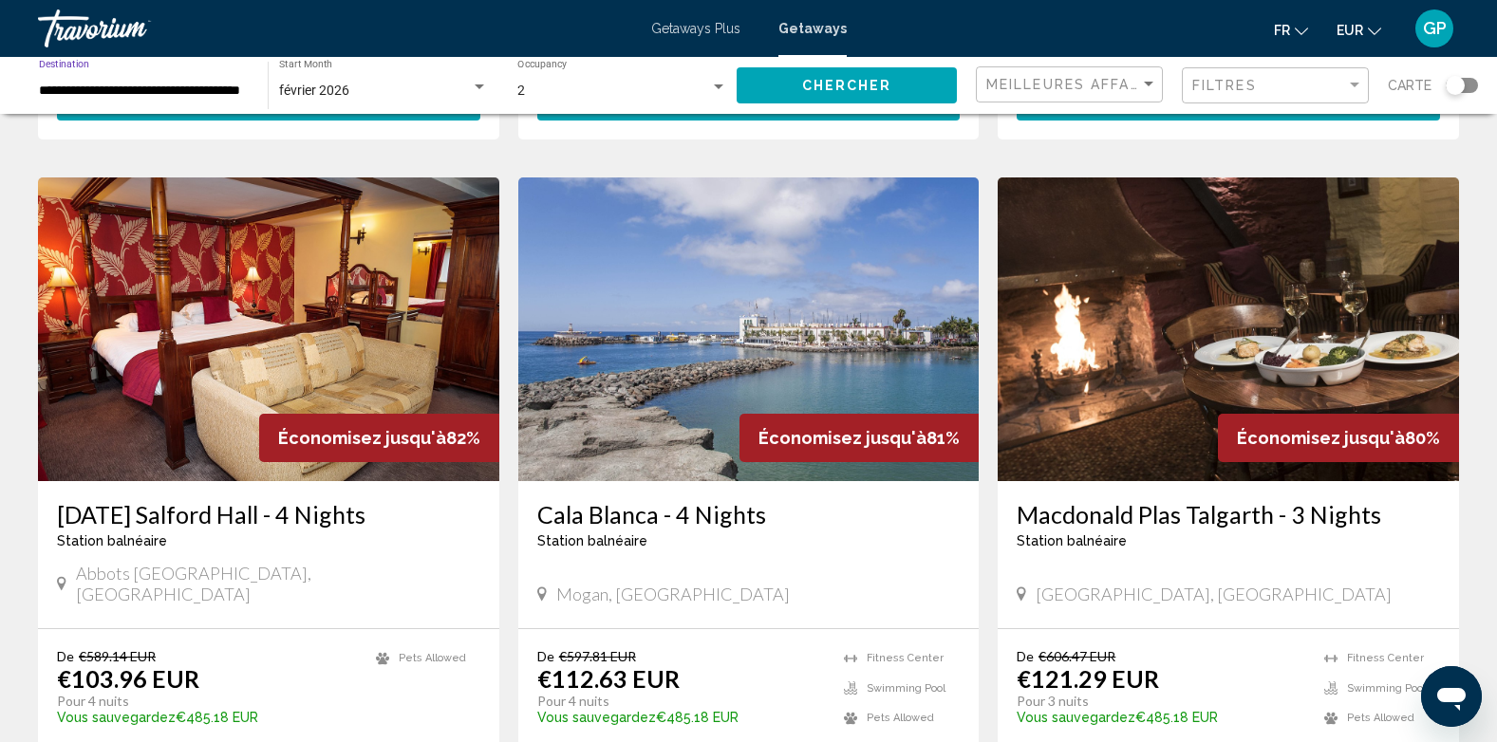
click at [848, 86] on span "Chercher" at bounding box center [847, 86] width 90 height 15
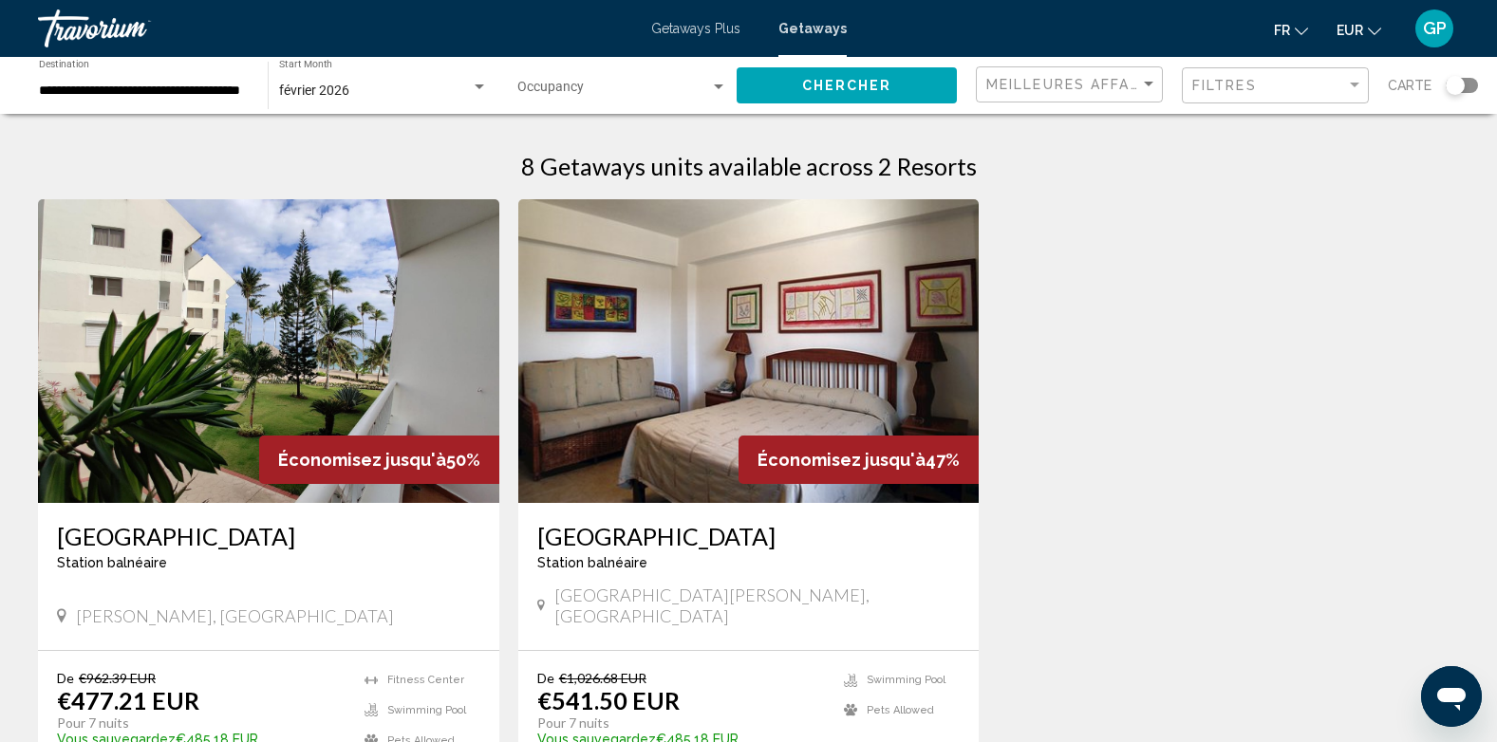
click at [51, 94] on input "**********" at bounding box center [144, 91] width 210 height 15
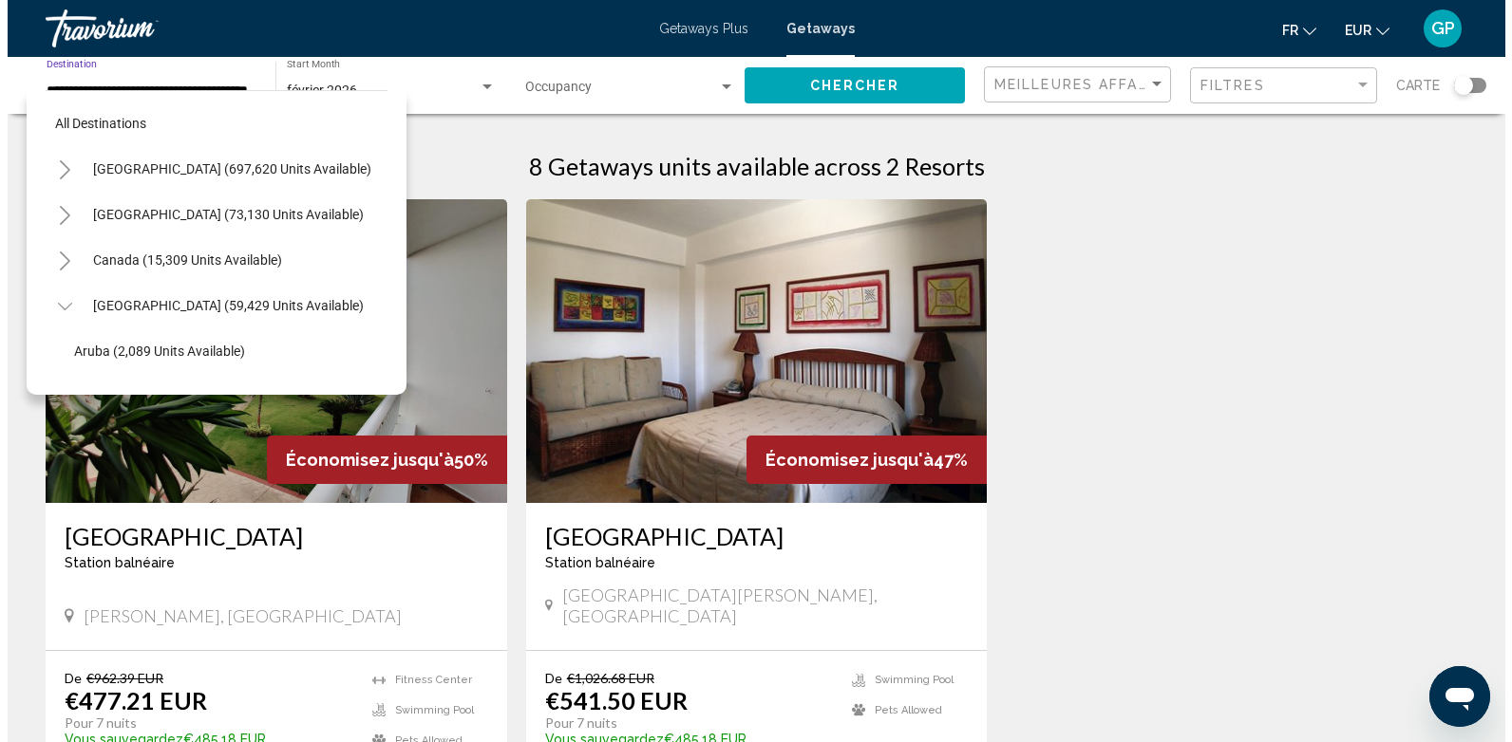
scroll to position [303, 0]
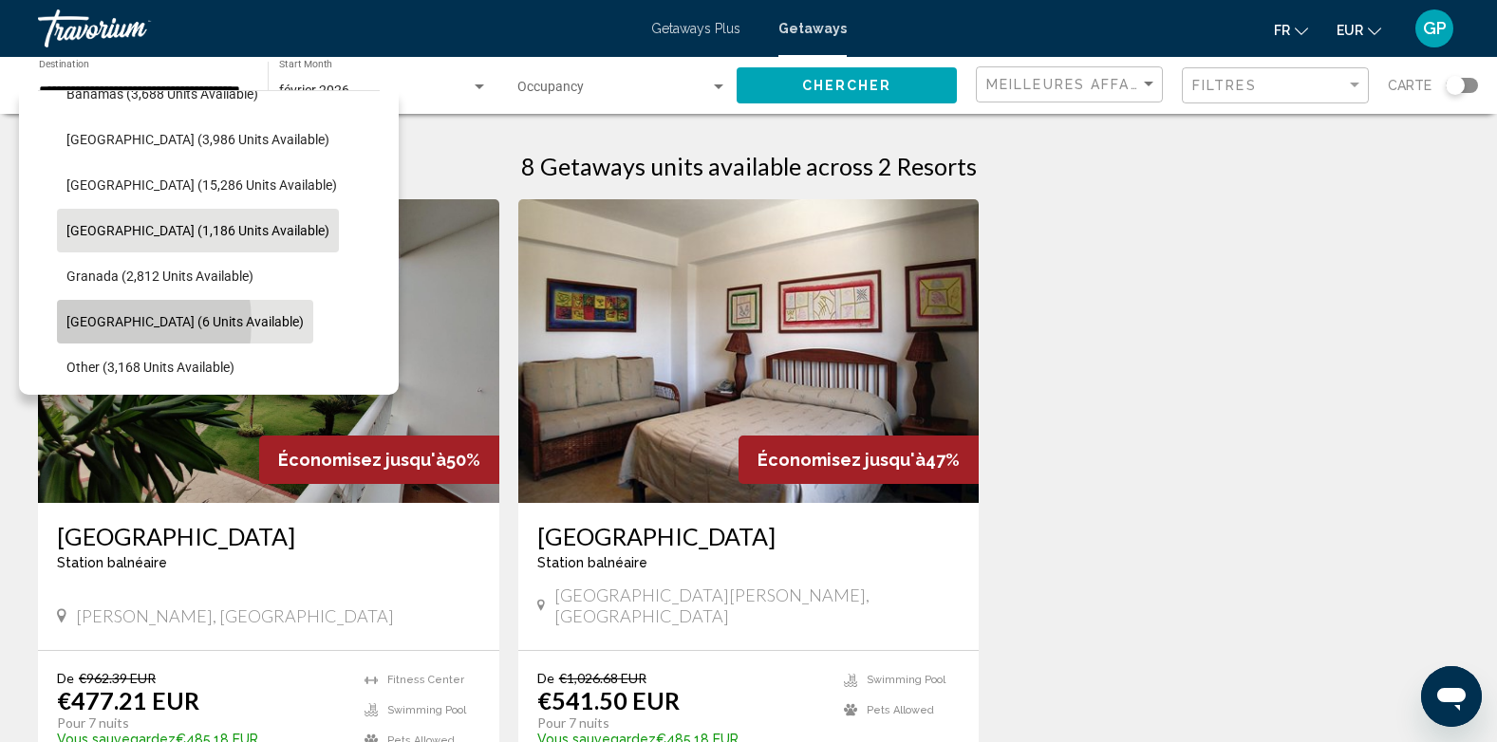
click at [90, 323] on span "[GEOGRAPHIC_DATA] (6 units available)" at bounding box center [184, 321] width 237 height 15
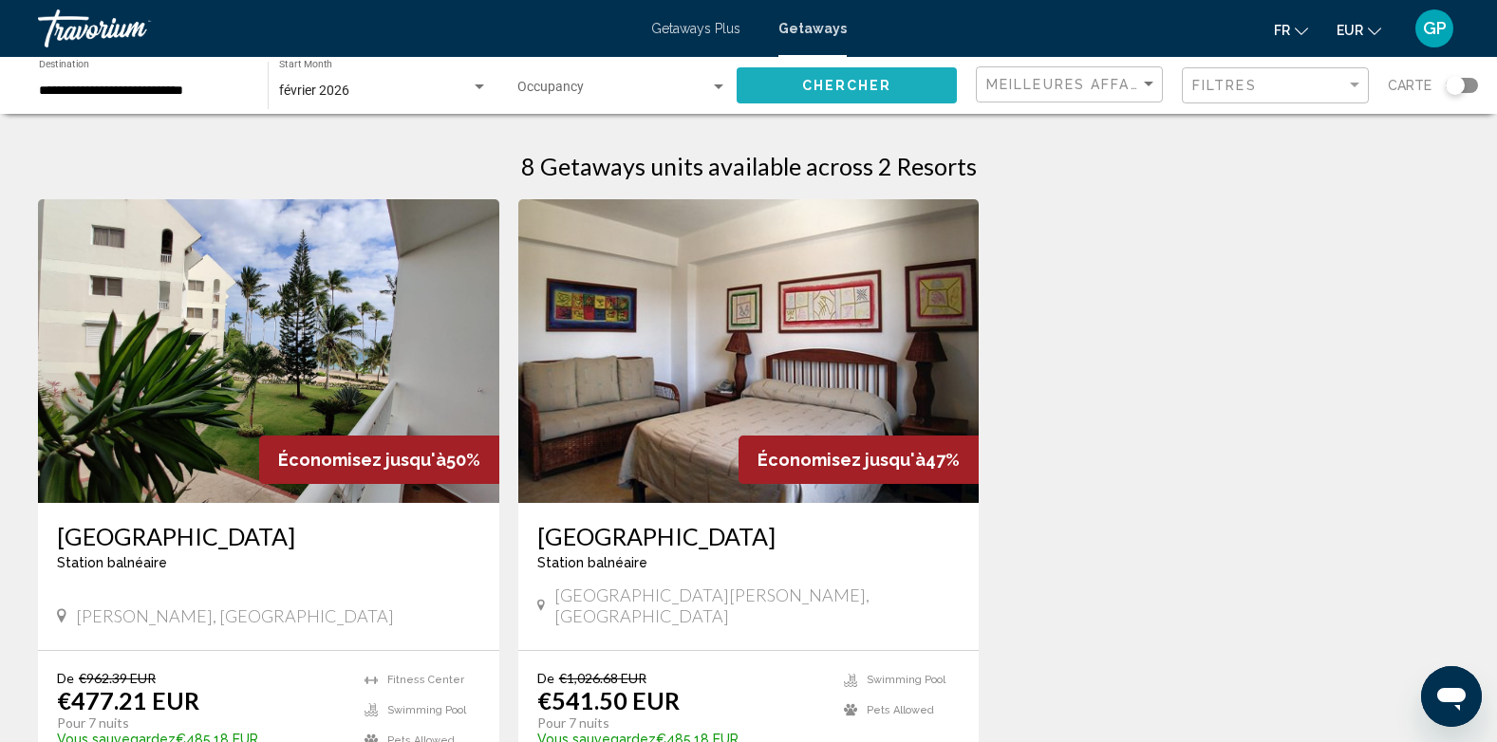
click at [887, 87] on span "Chercher" at bounding box center [847, 86] width 90 height 15
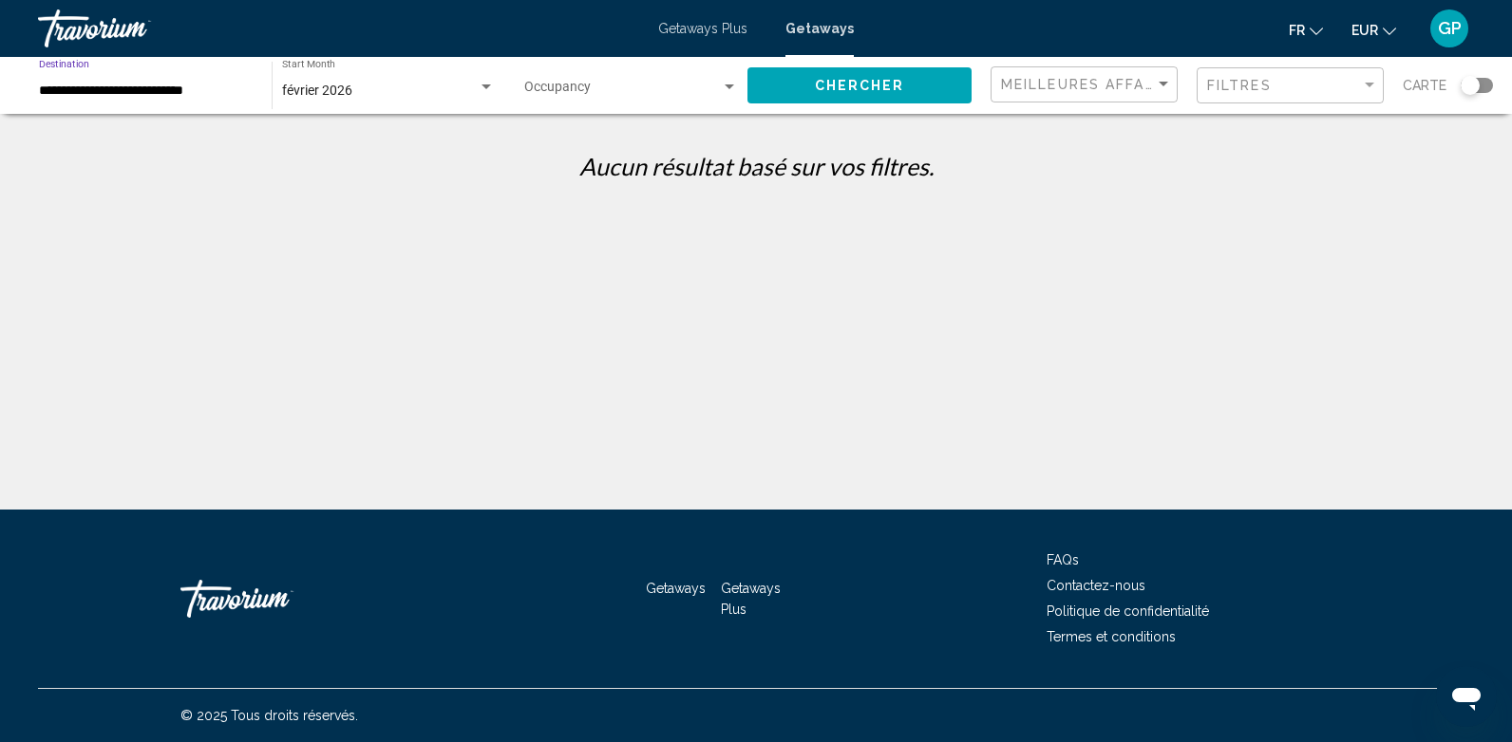
click at [235, 84] on input "**********" at bounding box center [146, 91] width 214 height 15
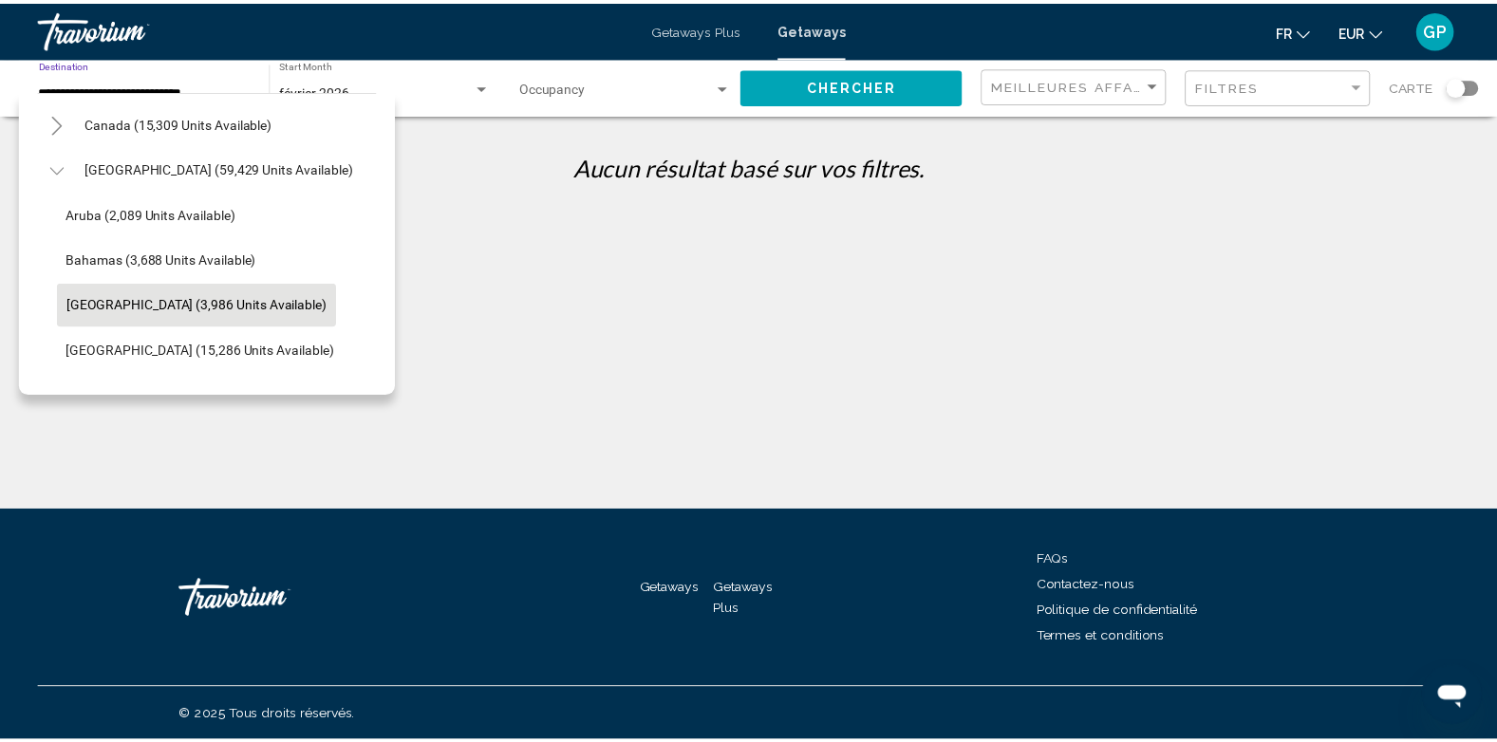
scroll to position [109, 0]
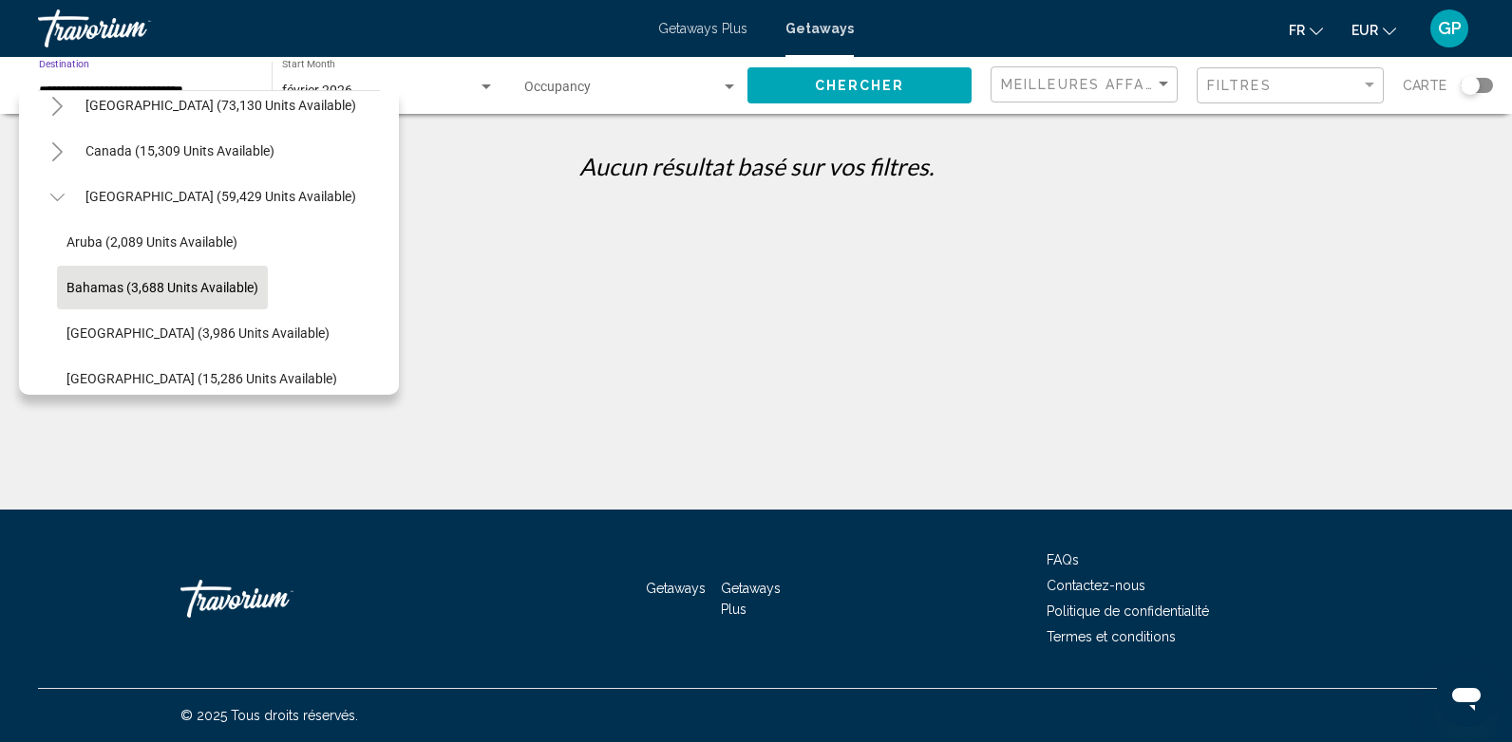
click at [98, 280] on span "Bahamas (3,688 units available)" at bounding box center [162, 287] width 192 height 15
type input "**********"
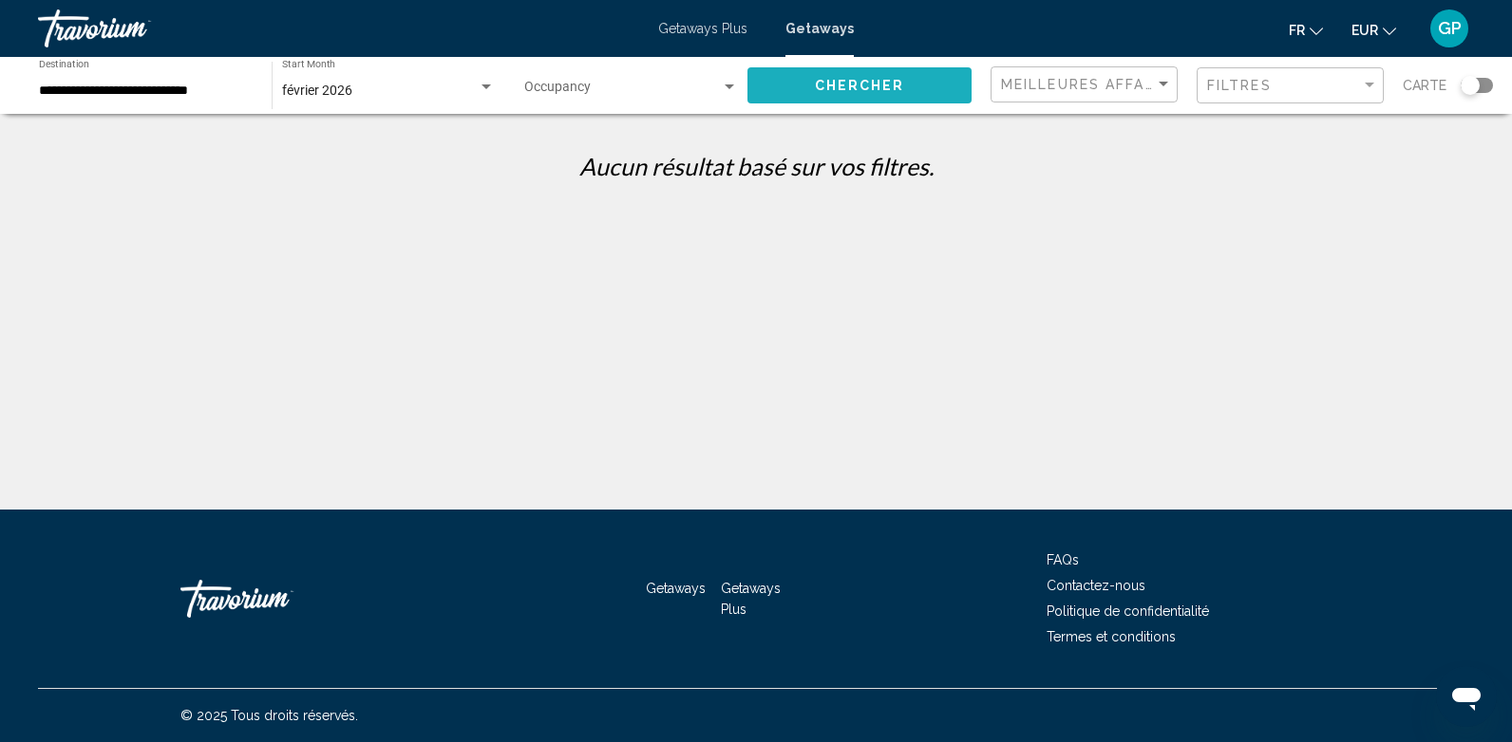
click at [895, 90] on span "Chercher" at bounding box center [860, 86] width 90 height 15
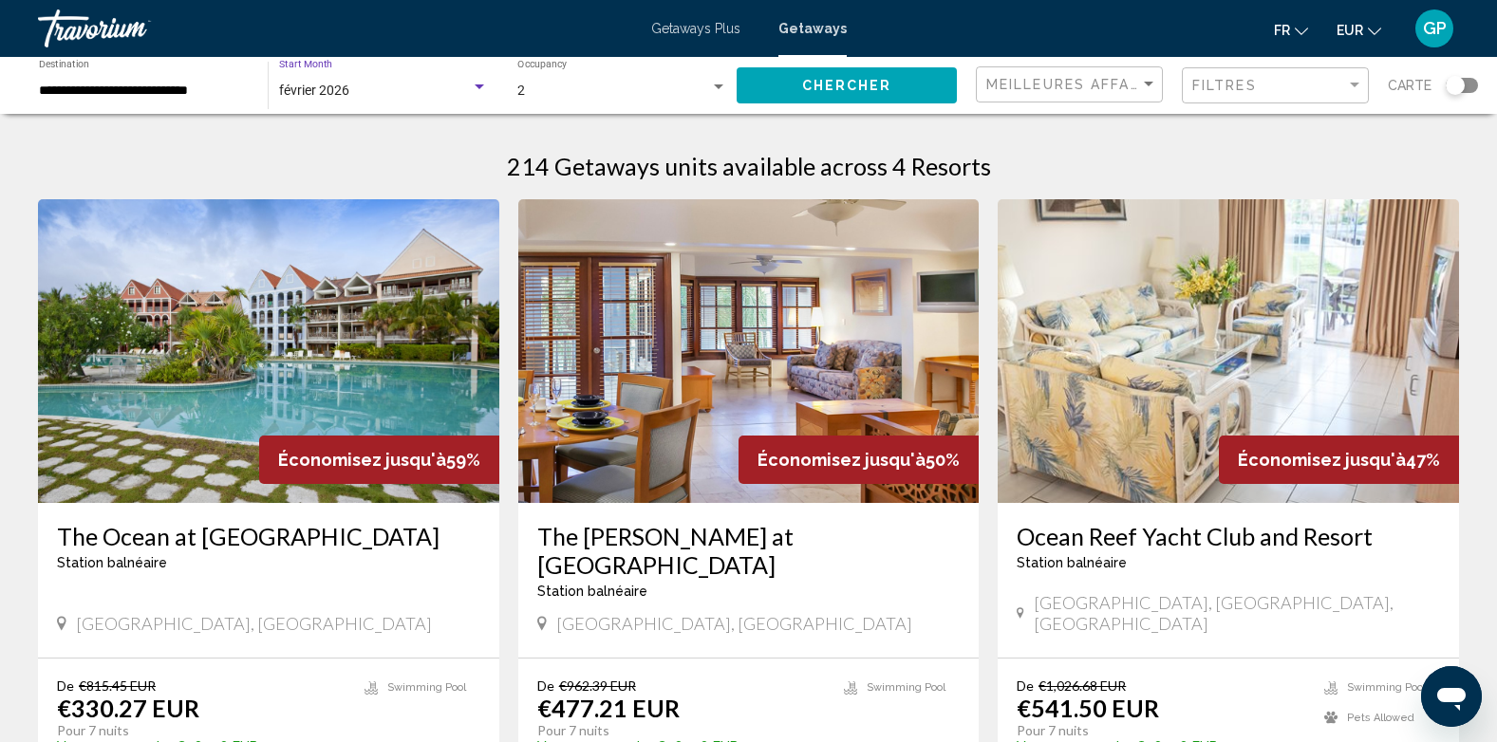
click at [384, 87] on div "février 2026" at bounding box center [375, 91] width 192 height 15
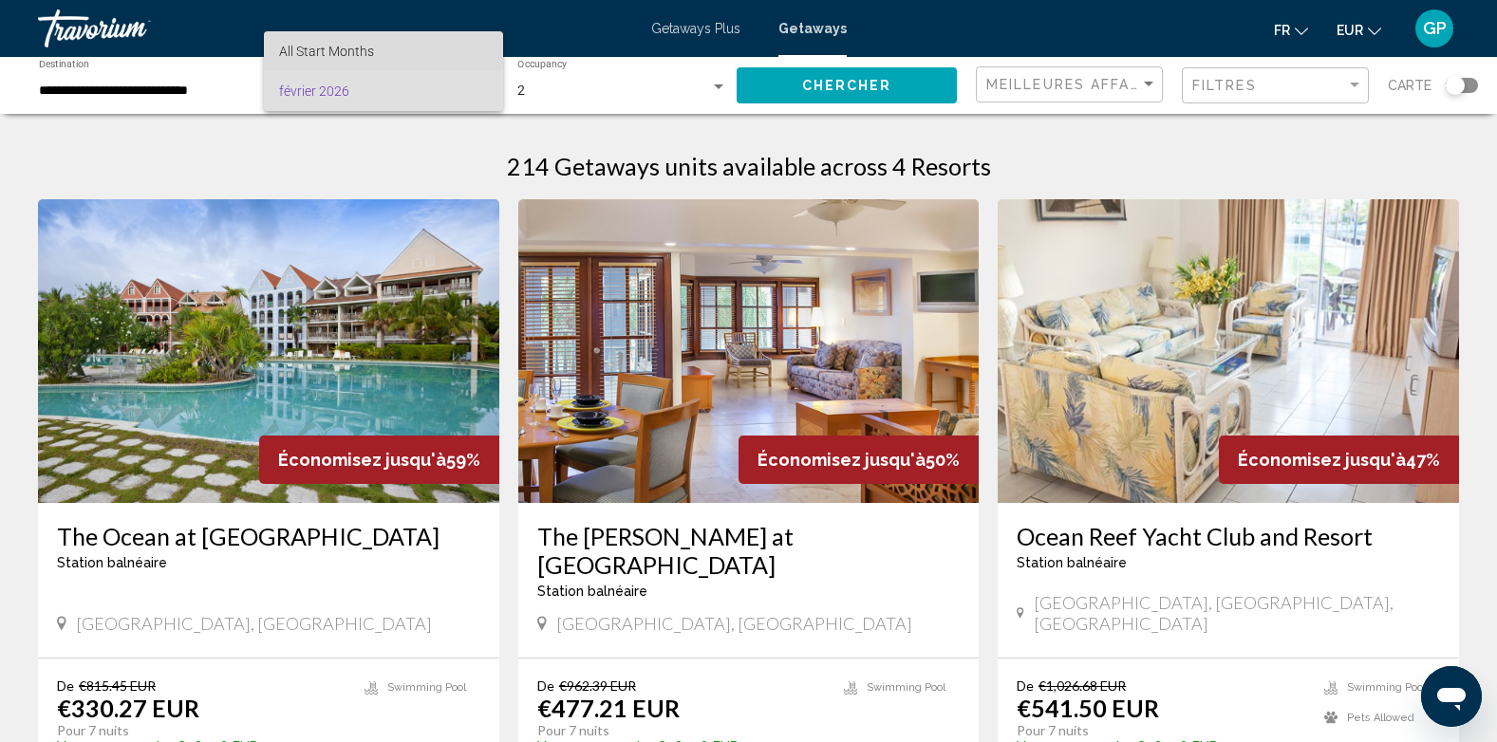
click at [299, 47] on span "All Start Months" at bounding box center [326, 51] width 95 height 15
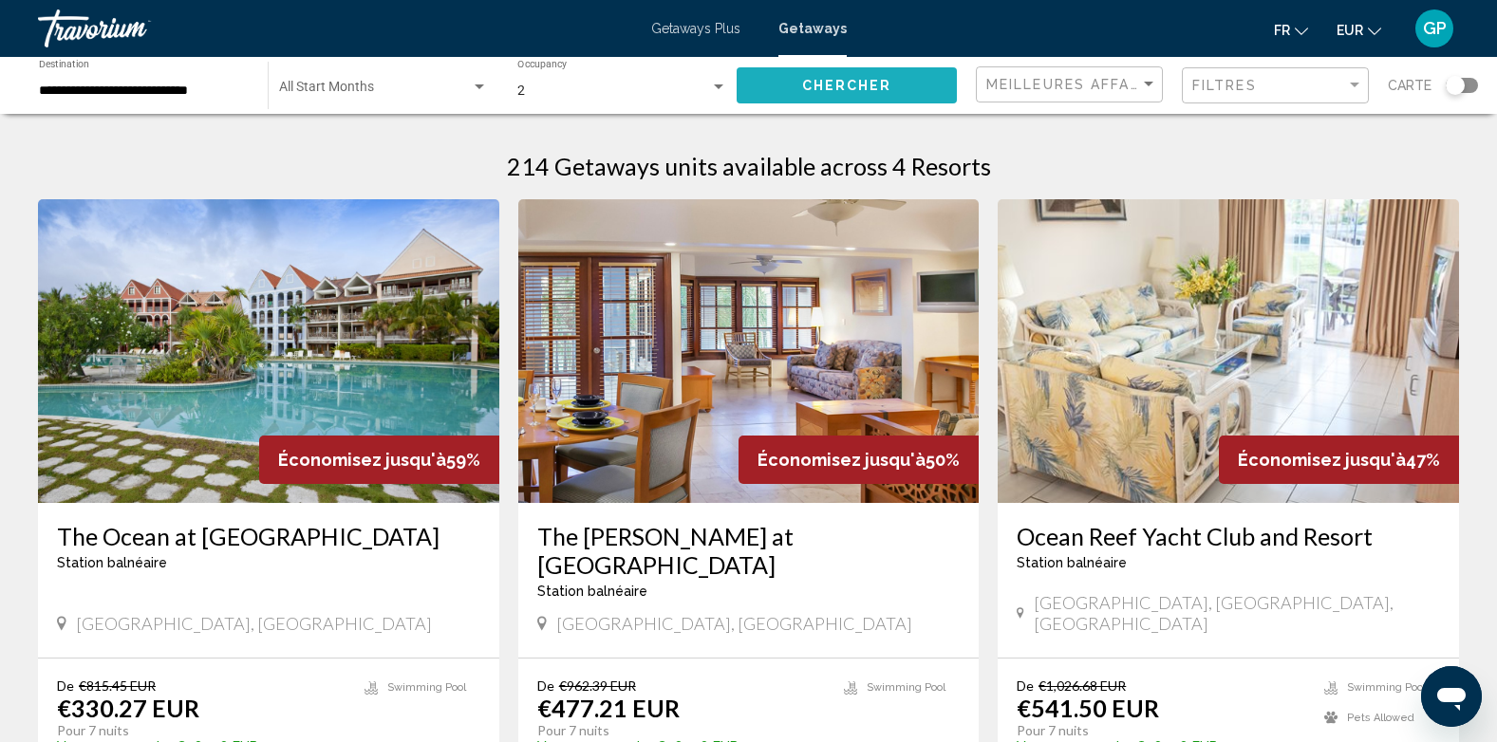
click at [832, 86] on span "Chercher" at bounding box center [847, 86] width 90 height 15
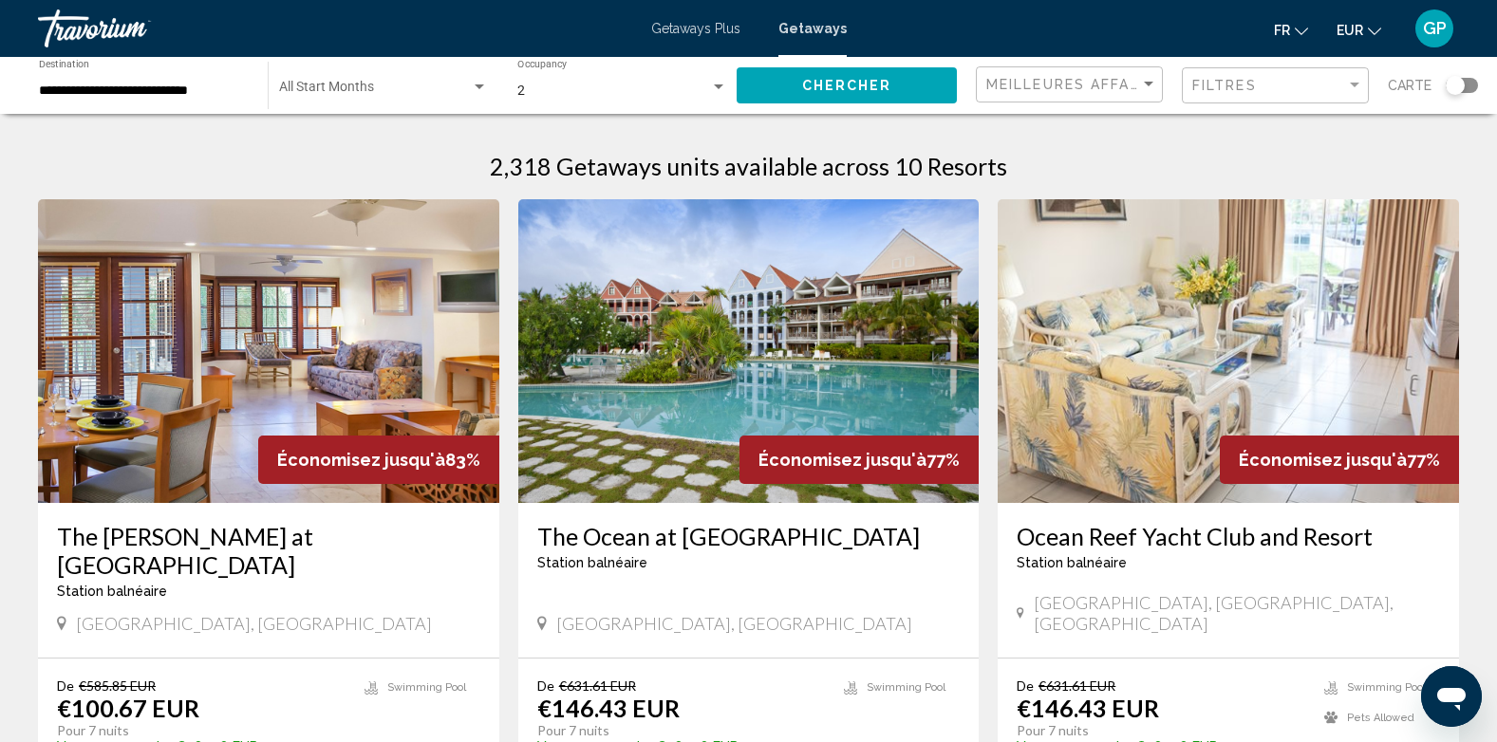
scroll to position [95, 0]
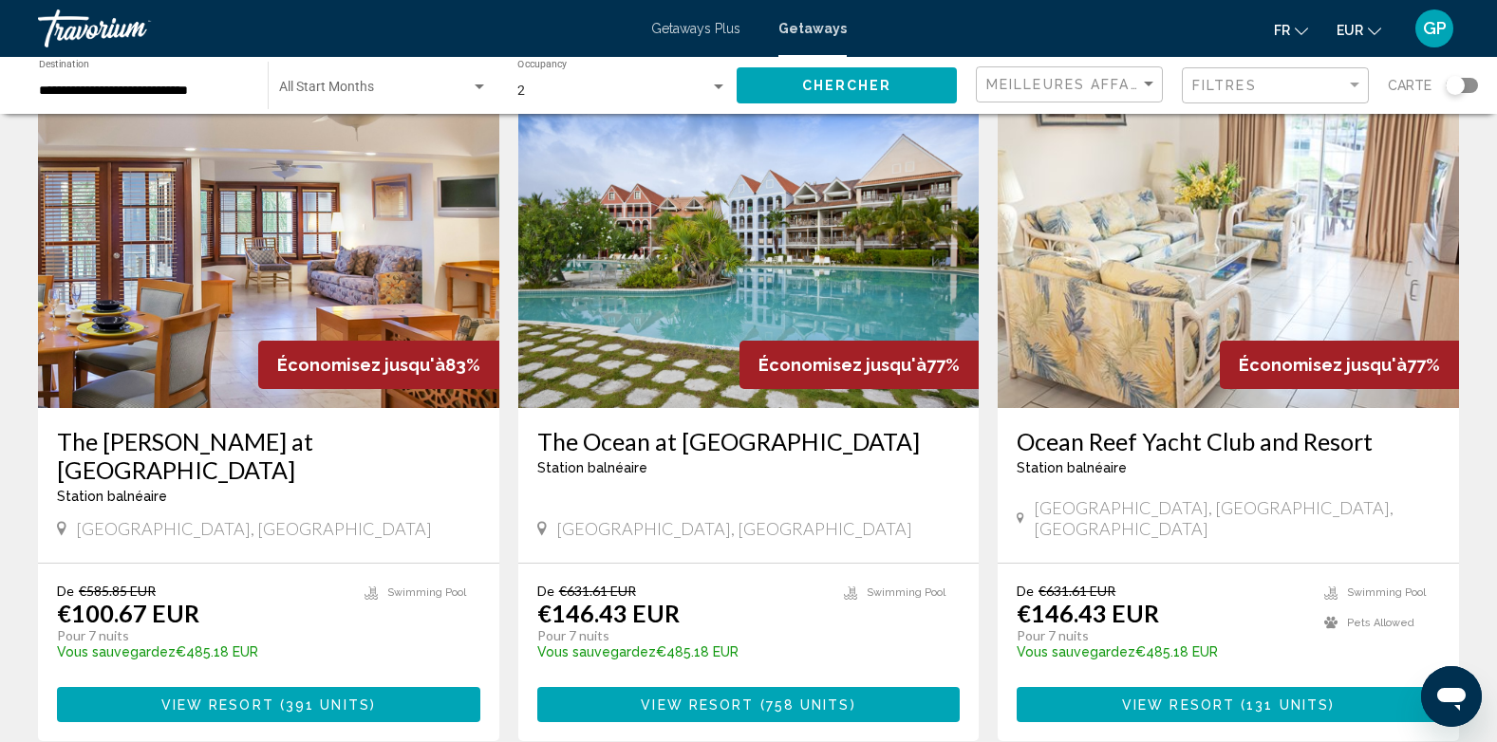
click at [176, 332] on img "Main content" at bounding box center [268, 256] width 461 height 304
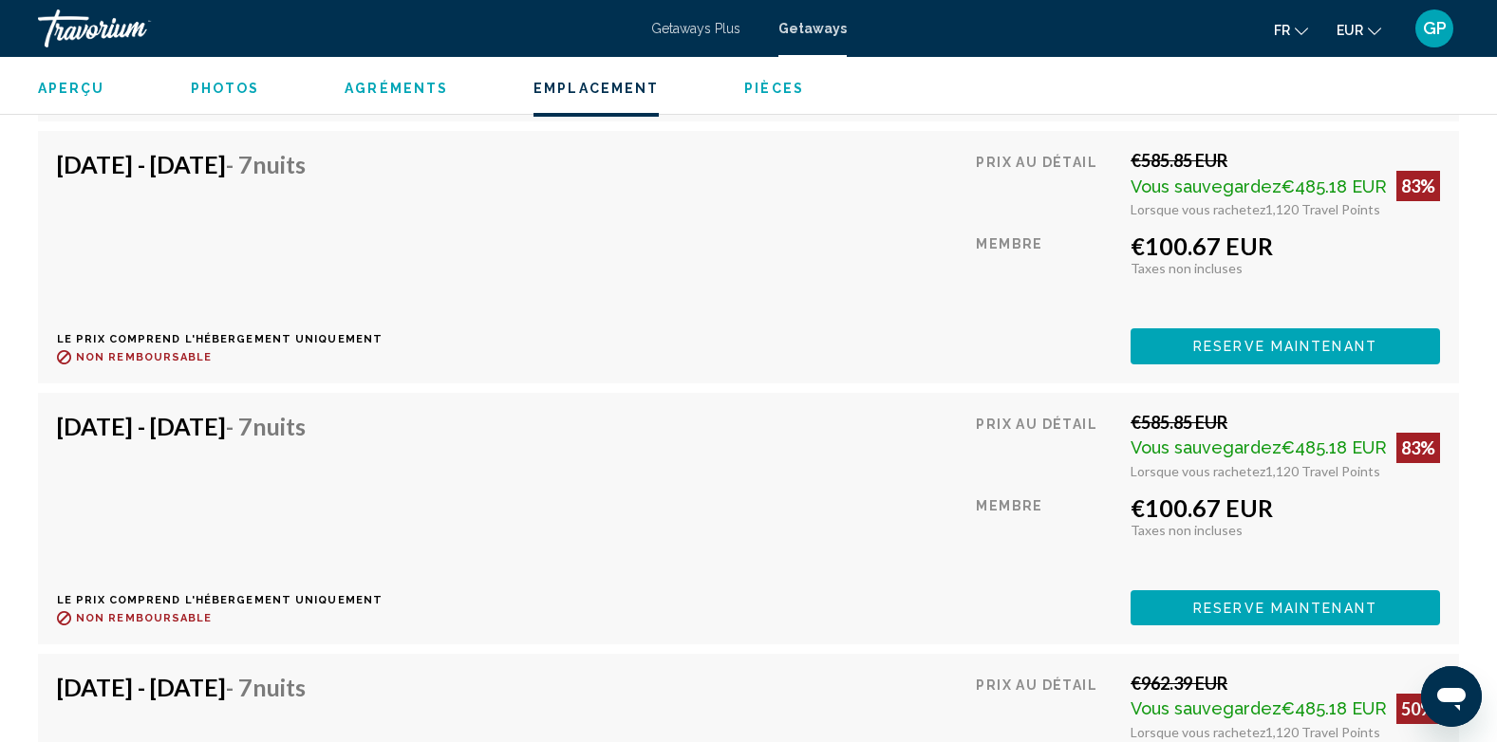
scroll to position [16521, 0]
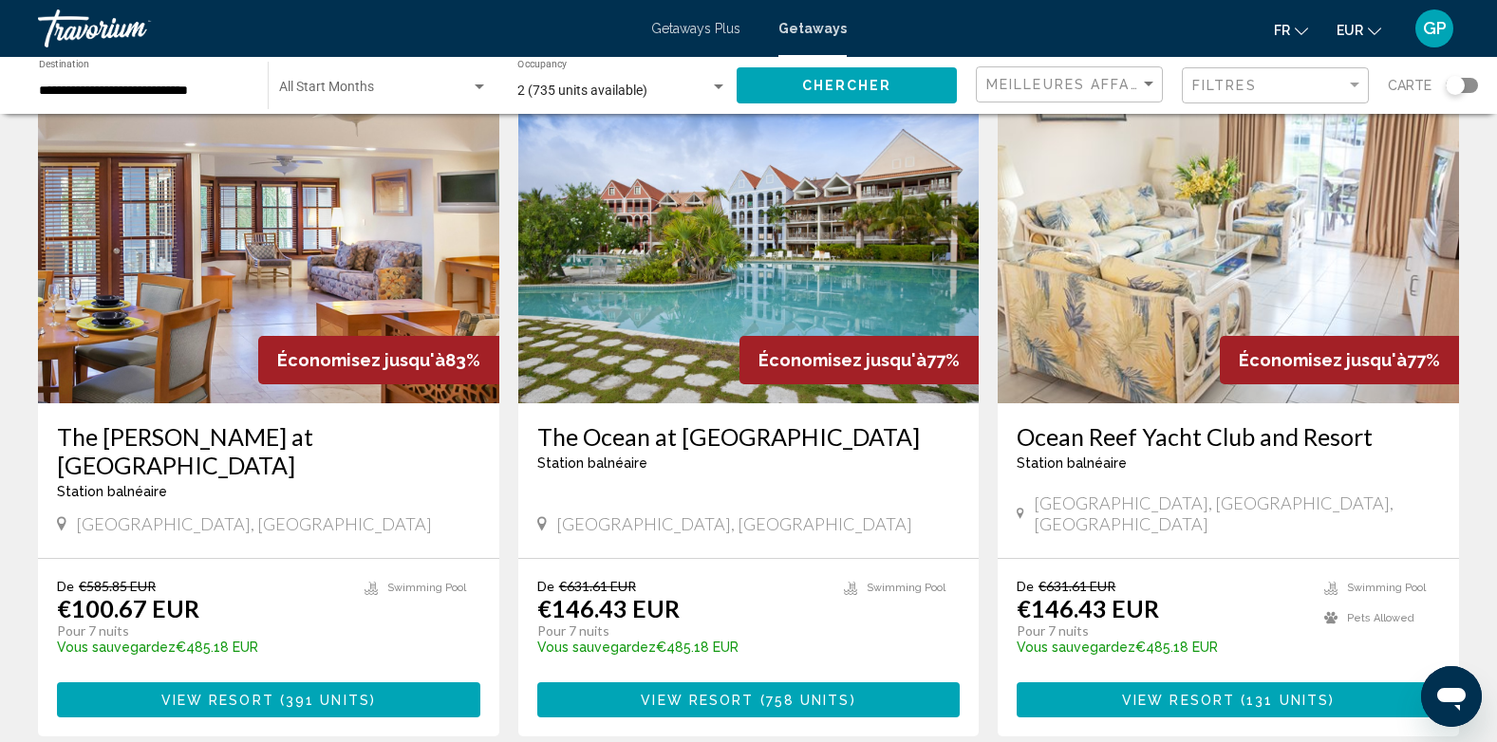
scroll to position [95, 0]
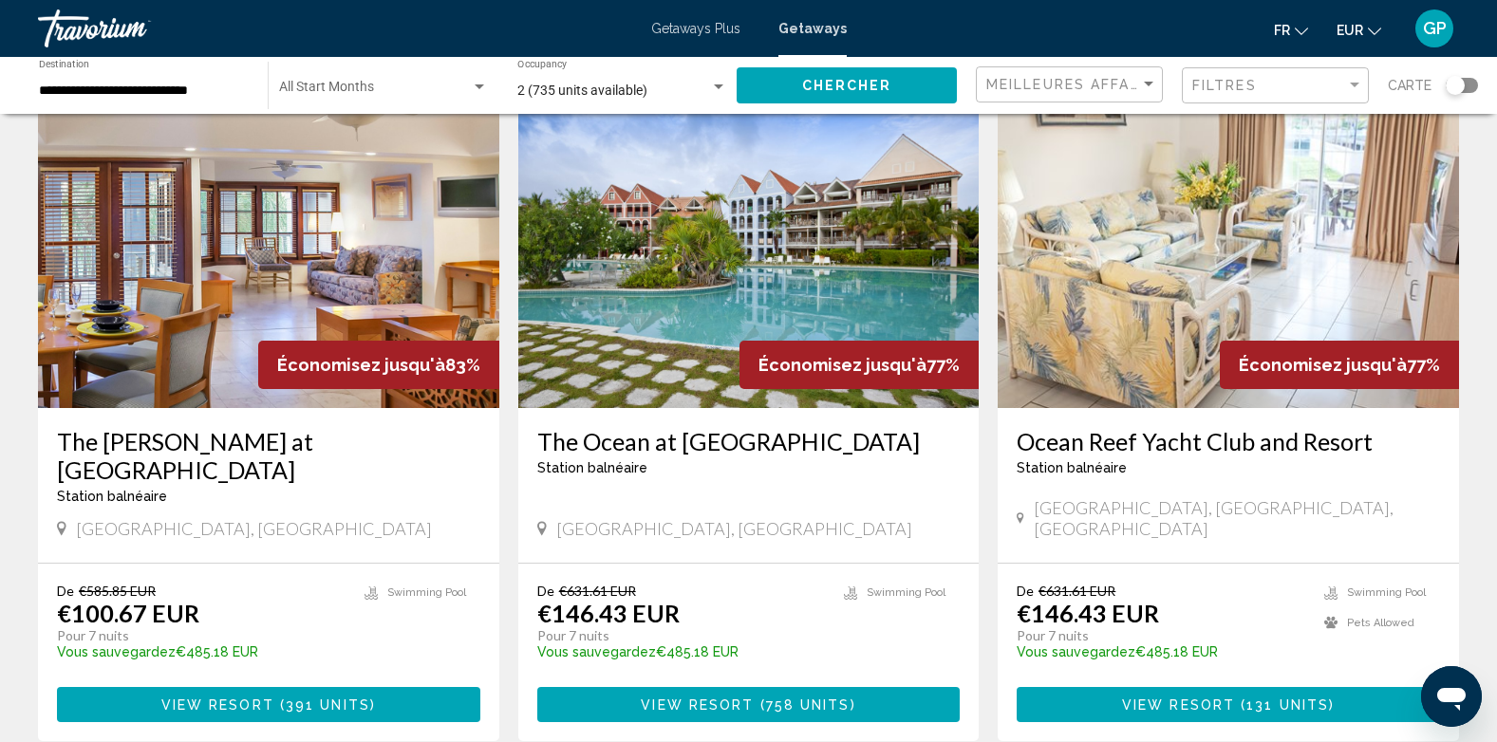
click at [204, 323] on img "Main content" at bounding box center [268, 256] width 461 height 304
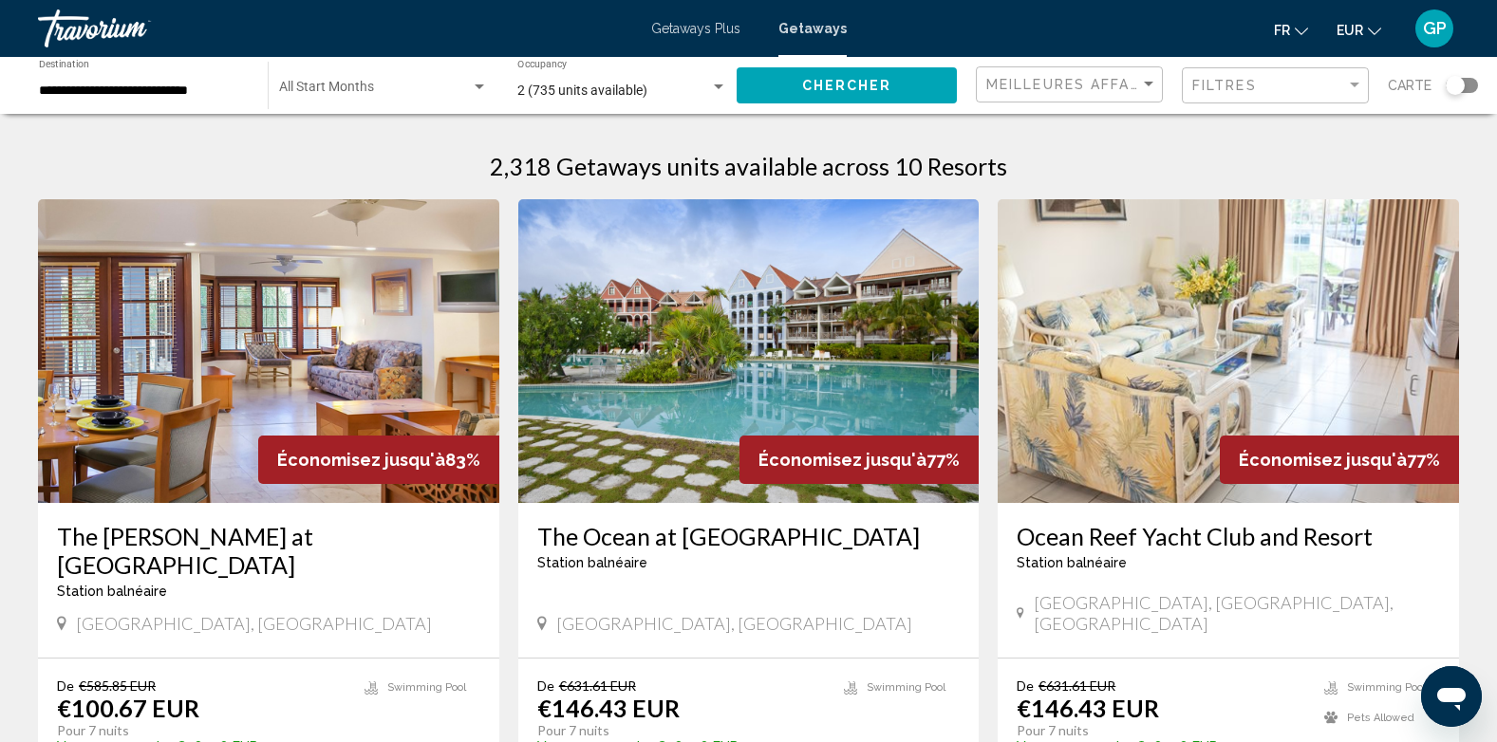
scroll to position [95, 0]
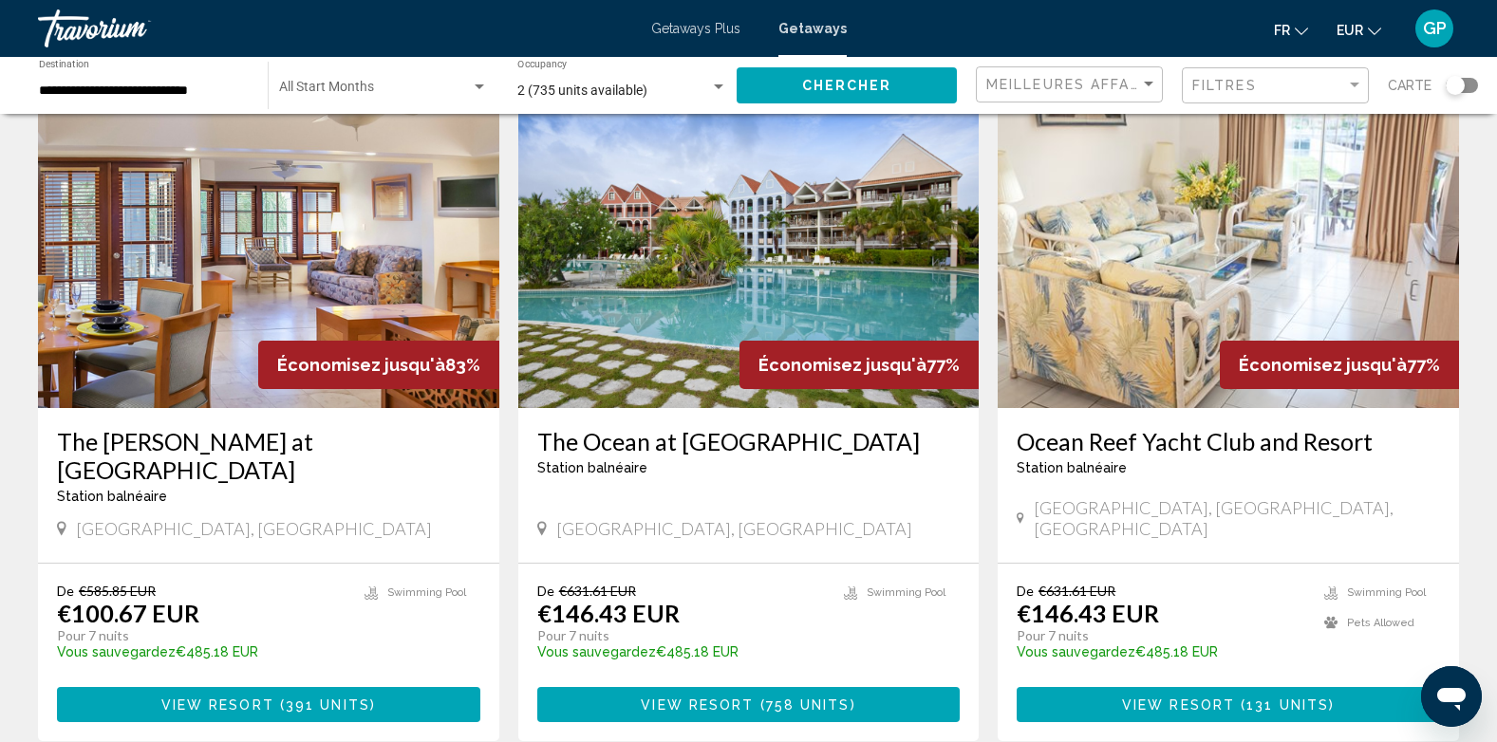
click at [359, 254] on img "Main content" at bounding box center [268, 256] width 461 height 304
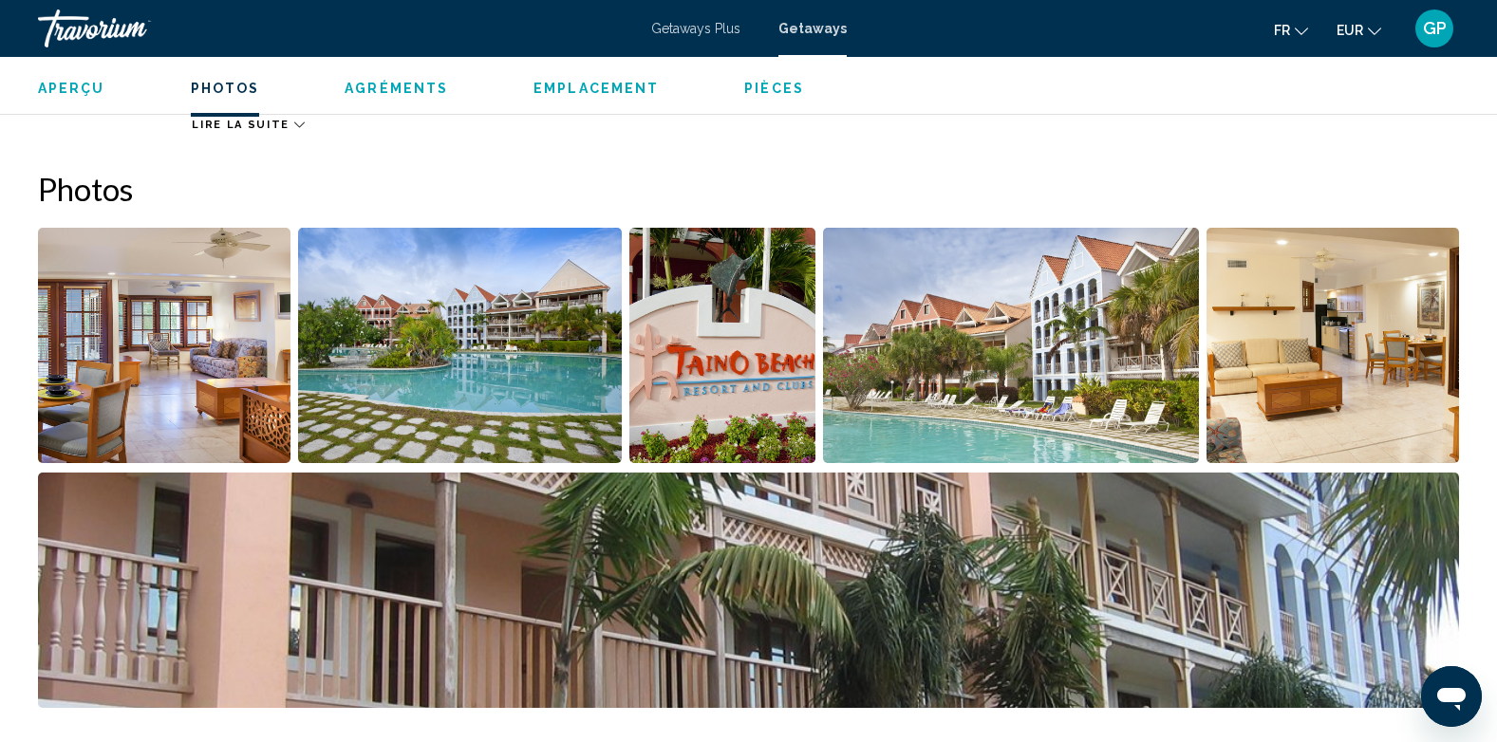
scroll to position [855, 0]
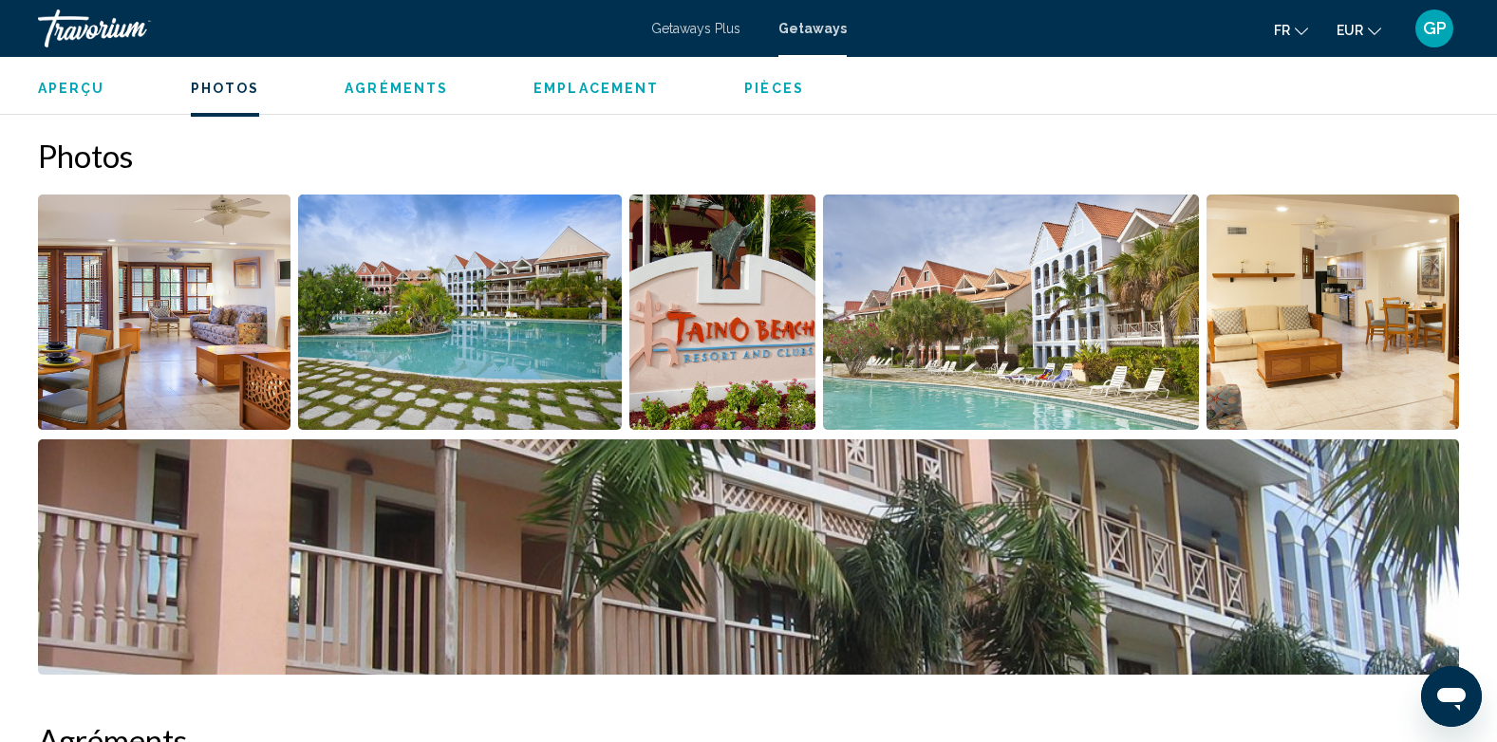
click at [476, 298] on img "Open full-screen image slider" at bounding box center [460, 312] width 324 height 235
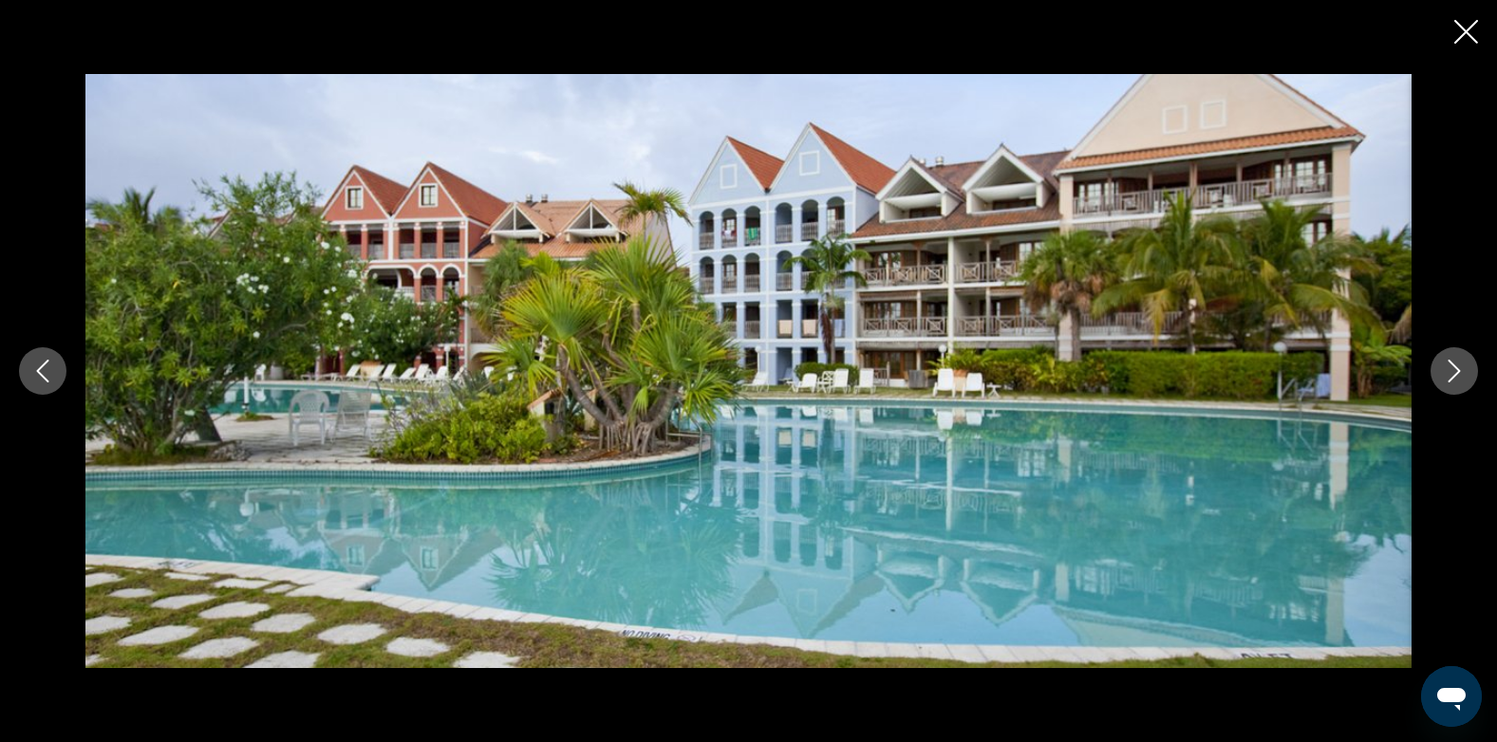
click at [1461, 28] on icon "Close slideshow" at bounding box center [1467, 32] width 24 height 24
